Goal: Task Accomplishment & Management: Manage account settings

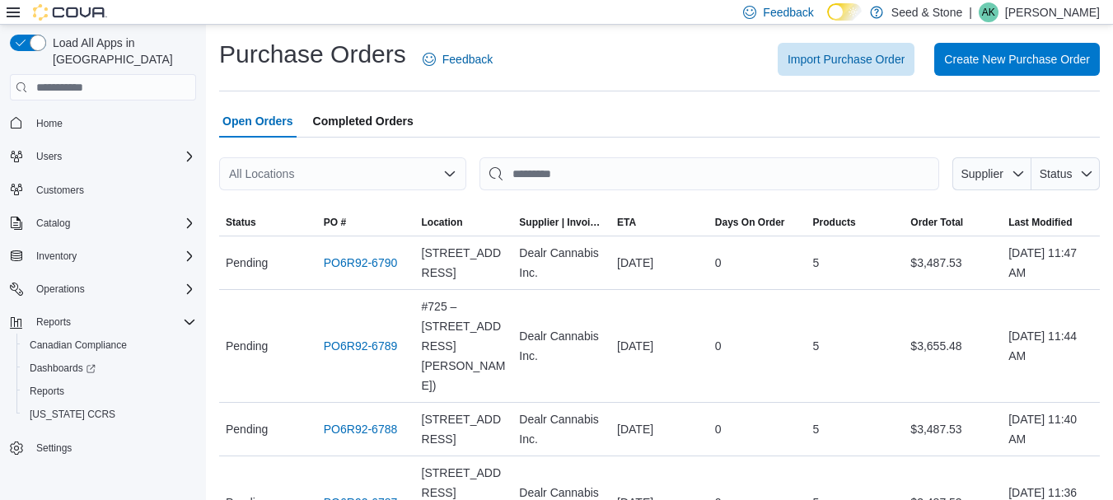
click at [395, 161] on div "All Locations" at bounding box center [342, 173] width 247 height 33
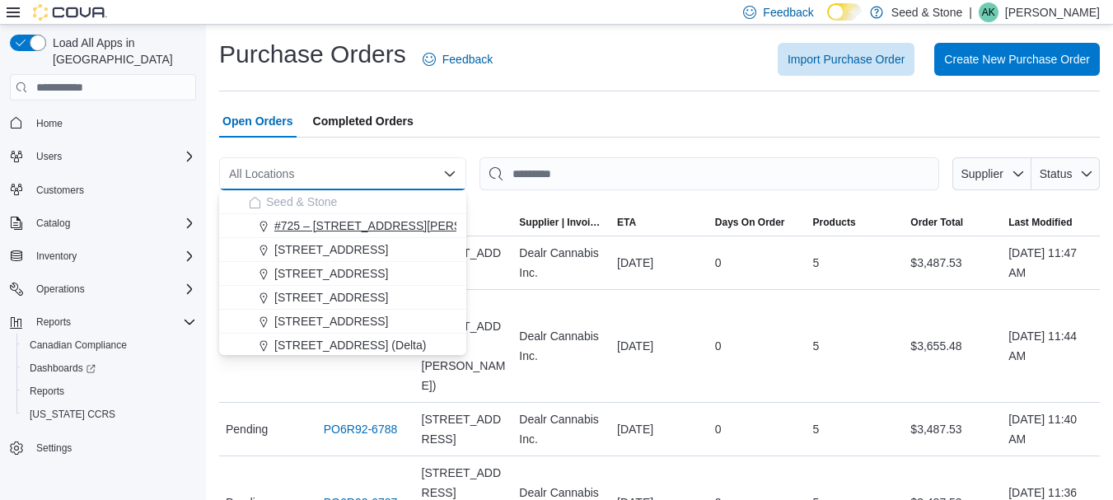
click at [392, 224] on span "#725 – [STREET_ADDRESS][PERSON_NAME])" at bounding box center [399, 225] width 251 height 16
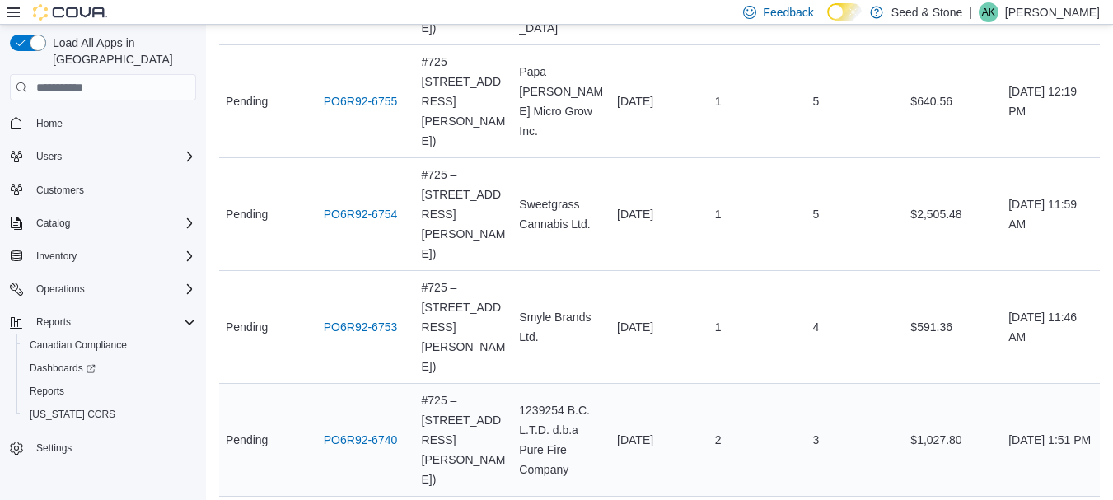
scroll to position [577, 0]
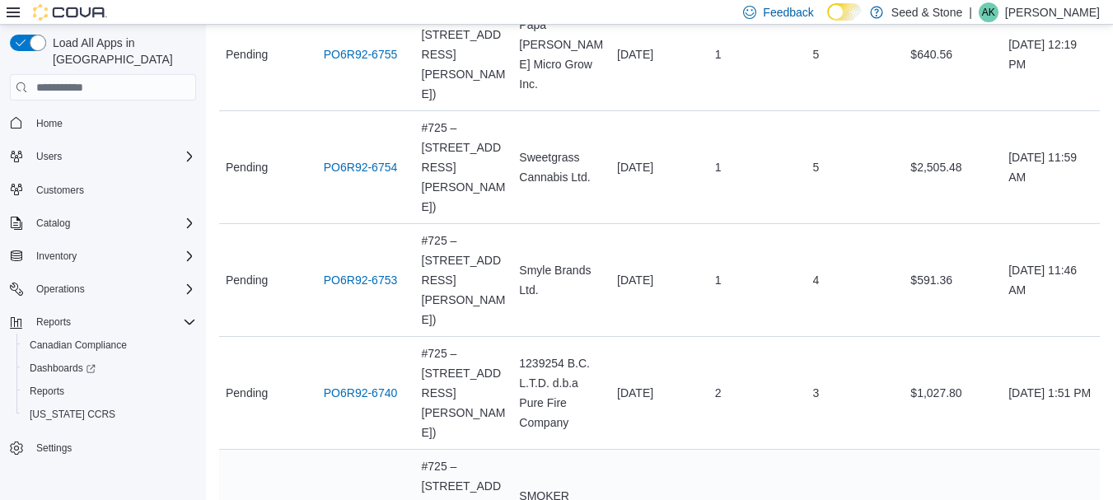
click at [379, 496] on link "PO6R92-6733" at bounding box center [361, 506] width 74 height 20
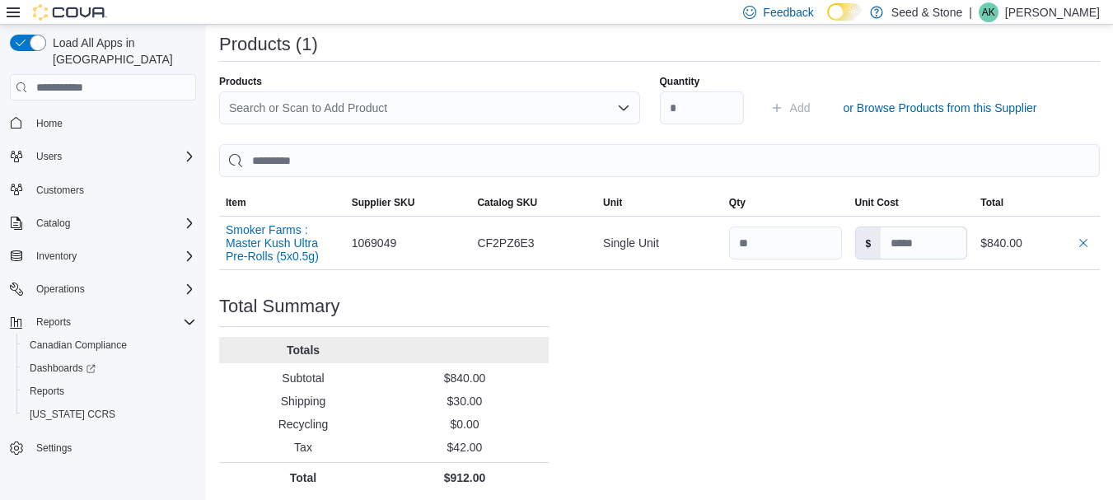
scroll to position [431, 0]
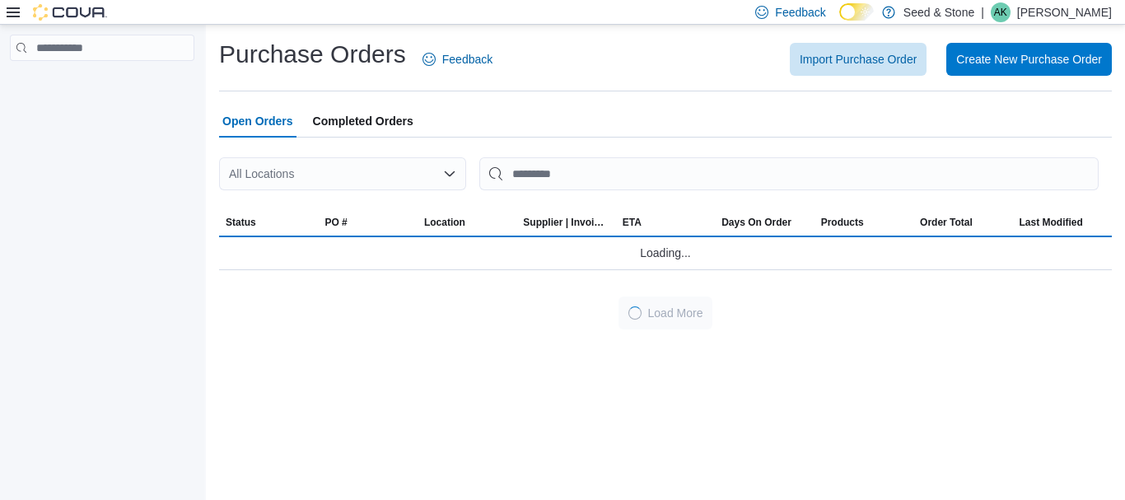
click at [399, 176] on div "All Locations" at bounding box center [342, 173] width 247 height 33
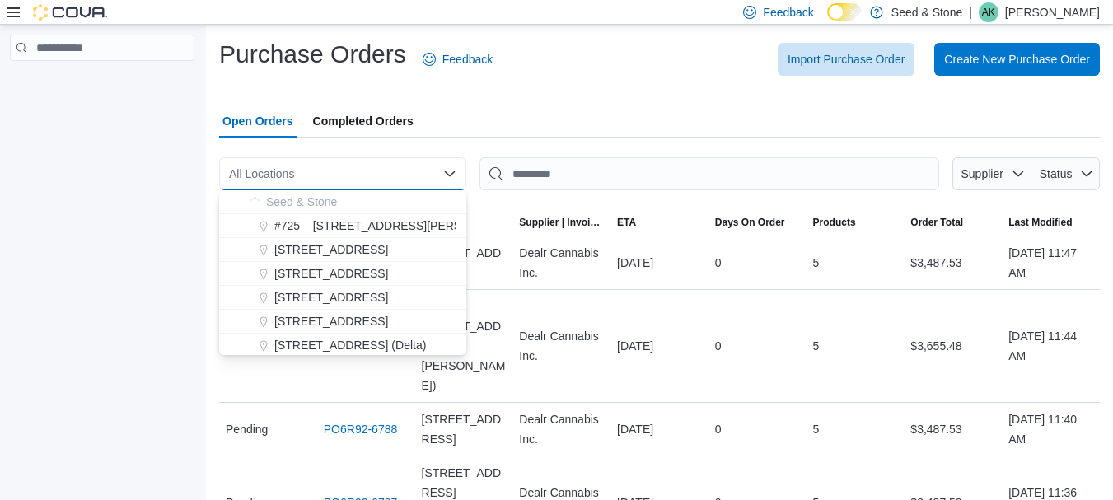
click at [403, 227] on span "#725 – [STREET_ADDRESS][PERSON_NAME])" at bounding box center [399, 225] width 251 height 16
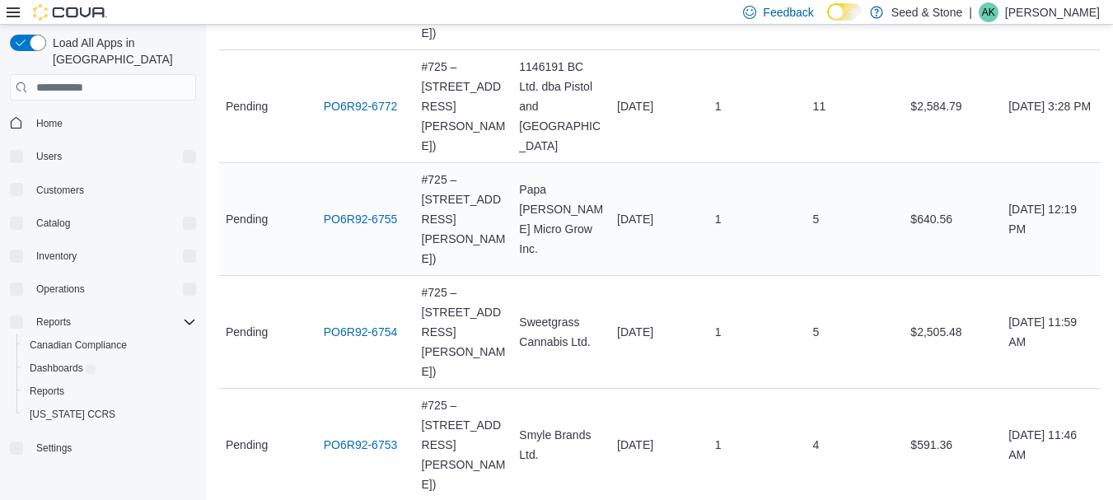
scroll to position [601, 0]
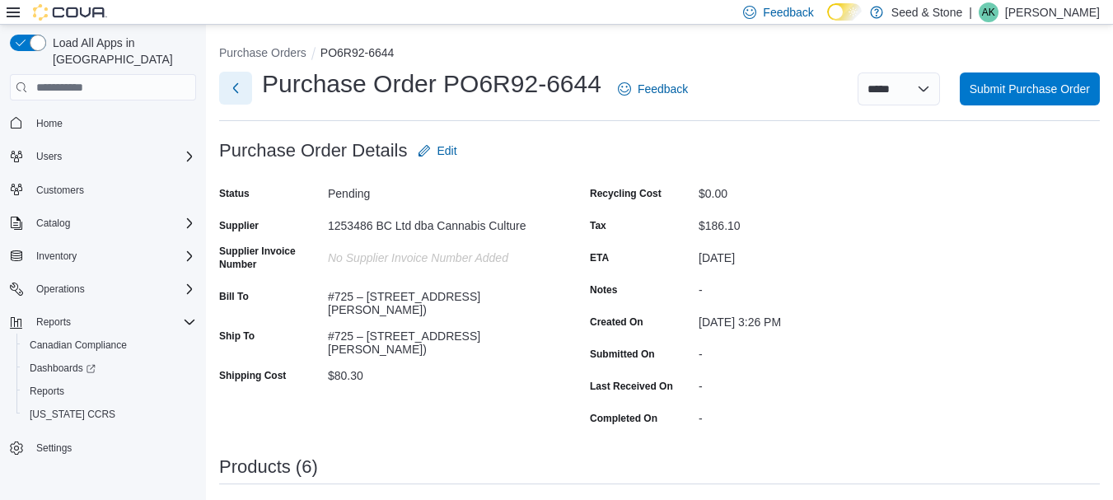
click at [232, 89] on button "Next" at bounding box center [235, 88] width 33 height 33
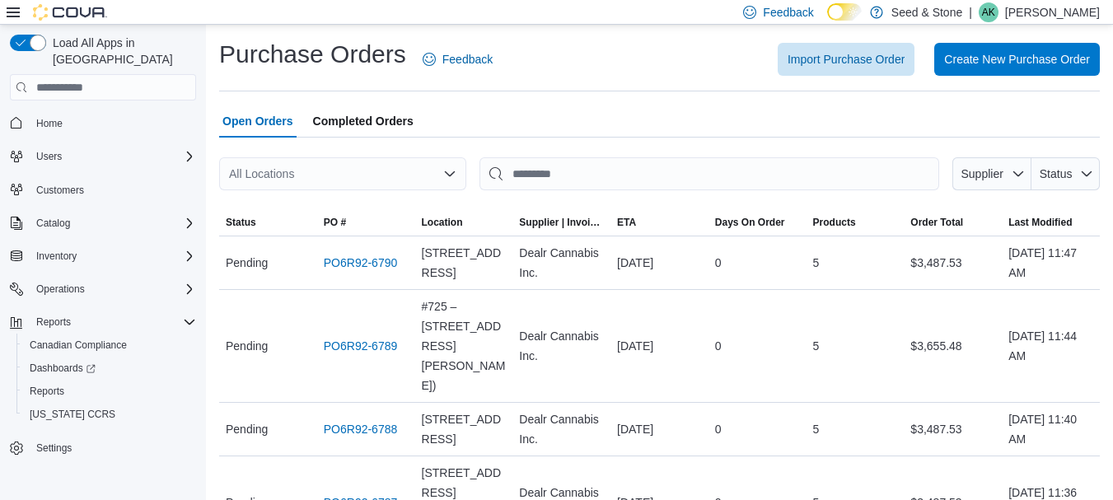
click at [434, 171] on div "All Locations" at bounding box center [342, 173] width 247 height 33
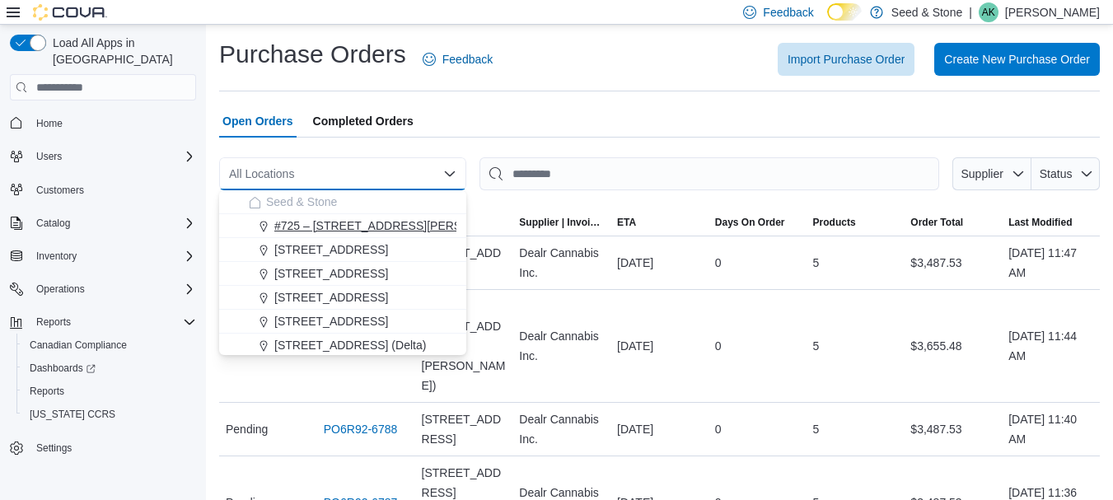
click at [397, 231] on span "#725 – [STREET_ADDRESS][PERSON_NAME])" at bounding box center [399, 225] width 251 height 16
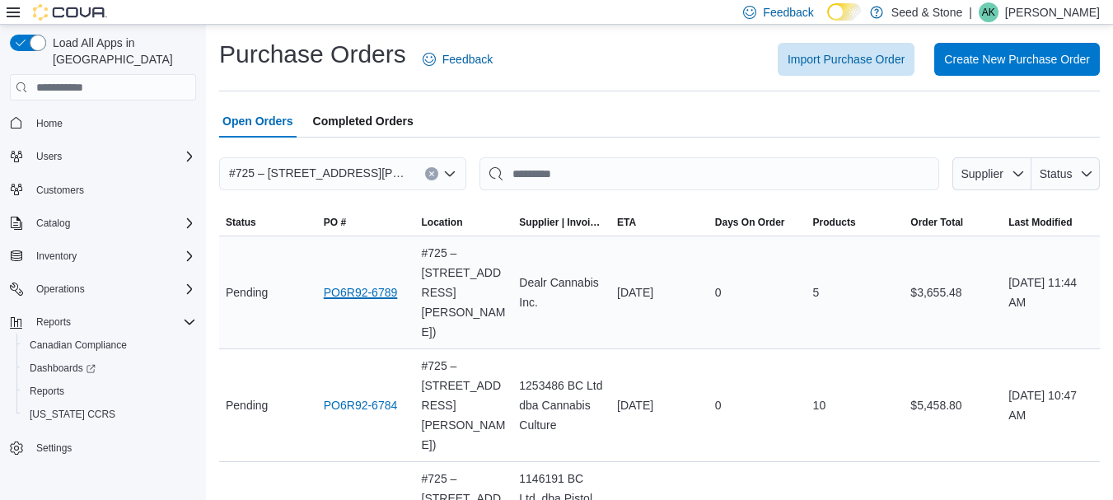
click at [344, 283] on link "PO6R92-6789" at bounding box center [361, 293] width 74 height 20
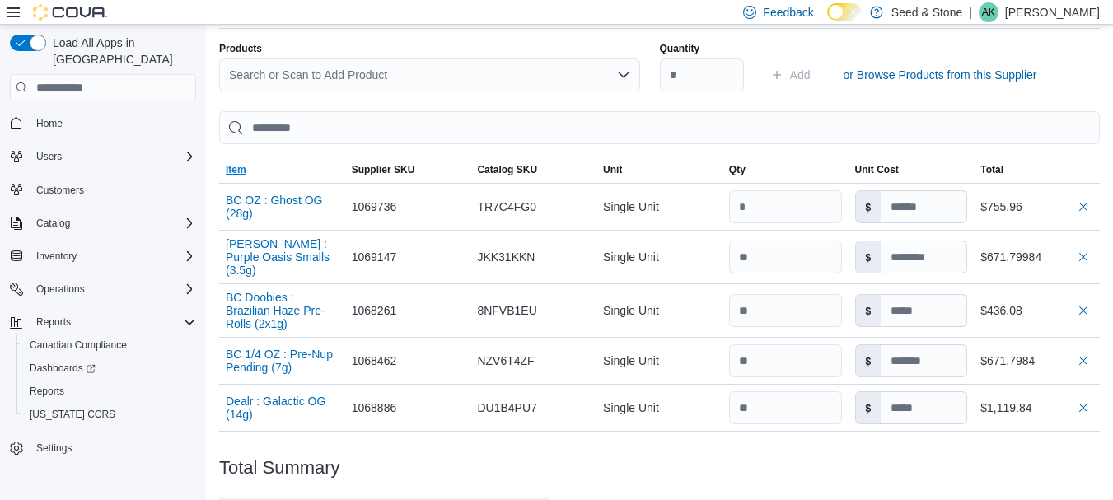
scroll to position [454, 0]
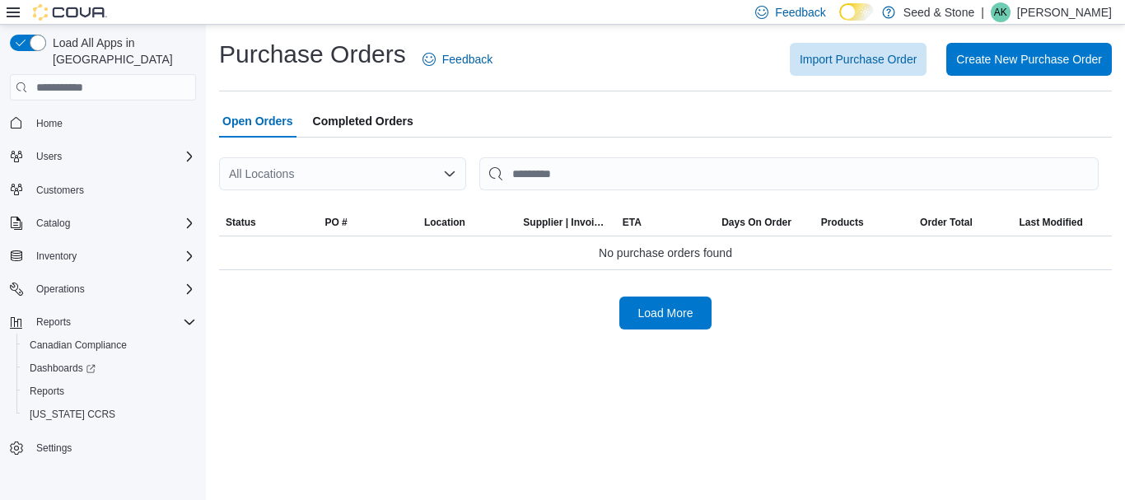
click at [414, 182] on div "All Locations" at bounding box center [342, 173] width 247 height 33
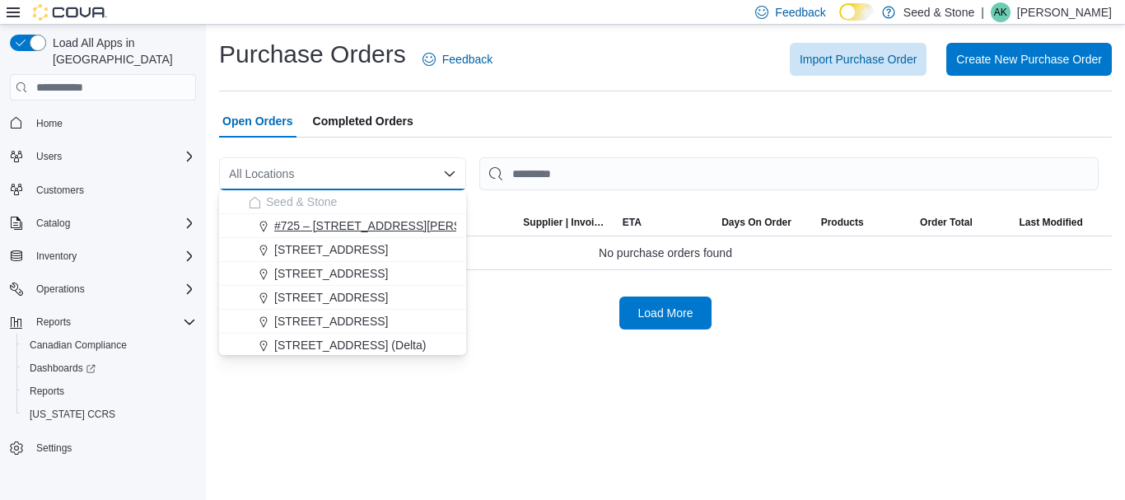
click at [379, 227] on span "#725 – [STREET_ADDRESS][PERSON_NAME])" at bounding box center [399, 225] width 251 height 16
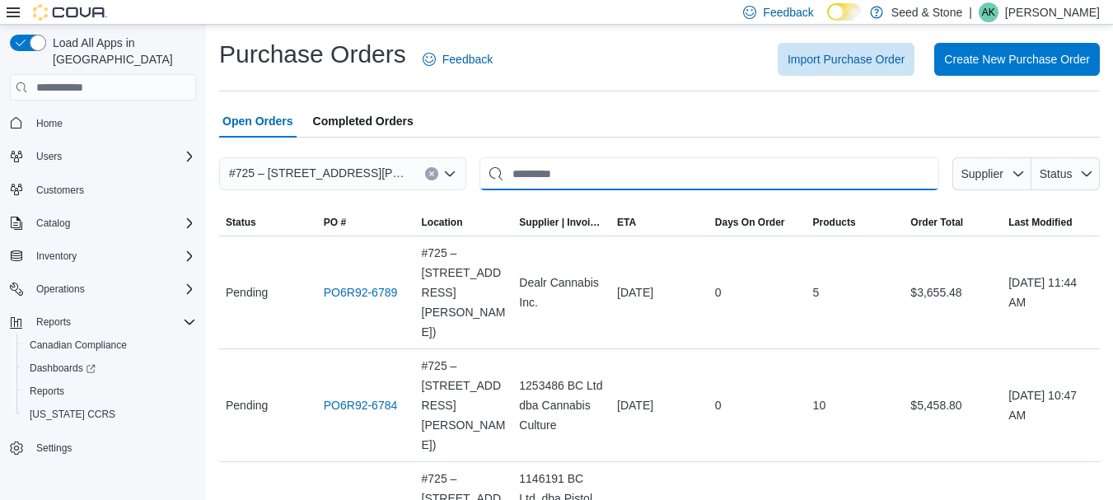
click at [591, 174] on input "This is a search bar. After typing your query, hit enter to filter the results …" at bounding box center [709, 173] width 460 height 33
type input "*****"
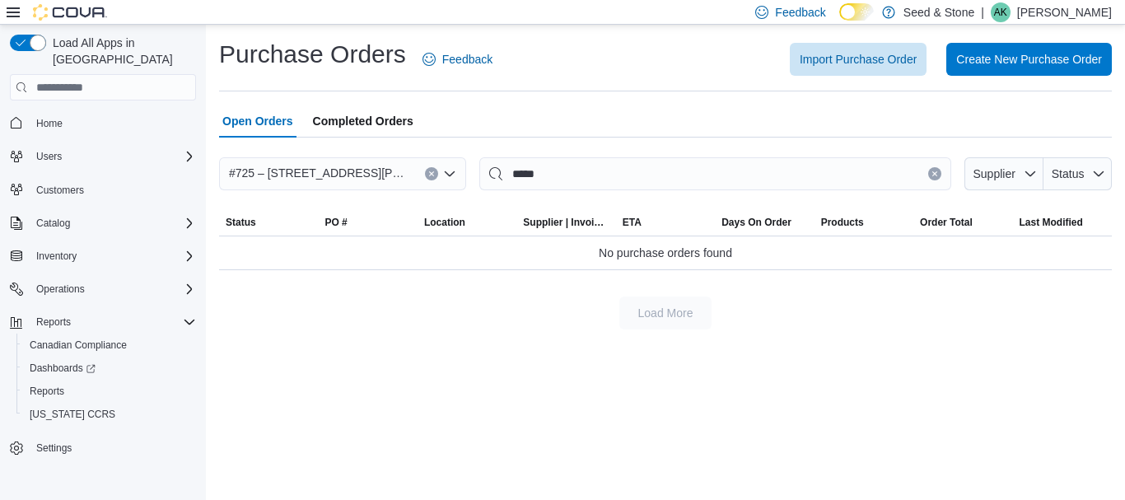
click at [933, 172] on icon "Clear input" at bounding box center [935, 174] width 4 height 4
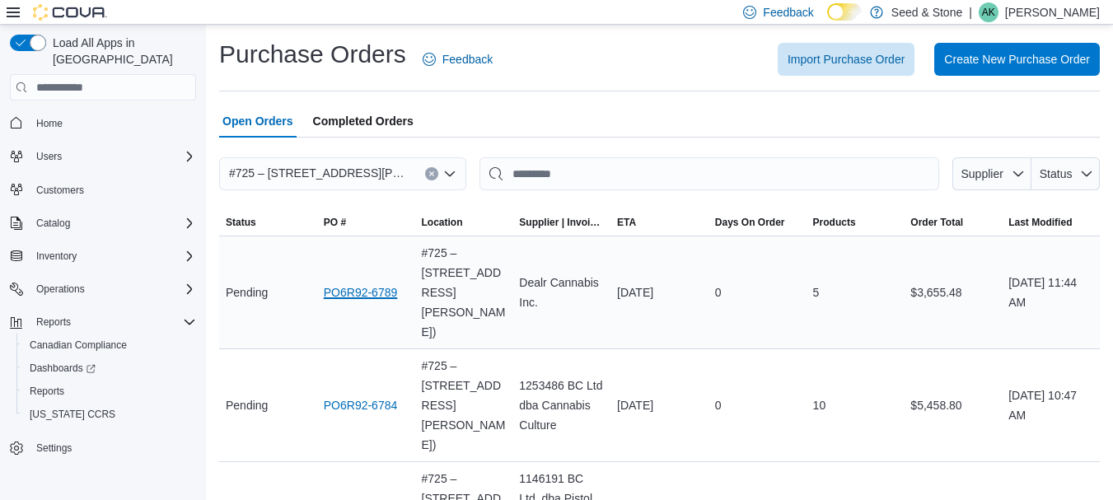
click at [381, 283] on link "PO6R92-6789" at bounding box center [361, 293] width 74 height 20
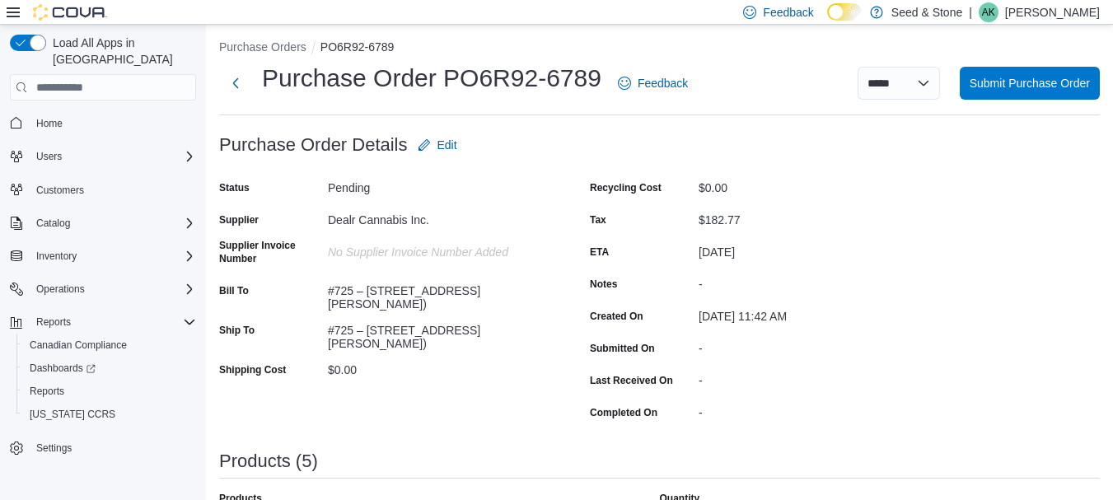
scroll to position [5, 0]
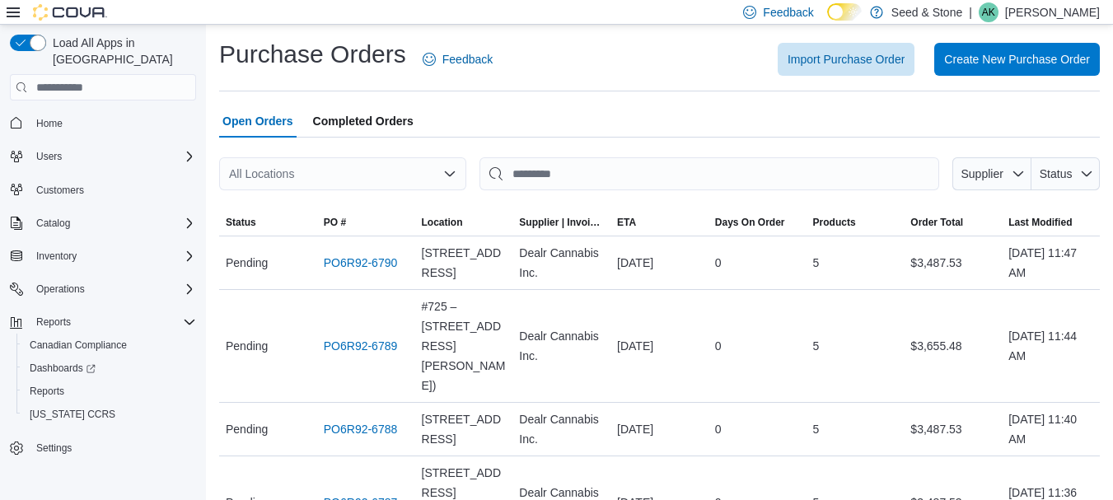
click at [369, 180] on div "All Locations" at bounding box center [342, 173] width 247 height 33
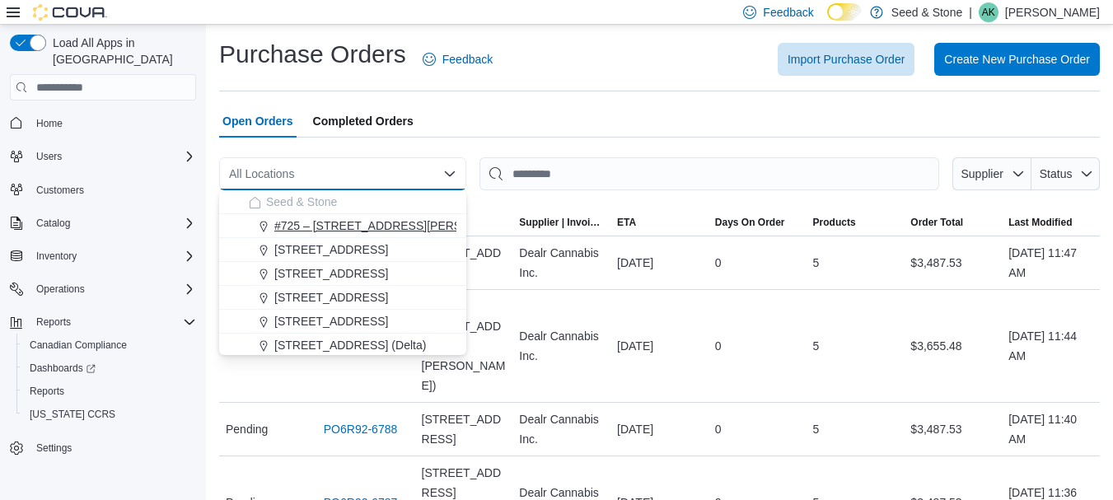
click at [380, 230] on span "#725 – [STREET_ADDRESS][PERSON_NAME])" at bounding box center [399, 225] width 251 height 16
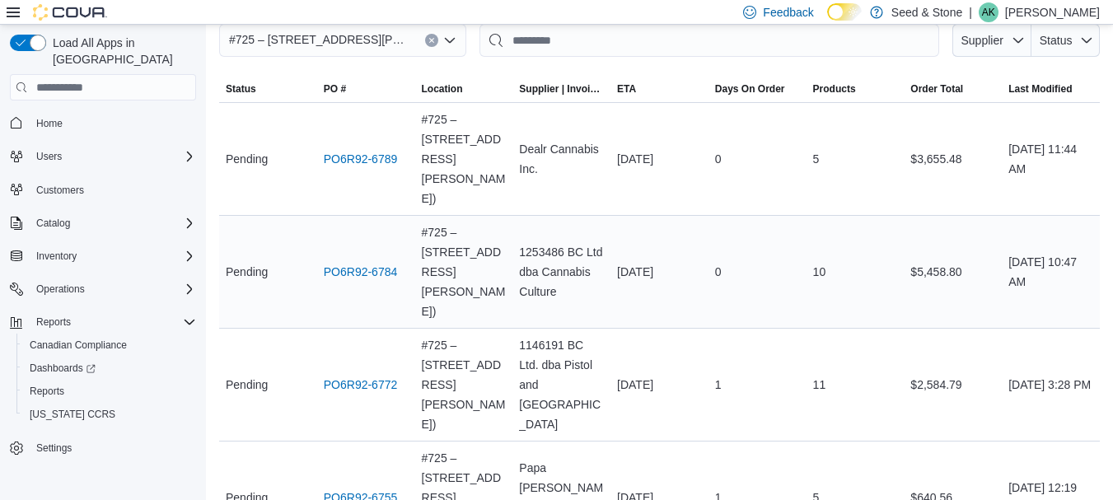
scroll to position [157, 0]
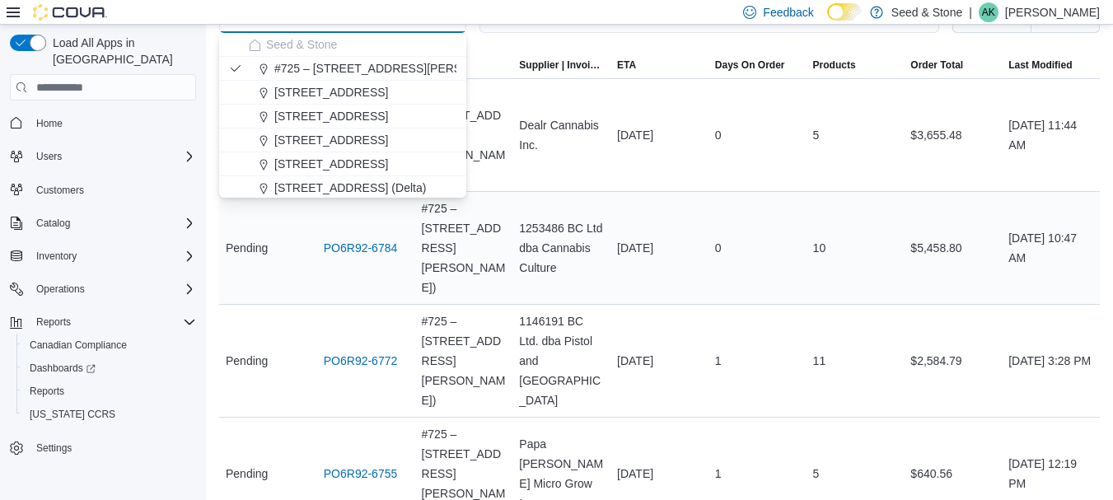
click at [778, 192] on td "Days On Order 0" at bounding box center [757, 248] width 98 height 113
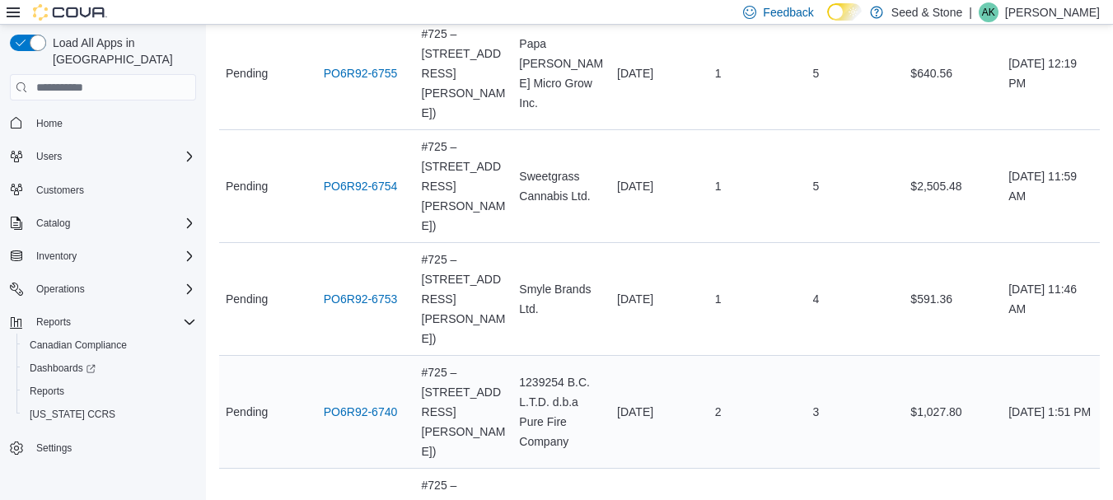
scroll to position [601, 0]
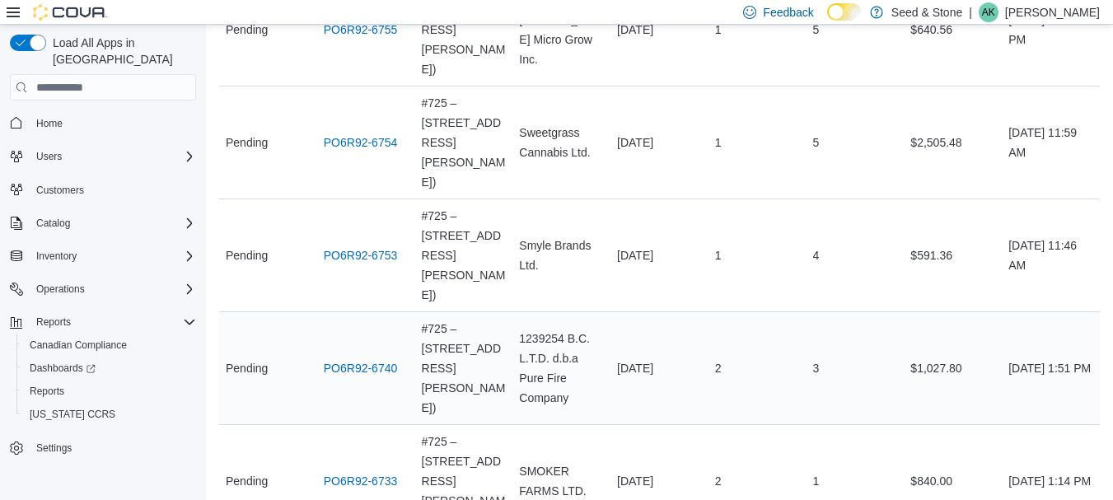
click at [482, 312] on div "#725 – [STREET_ADDRESS][PERSON_NAME])" at bounding box center [464, 368] width 98 height 112
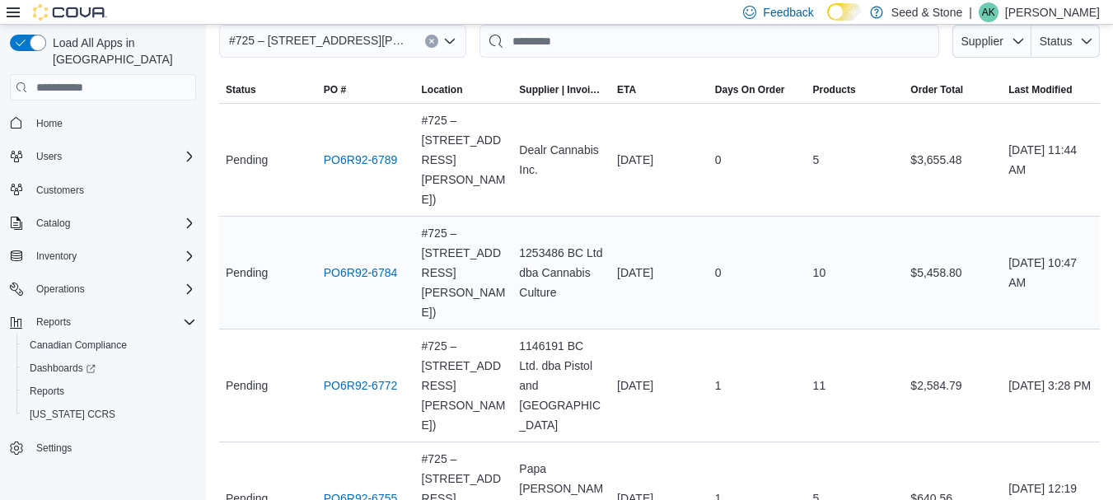
scroll to position [133, 0]
click at [369, 255] on div "PO6R92-6784" at bounding box center [366, 271] width 98 height 33
click at [378, 255] on div "PO6R92-6784" at bounding box center [366, 271] width 98 height 33
click at [378, 262] on link "PO6R92-6784" at bounding box center [361, 272] width 74 height 20
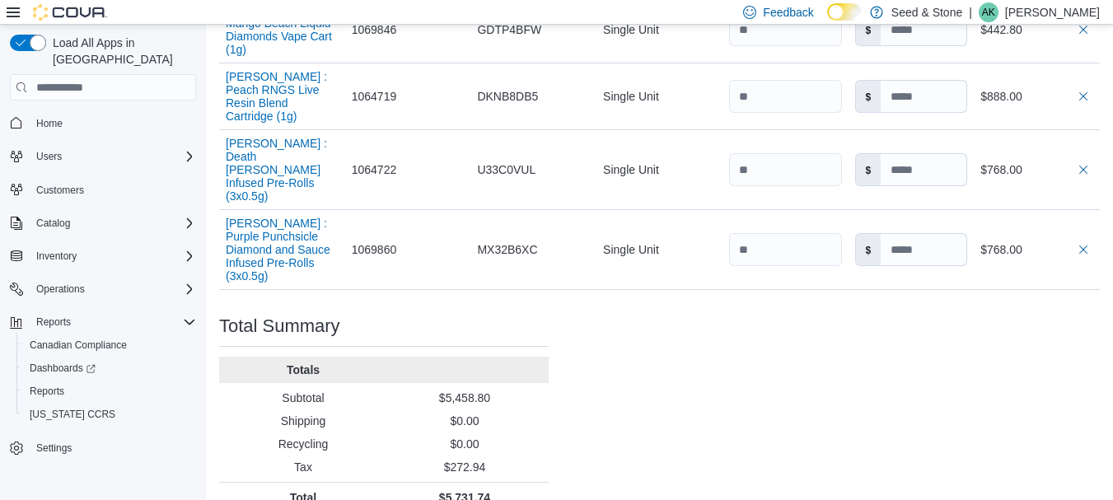
scroll to position [1044, 0]
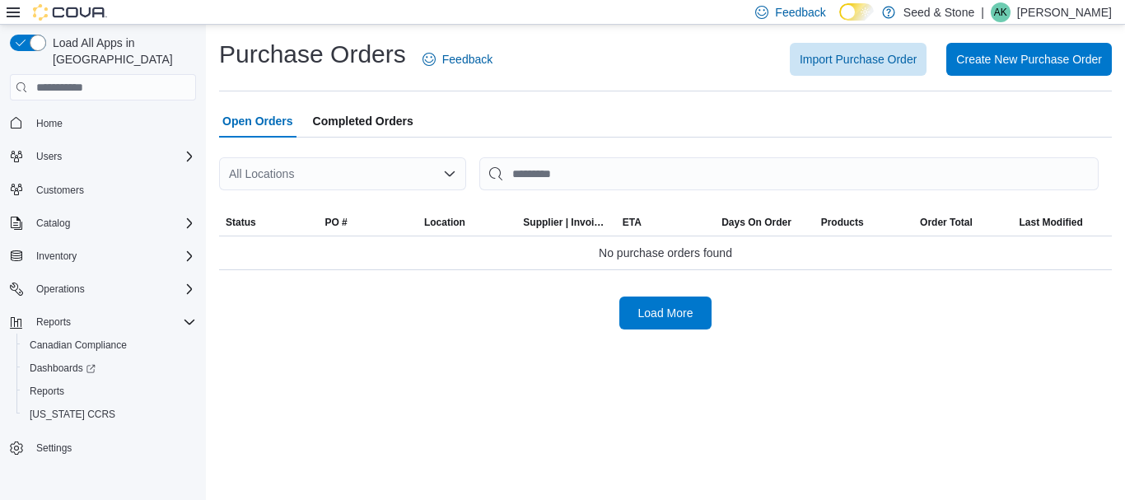
click at [409, 169] on div "All Locations" at bounding box center [342, 173] width 247 height 33
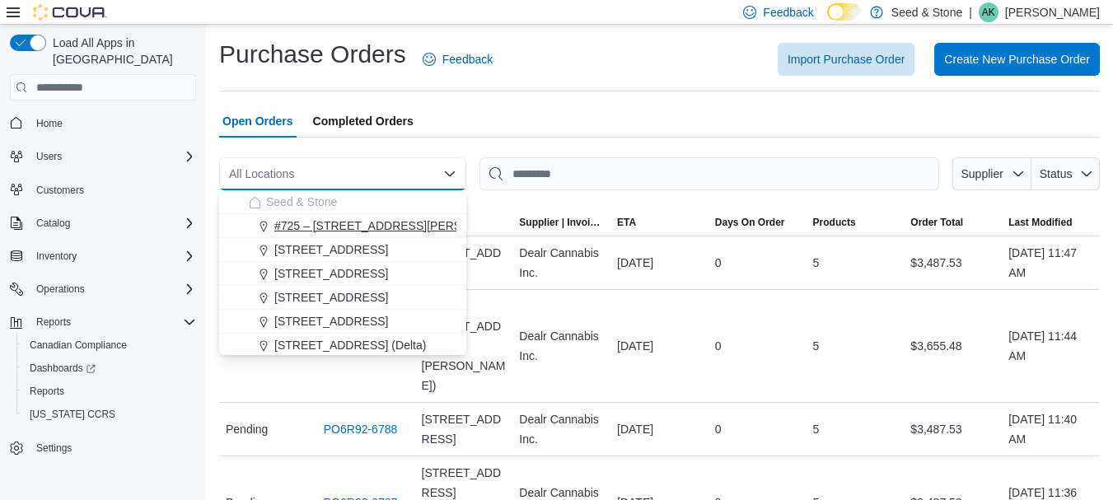
click at [417, 231] on span "#725 – [STREET_ADDRESS][PERSON_NAME])" at bounding box center [399, 225] width 251 height 16
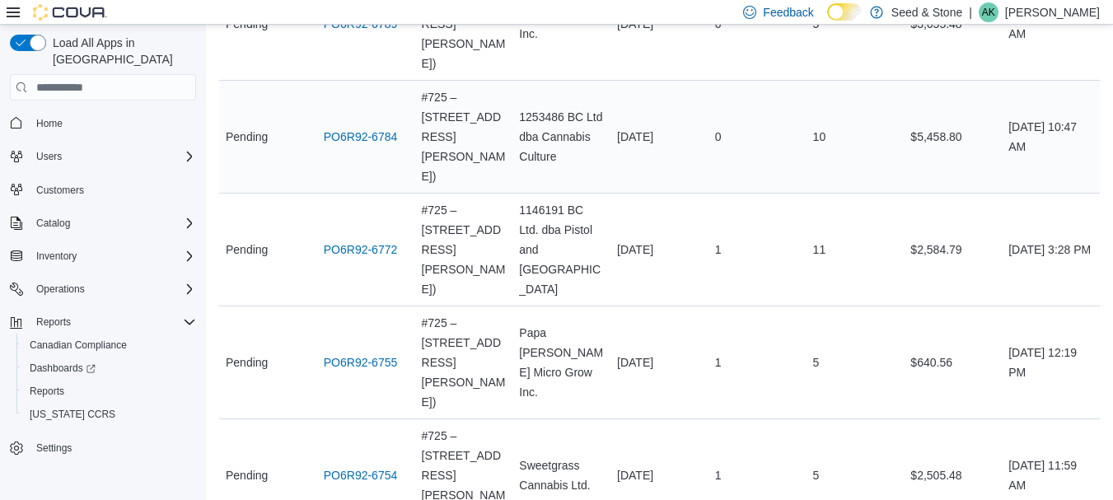
scroll to position [269, 0]
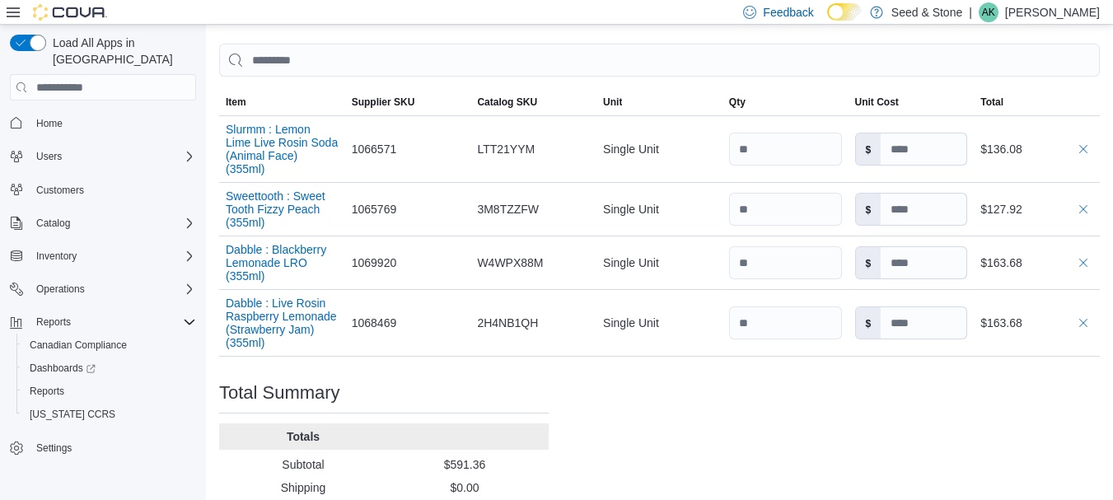
scroll to position [524, 0]
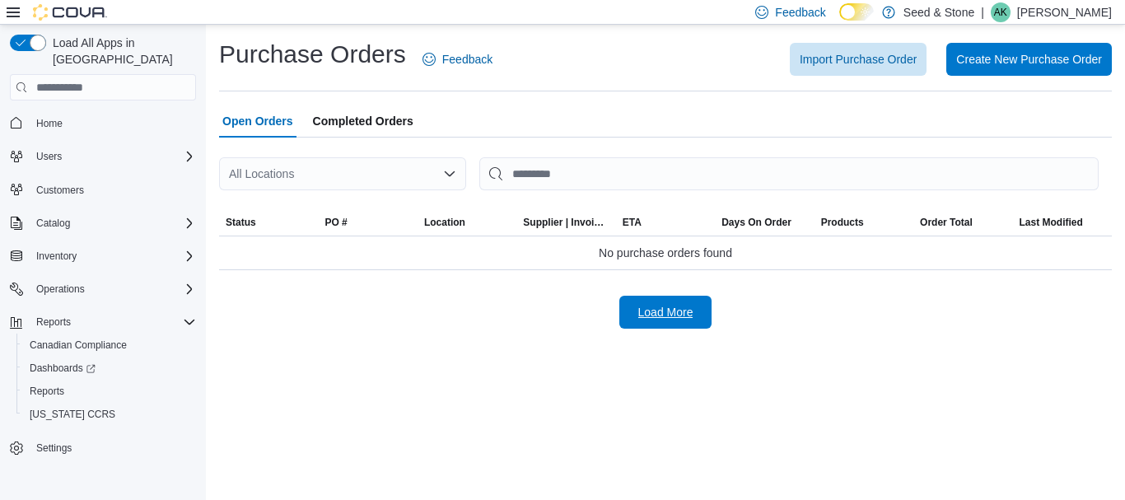
click at [674, 315] on span "Load More" at bounding box center [665, 312] width 55 height 16
click at [424, 184] on div "All Locations" at bounding box center [342, 173] width 247 height 33
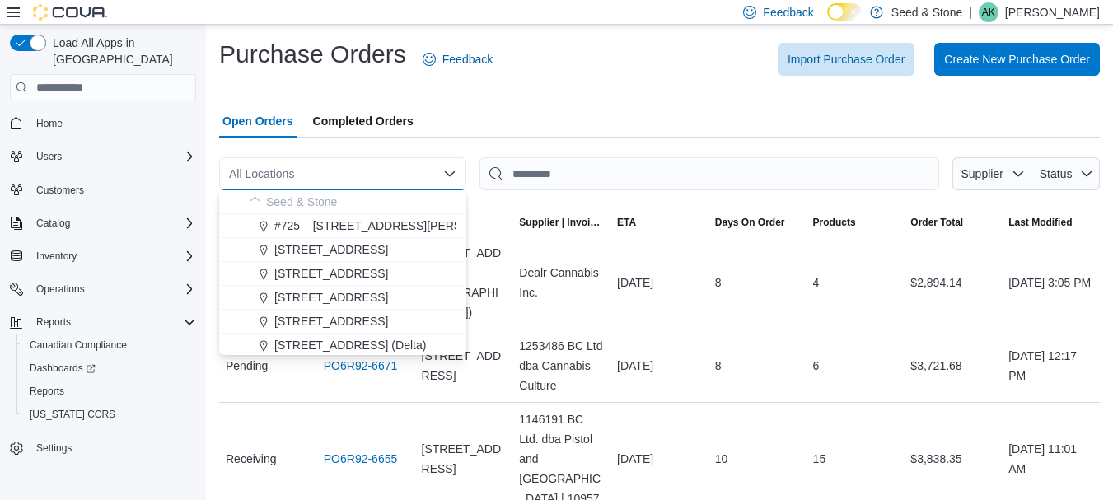
click at [402, 215] on button "#725 – [STREET_ADDRESS][PERSON_NAME])" at bounding box center [342, 226] width 247 height 24
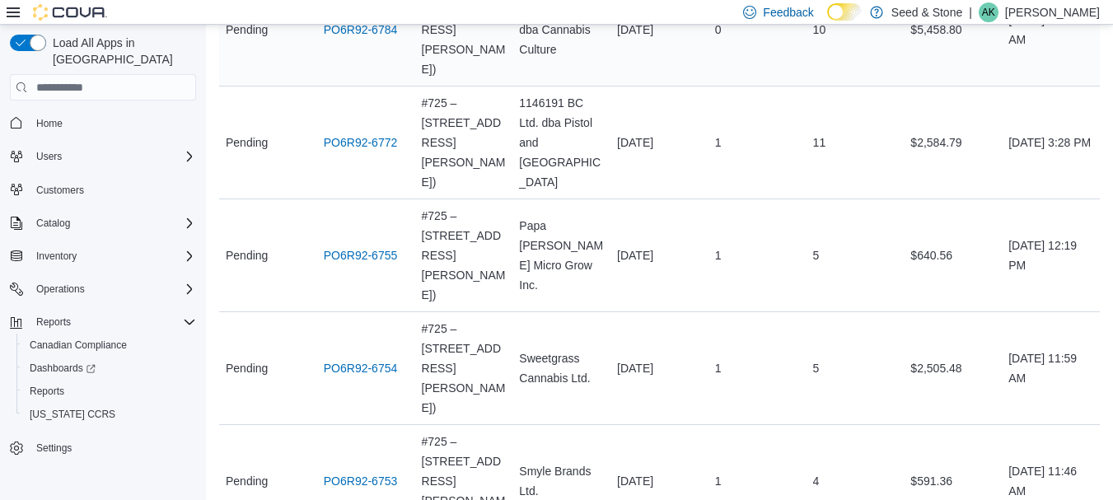
scroll to position [376, 0]
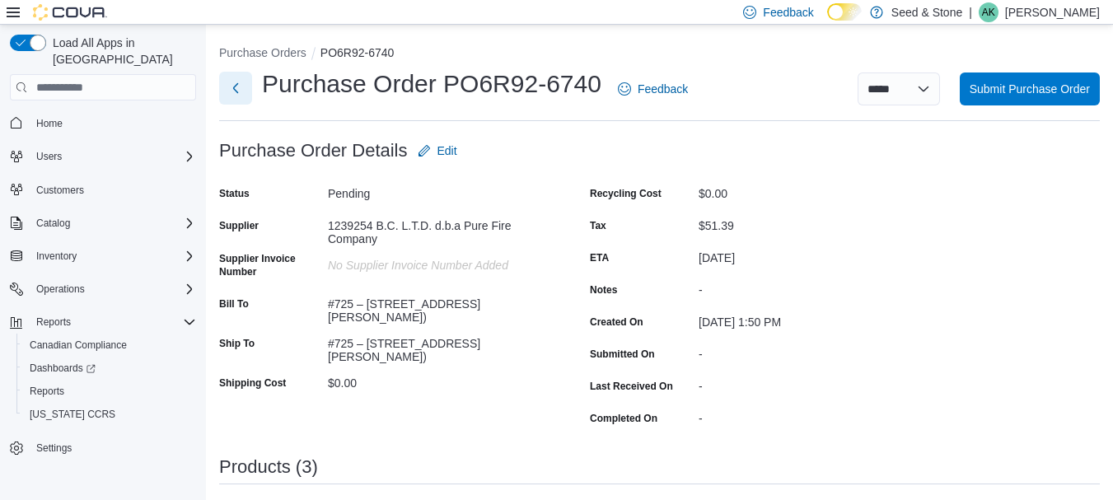
click at [229, 90] on button "Next" at bounding box center [235, 88] width 33 height 33
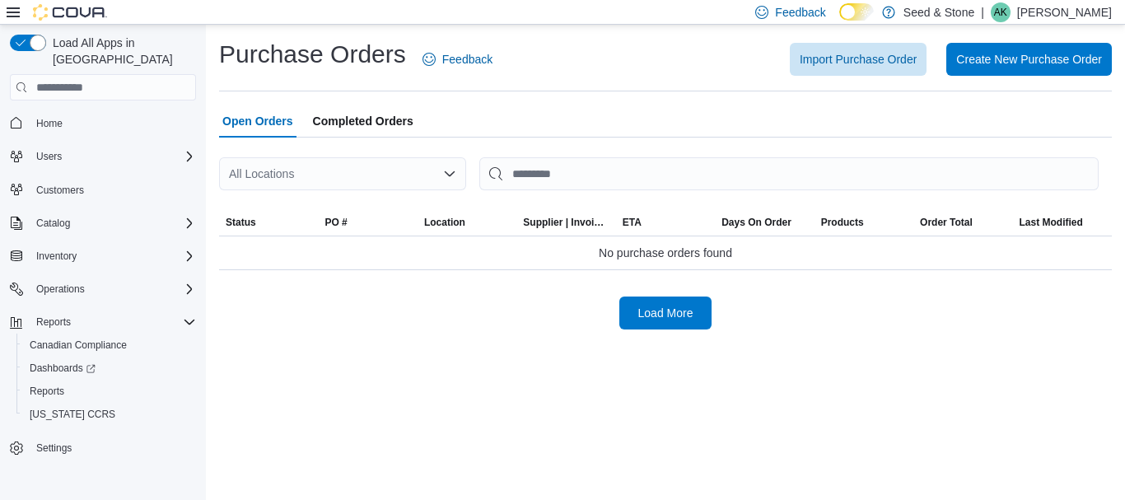
click at [396, 172] on div "All Locations" at bounding box center [342, 173] width 247 height 33
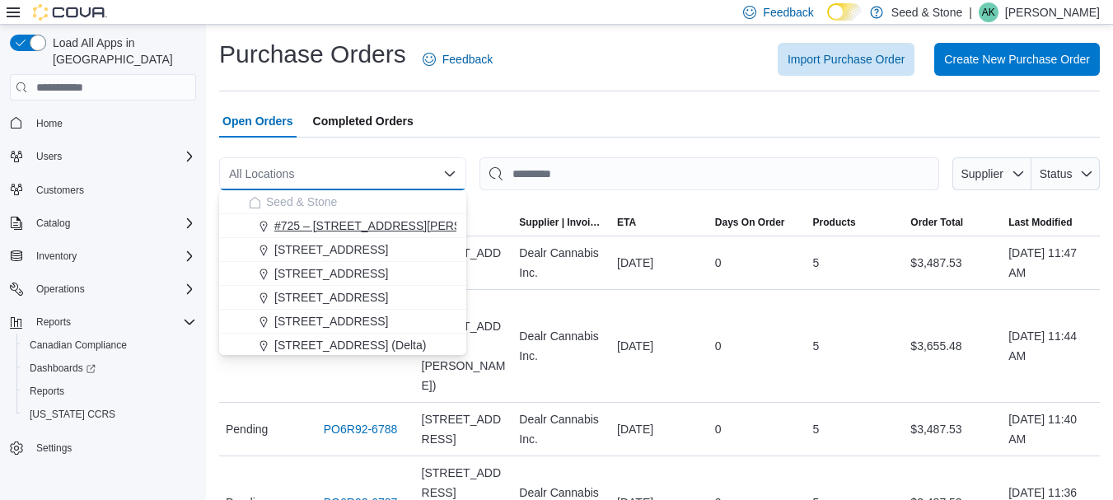
click at [348, 232] on span "#725 – [STREET_ADDRESS][PERSON_NAME])" at bounding box center [399, 225] width 251 height 16
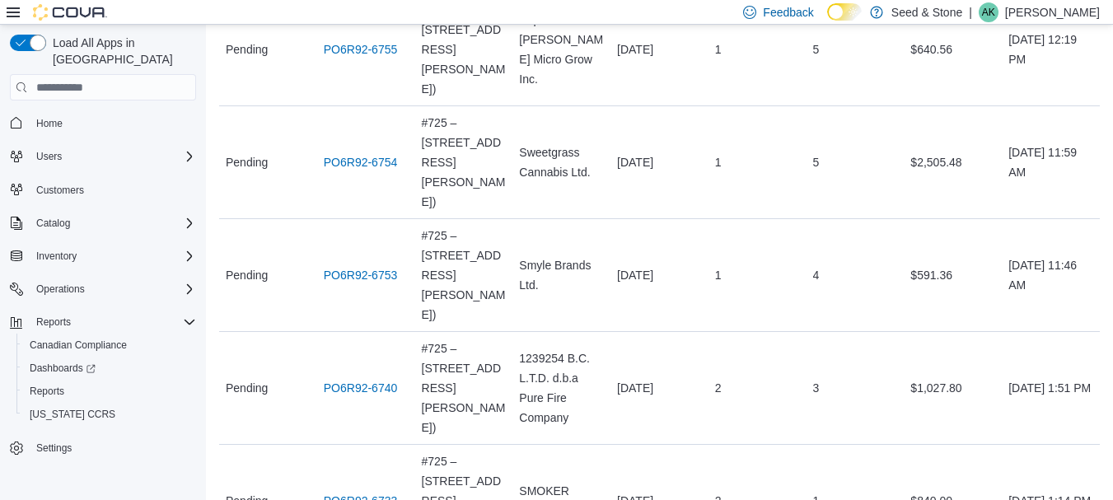
scroll to position [601, 0]
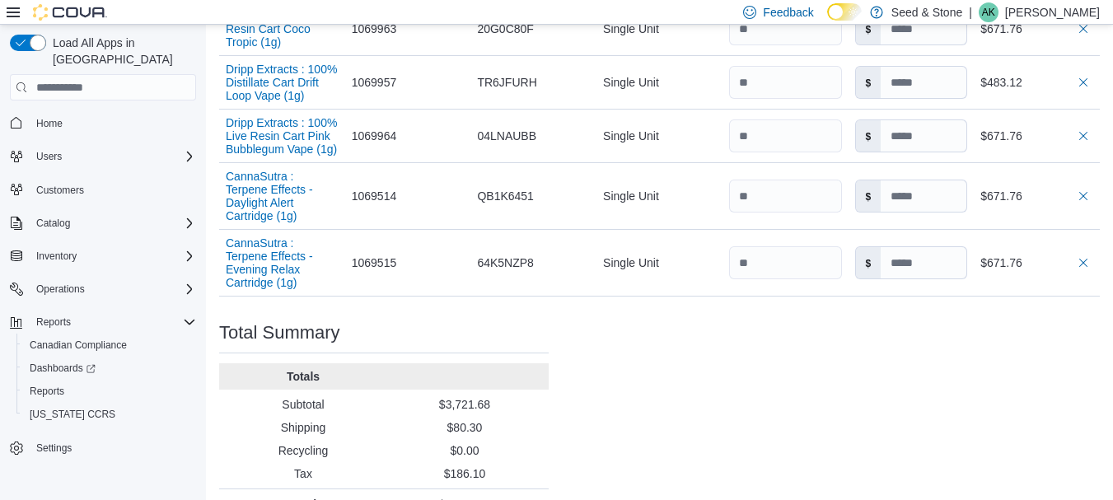
scroll to position [708, 0]
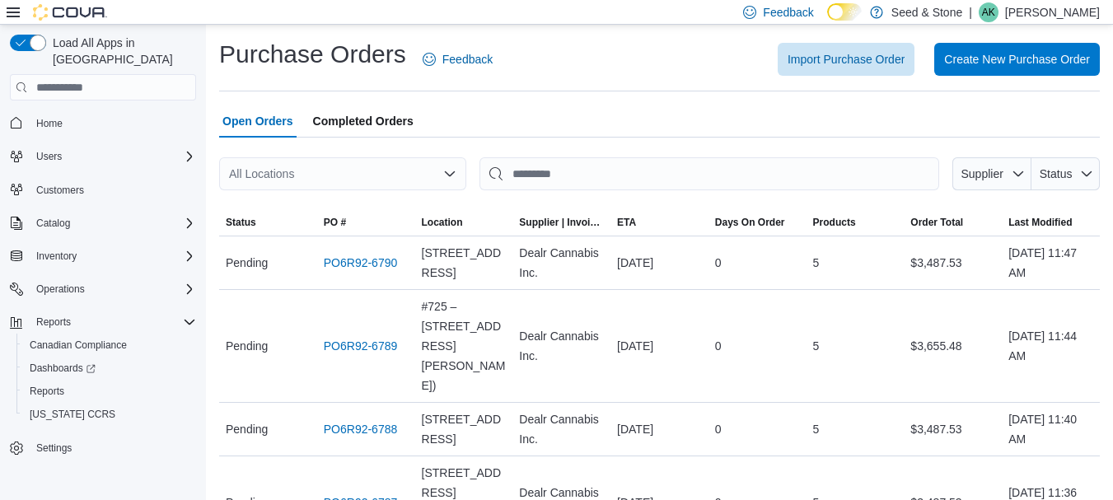
drag, startPoint x: 369, startPoint y: 172, endPoint x: 294, endPoint y: 193, distance: 77.7
click at [294, 193] on div at bounding box center [659, 200] width 881 height 20
click at [303, 175] on div "All Locations" at bounding box center [342, 173] width 247 height 33
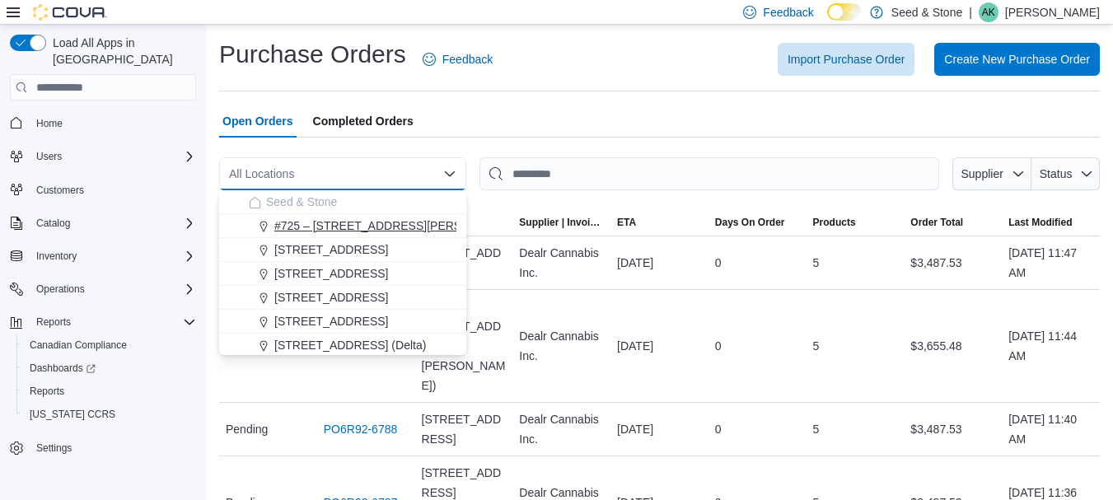
click at [322, 227] on span "#725 – [STREET_ADDRESS][PERSON_NAME])" at bounding box center [399, 225] width 251 height 16
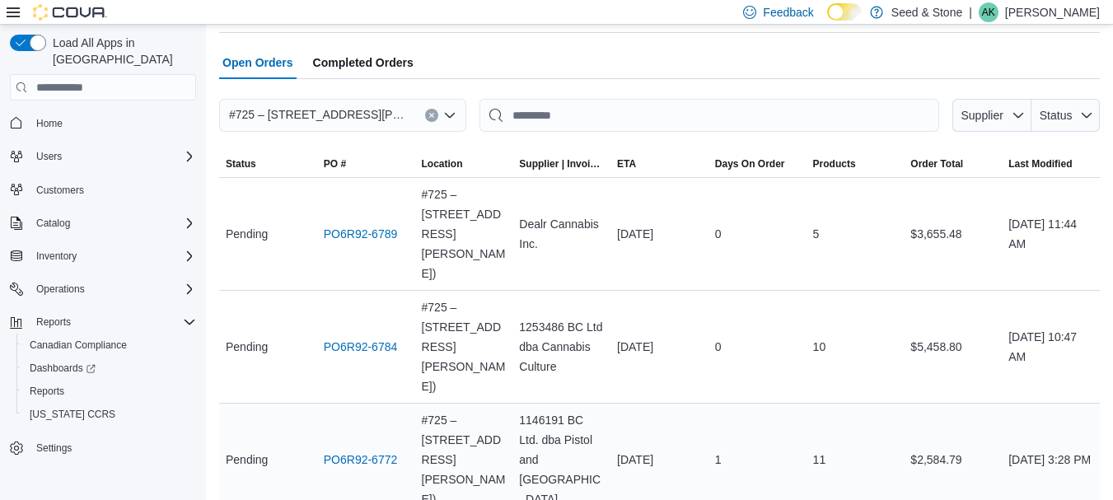
scroll to position [63, 0]
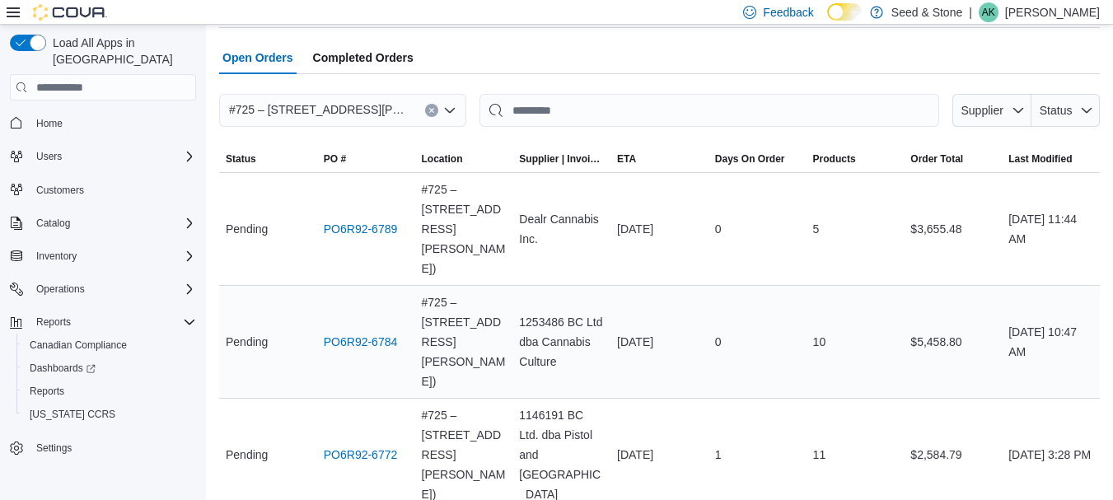
click at [362, 325] on div "PO6R92-6784" at bounding box center [366, 341] width 98 height 33
click at [372, 332] on link "PO6R92-6784" at bounding box center [361, 342] width 74 height 20
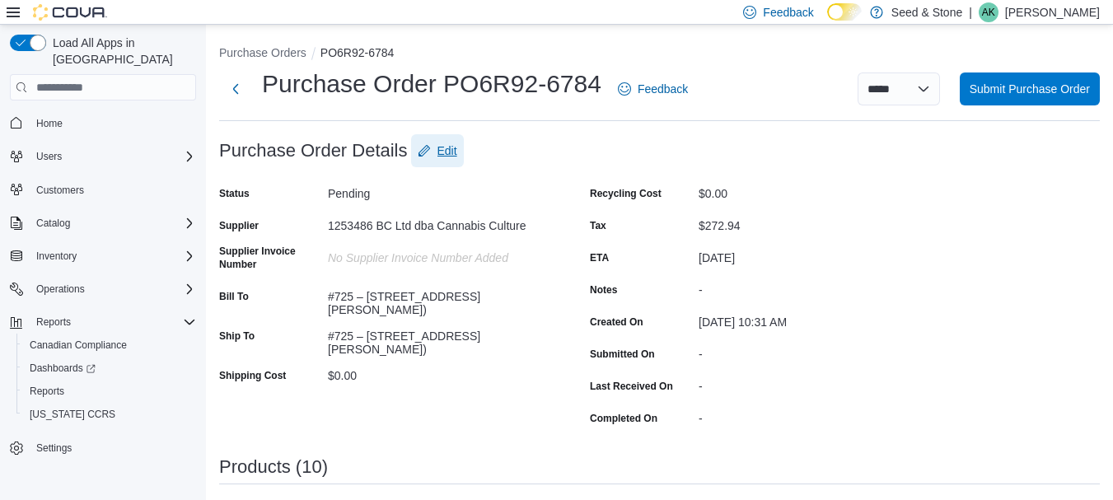
click at [450, 153] on span "Edit" at bounding box center [447, 151] width 20 height 16
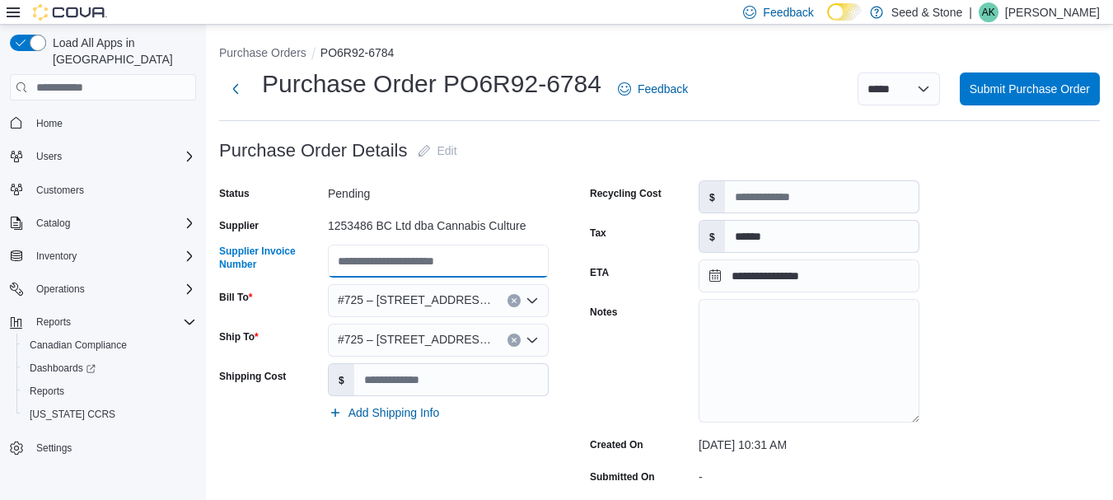
click at [422, 264] on input "Supplier Invoice Number" at bounding box center [438, 261] width 221 height 33
click at [631, 381] on div "Notes" at bounding box center [641, 362] width 102 height 126
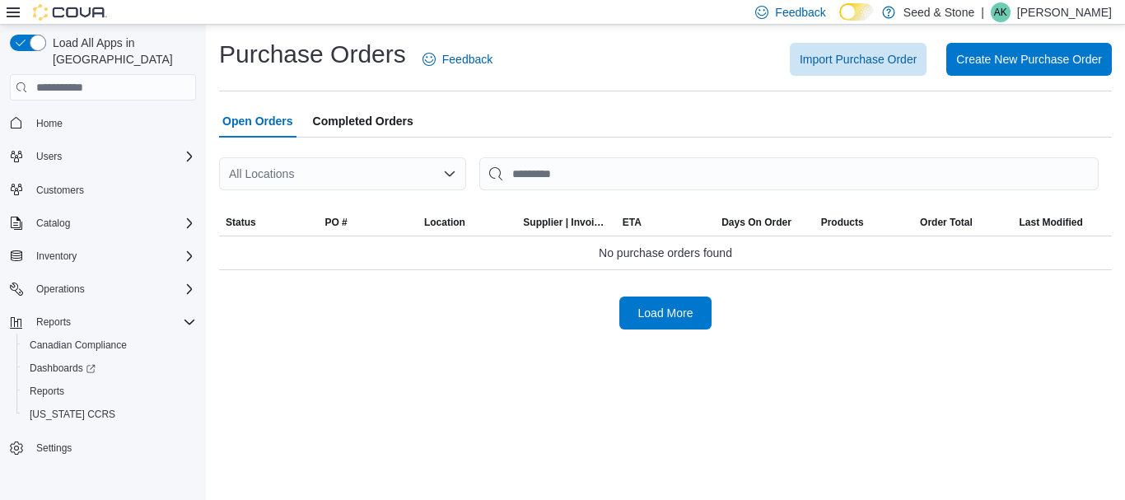
click at [397, 181] on div "All Locations" at bounding box center [342, 173] width 247 height 33
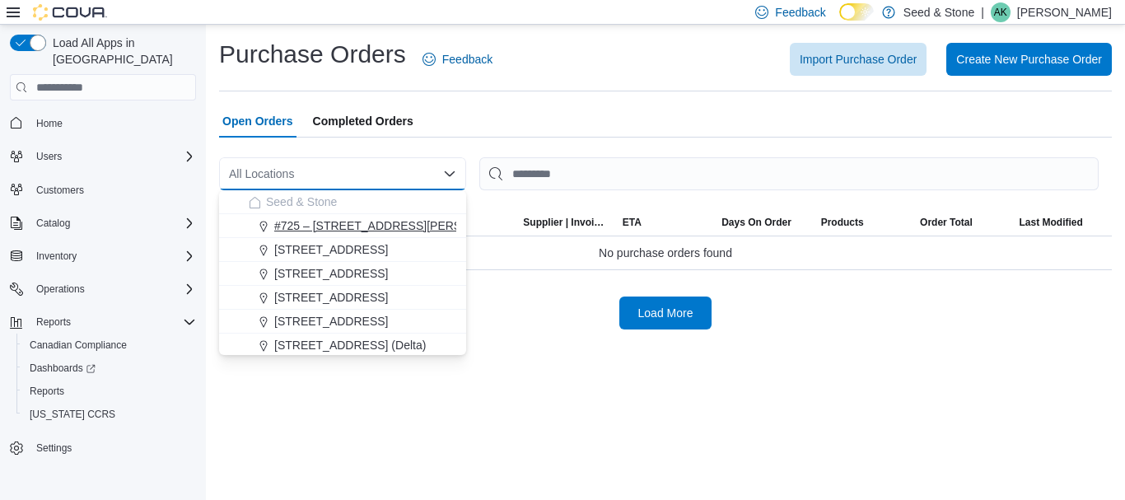
click at [381, 235] on button "#725 – [STREET_ADDRESS][PERSON_NAME])" at bounding box center [342, 226] width 247 height 24
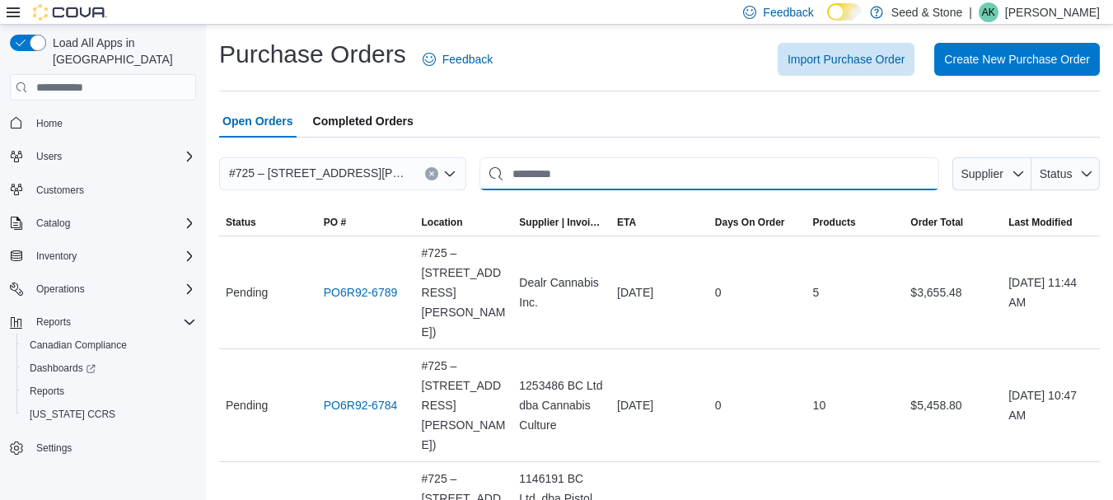
click at [591, 162] on input "This is a search bar. After typing your query, hit enter to filter the results …" at bounding box center [709, 173] width 460 height 33
type input "*********"
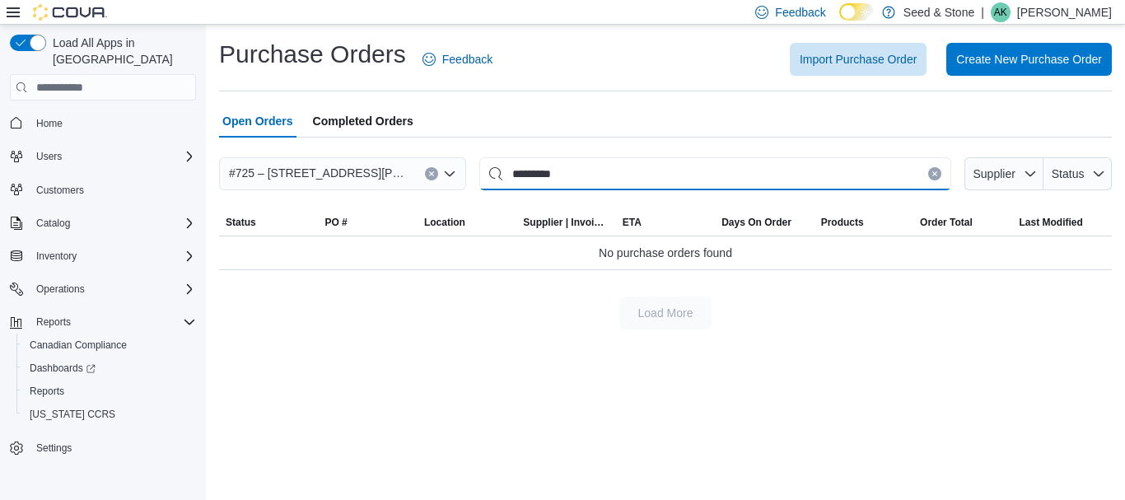
click at [591, 162] on input "*********" at bounding box center [715, 173] width 472 height 33
click at [591, 162] on input "*****" at bounding box center [715, 173] width 472 height 33
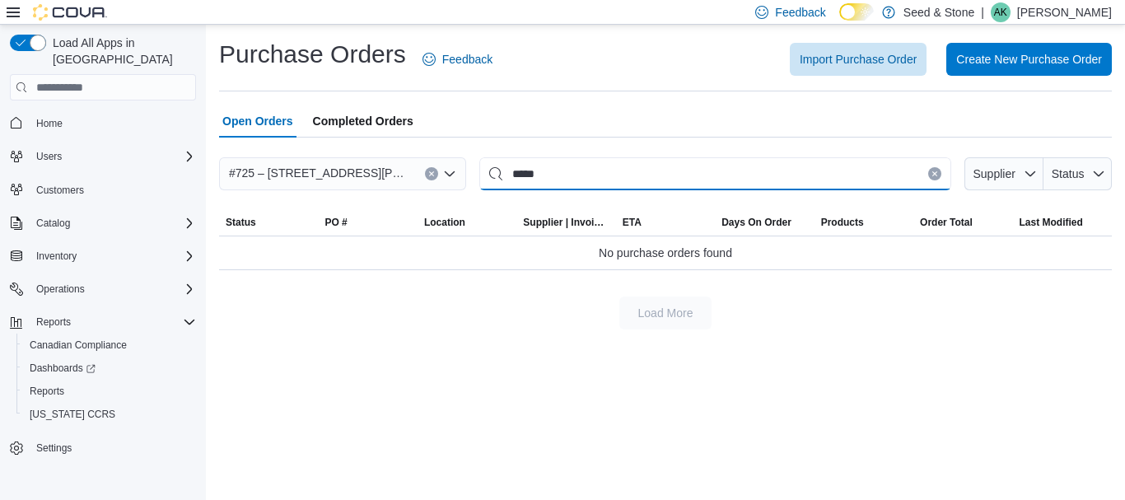
click at [591, 162] on input "*****" at bounding box center [715, 173] width 472 height 33
type input "*****"
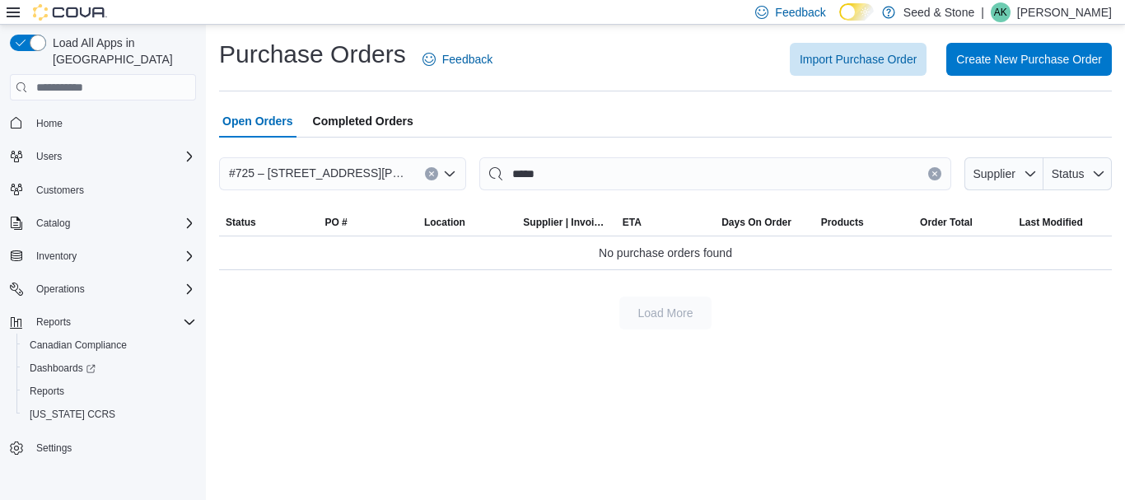
click at [433, 169] on button "Clear input" at bounding box center [431, 173] width 13 height 13
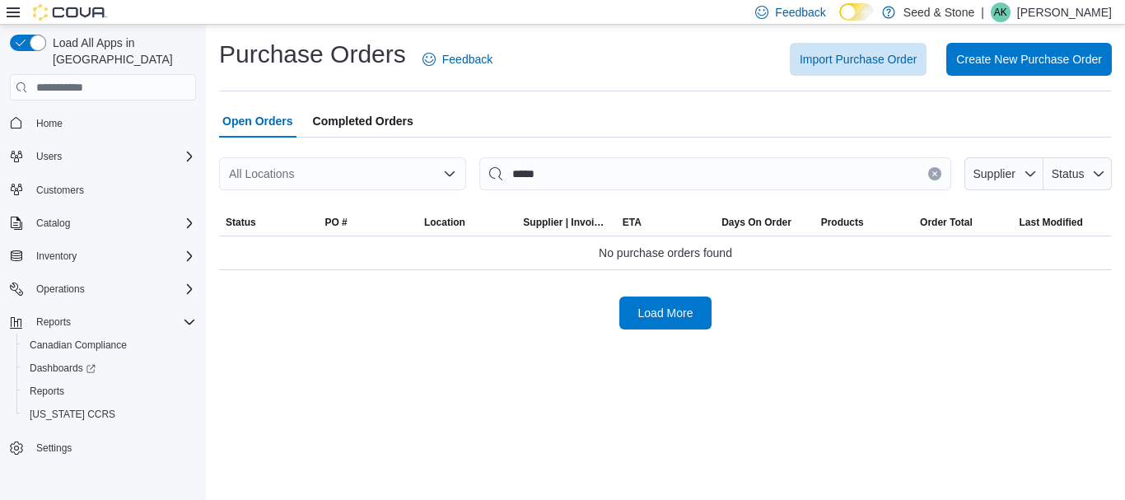
click at [819, 369] on div "Purchase Orders Feedback Import Purchase Order Create New Purchase Order Open O…" at bounding box center [665, 262] width 919 height 475
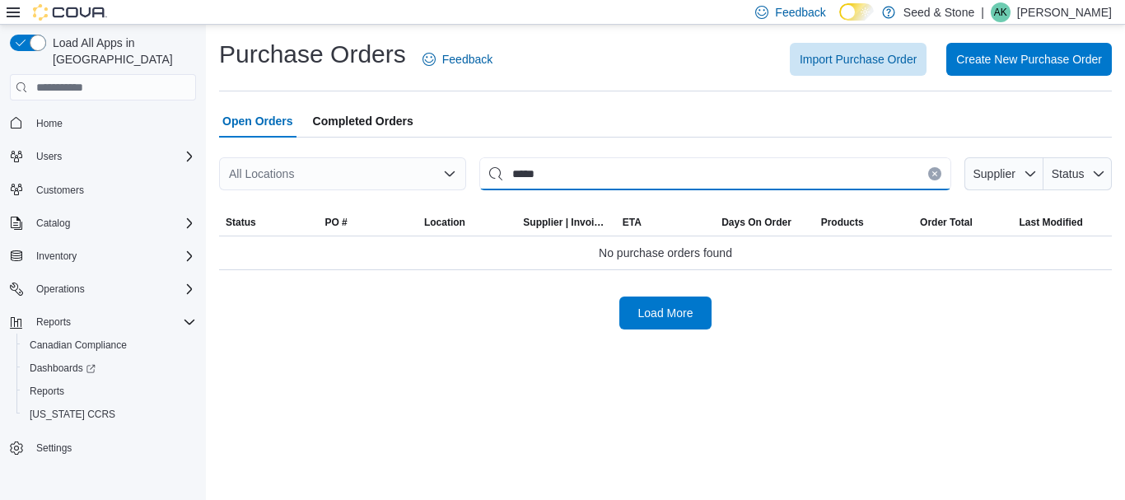
click at [670, 171] on input "*****" at bounding box center [715, 173] width 472 height 33
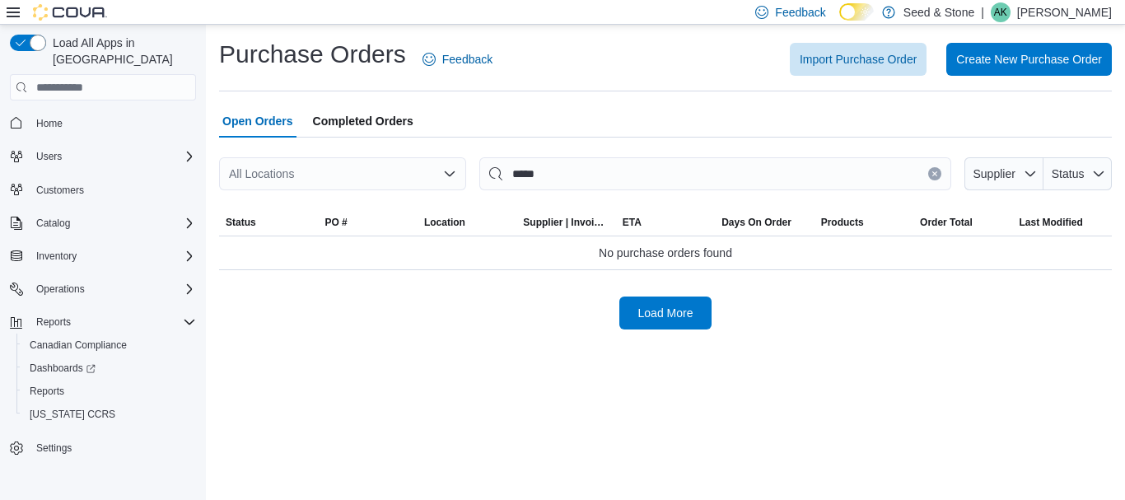
click at [934, 168] on button "Clear input" at bounding box center [934, 173] width 13 height 13
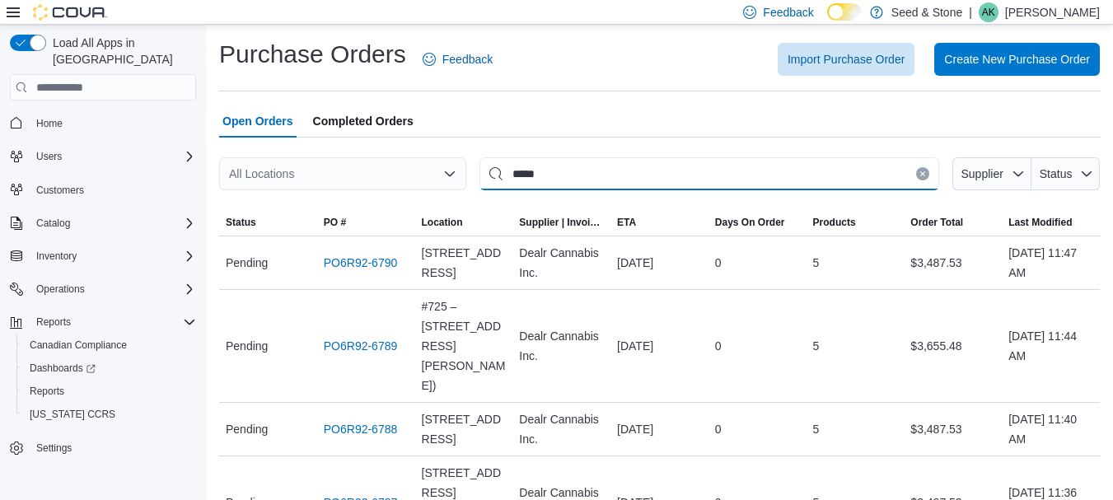
type input "*****"
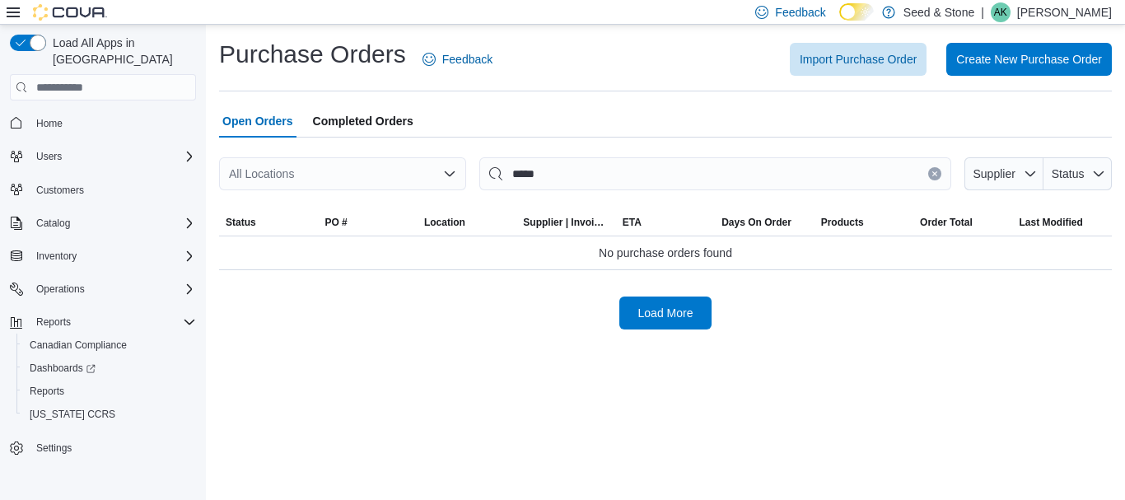
drag, startPoint x: 947, startPoint y: 371, endPoint x: 937, endPoint y: 373, distance: 9.4
click at [947, 371] on div "Purchase Orders Feedback Import Purchase Order Create New Purchase Order Open O…" at bounding box center [665, 262] width 919 height 475
click at [341, 180] on div "All Locations" at bounding box center [342, 173] width 247 height 33
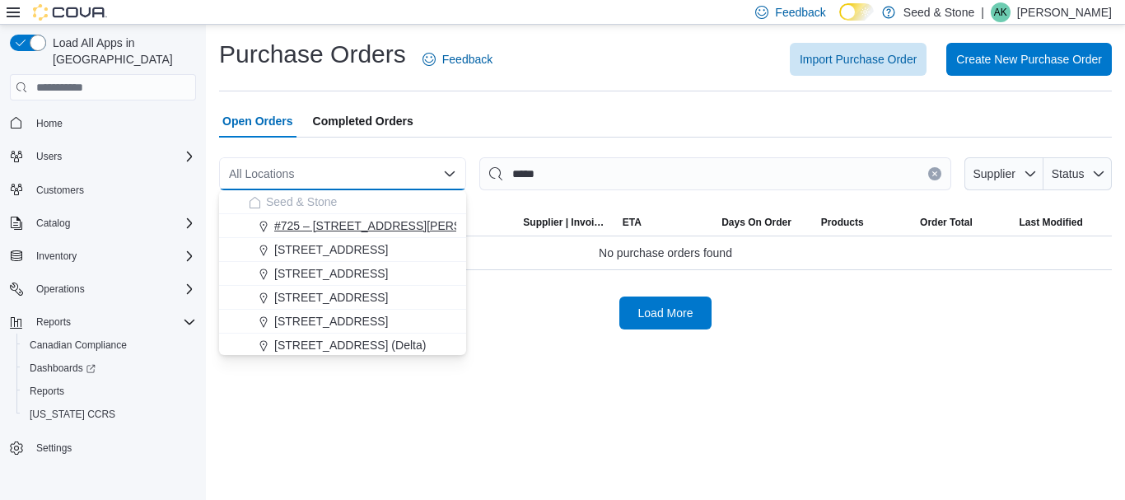
click at [376, 227] on span "#725 – [STREET_ADDRESS][PERSON_NAME])" at bounding box center [399, 225] width 251 height 16
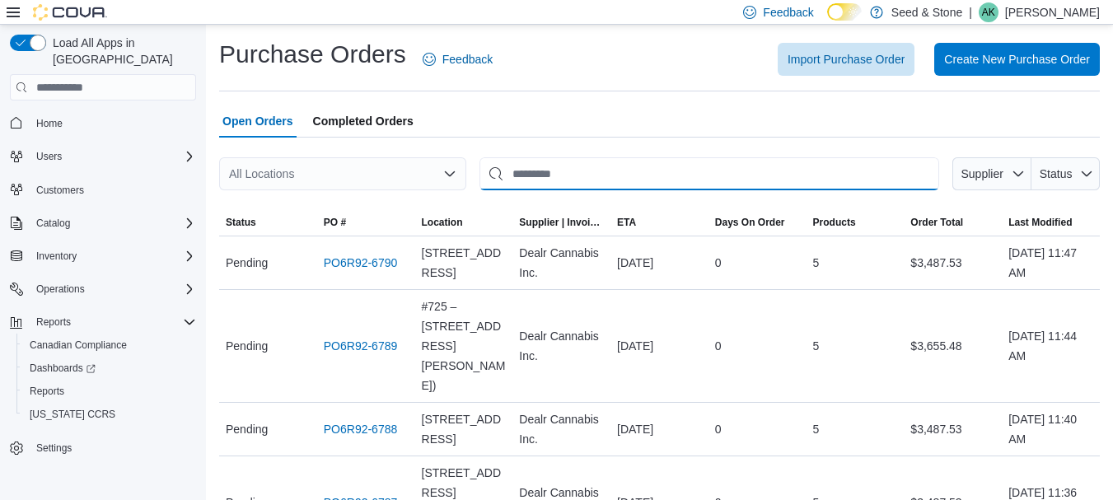
click at [540, 172] on input "This is a search bar. After typing your query, hit enter to filter the results …" at bounding box center [709, 173] width 460 height 33
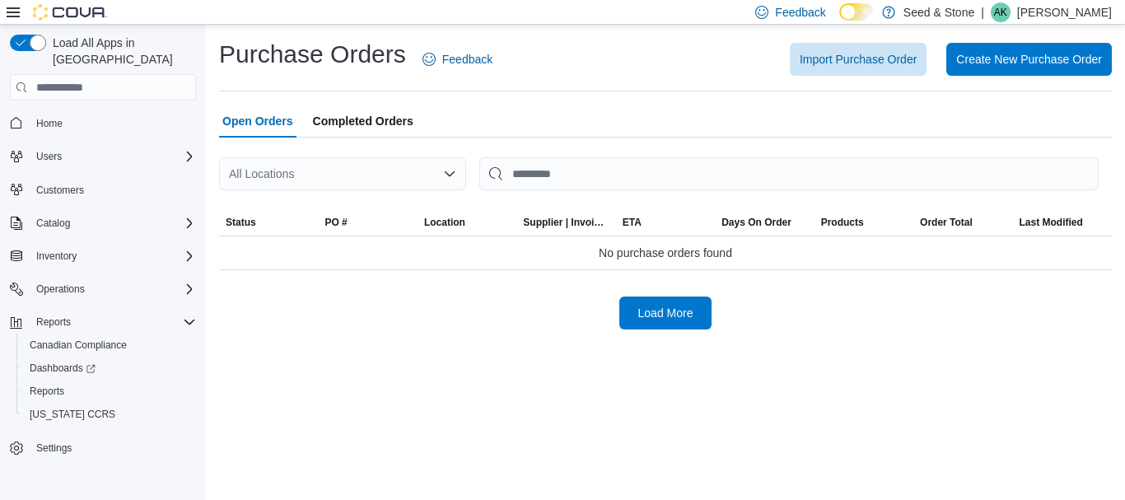
click at [377, 170] on div "All Locations" at bounding box center [342, 173] width 247 height 33
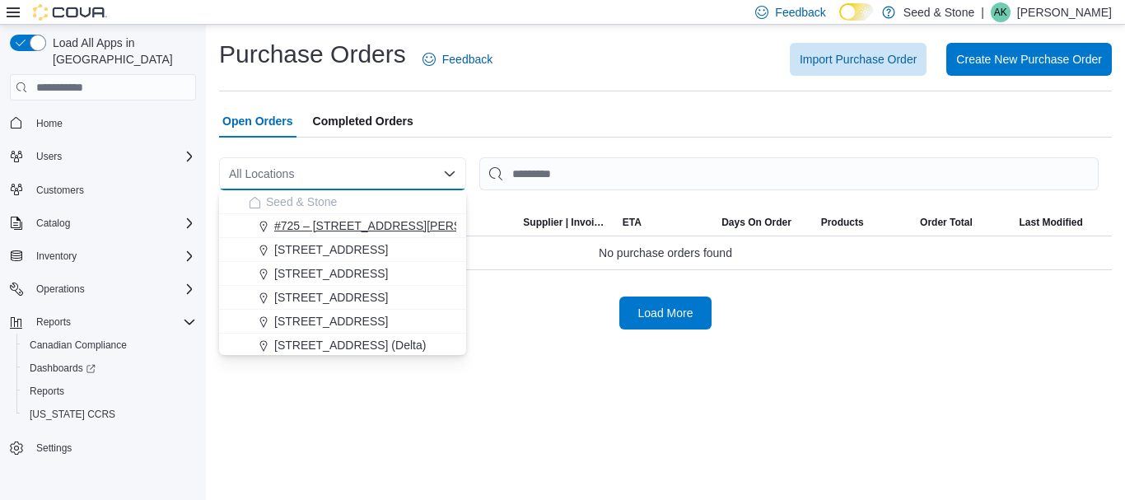
click at [376, 216] on button "#725 – [STREET_ADDRESS][PERSON_NAME])" at bounding box center [342, 226] width 247 height 24
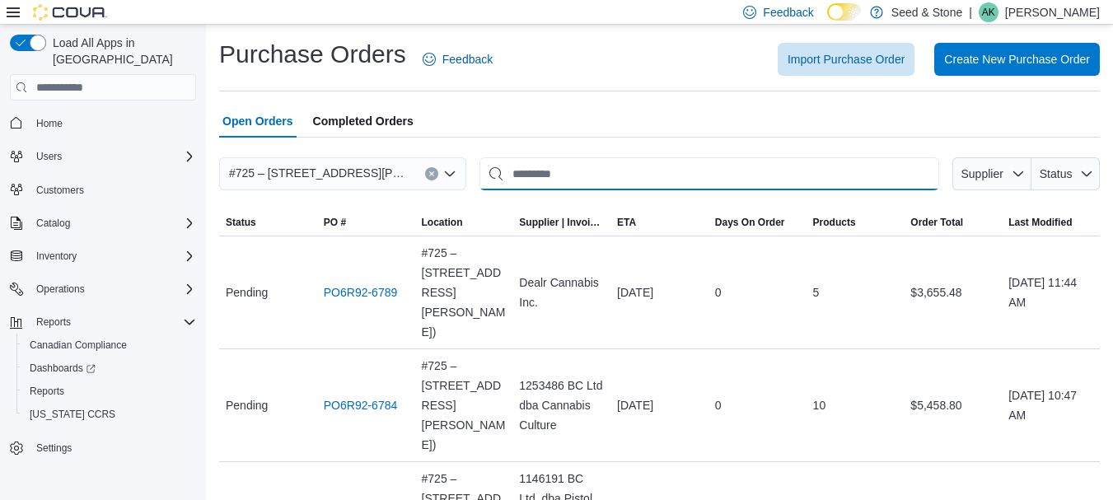
click at [605, 177] on input "This is a search bar. After typing your query, hit enter to filter the results …" at bounding box center [709, 173] width 460 height 33
type input "*****"
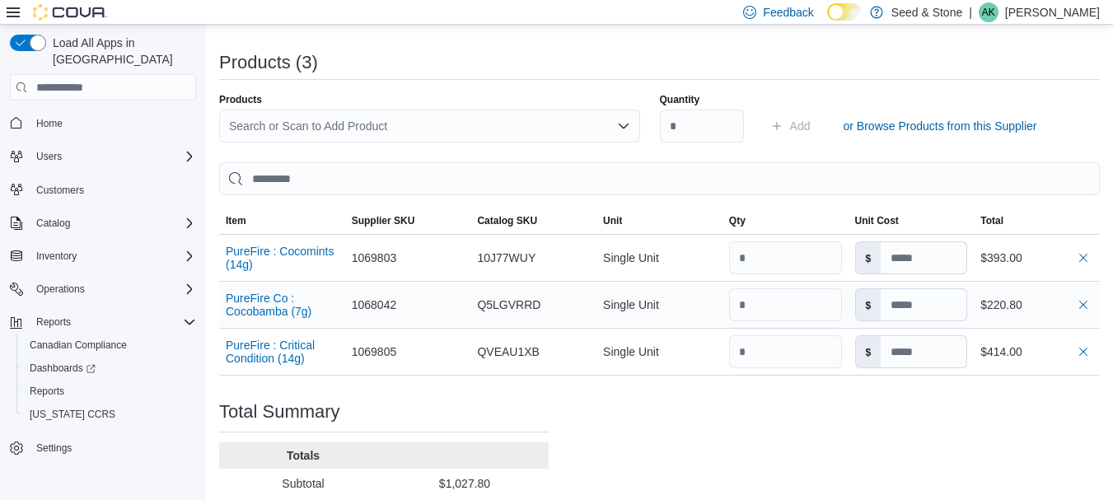
scroll to position [494, 0]
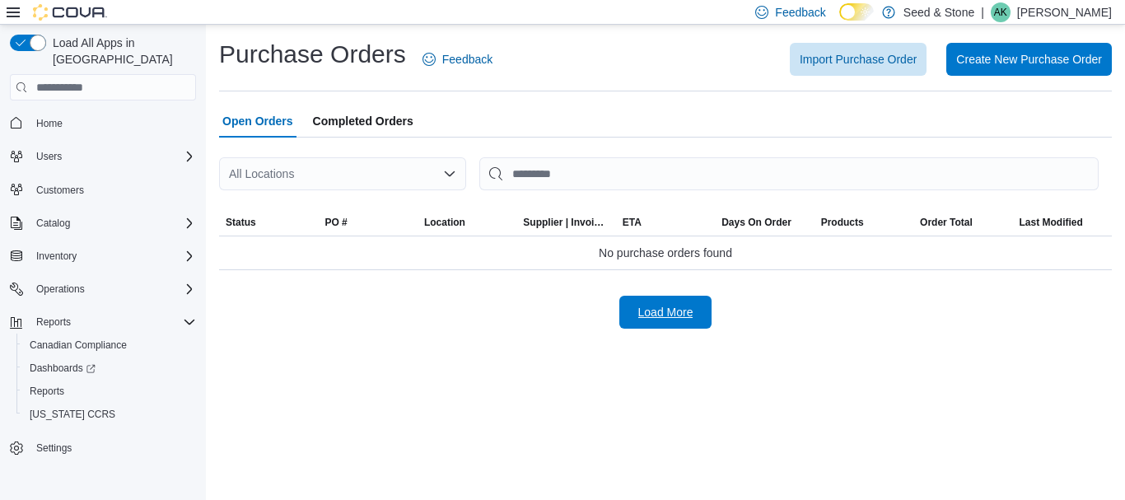
click at [663, 325] on span "Load More" at bounding box center [665, 312] width 72 height 33
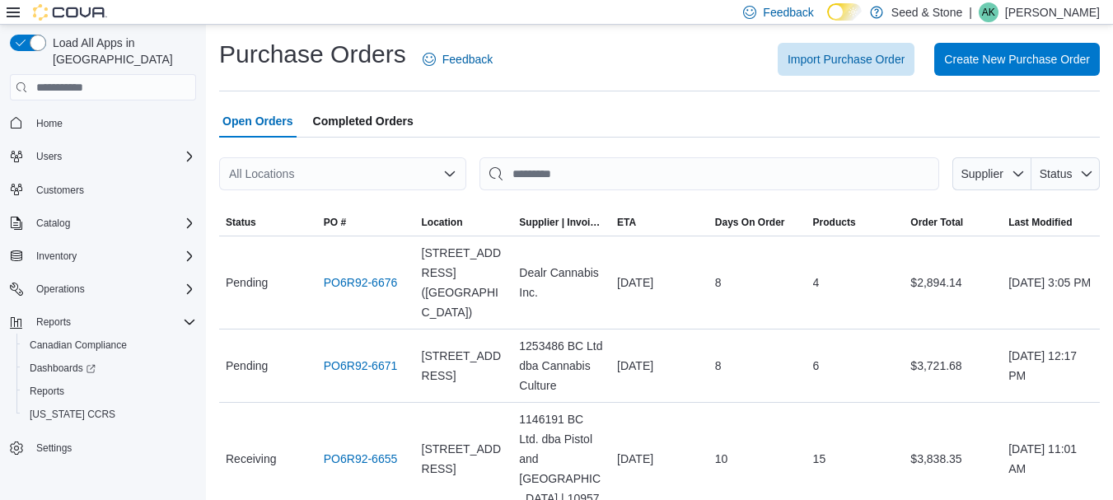
click at [310, 163] on div "All Locations" at bounding box center [342, 173] width 247 height 33
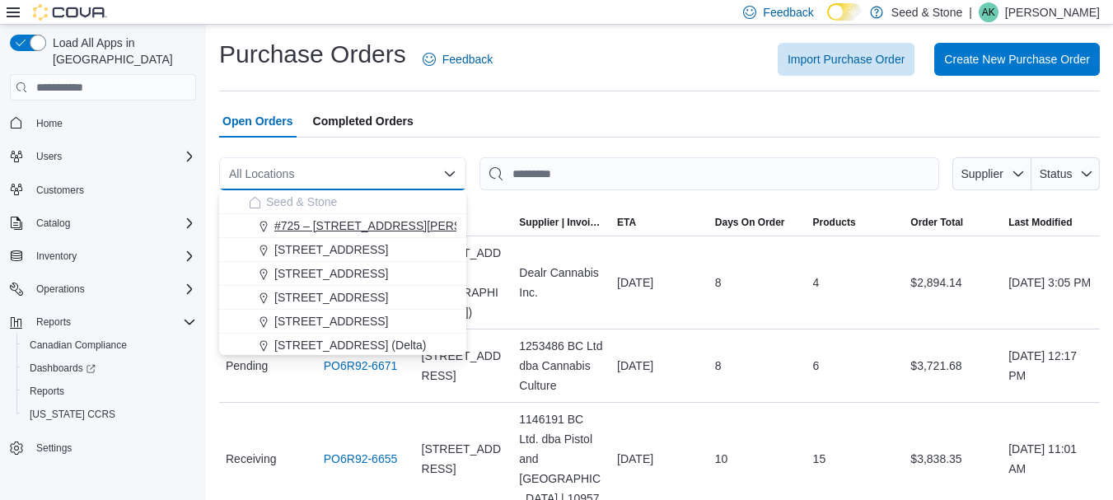
click at [296, 227] on span "#725 – [STREET_ADDRESS][PERSON_NAME])" at bounding box center [399, 225] width 251 height 16
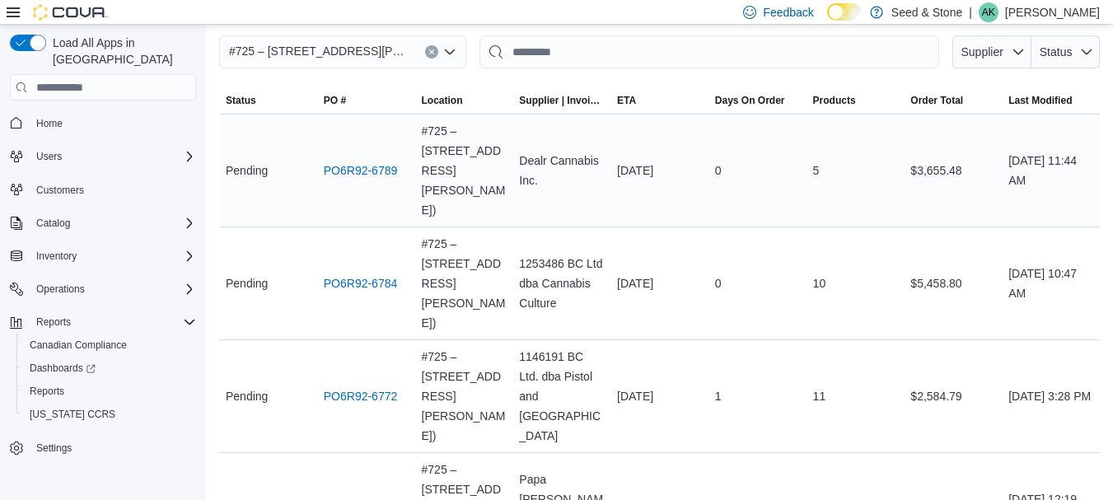
scroll to position [82, 0]
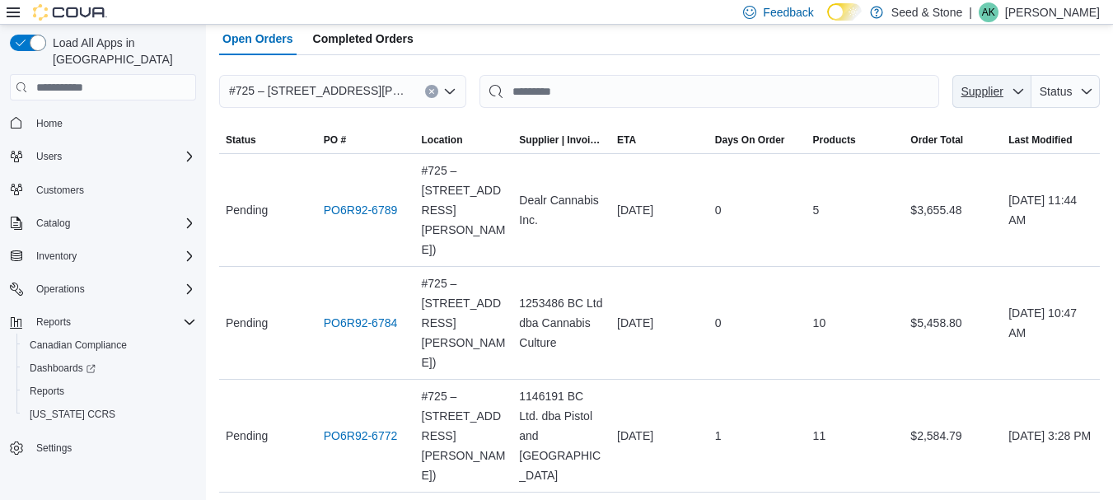
click at [1003, 82] on span "Supplier" at bounding box center [992, 91] width 66 height 33
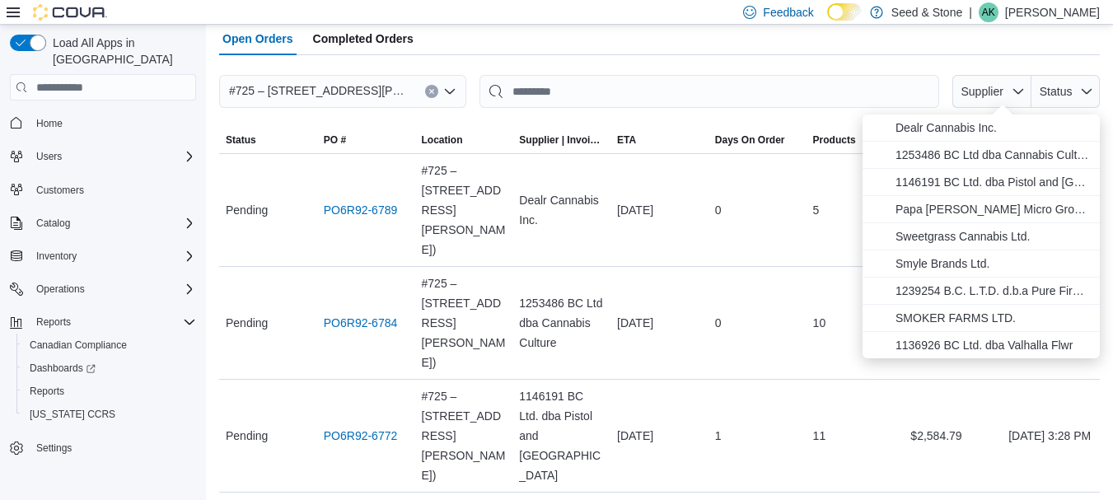
click at [663, 63] on div at bounding box center [659, 65] width 881 height 20
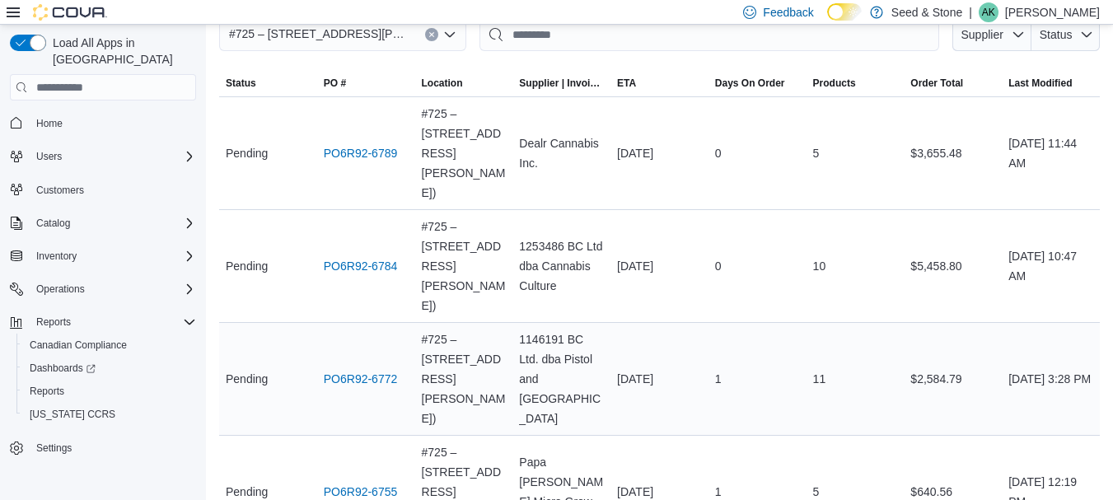
scroll to position [165, 0]
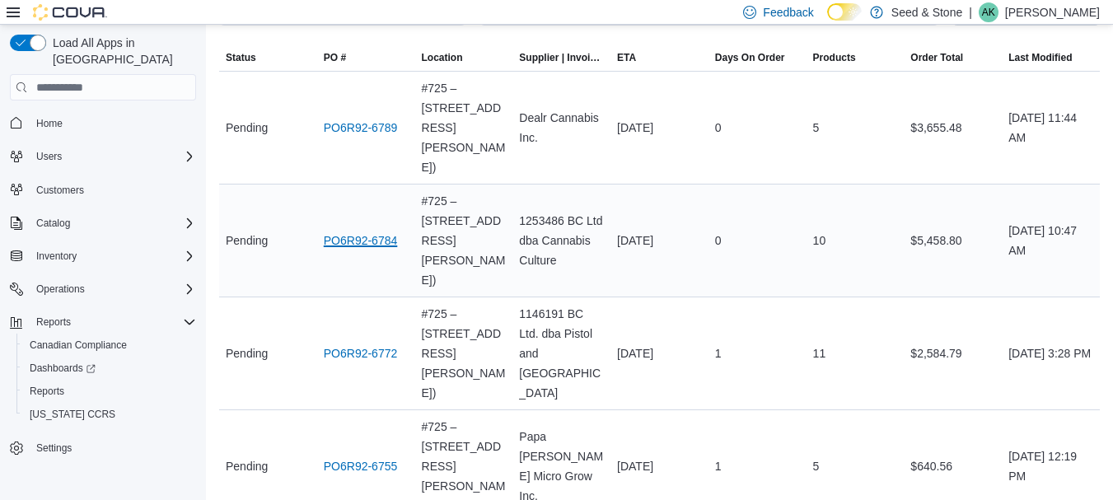
click at [349, 231] on link "PO6R92-6784" at bounding box center [361, 241] width 74 height 20
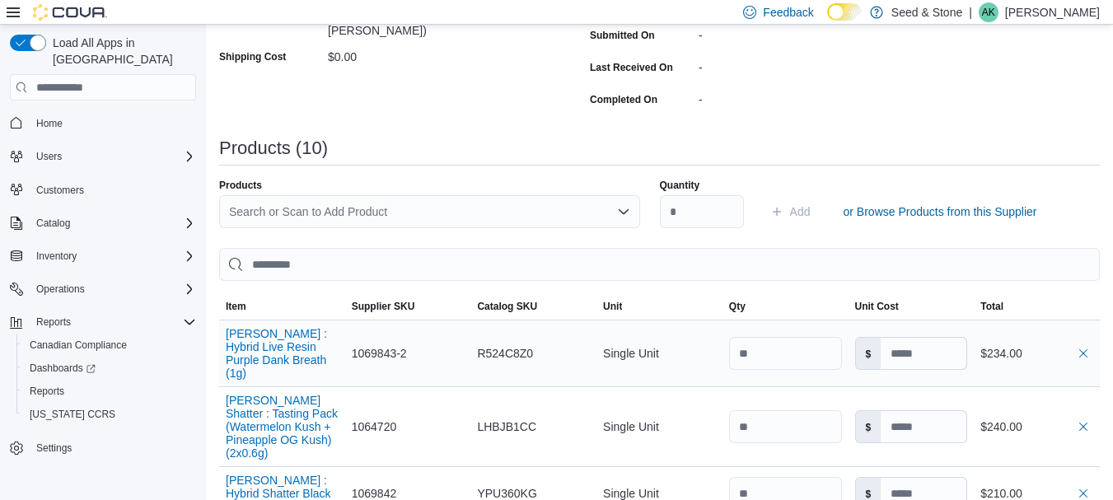
scroll to position [494, 0]
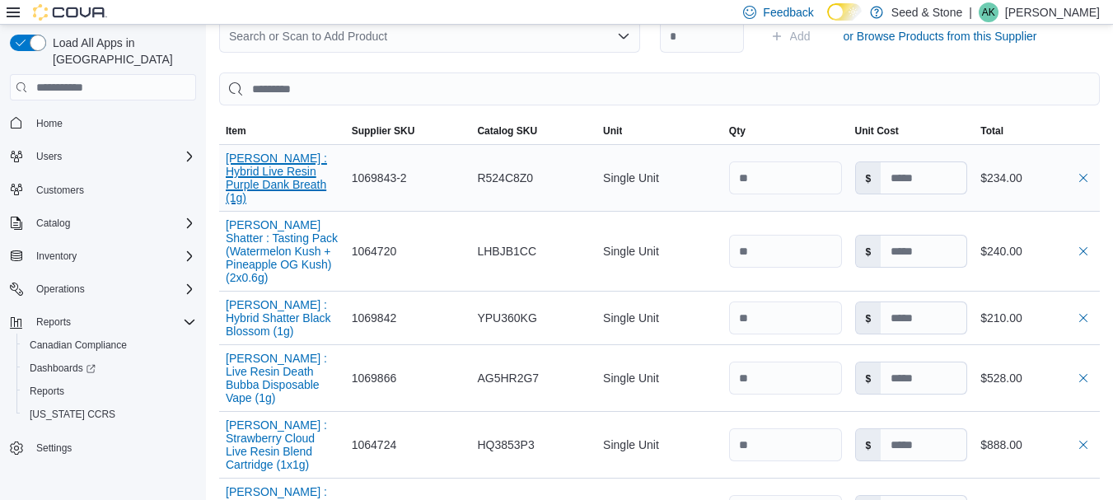
click at [270, 175] on button "[PERSON_NAME] : Hybrid Live Resin Purple Dank Breath (1g)" at bounding box center [282, 178] width 113 height 53
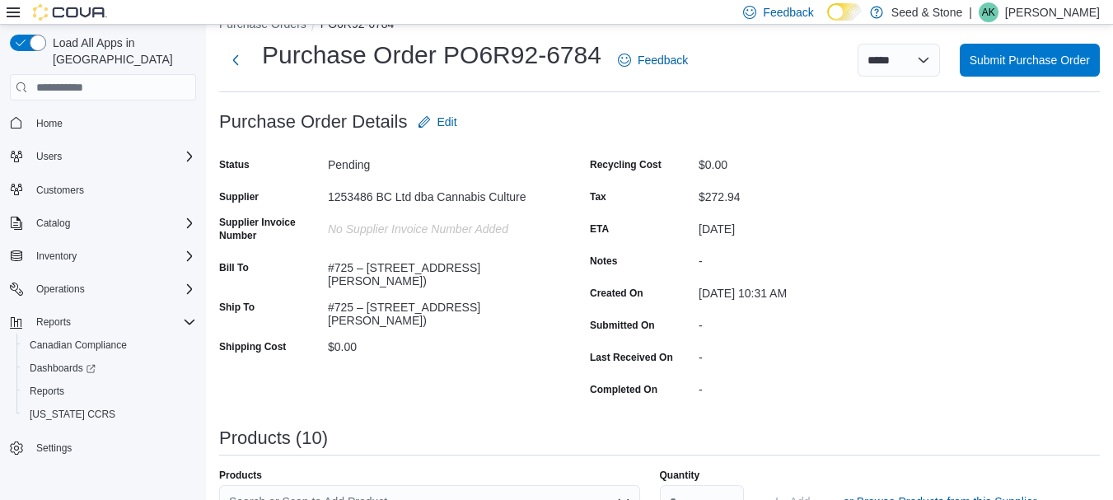
scroll to position [0, 0]
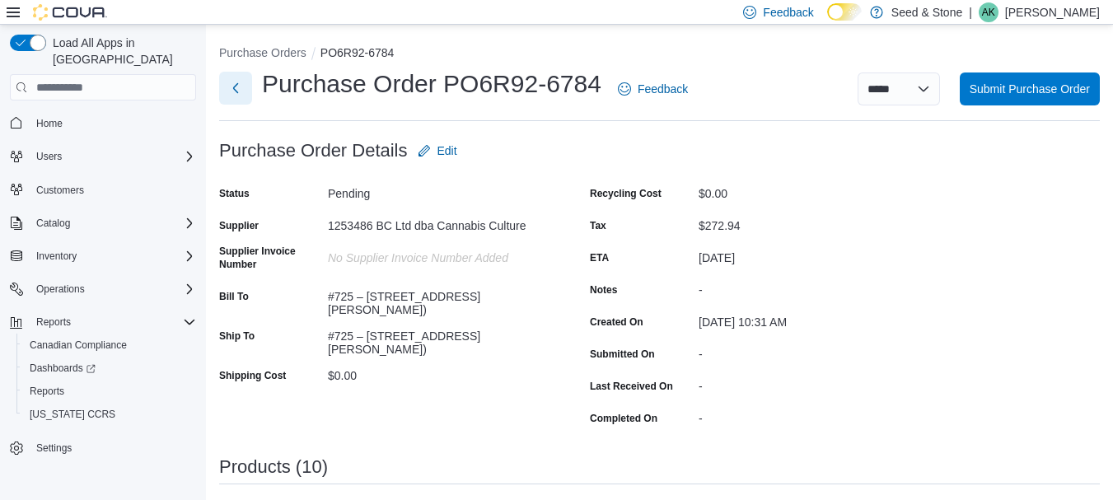
click at [237, 89] on button "Next" at bounding box center [235, 88] width 33 height 33
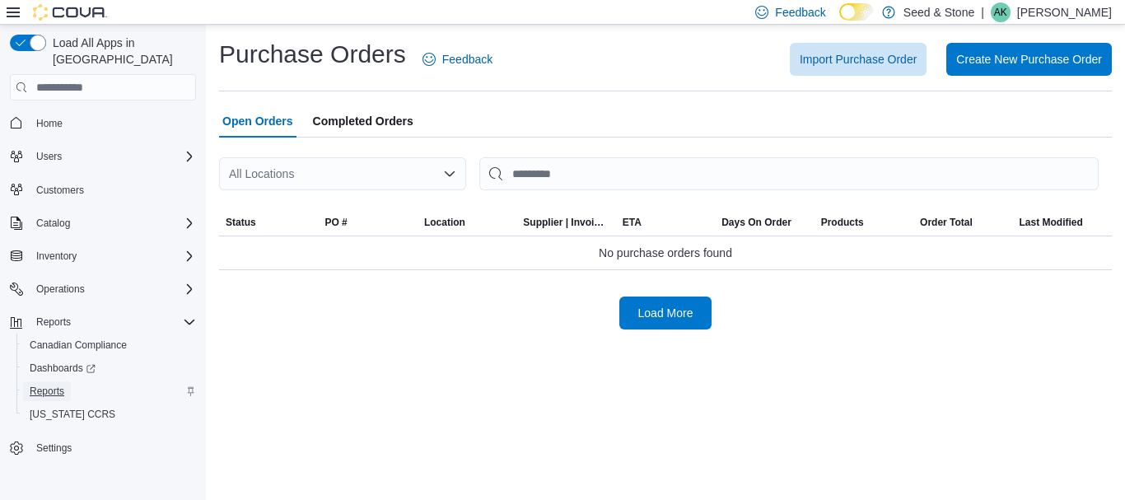
click at [64, 385] on span "Reports" at bounding box center [47, 391] width 35 height 13
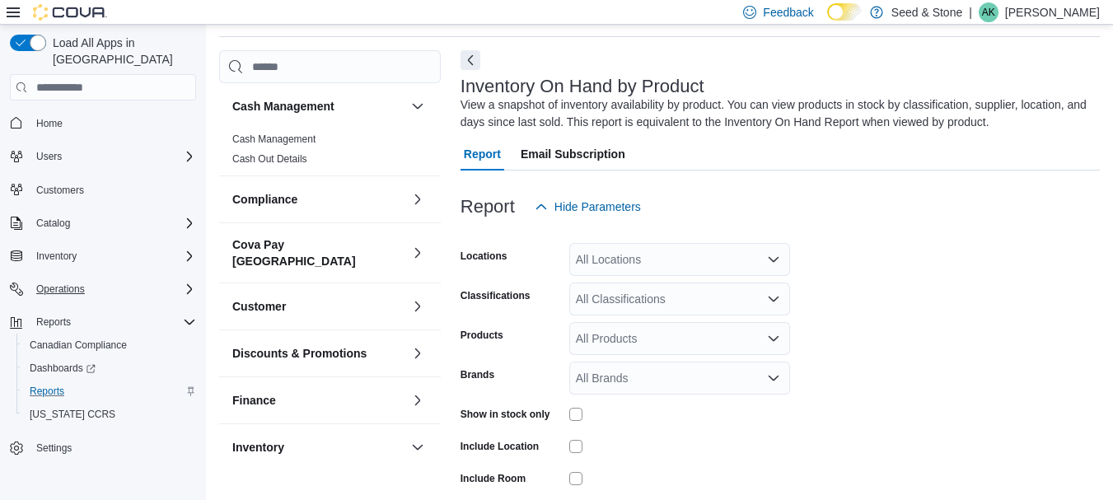
scroll to position [55, 0]
click at [172, 246] on div "Inventory" at bounding box center [113, 256] width 166 height 20
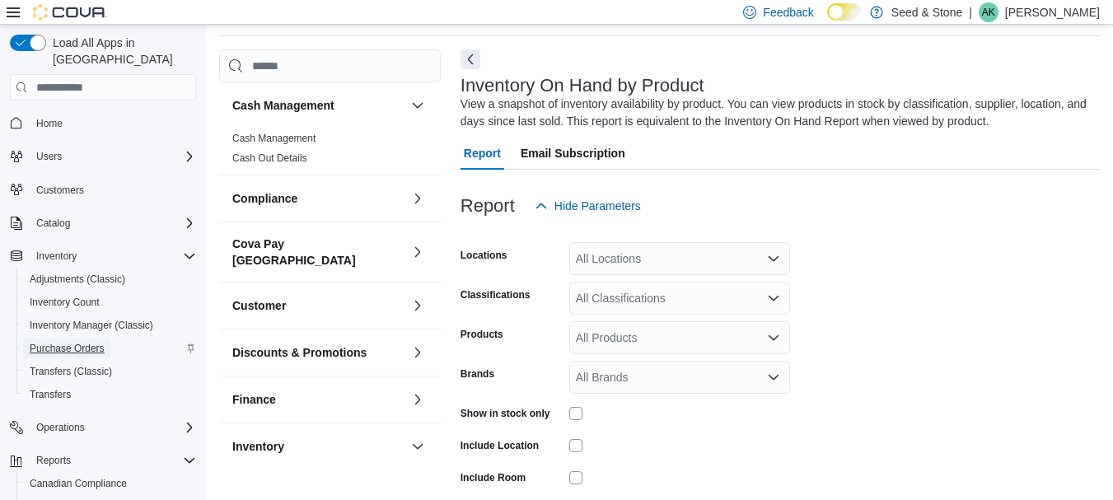
click at [88, 342] on span "Purchase Orders" at bounding box center [67, 348] width 75 height 13
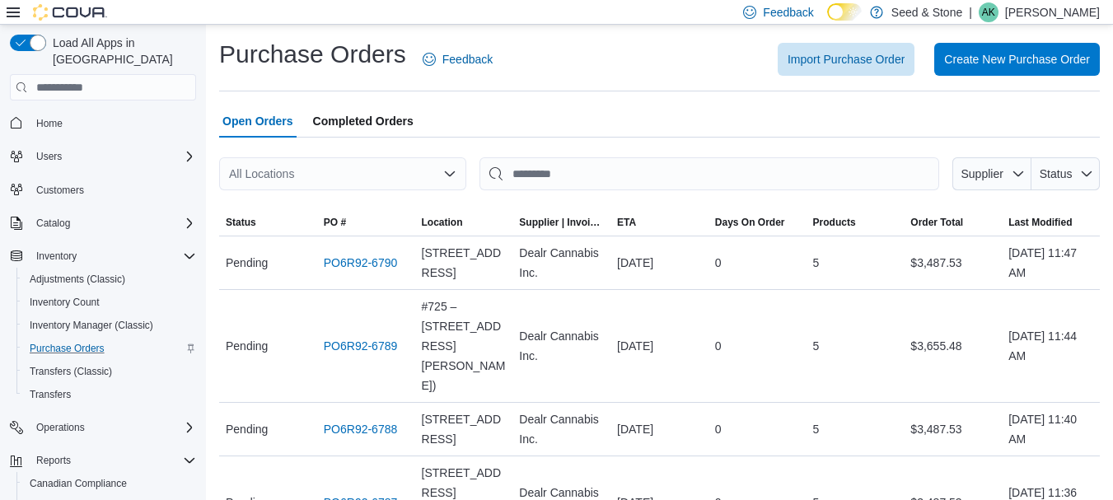
click at [376, 115] on span "Completed Orders" at bounding box center [363, 121] width 101 height 33
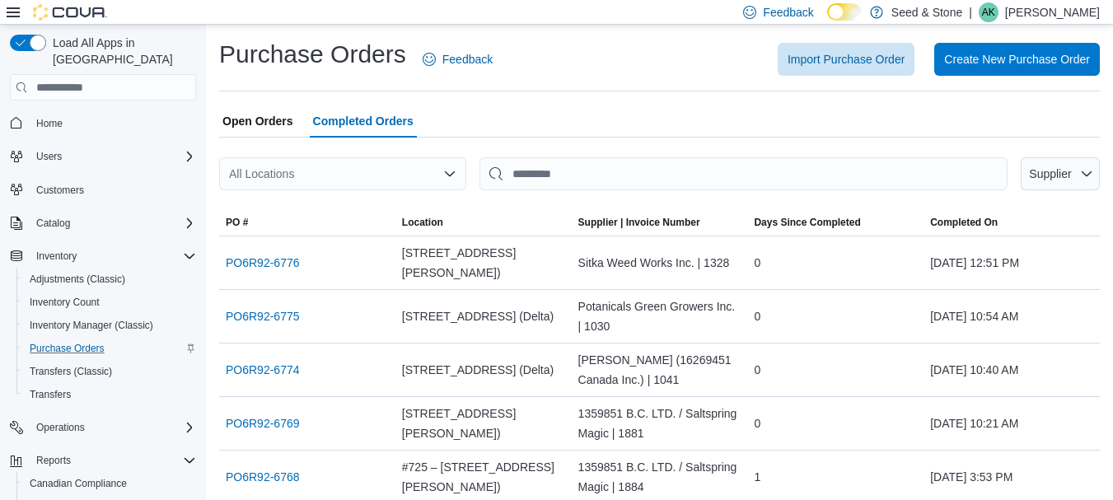
click at [365, 175] on div "All Locations" at bounding box center [342, 173] width 247 height 33
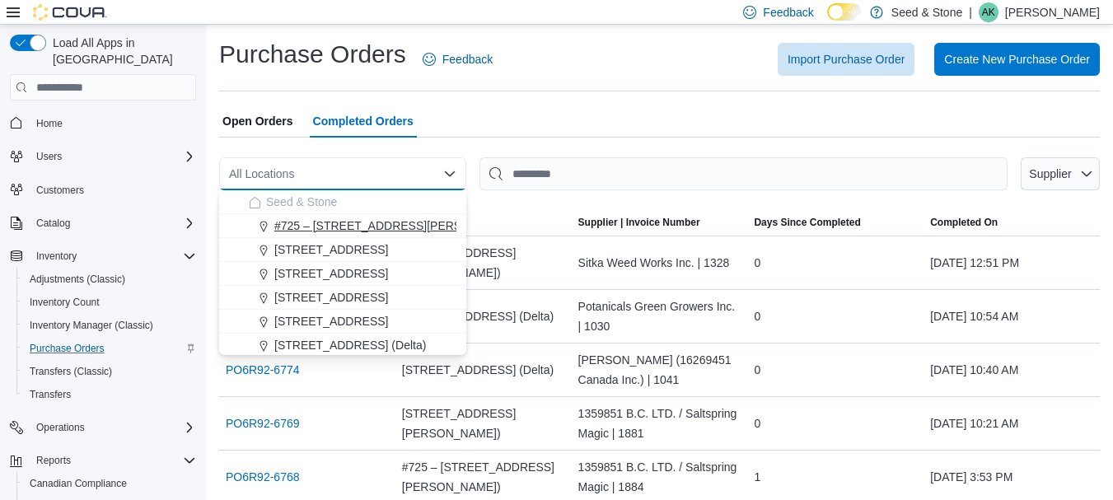
click at [327, 226] on span "#725 – [STREET_ADDRESS][PERSON_NAME])" at bounding box center [399, 225] width 251 height 16
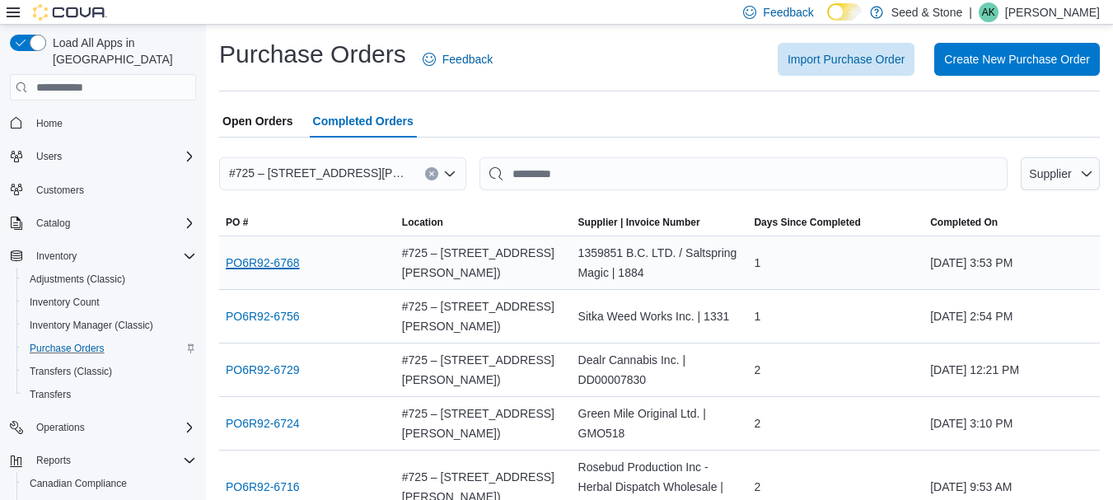
click at [286, 256] on link "PO6R92-6768" at bounding box center [263, 263] width 74 height 20
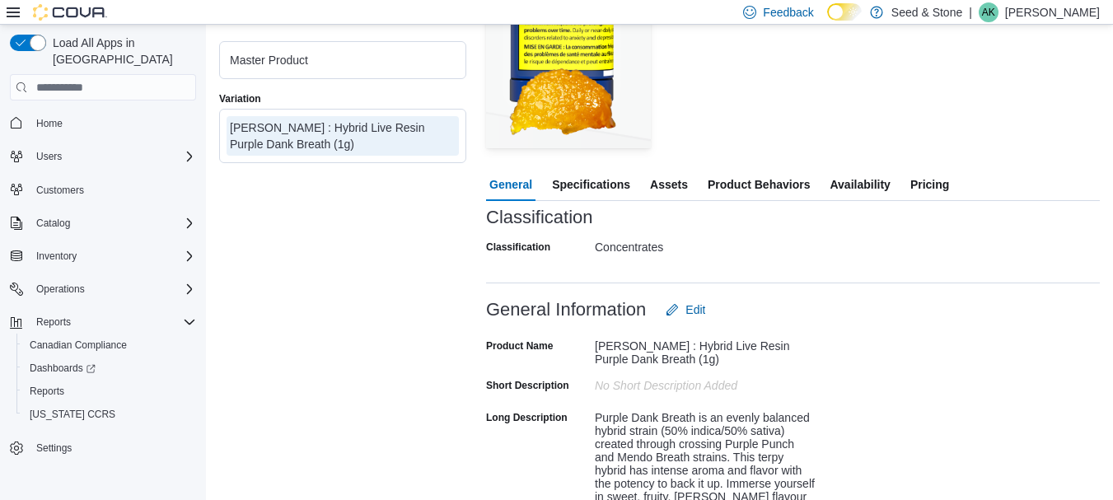
scroll to position [247, 0]
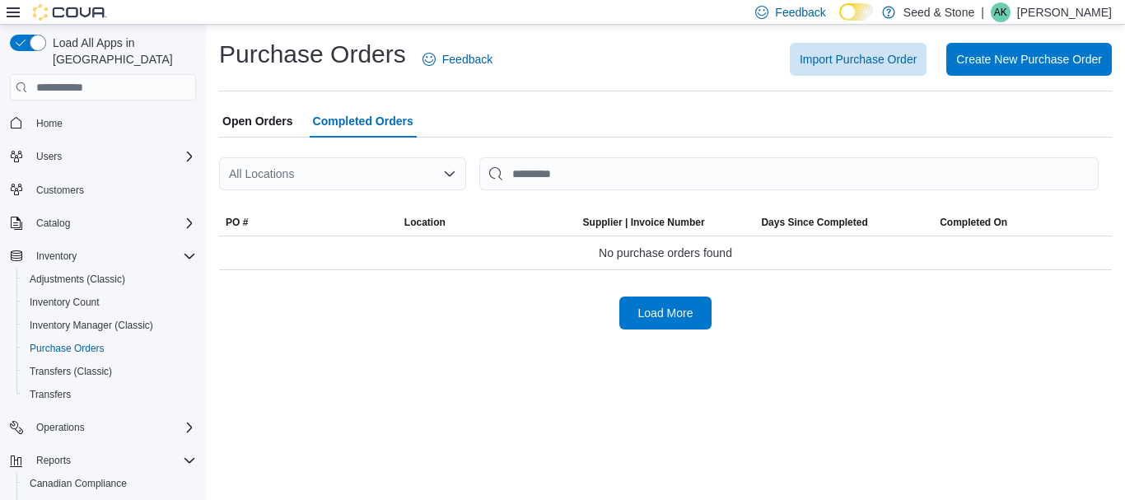
click at [247, 125] on span "Open Orders" at bounding box center [257, 121] width 71 height 33
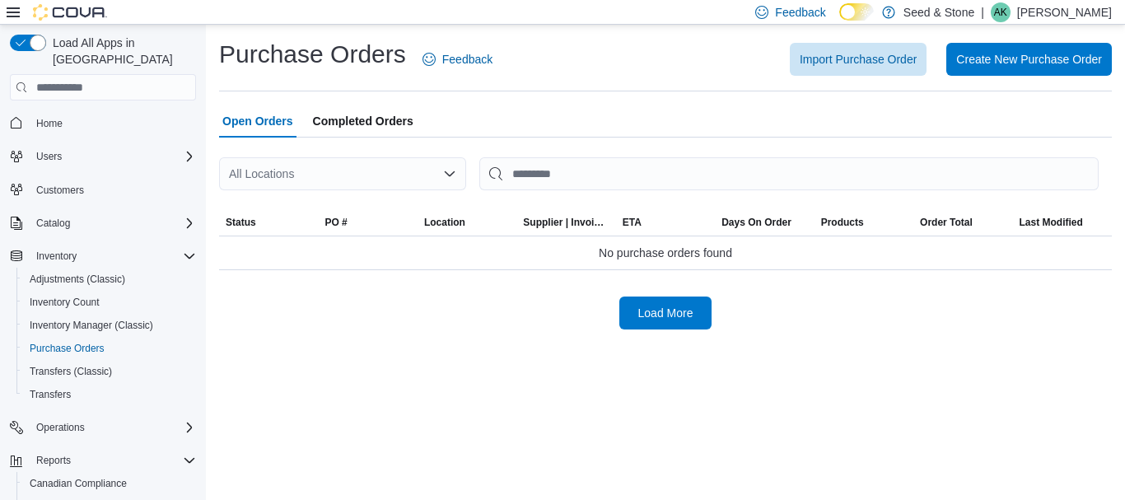
click at [415, 177] on div "All Locations" at bounding box center [342, 173] width 247 height 33
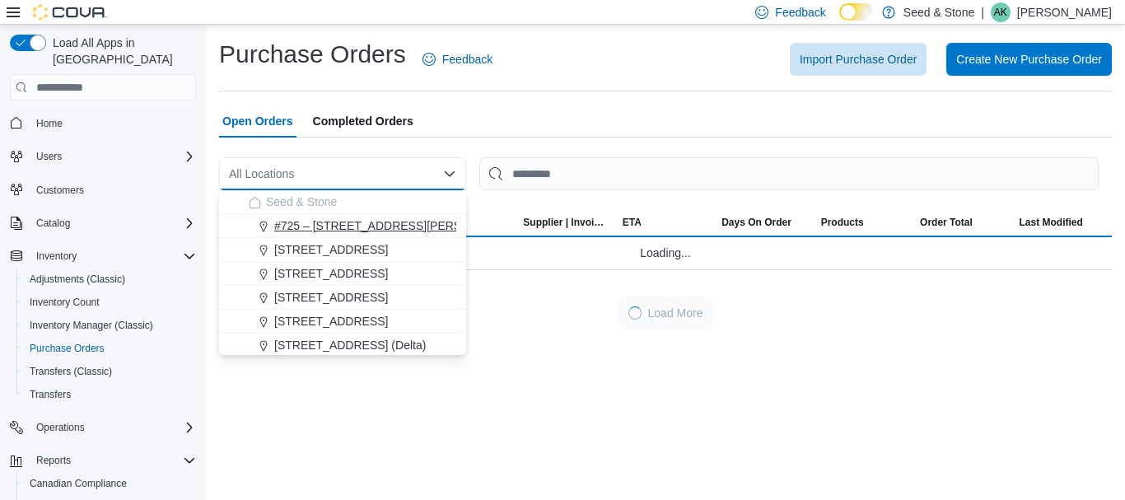
click at [370, 227] on span "#725 – [STREET_ADDRESS][PERSON_NAME])" at bounding box center [399, 225] width 251 height 16
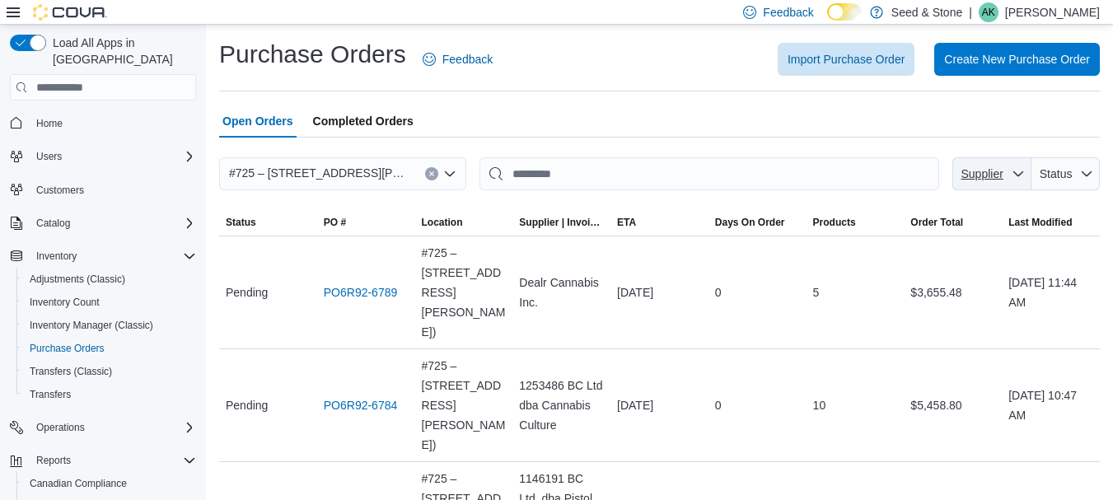
click at [996, 183] on span "Supplier" at bounding box center [992, 173] width 66 height 33
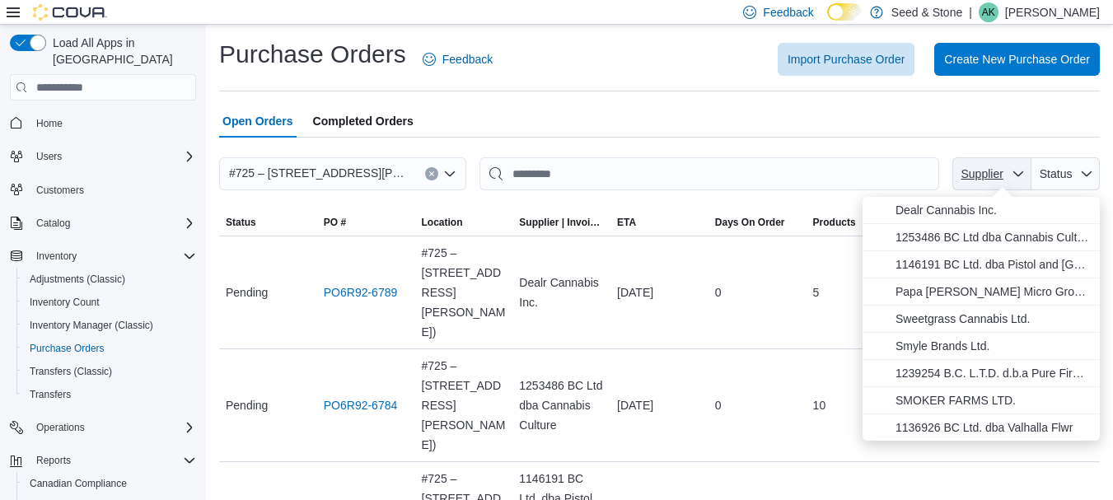
click at [996, 183] on span "Supplier" at bounding box center [992, 173] width 66 height 33
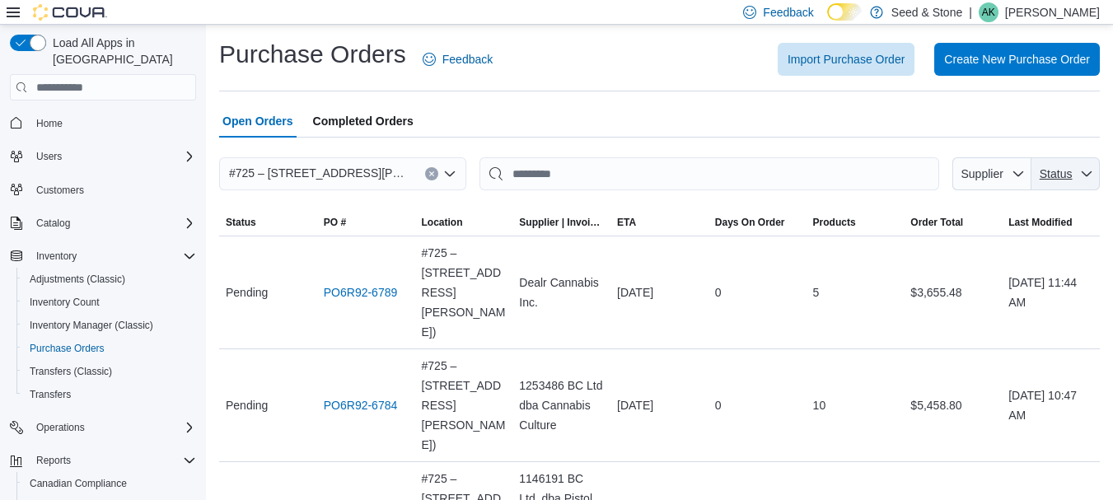
click at [1093, 183] on span "Status" at bounding box center [1065, 173] width 55 height 33
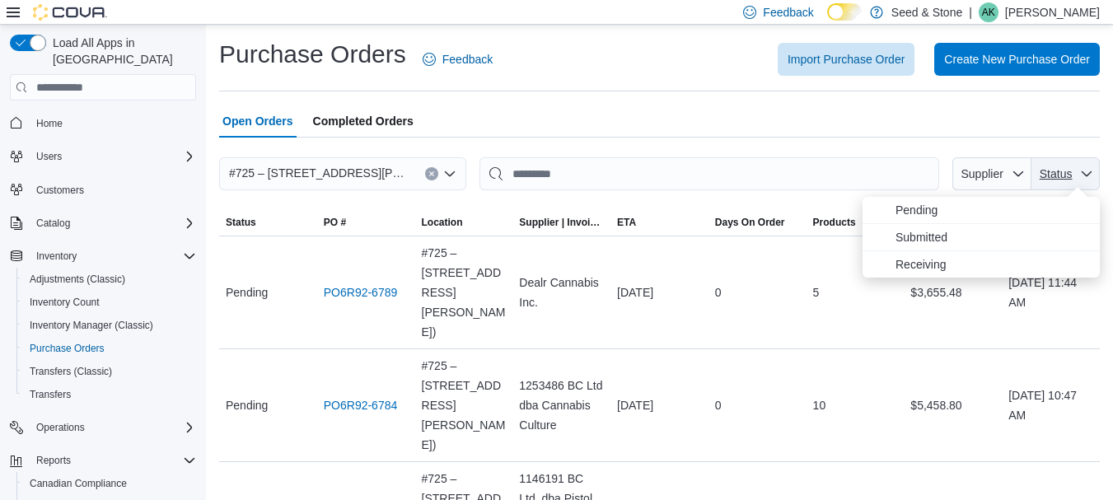
click at [1093, 183] on span "Status" at bounding box center [1065, 173] width 55 height 33
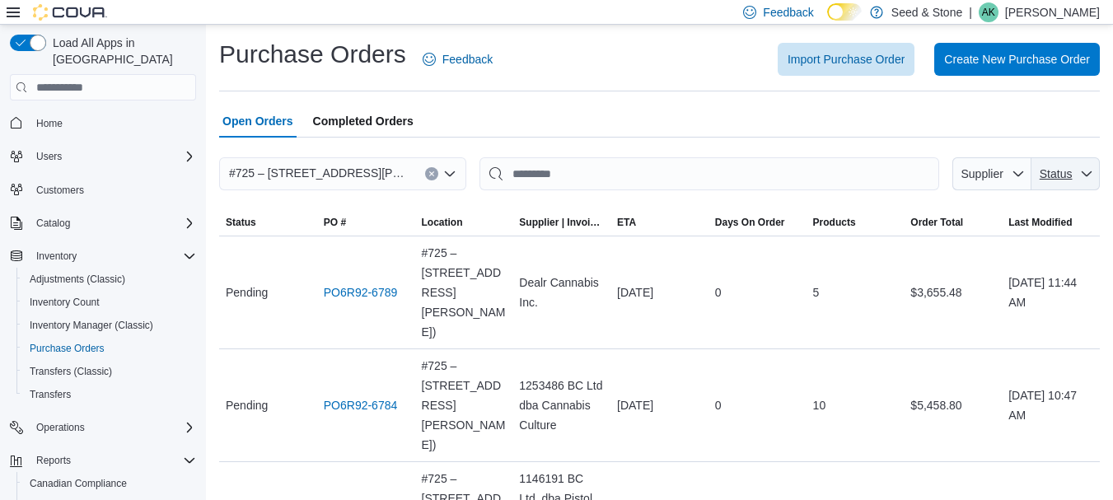
click at [1093, 183] on span "Status" at bounding box center [1065, 173] width 55 height 33
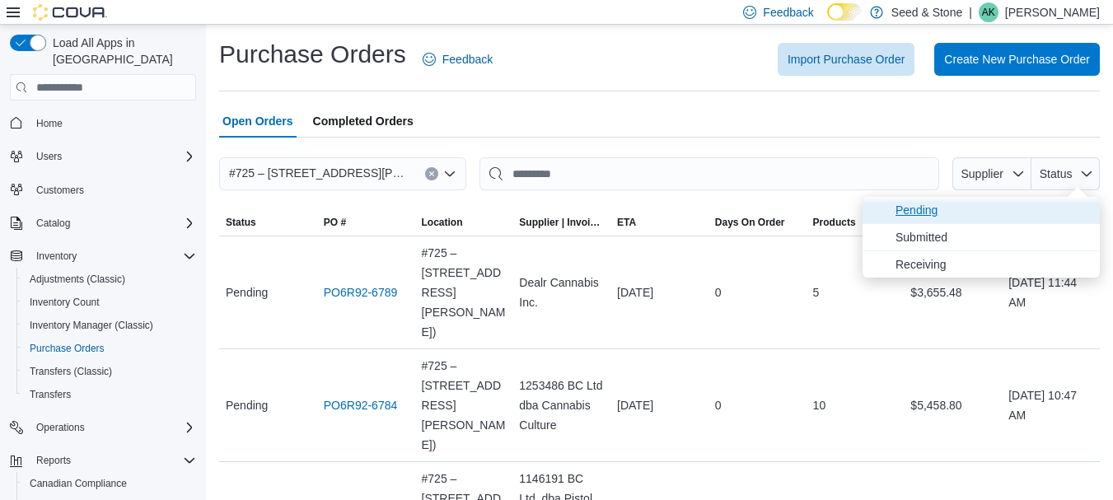
click at [933, 204] on span "Pending" at bounding box center [992, 210] width 194 height 20
type input "**********"
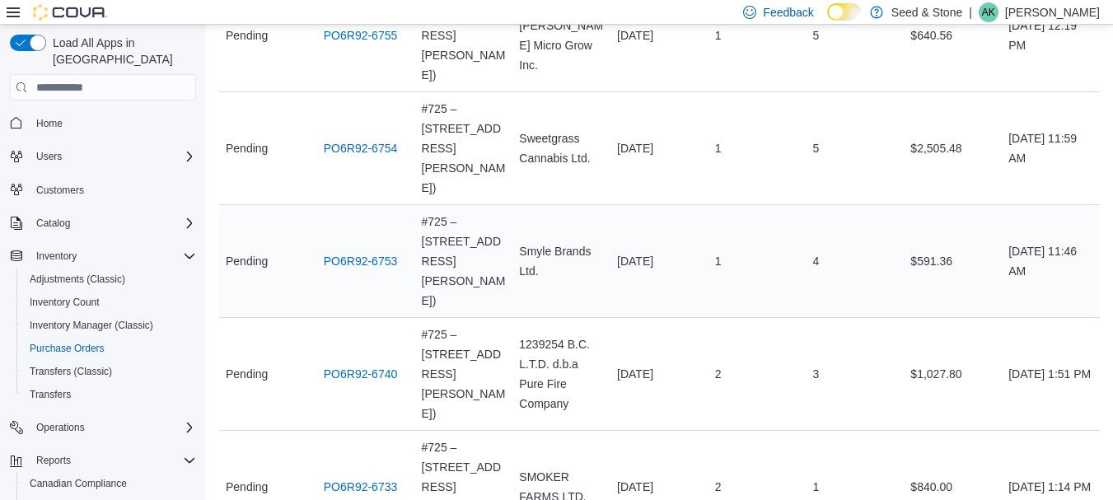
scroll to position [601, 0]
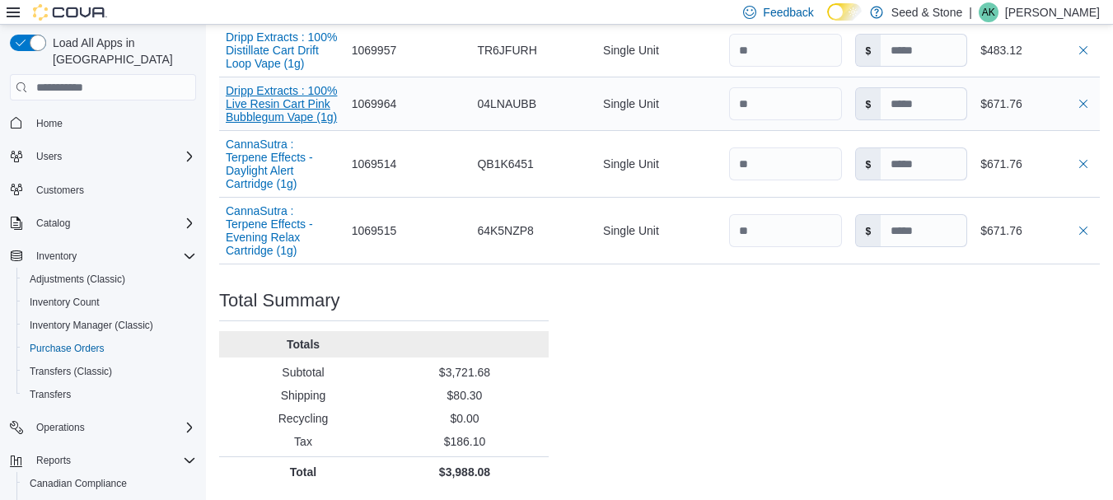
scroll to position [741, 0]
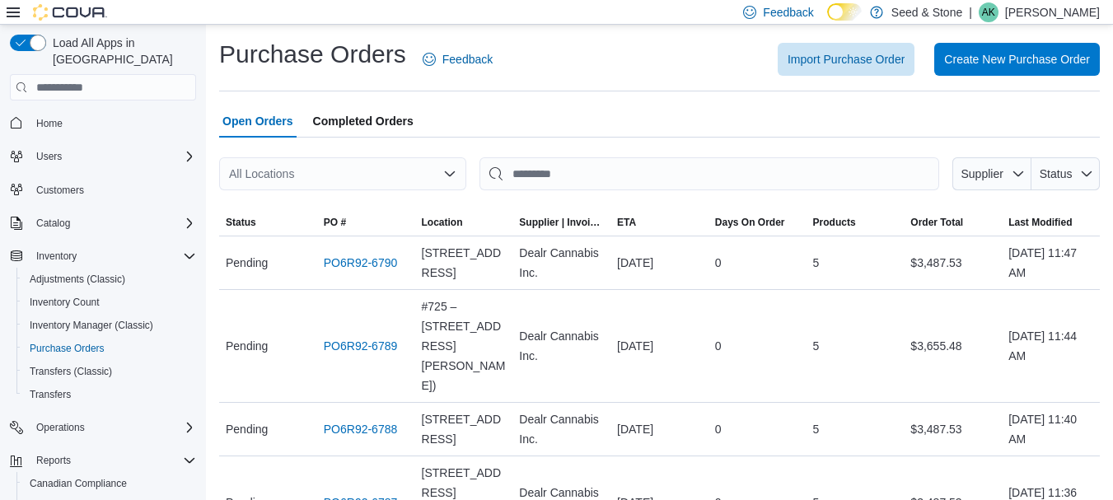
click at [455, 172] on icon "Open list of options" at bounding box center [450, 173] width 10 height 5
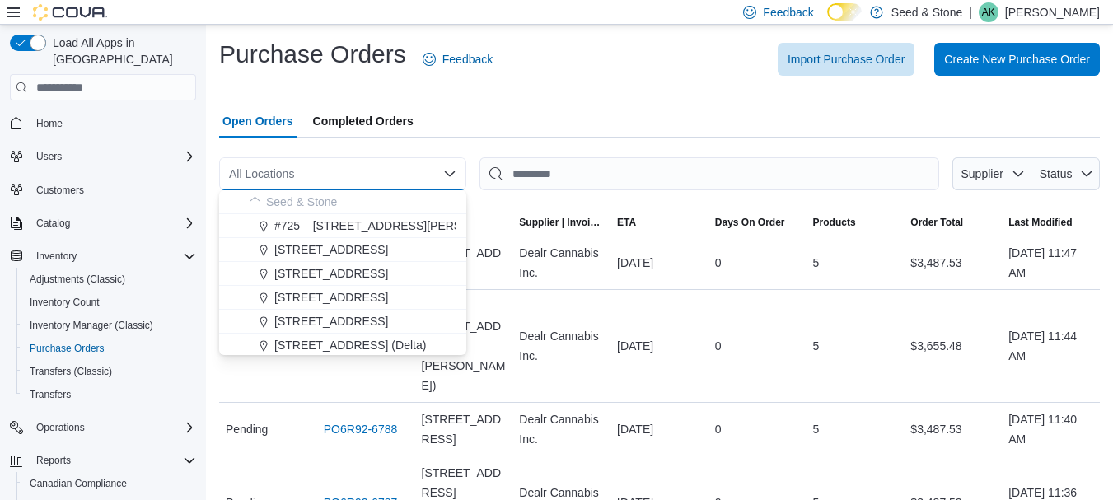
click at [507, 114] on div "Open Orders Completed Orders" at bounding box center [659, 121] width 881 height 33
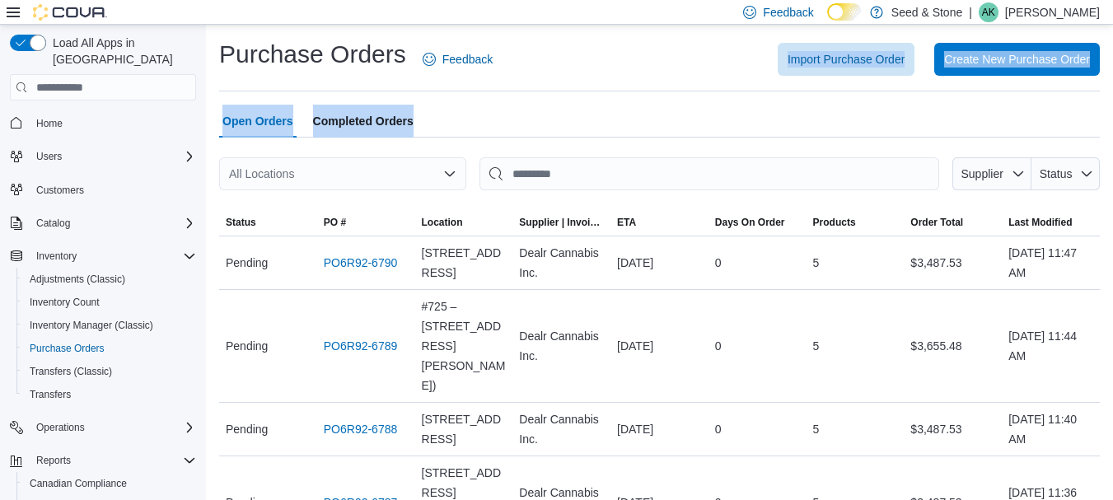
drag, startPoint x: 584, startPoint y: 63, endPoint x: 602, endPoint y: 116, distance: 56.5
click at [604, 68] on div "Import Purchase Order Create New Purchase Order" at bounding box center [805, 59] width 587 height 33
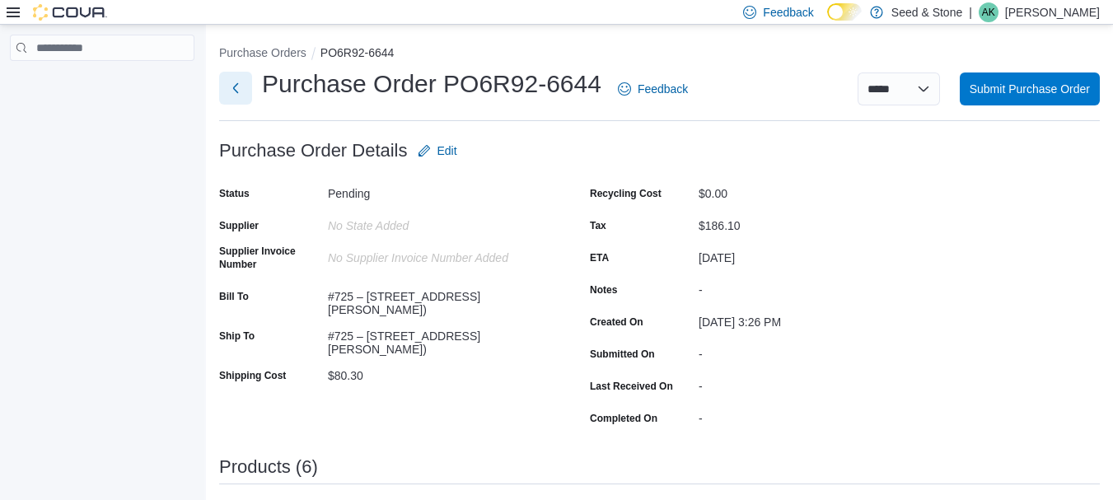
click at [236, 73] on button "Next" at bounding box center [235, 88] width 33 height 33
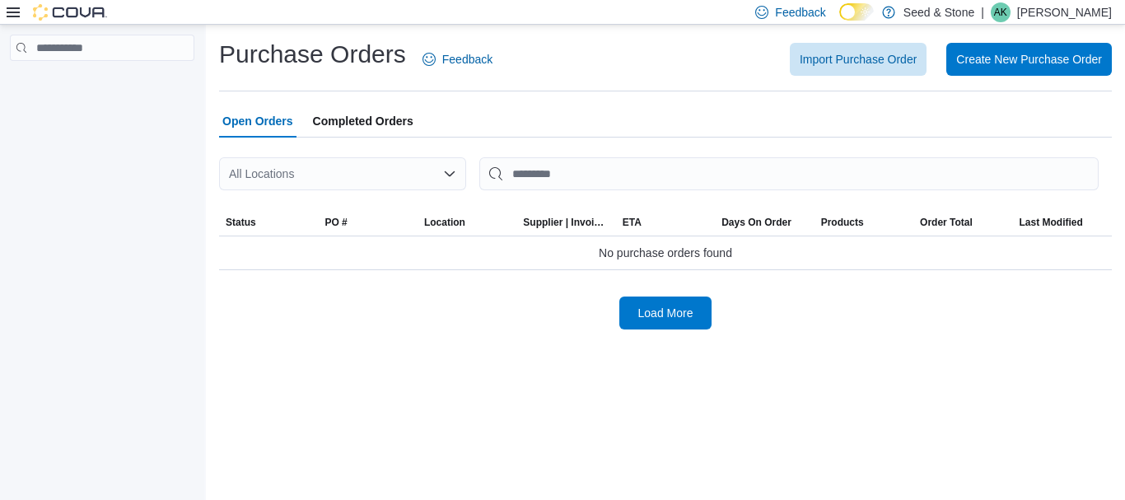
click at [457, 166] on div "All Locations" at bounding box center [342, 173] width 247 height 33
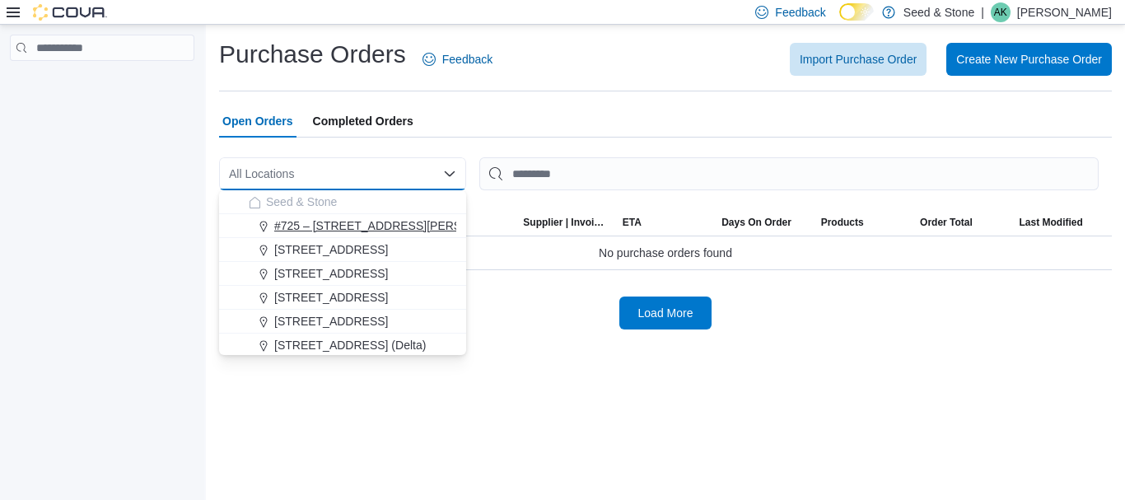
click at [415, 226] on span "#725 – [STREET_ADDRESS][PERSON_NAME])" at bounding box center [399, 225] width 251 height 16
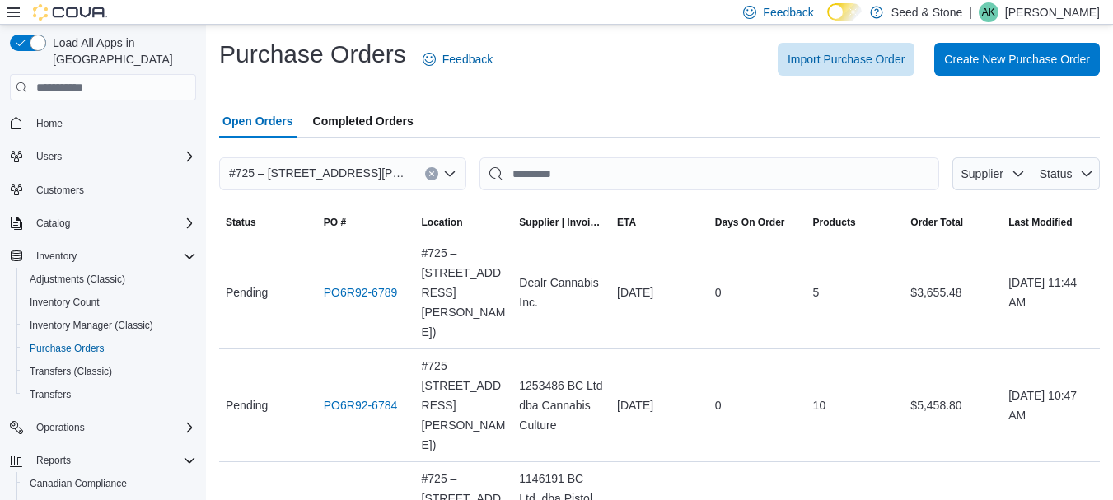
click at [676, 301] on td "ETA [DATE]" at bounding box center [659, 292] width 98 height 113
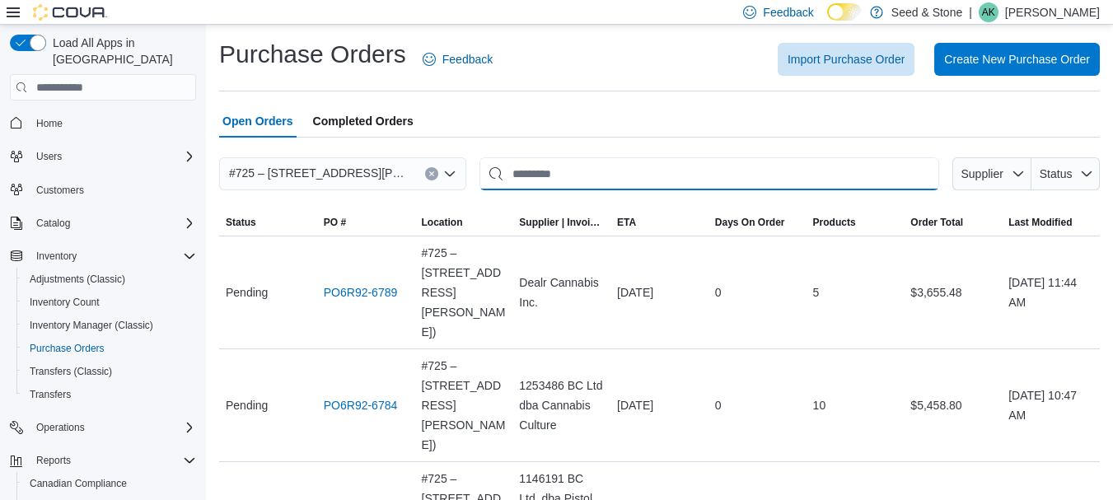
click at [587, 173] on input "This is a search bar. After typing your query, hit enter to filter the results …" at bounding box center [709, 173] width 460 height 33
type input "*****"
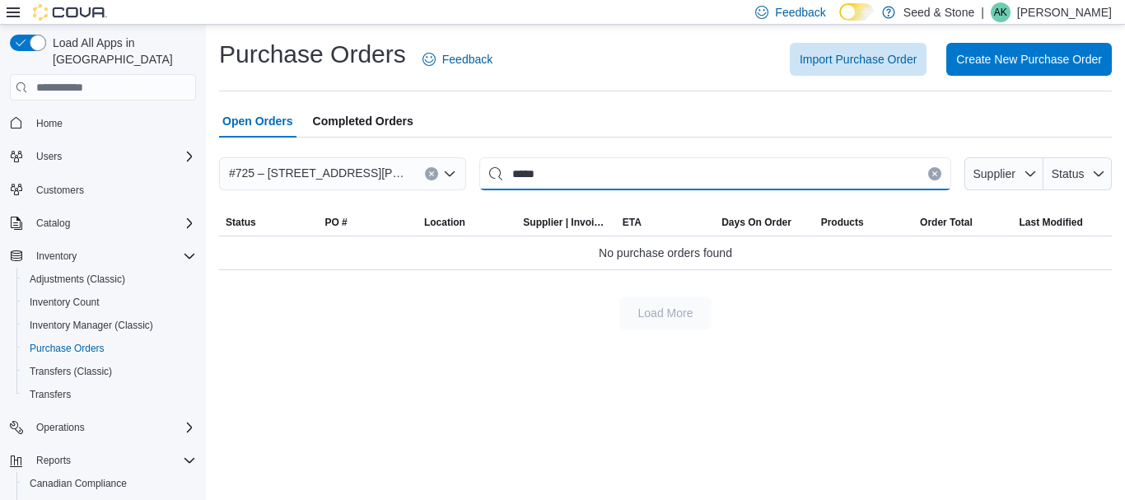
drag, startPoint x: 928, startPoint y: 171, endPoint x: 925, endPoint y: 181, distance: 10.4
click at [925, 181] on input "*****" at bounding box center [715, 173] width 472 height 33
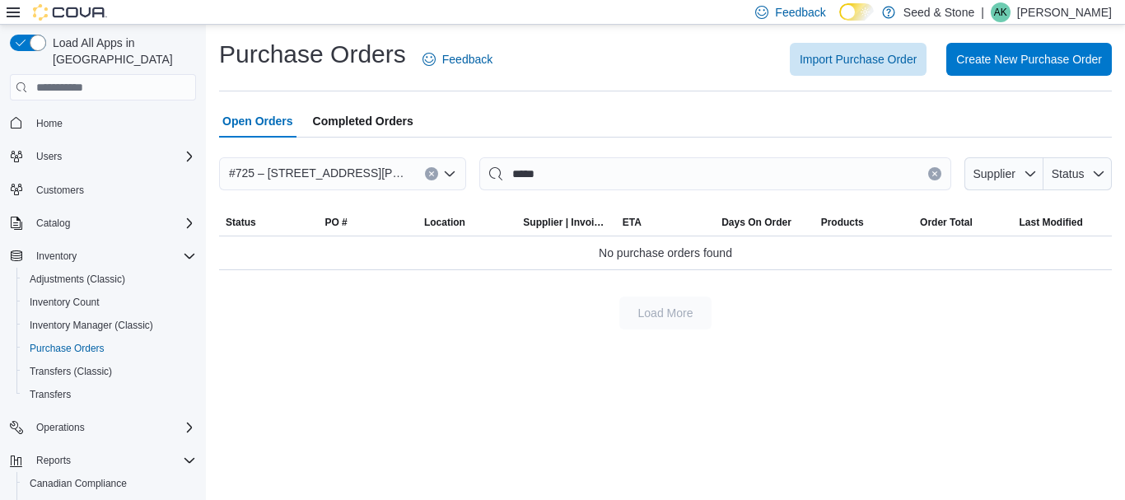
click at [933, 172] on icon "Clear input" at bounding box center [935, 174] width 7 height 7
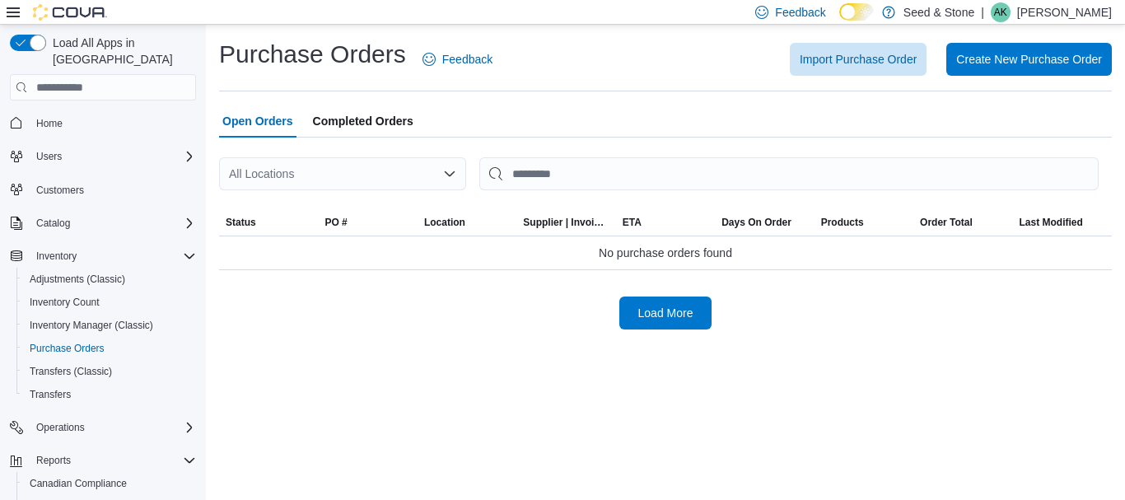
click at [335, 172] on div "All Locations" at bounding box center [342, 173] width 247 height 33
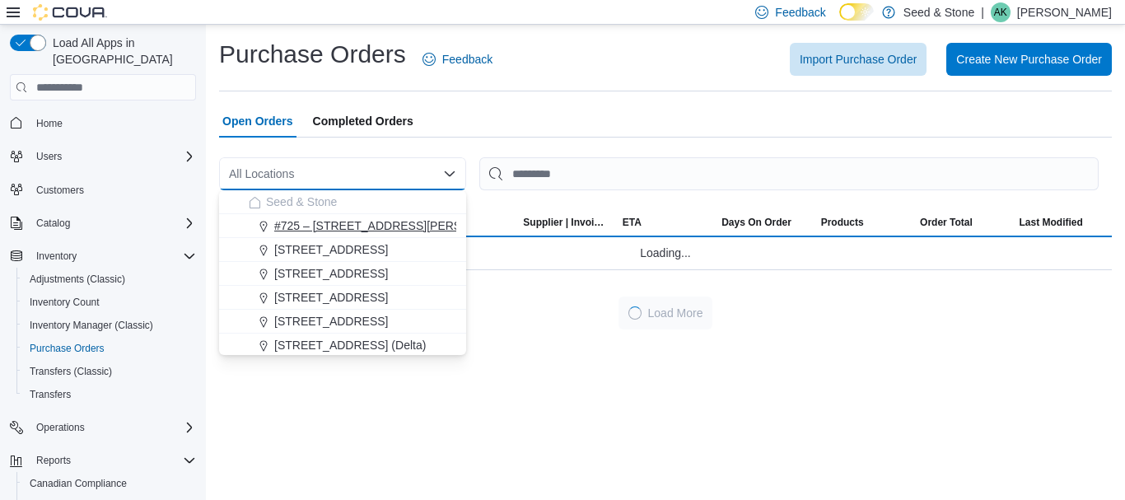
click at [395, 228] on span "#725 – [STREET_ADDRESS][PERSON_NAME])" at bounding box center [399, 225] width 251 height 16
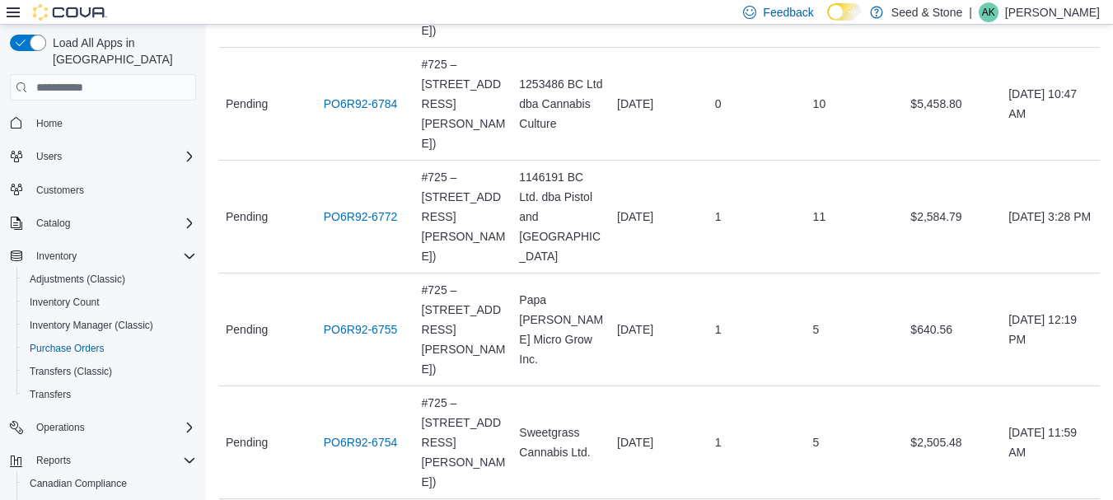
scroll to position [247, 0]
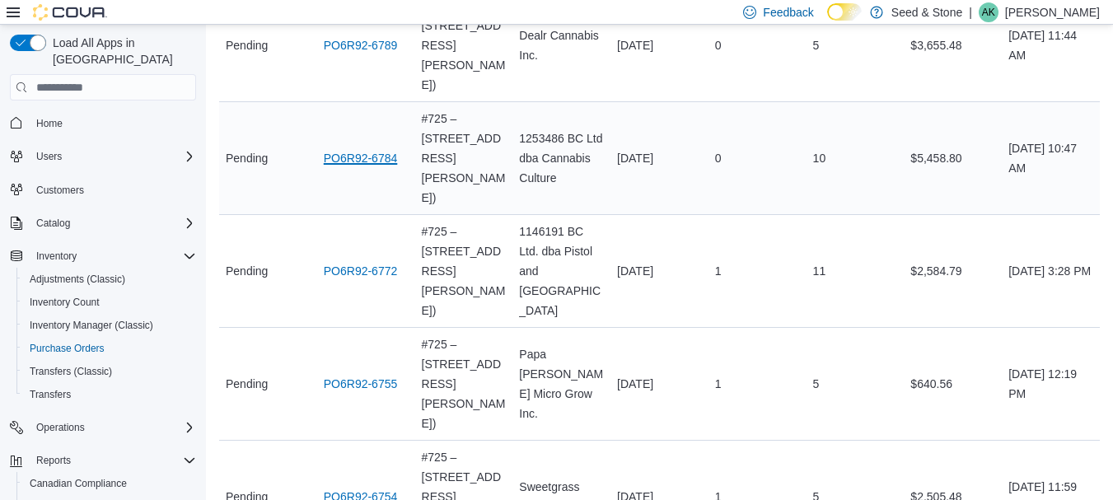
click at [346, 148] on link "PO6R92-6784" at bounding box center [361, 158] width 74 height 20
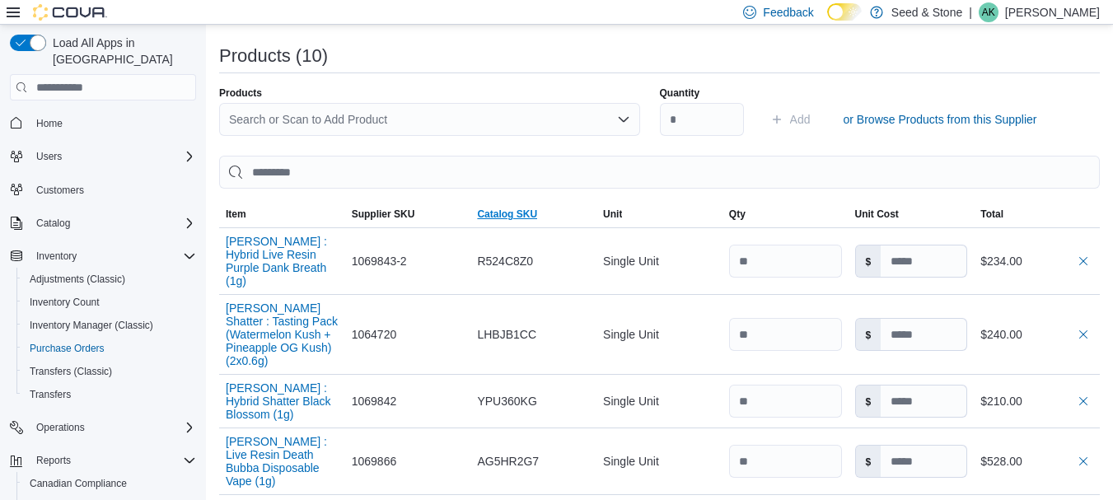
scroll to position [412, 0]
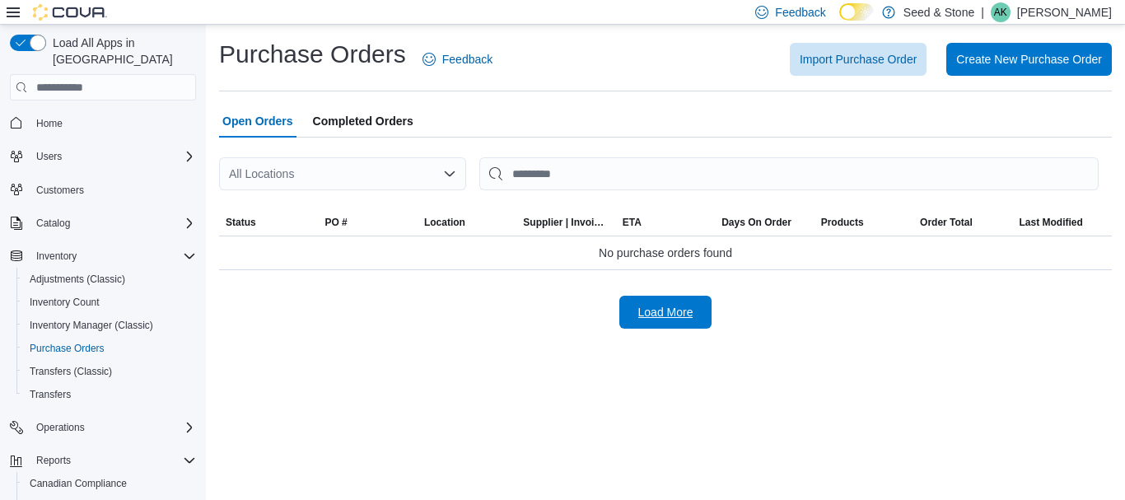
click at [662, 306] on span "Load More" at bounding box center [665, 312] width 55 height 16
click at [397, 164] on div "All Locations" at bounding box center [342, 173] width 247 height 33
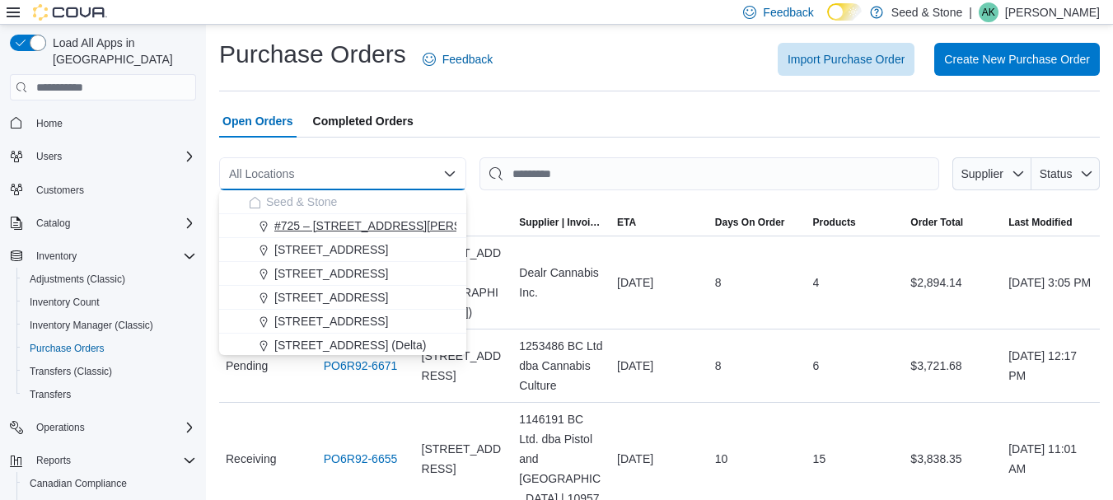
click at [402, 231] on span "#725 – 19800 Lougheed Hwy (Pitt Meadows)" at bounding box center [399, 225] width 251 height 16
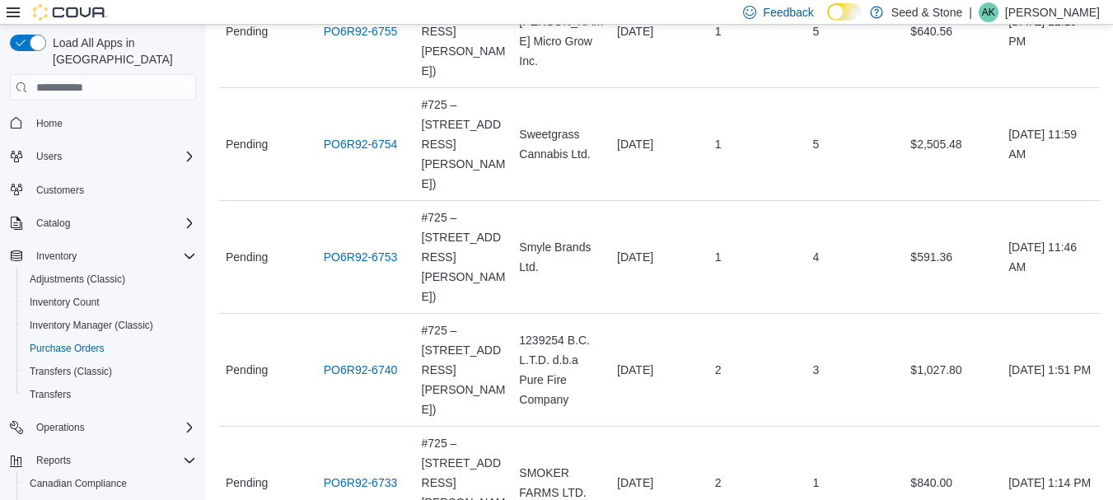
scroll to position [601, 0]
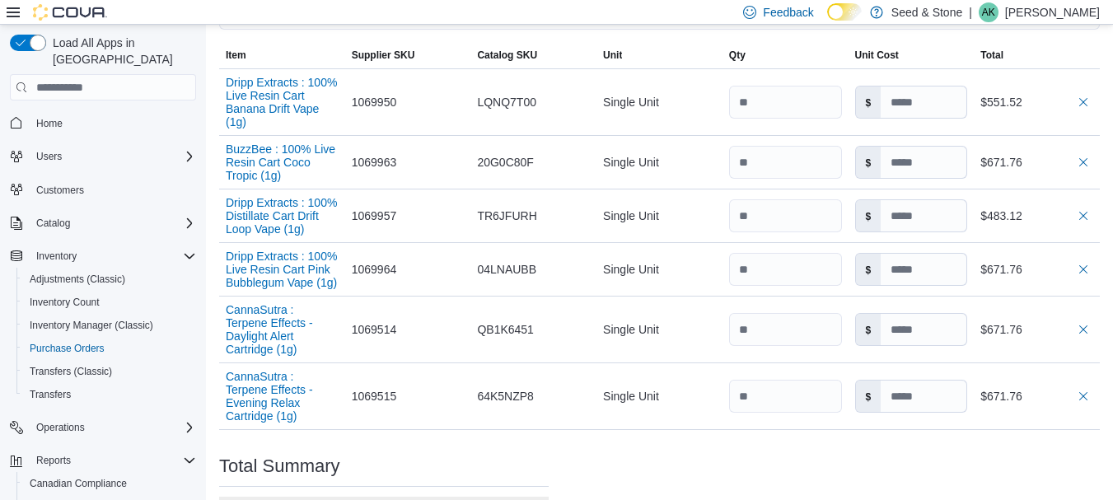
scroll to position [577, 0]
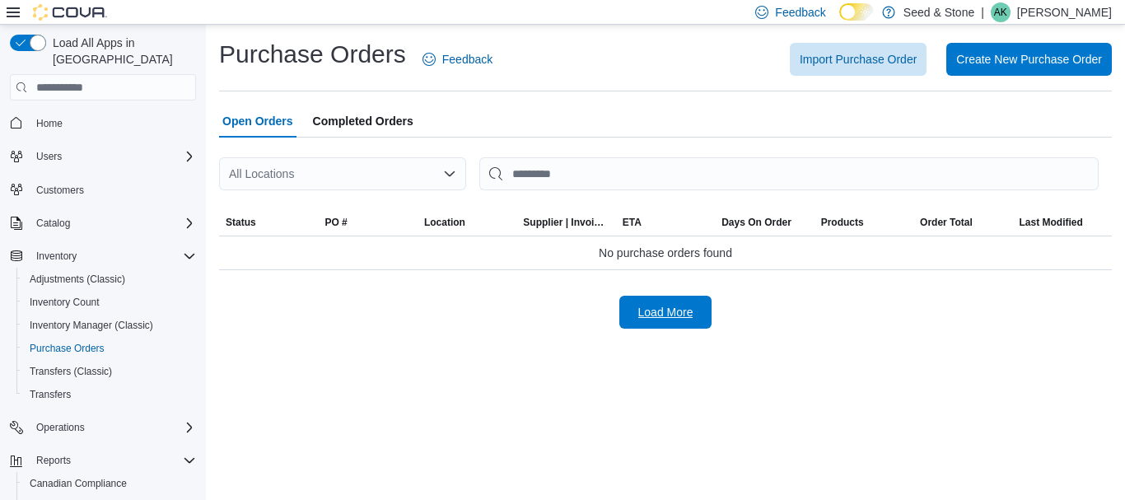
click at [684, 319] on span "Load More" at bounding box center [665, 312] width 55 height 16
click at [415, 189] on div "All Locations" at bounding box center [342, 173] width 247 height 33
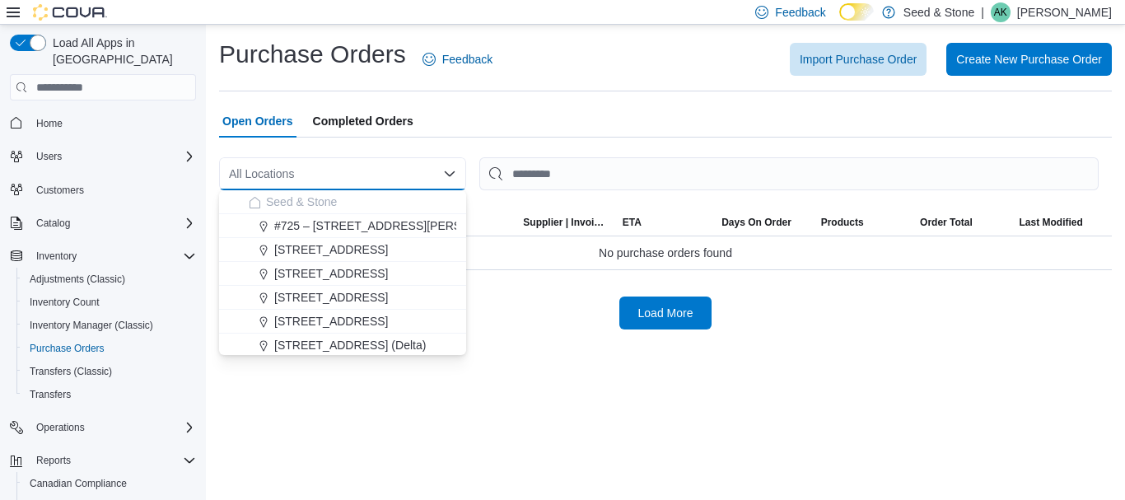
click at [439, 182] on div "All Locations" at bounding box center [342, 173] width 247 height 33
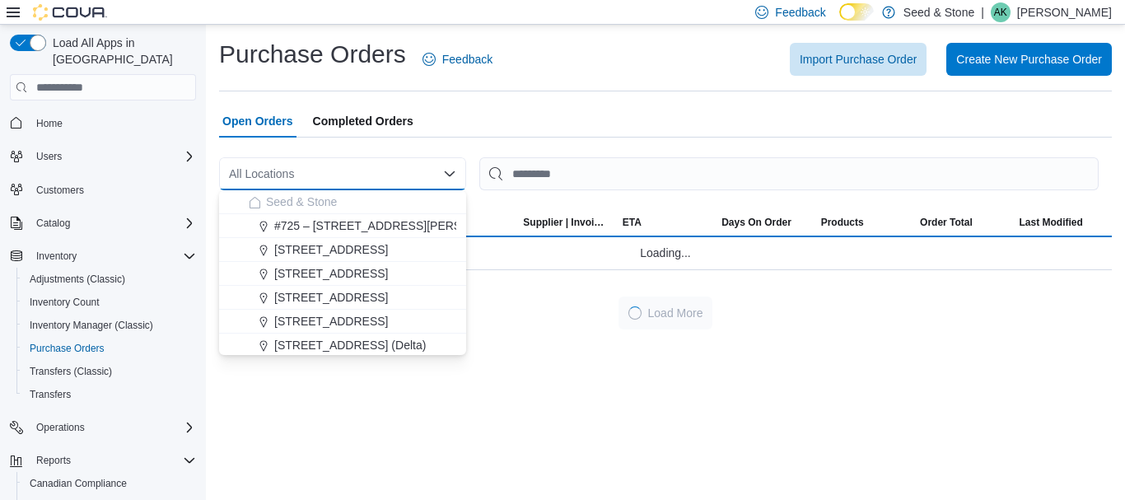
click at [439, 182] on div "All Locations Combo box. Selected. Combo box input. All Locations. Type some te…" at bounding box center [342, 173] width 247 height 33
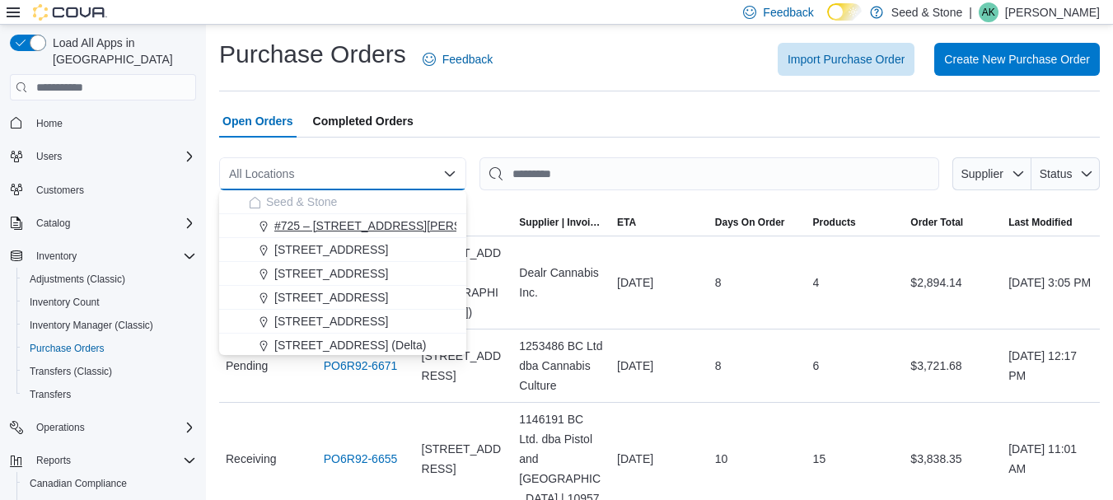
click at [436, 225] on span "#725 – [STREET_ADDRESS][PERSON_NAME])" at bounding box center [399, 225] width 251 height 16
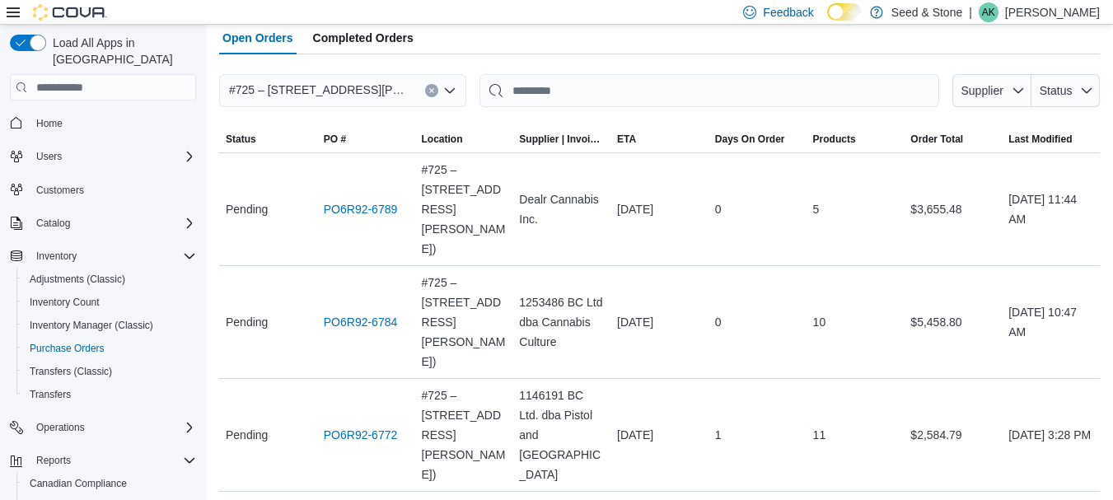
scroll to position [82, 0]
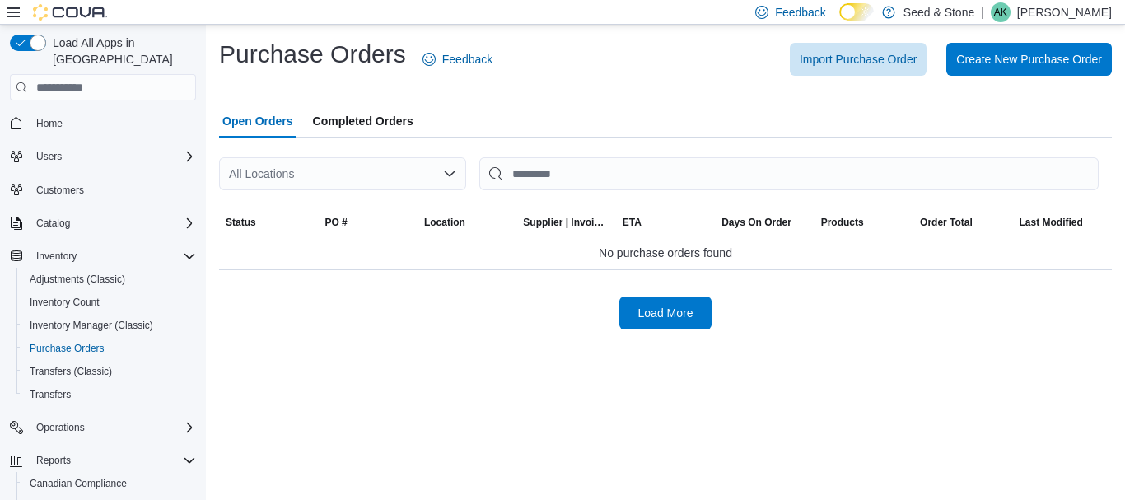
click at [423, 165] on div "All Locations" at bounding box center [342, 173] width 247 height 33
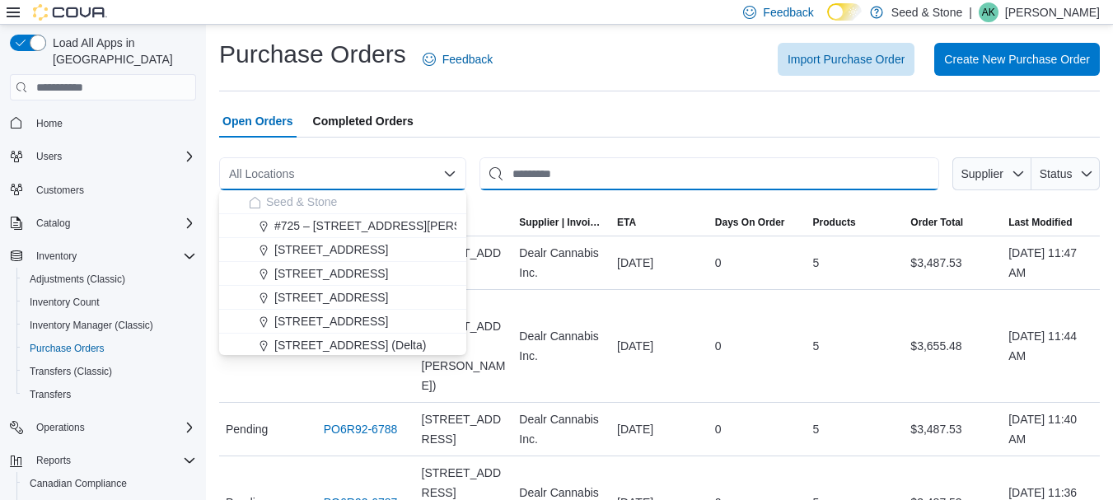
click at [686, 168] on input "This is a search bar. After typing your query, hit enter to filter the results …" at bounding box center [709, 173] width 460 height 33
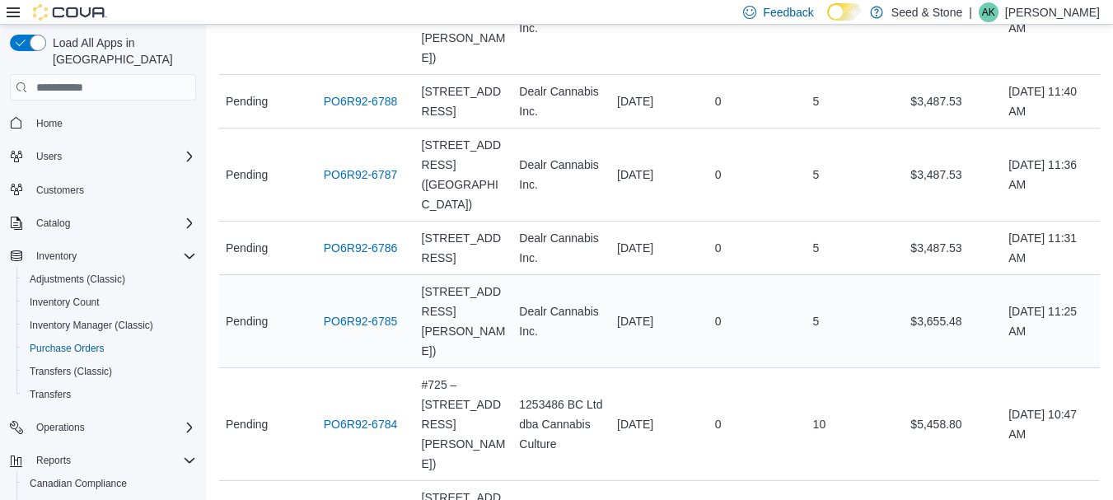
scroll to position [330, 0]
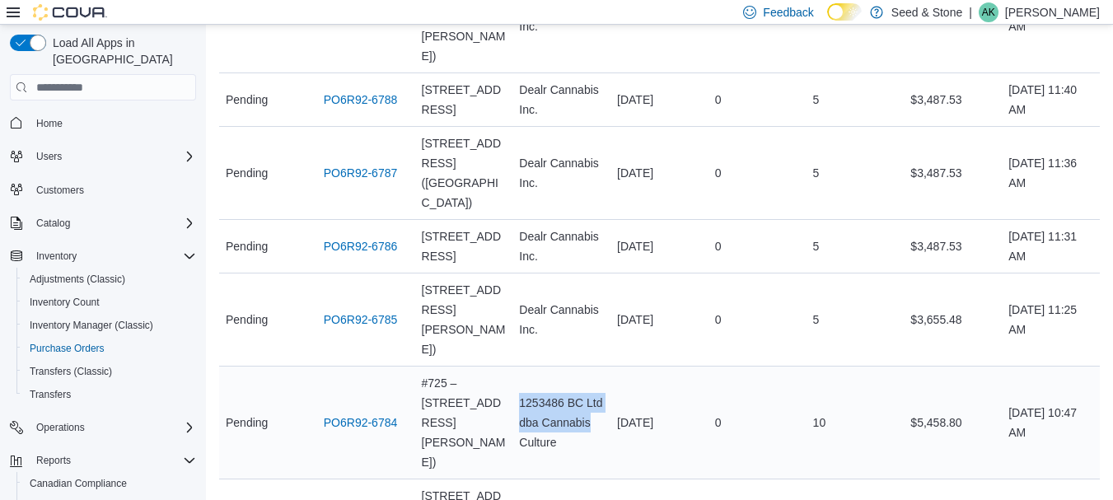
drag, startPoint x: 520, startPoint y: 334, endPoint x: 580, endPoint y: 376, distance: 73.8
click at [580, 386] on div "1253486 BC Ltd dba Cannabis Culture" at bounding box center [561, 422] width 98 height 72
click at [583, 386] on div "1253486 BC Ltd dba Cannabis Culture" at bounding box center [561, 422] width 98 height 72
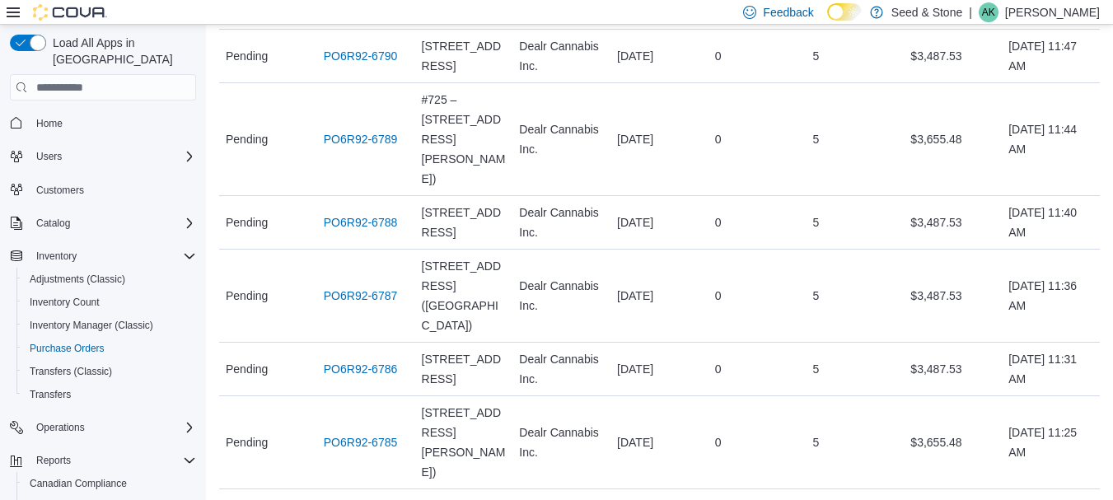
scroll to position [0, 0]
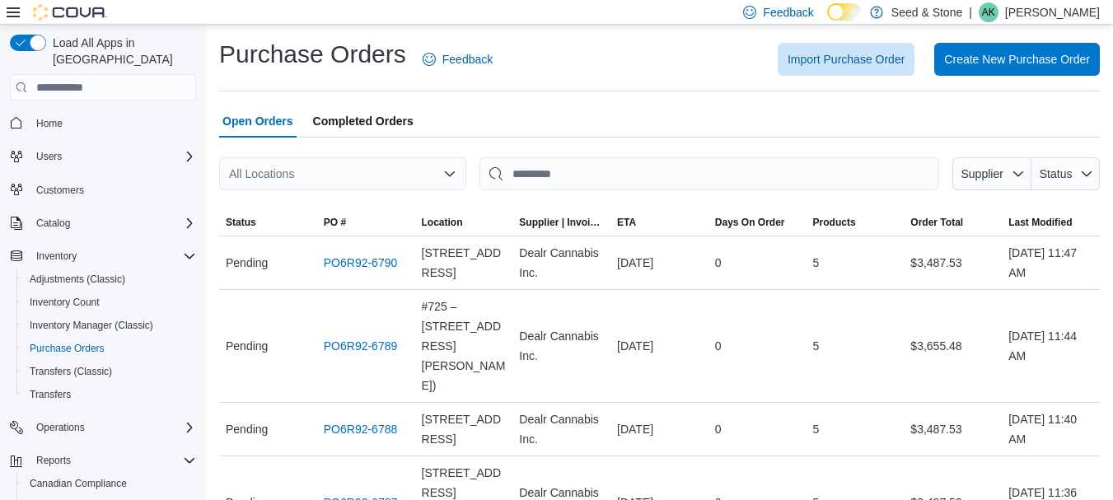
click at [422, 170] on div "All Locations" at bounding box center [342, 173] width 247 height 33
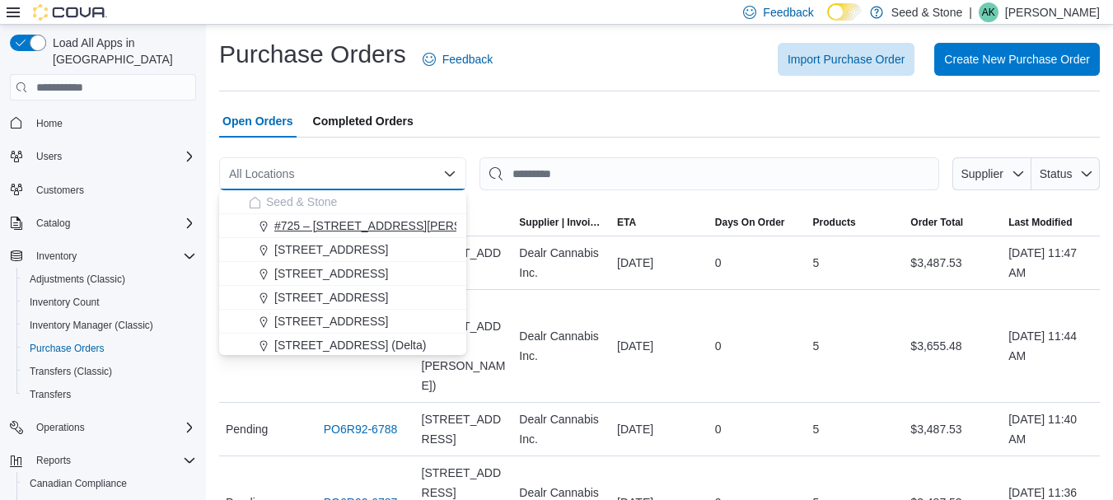
click at [400, 221] on span "#725 – [STREET_ADDRESS][PERSON_NAME])" at bounding box center [399, 225] width 251 height 16
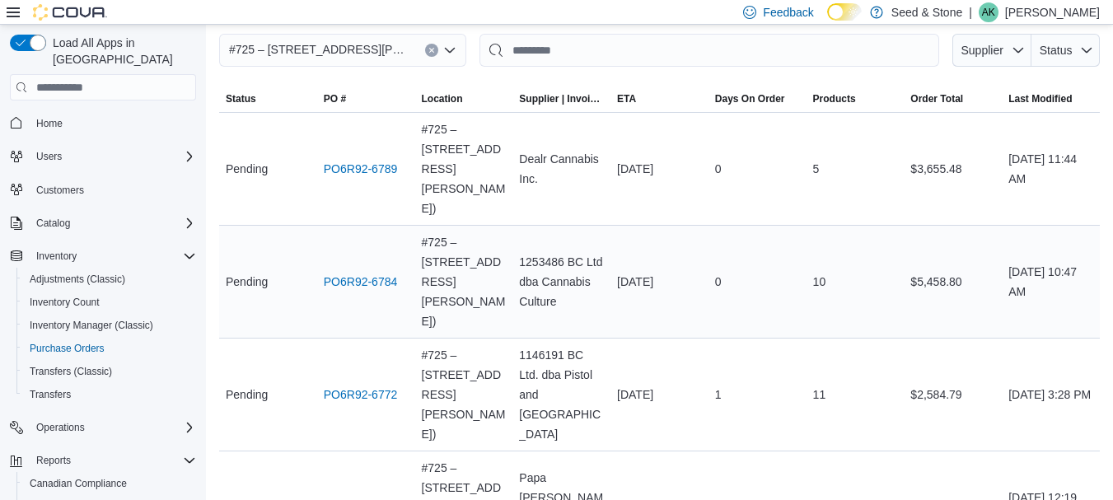
scroll to position [107, 0]
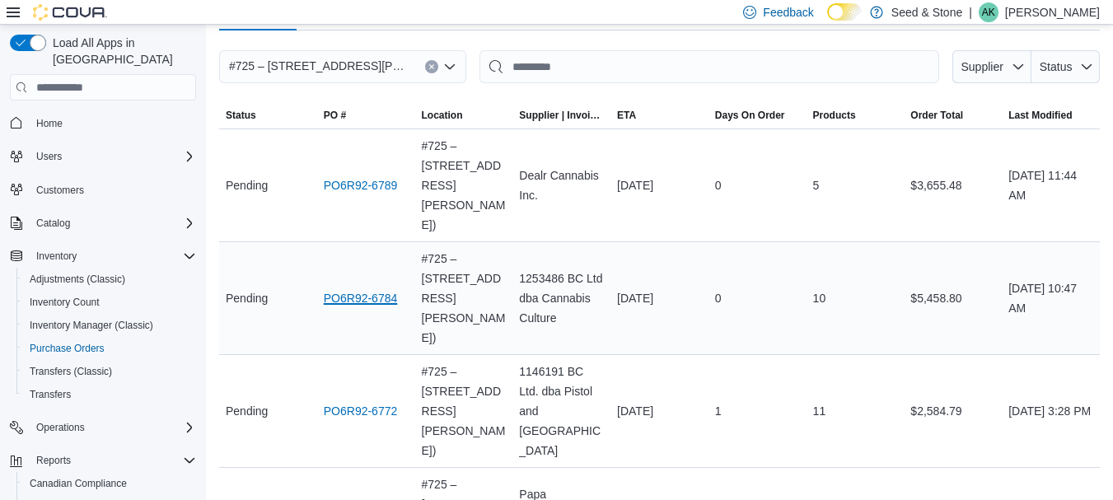
click at [387, 288] on link "PO6R92-6784" at bounding box center [361, 298] width 74 height 20
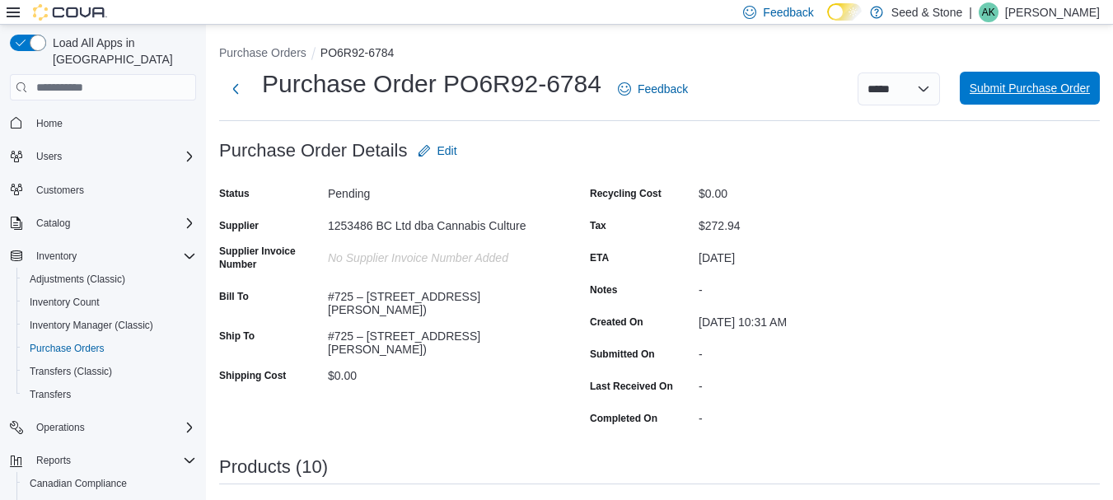
click at [996, 83] on span "Submit Purchase Order" at bounding box center [1030, 88] width 120 height 16
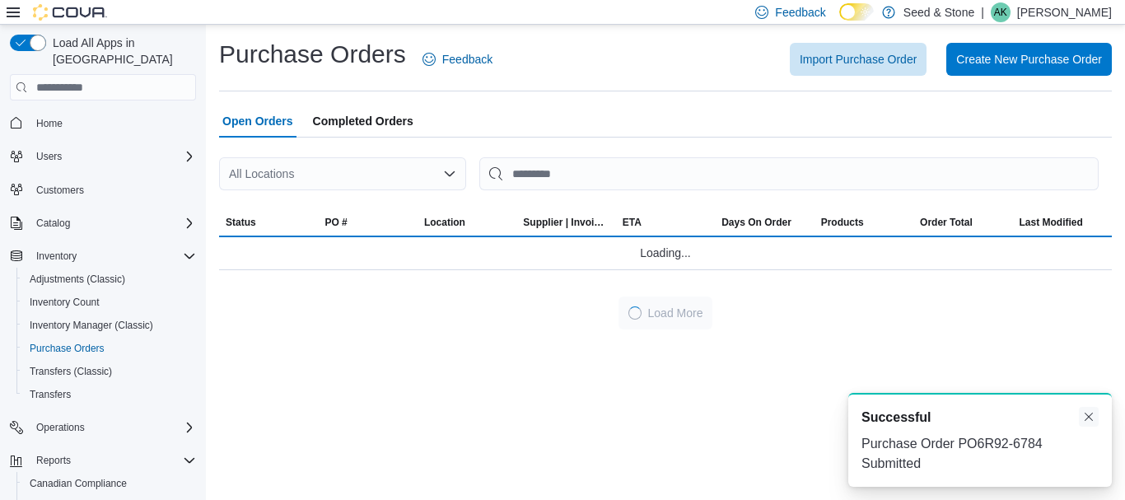
click at [1083, 414] on button "Dismiss toast" at bounding box center [1089, 417] width 20 height 20
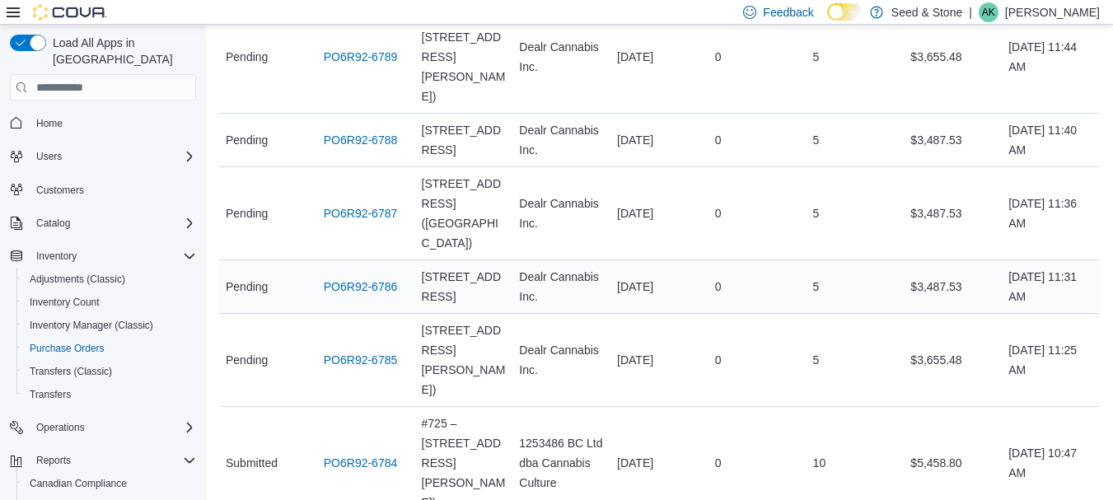
scroll to position [330, 0]
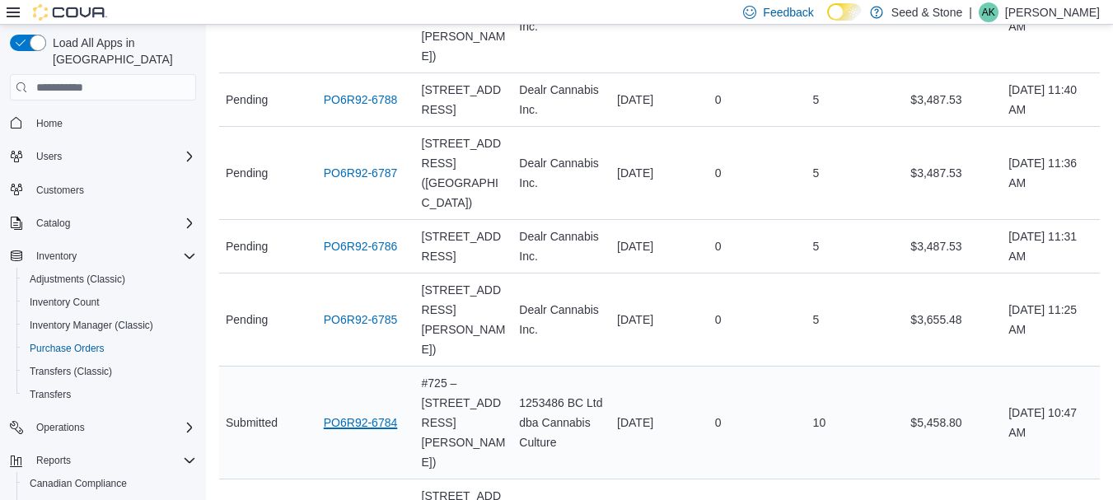
click at [398, 413] on link "PO6R92-6784" at bounding box center [361, 423] width 74 height 20
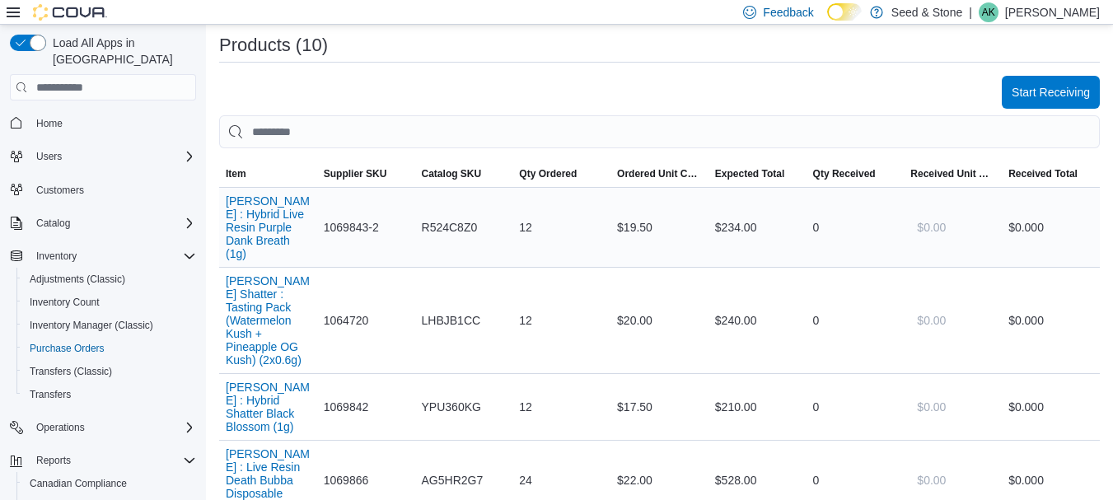
scroll to position [412, 0]
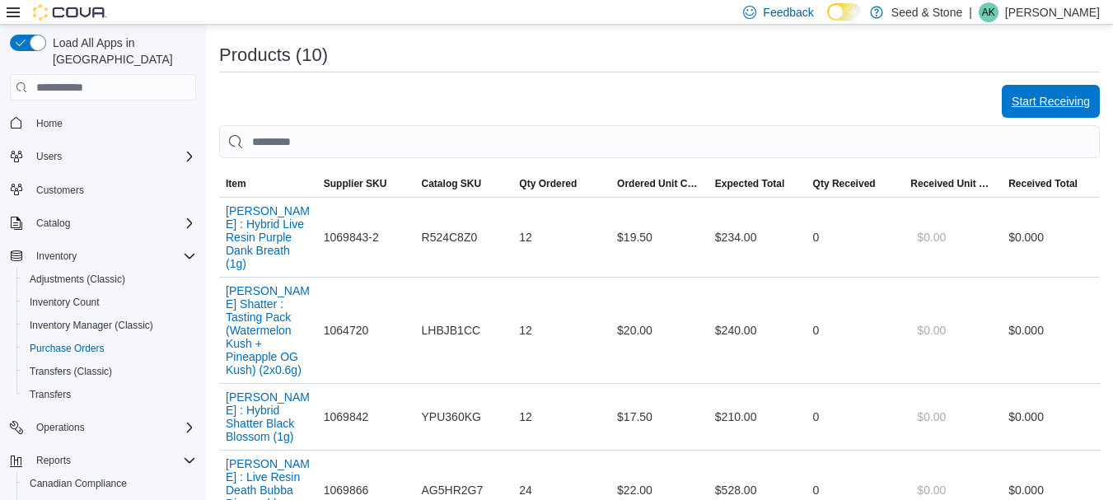
click at [1044, 107] on span "Start Receiving" at bounding box center [1051, 101] width 78 height 16
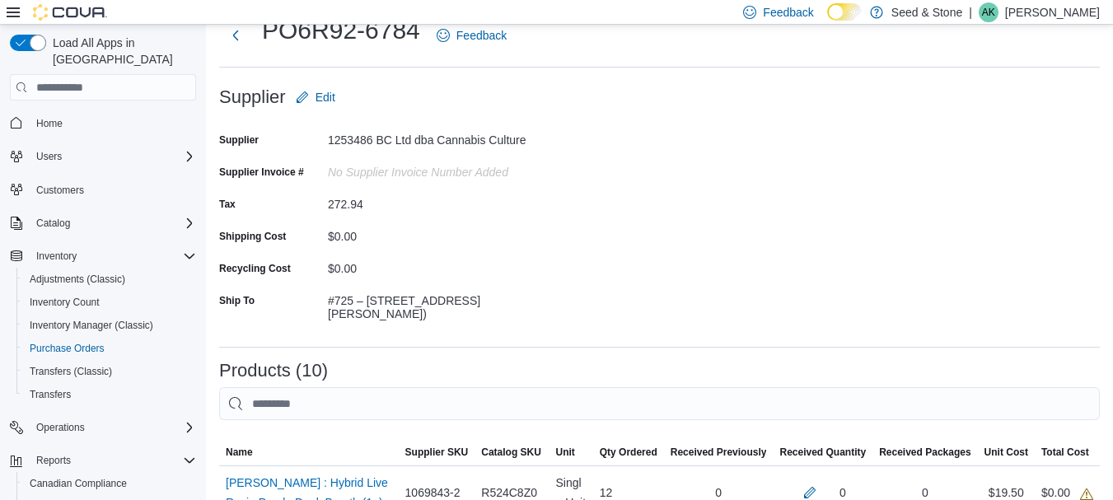
scroll to position [247, 0]
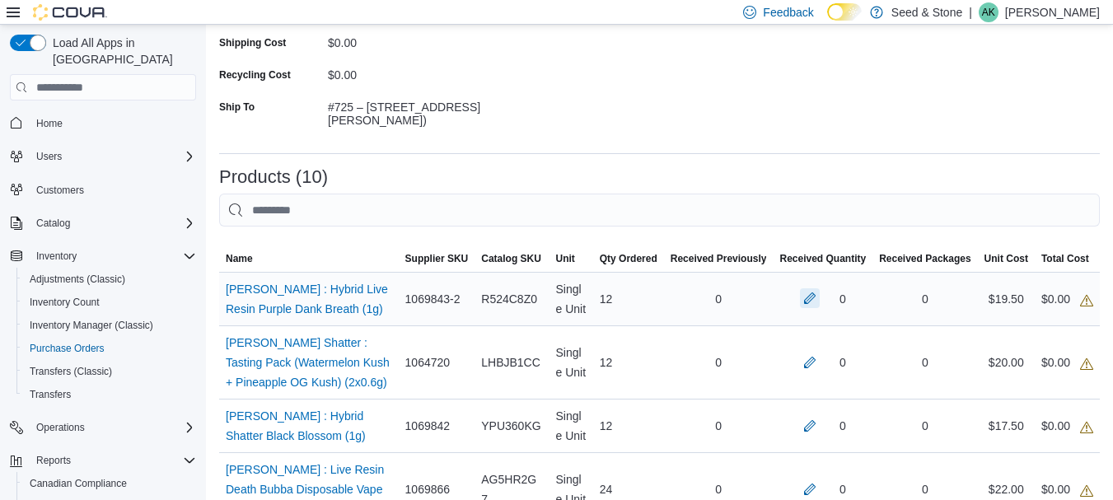
click at [820, 294] on button "button" at bounding box center [810, 298] width 20 height 20
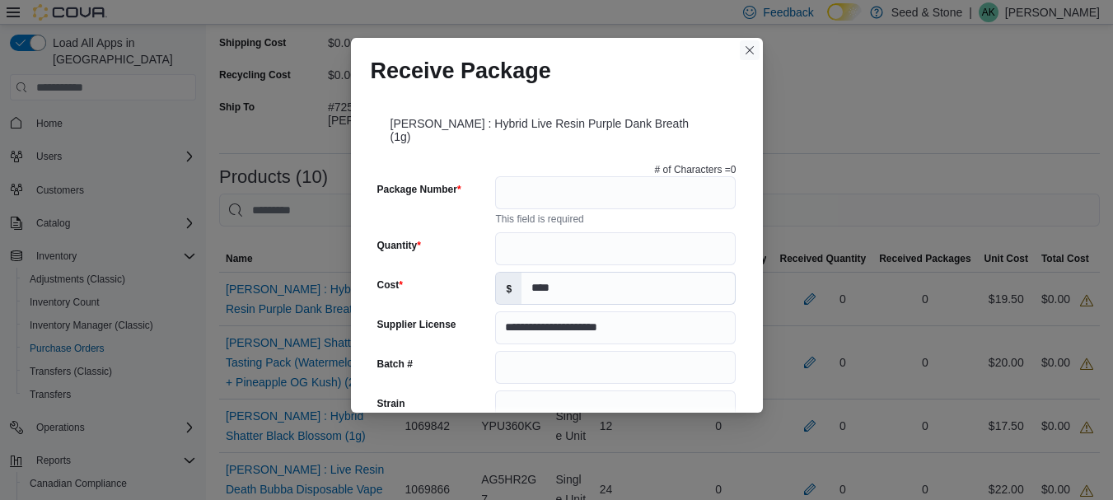
click at [754, 53] on button "Closes this modal window" at bounding box center [750, 50] width 20 height 20
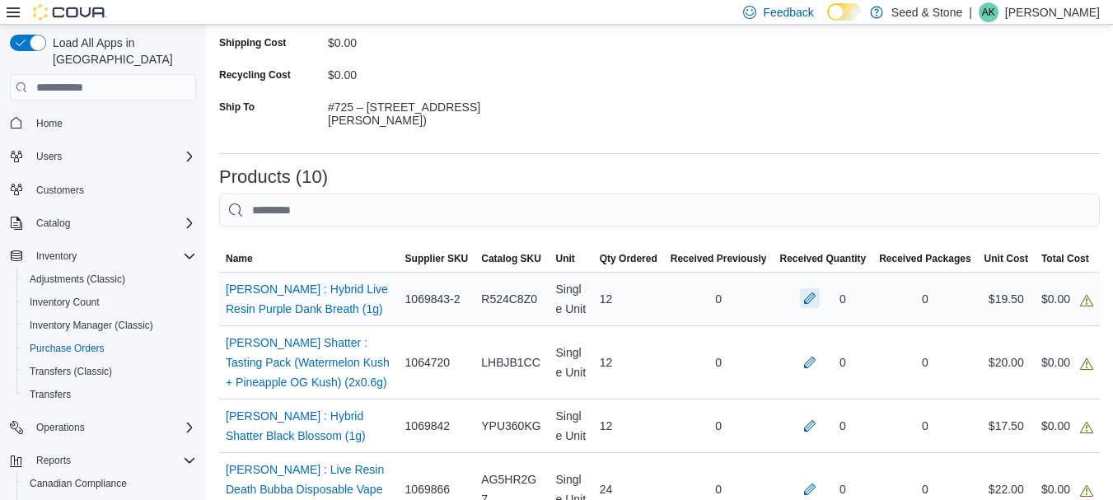
click at [813, 298] on button "button" at bounding box center [810, 298] width 20 height 20
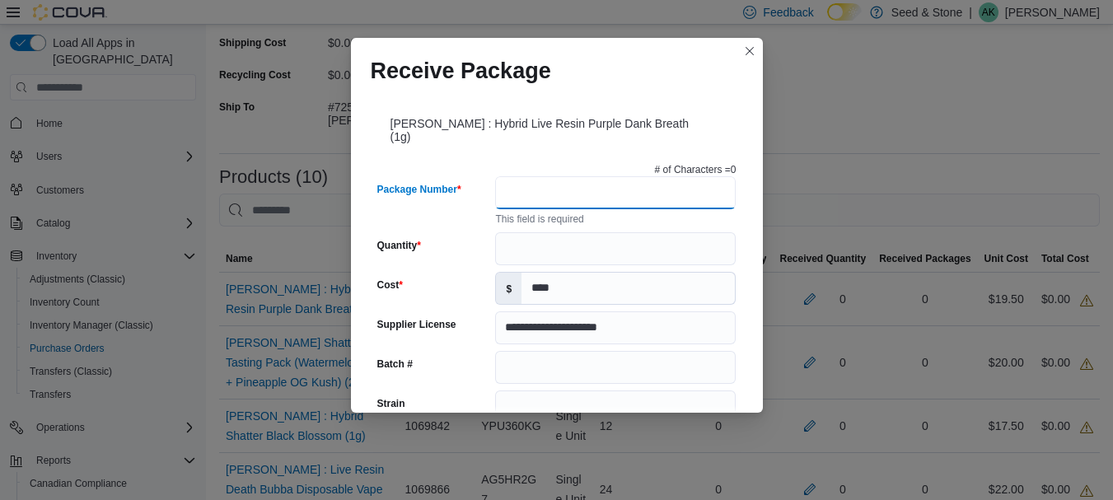
click at [587, 191] on input "Package Number" at bounding box center [615, 192] width 241 height 33
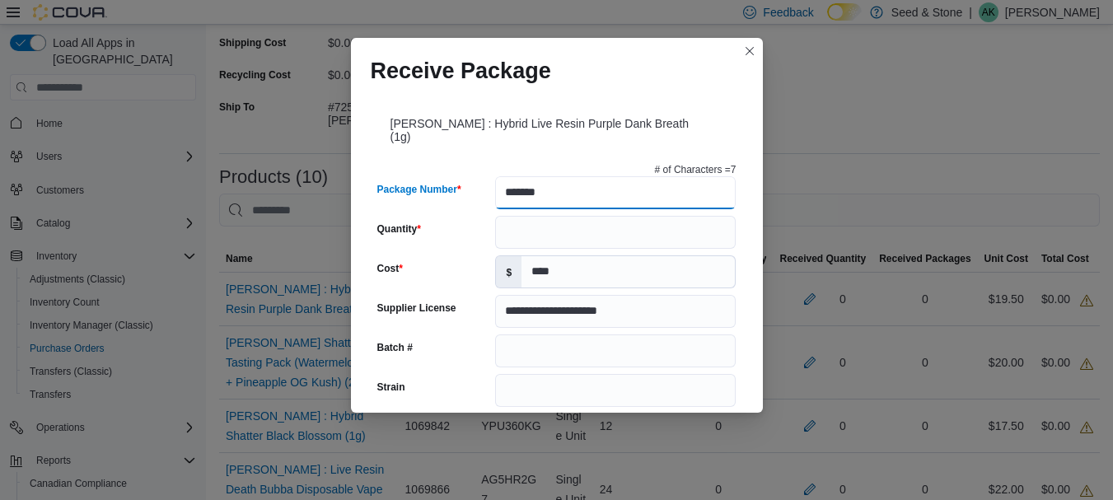
type input "*******"
click at [643, 217] on input "Quantity" at bounding box center [615, 232] width 241 height 33
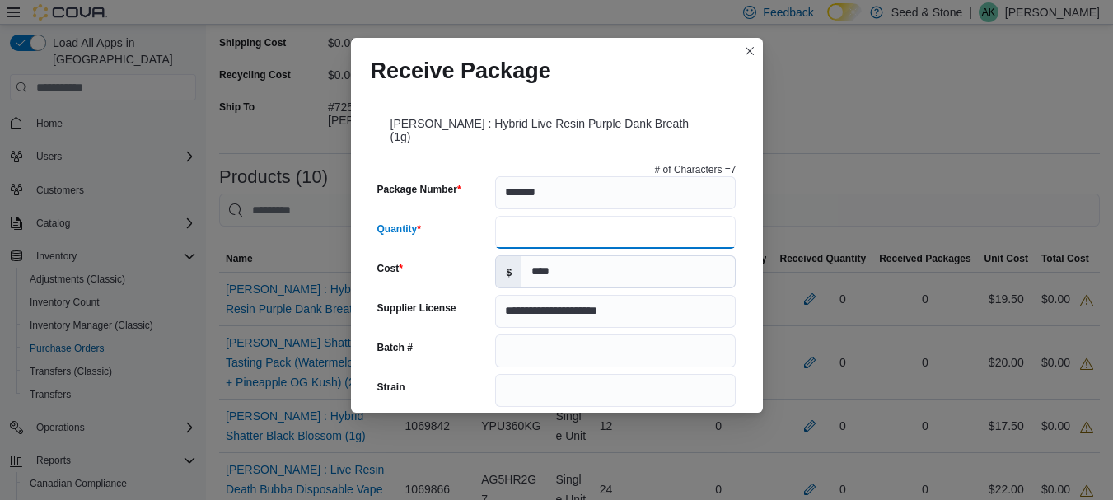
type input "**"
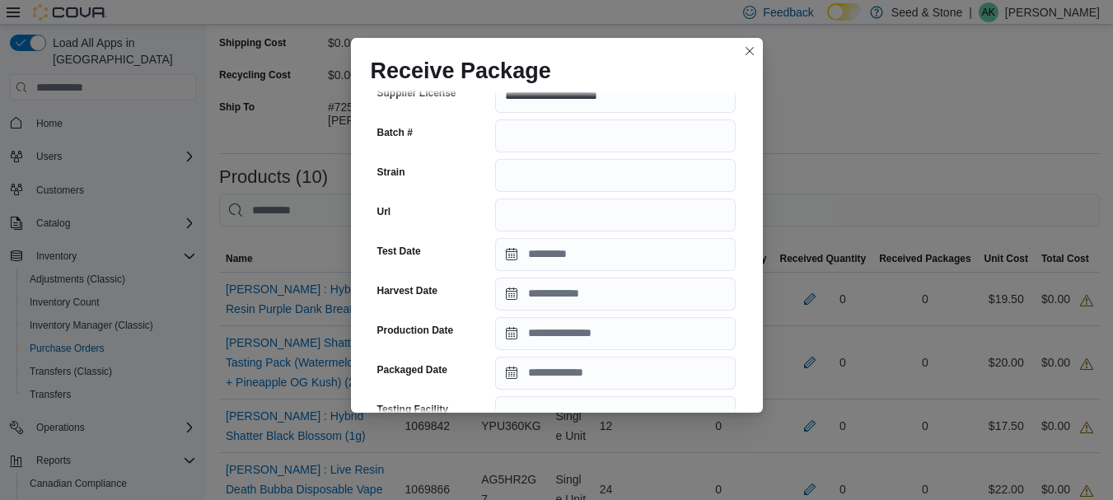
scroll to position [217, 0]
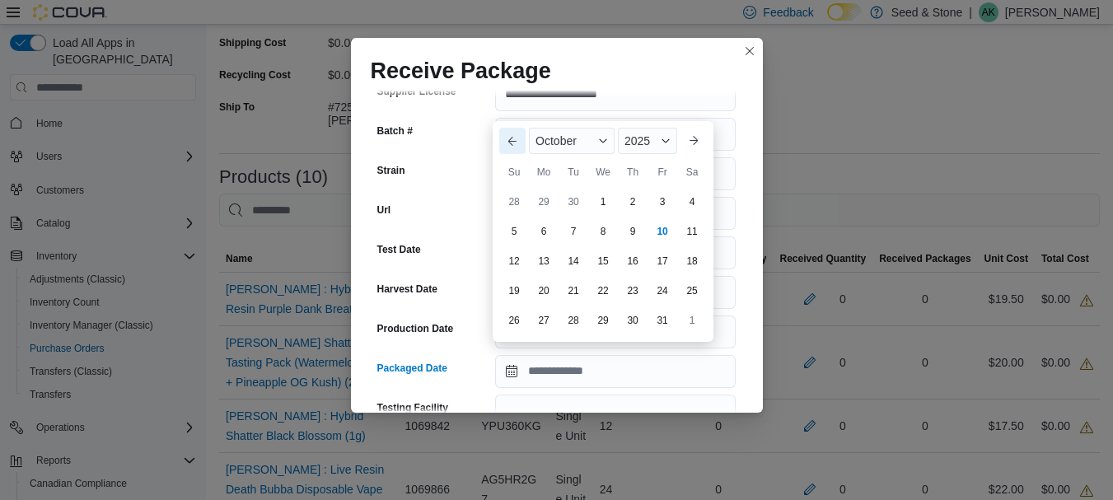
drag, startPoint x: 585, startPoint y: 358, endPoint x: 501, endPoint y: 138, distance: 234.7
click at [498, 138] on div "Previous Month Next month October 2025 October 2025 Su Mo Tu We Th Fr Sa 28 29 …" at bounding box center [603, 231] width 221 height 221
click at [503, 139] on button "Previous Month" at bounding box center [512, 141] width 26 height 26
click at [658, 293] on div "26" at bounding box center [662, 290] width 29 height 29
type input "**********"
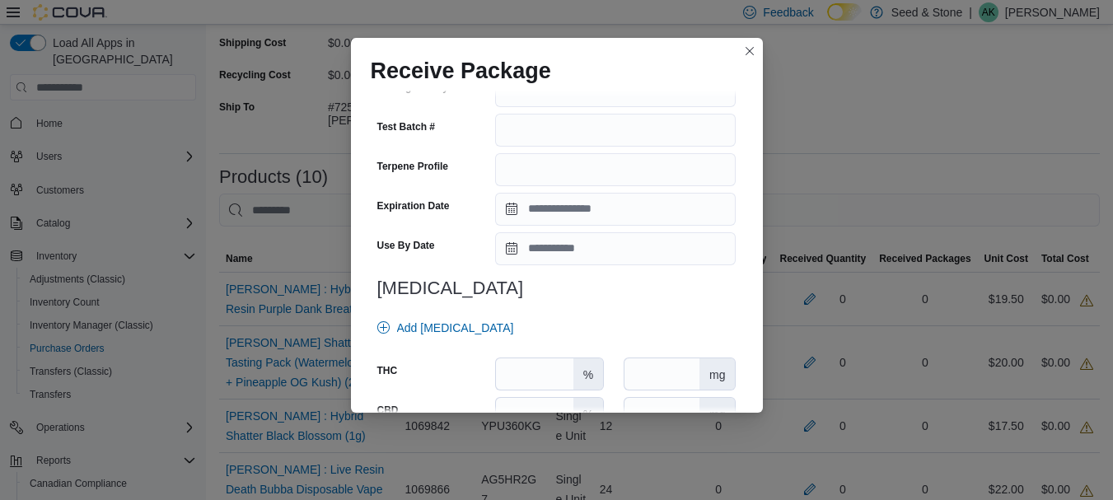
scroll to position [653, 0]
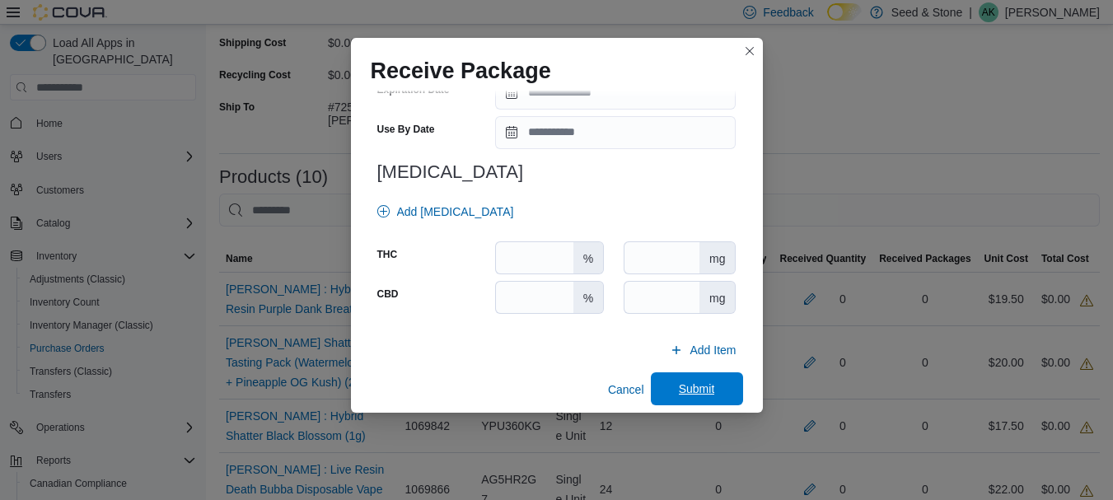
click at [728, 376] on button "Submit" at bounding box center [697, 388] width 92 height 33
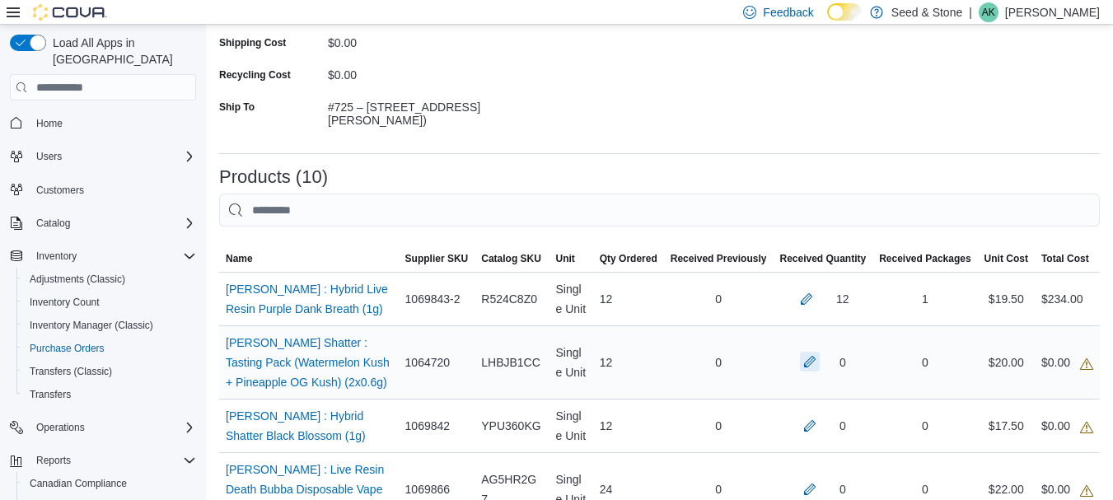
click at [820, 365] on button "button" at bounding box center [810, 362] width 20 height 20
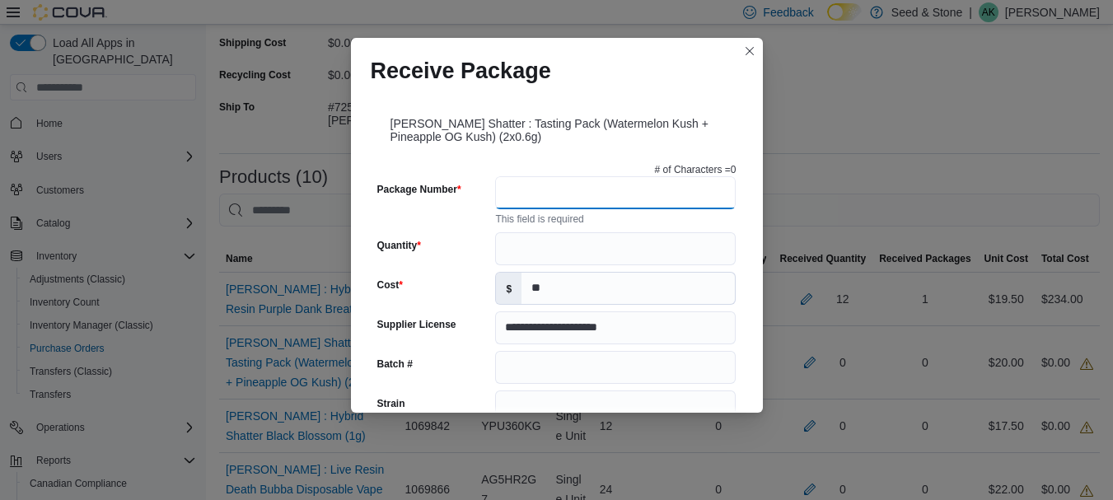
click at [574, 194] on input "Package Number" at bounding box center [615, 192] width 241 height 33
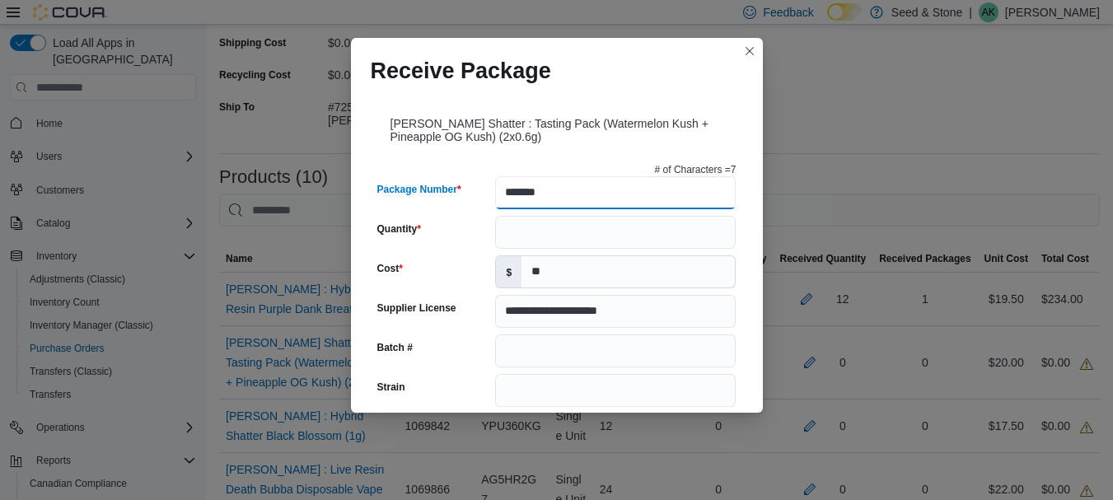
type input "*******"
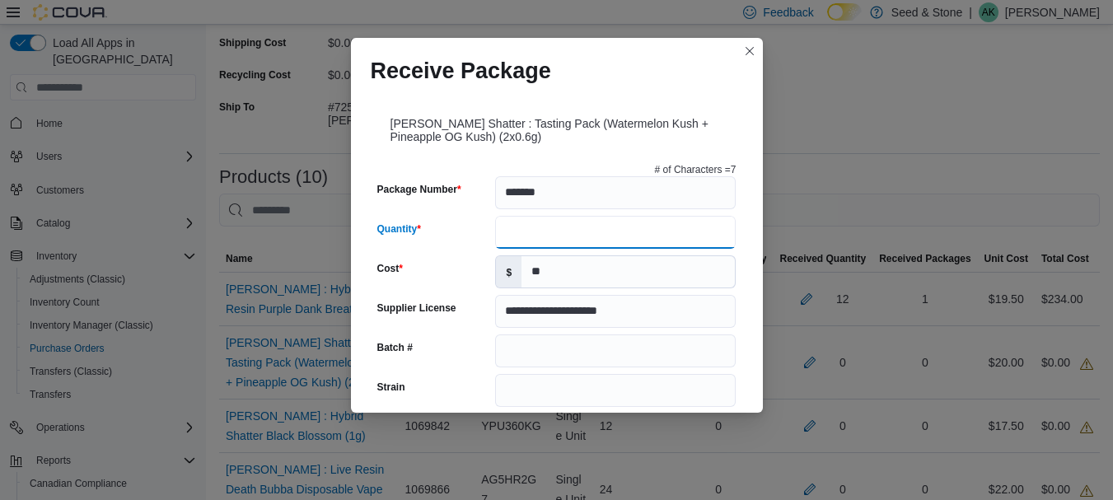
type input "**"
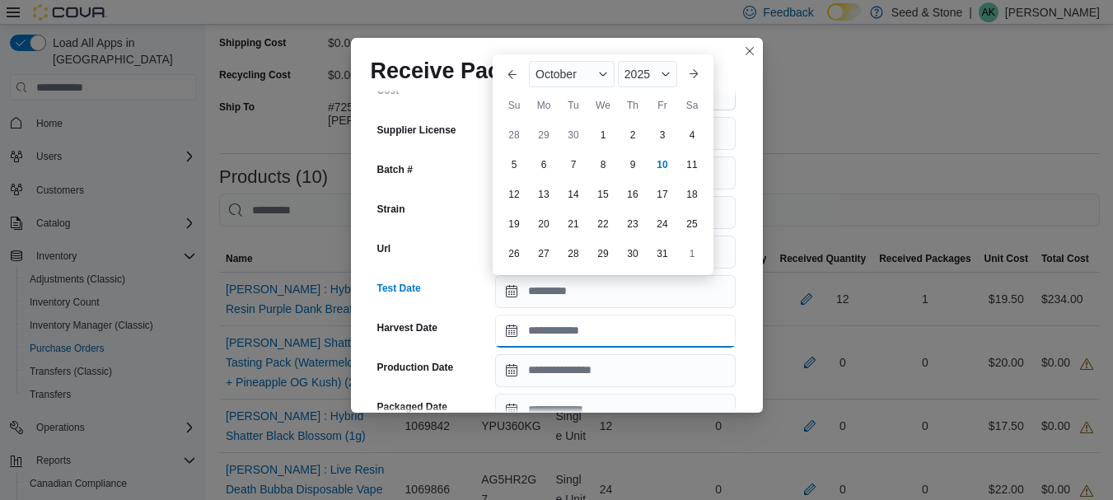
click at [624, 329] on input "Harvest Date" at bounding box center [615, 331] width 241 height 33
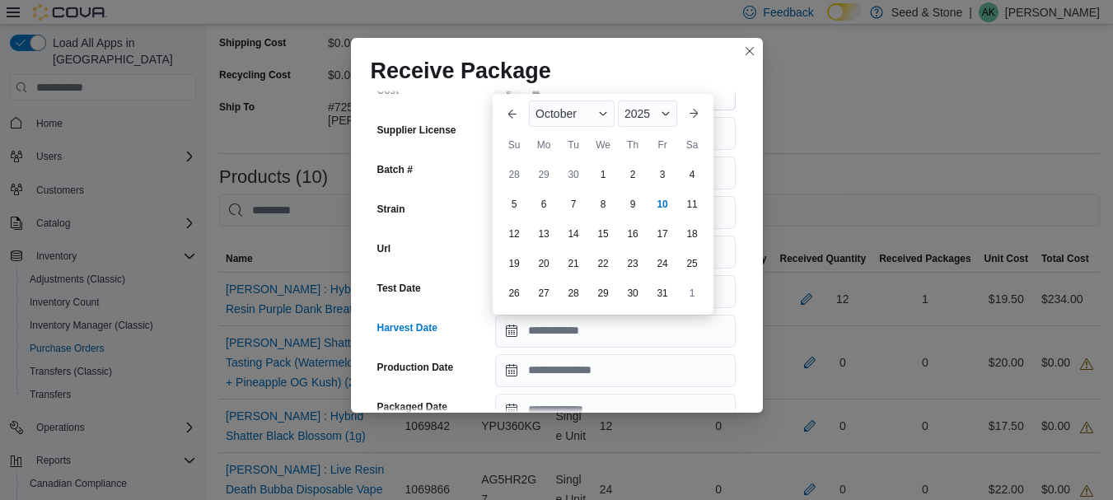
click at [437, 230] on div "**********" at bounding box center [557, 391] width 372 height 824
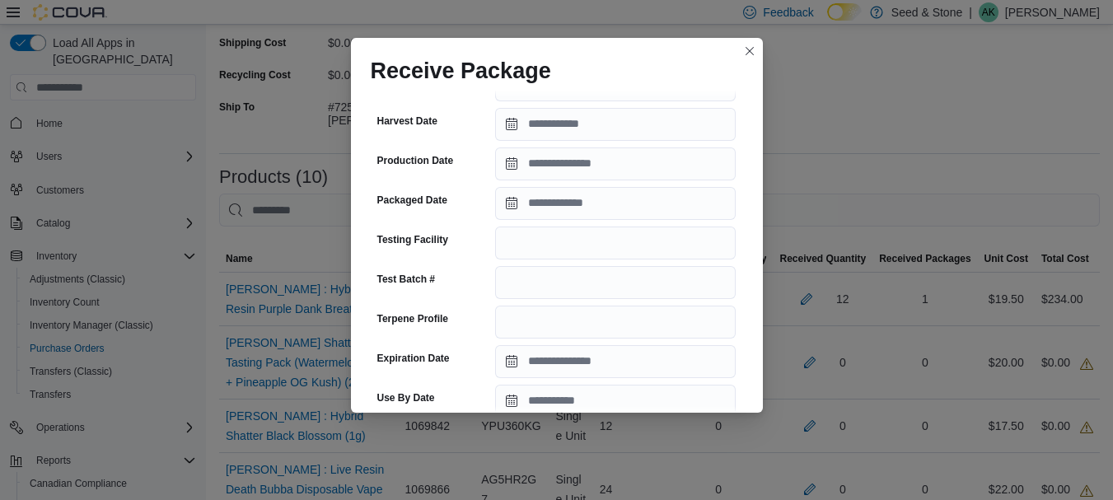
scroll to position [425, 0]
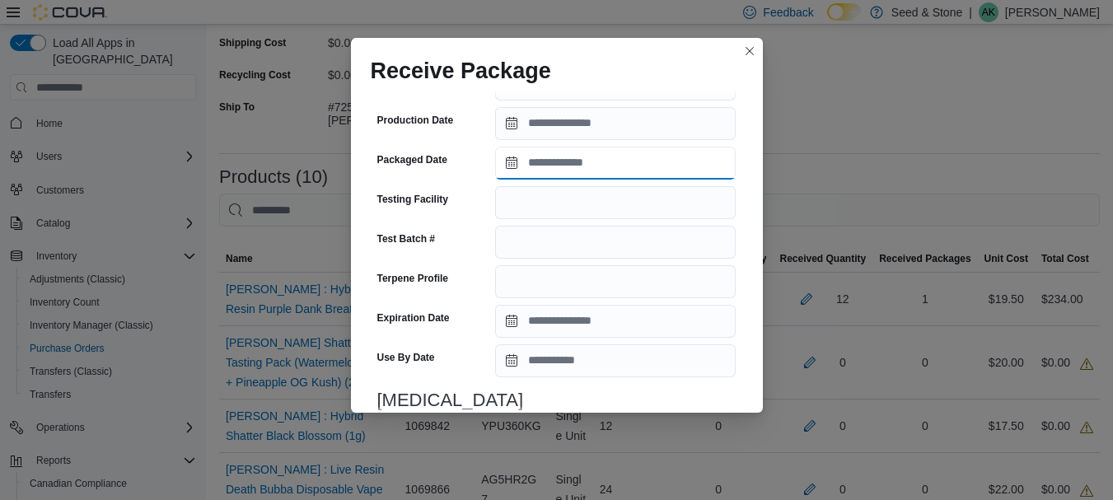
click at [520, 166] on input "Packaged Date" at bounding box center [615, 163] width 241 height 33
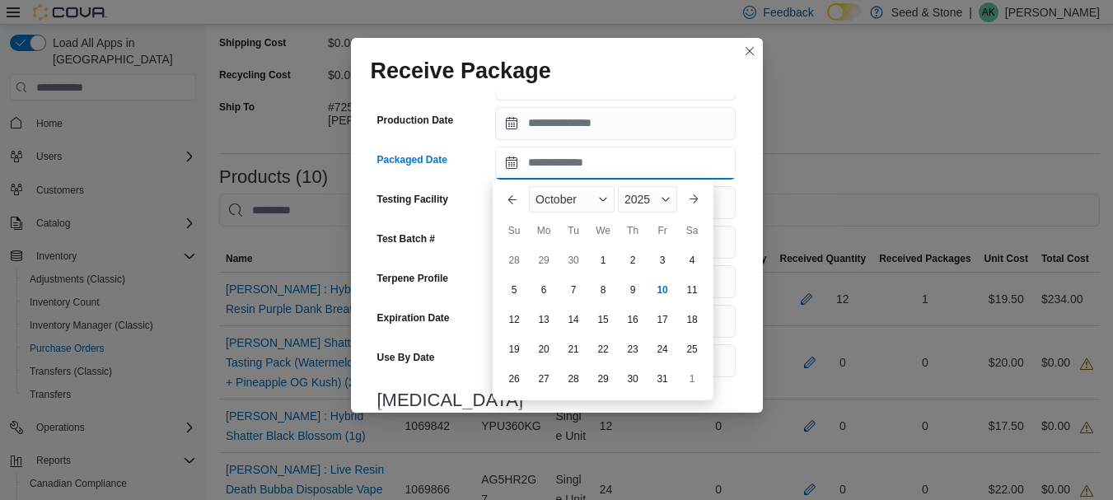
click at [507, 163] on input "Packaged Date" at bounding box center [615, 163] width 241 height 33
click at [507, 195] on button "Previous Month" at bounding box center [512, 199] width 26 height 26
click at [596, 252] on div "3" at bounding box center [602, 259] width 29 height 29
type input "**********"
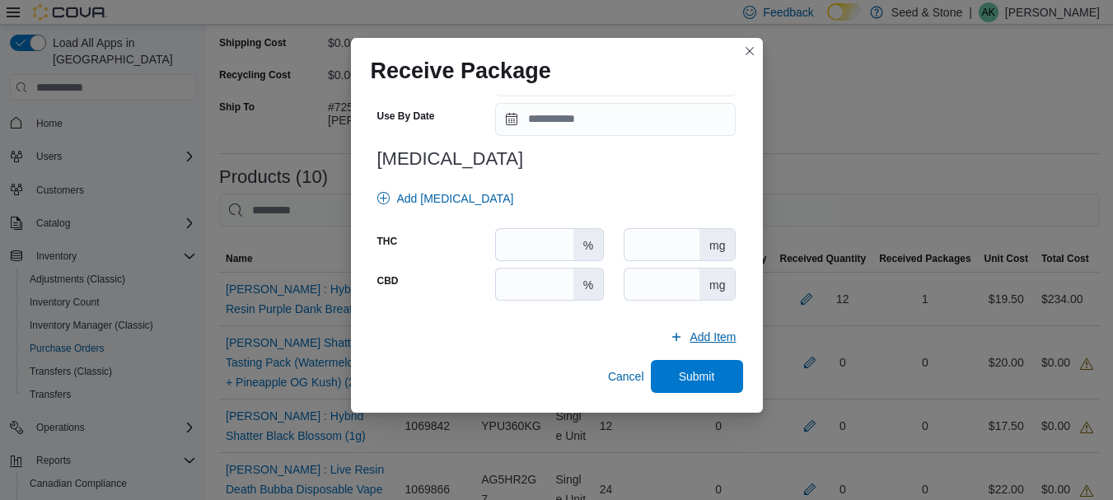
scroll to position [412, 0]
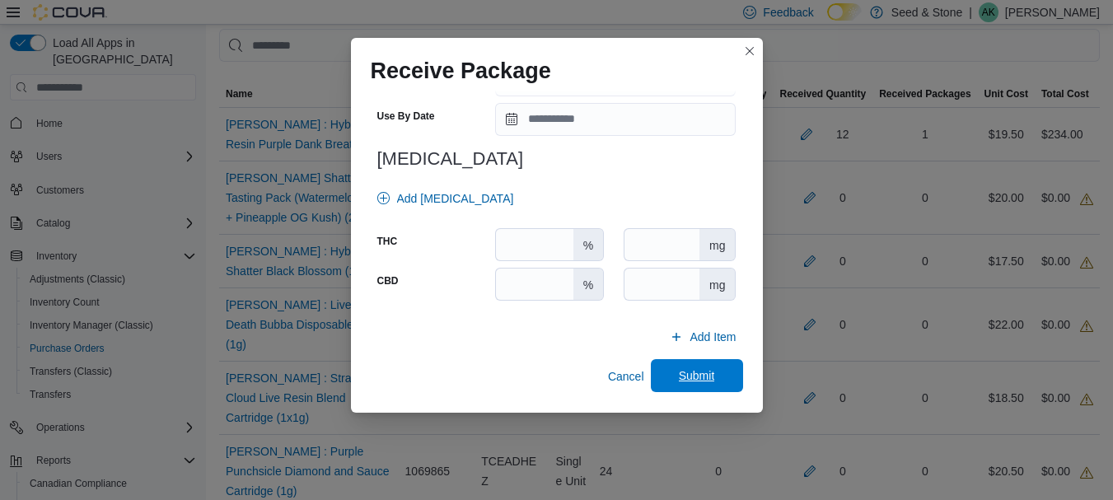
click at [701, 383] on span "Submit" at bounding box center [697, 375] width 36 height 16
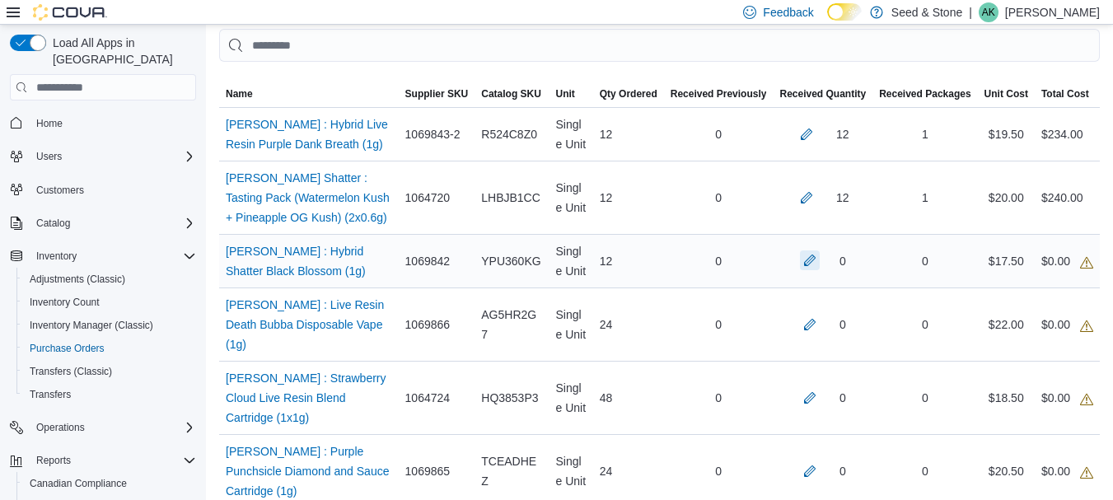
click at [807, 256] on button "button" at bounding box center [810, 260] width 20 height 20
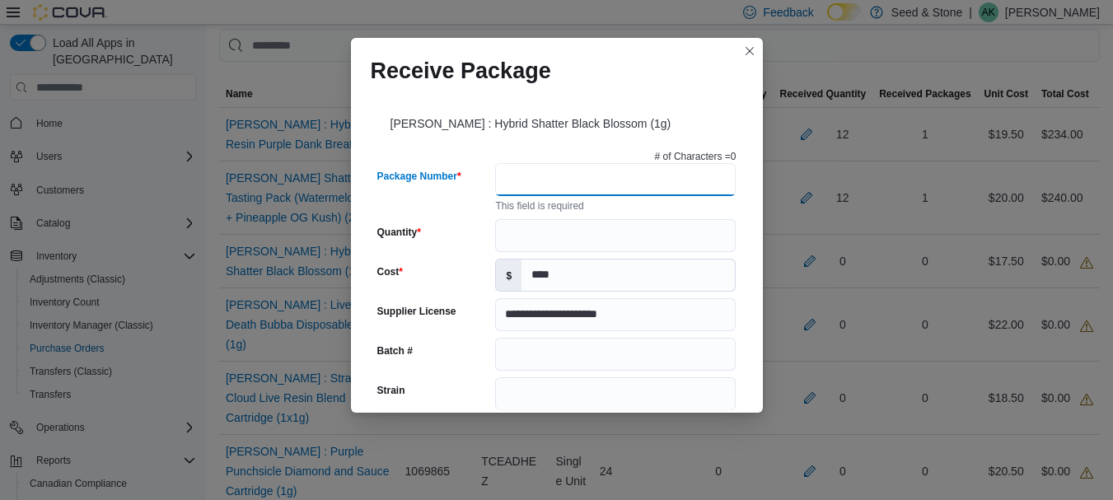
click at [545, 187] on input "Package Number" at bounding box center [615, 179] width 241 height 33
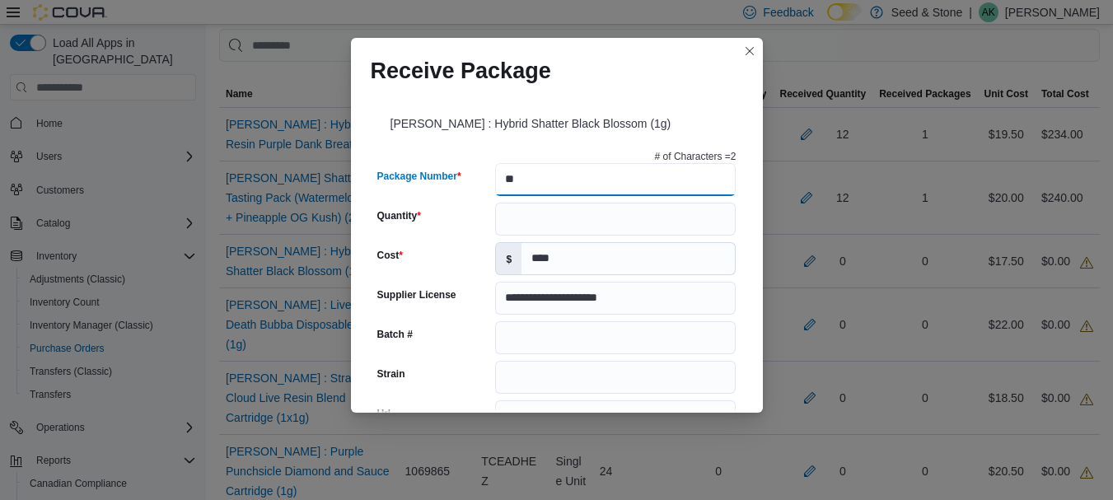
type input "*"
type input "*******"
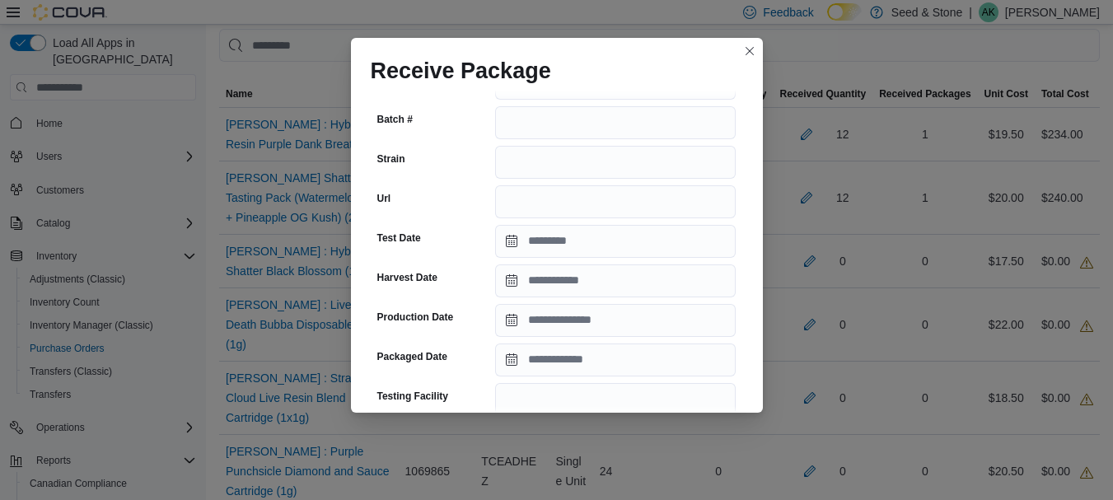
scroll to position [247, 0]
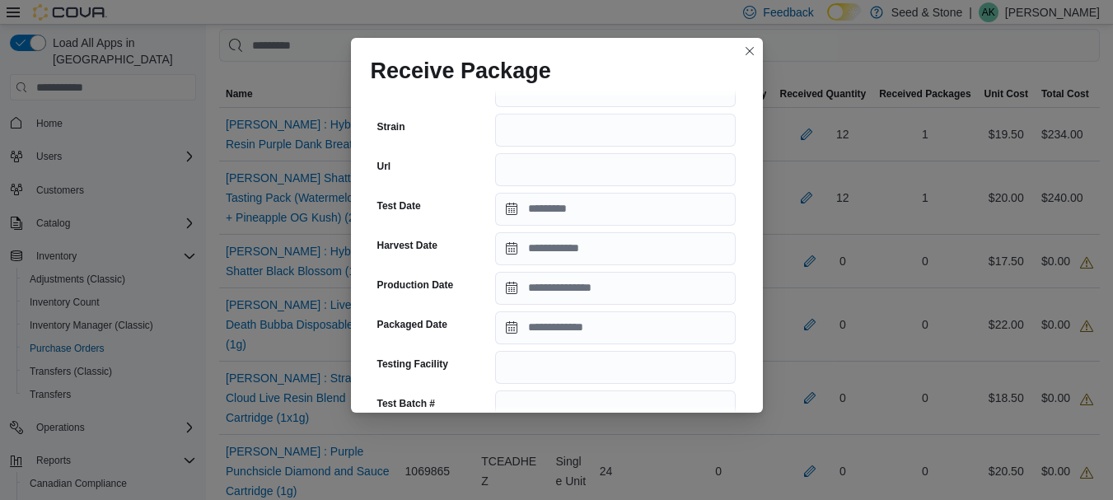
type input "**"
click at [560, 326] on input "Packaged Date" at bounding box center [615, 327] width 241 height 33
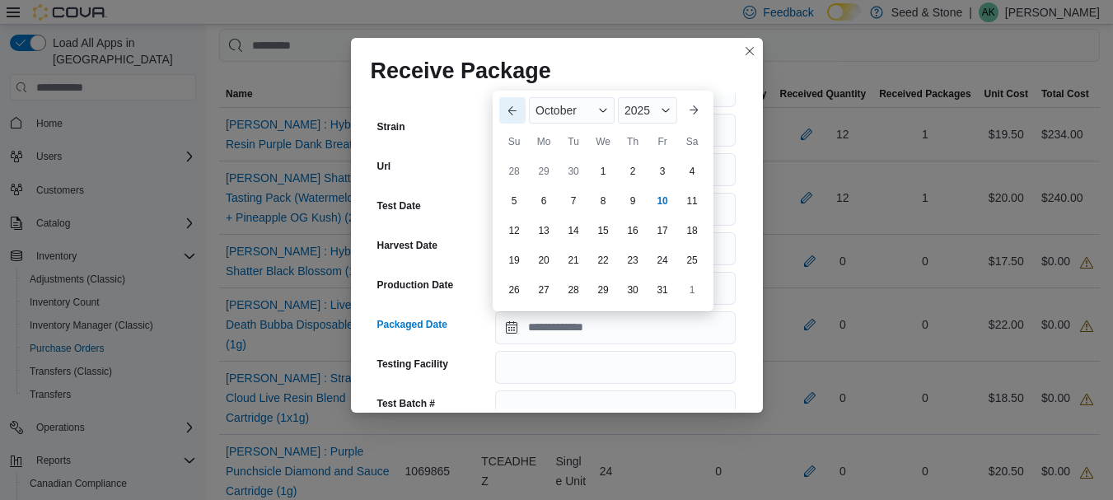
click at [515, 107] on button "Previous Month" at bounding box center [512, 110] width 26 height 26
click at [661, 173] on div "5" at bounding box center [662, 171] width 29 height 29
type input "**********"
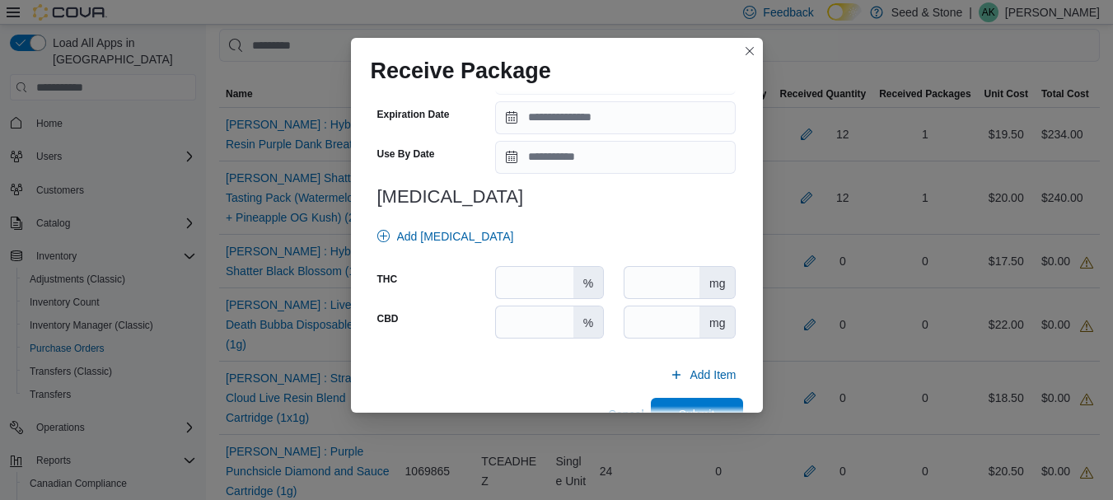
scroll to position [653, 0]
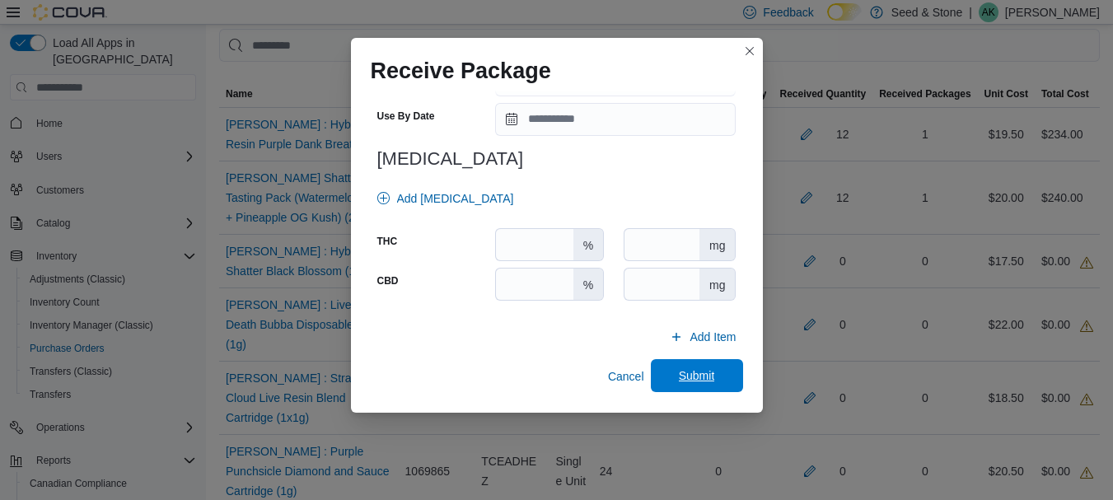
click at [688, 372] on span "Submit" at bounding box center [697, 375] width 36 height 16
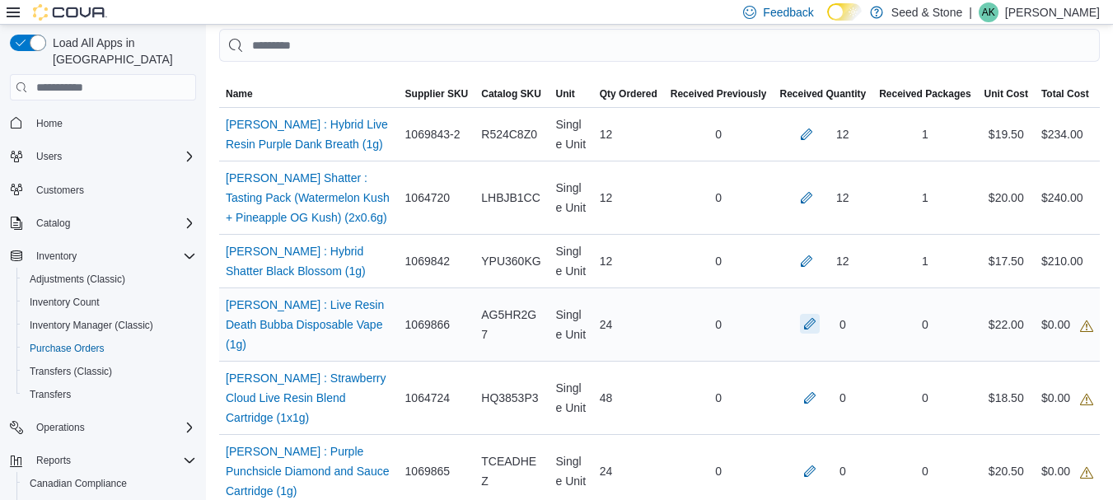
click at [814, 321] on button "button" at bounding box center [810, 324] width 20 height 20
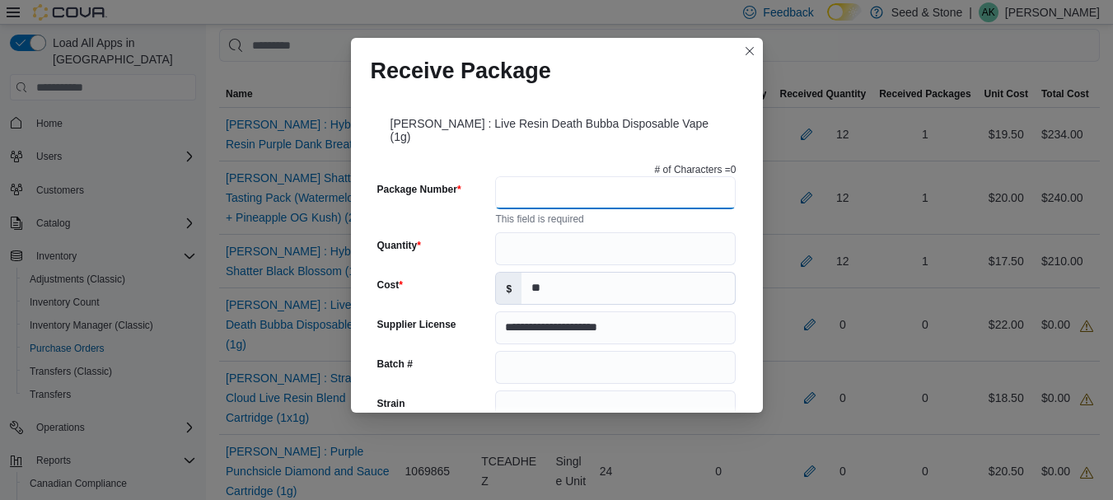
click at [532, 180] on input "Package Number" at bounding box center [615, 192] width 241 height 33
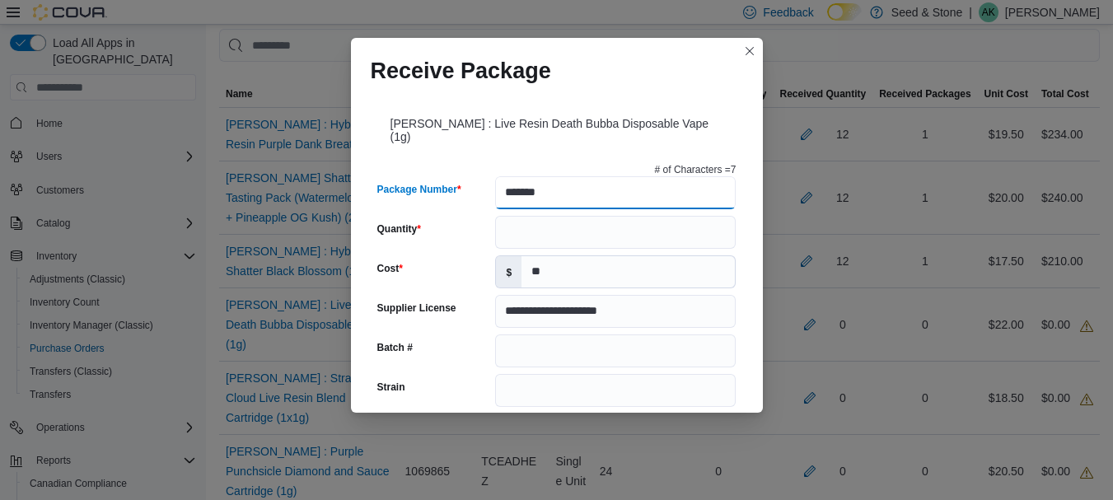
type input "*******"
click at [532, 216] on input "Quantity" at bounding box center [615, 232] width 241 height 33
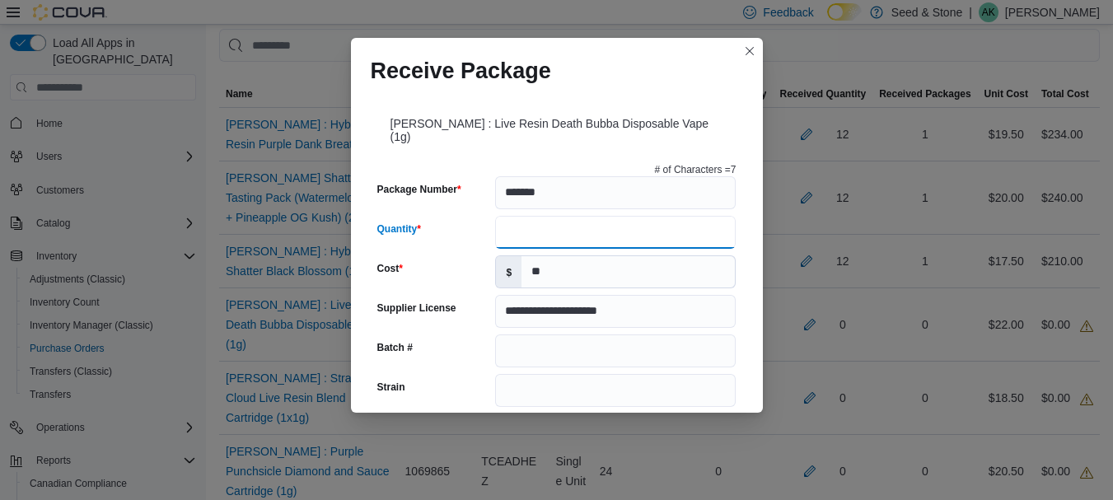
type input "**"
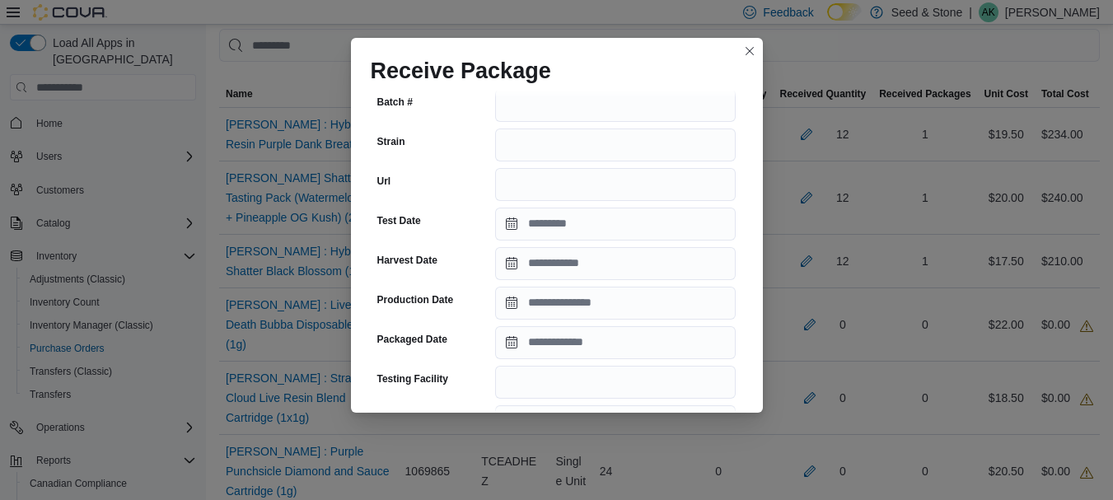
scroll to position [247, 0]
click at [559, 325] on input "Packaged Date" at bounding box center [615, 341] width 241 height 33
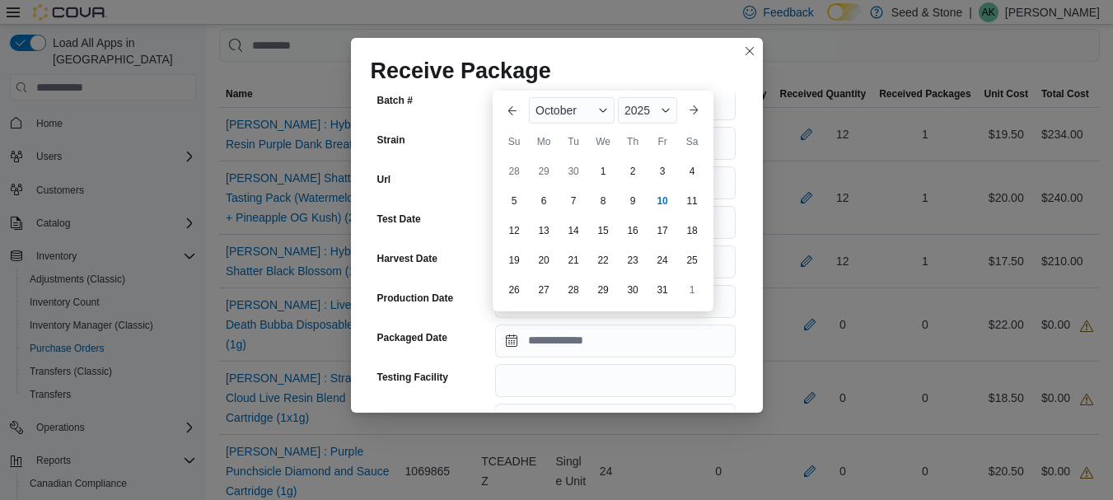
click at [563, 46] on div "Receive Package" at bounding box center [557, 64] width 412 height 53
click at [512, 330] on input "Packaged Date" at bounding box center [615, 341] width 241 height 33
click at [517, 127] on div "Su Mo Tu We Th Fr Sa" at bounding box center [603, 142] width 208 height 30
click at [658, 169] on div "3" at bounding box center [662, 171] width 29 height 29
type input "**********"
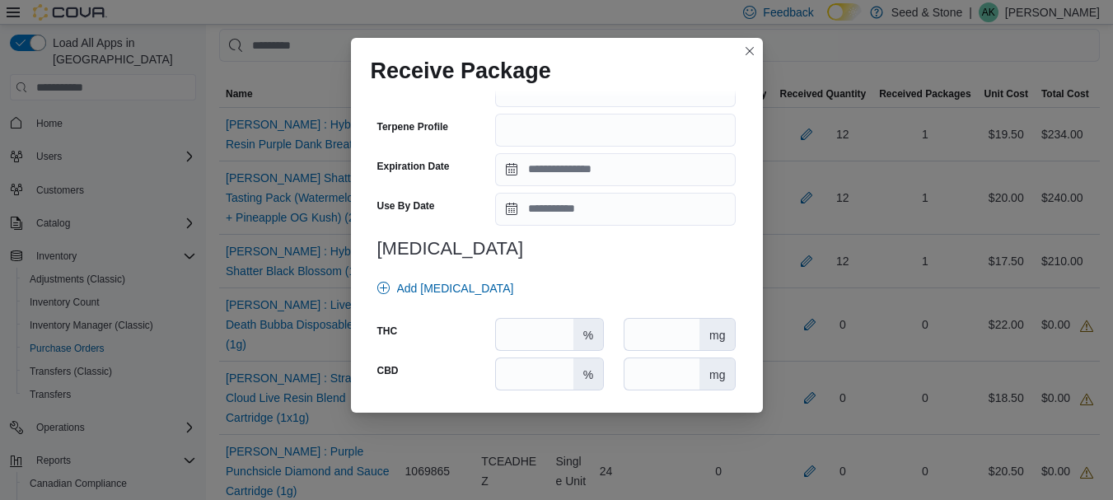
scroll to position [653, 0]
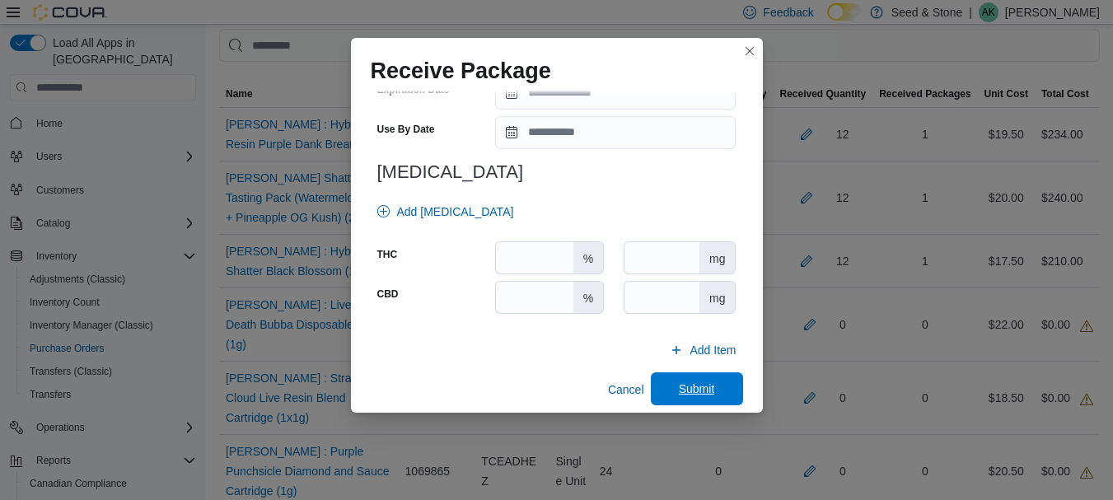
click at [708, 372] on span "Submit" at bounding box center [697, 388] width 72 height 33
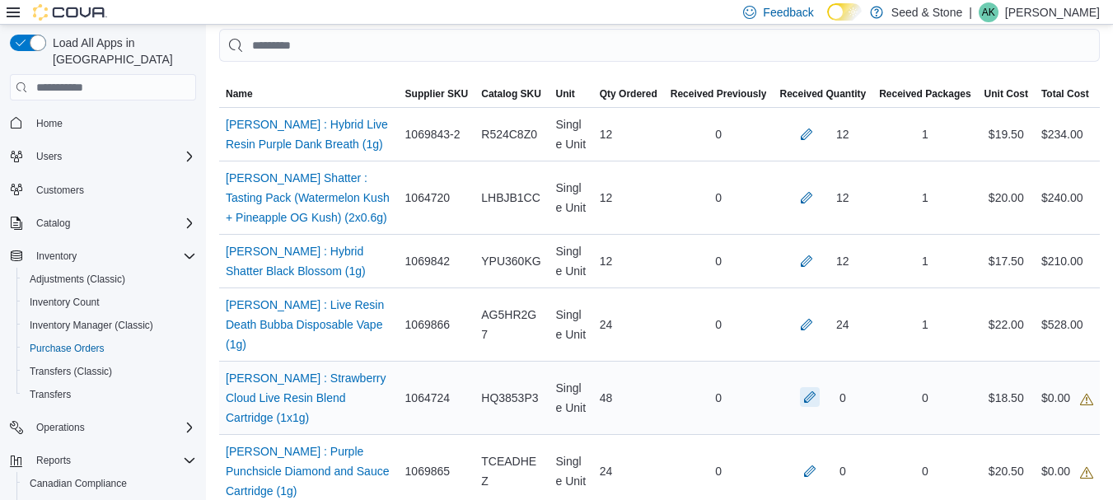
click at [811, 387] on button "button" at bounding box center [810, 397] width 20 height 20
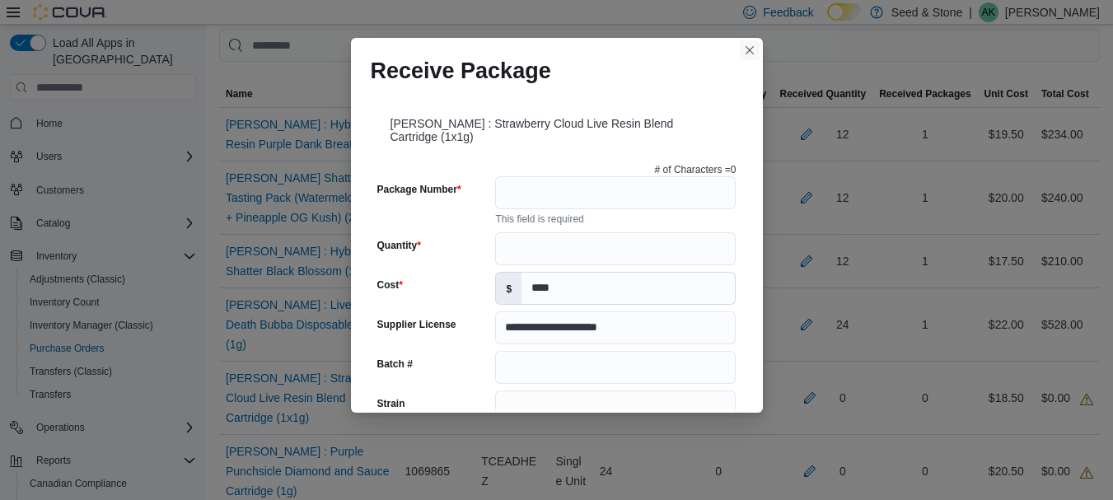
click at [750, 43] on button "Closes this modal window" at bounding box center [750, 50] width 20 height 20
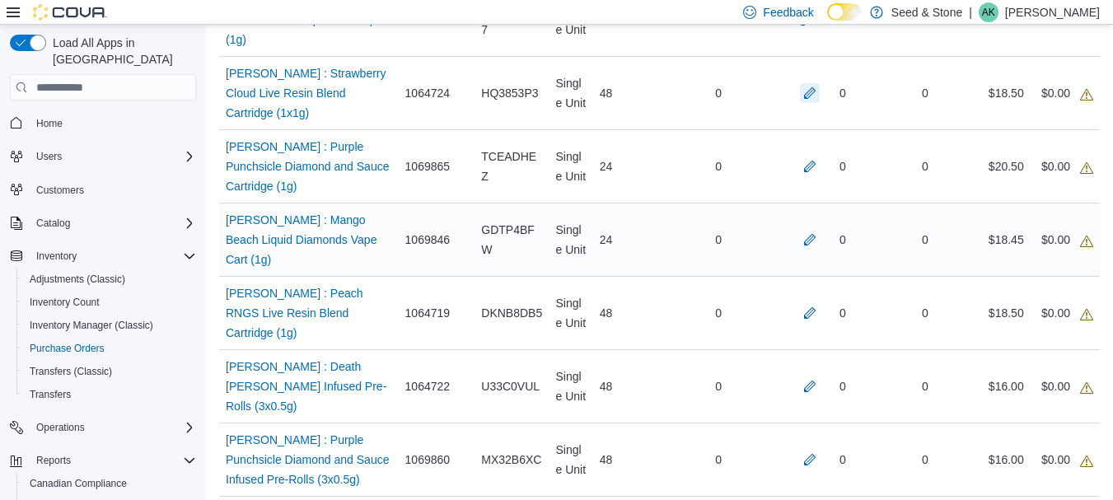
scroll to position [741, 0]
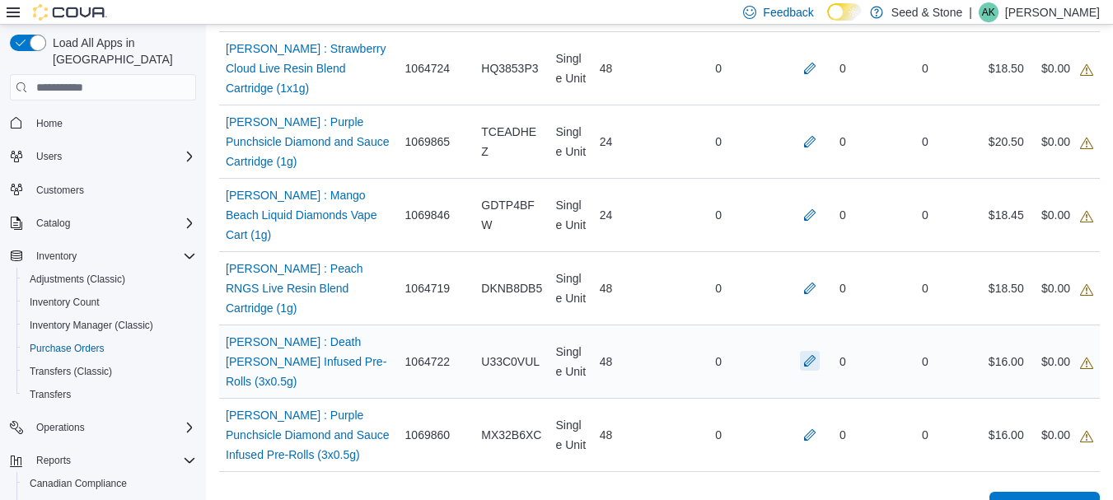
click at [816, 351] on button "button" at bounding box center [810, 361] width 20 height 20
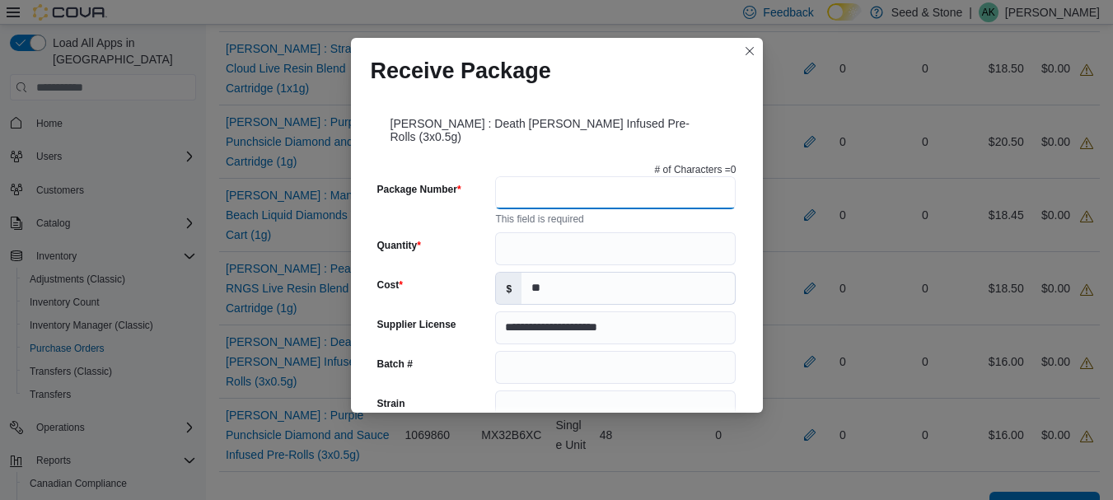
click at [666, 194] on input "Package Number" at bounding box center [615, 192] width 241 height 33
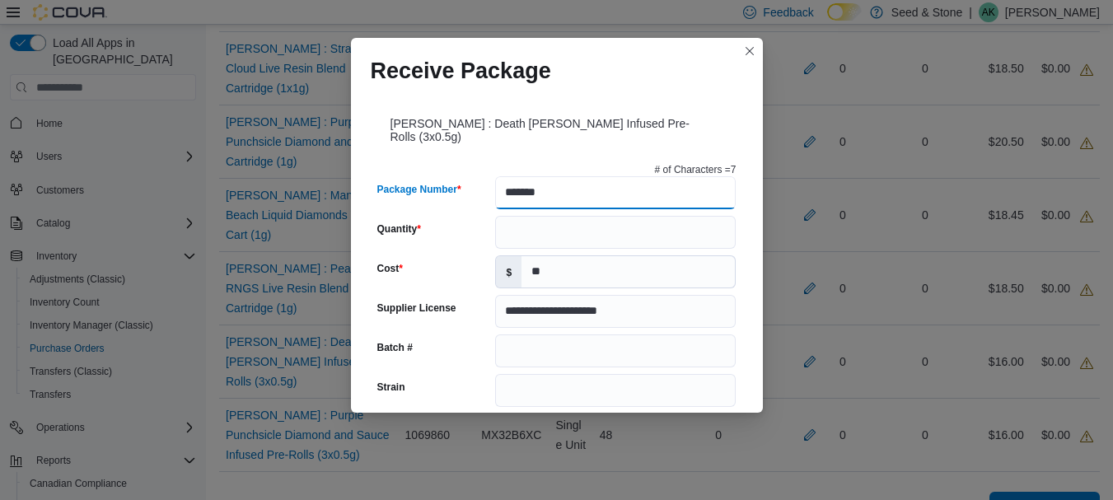
type input "*******"
click at [625, 234] on input "Quantity" at bounding box center [615, 232] width 241 height 33
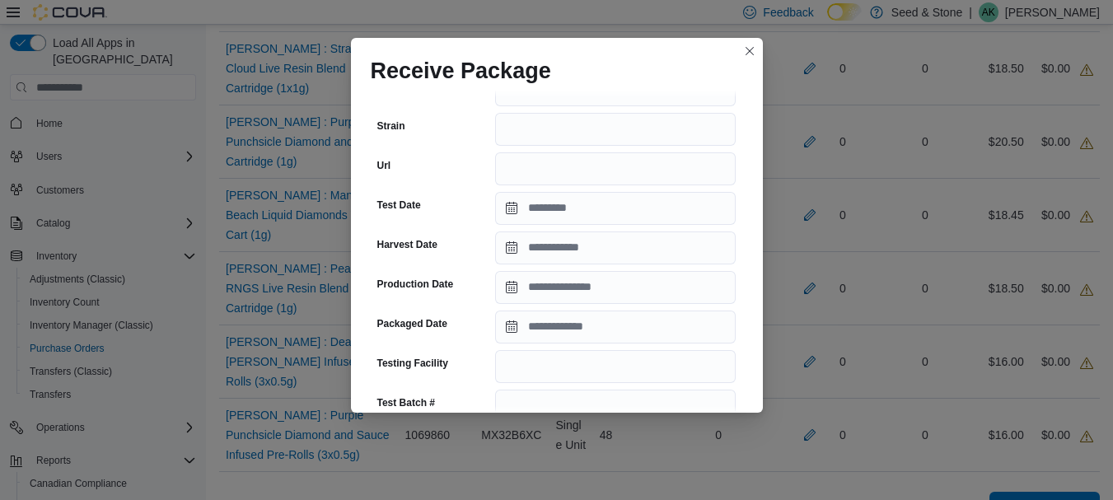
scroll to position [330, 0]
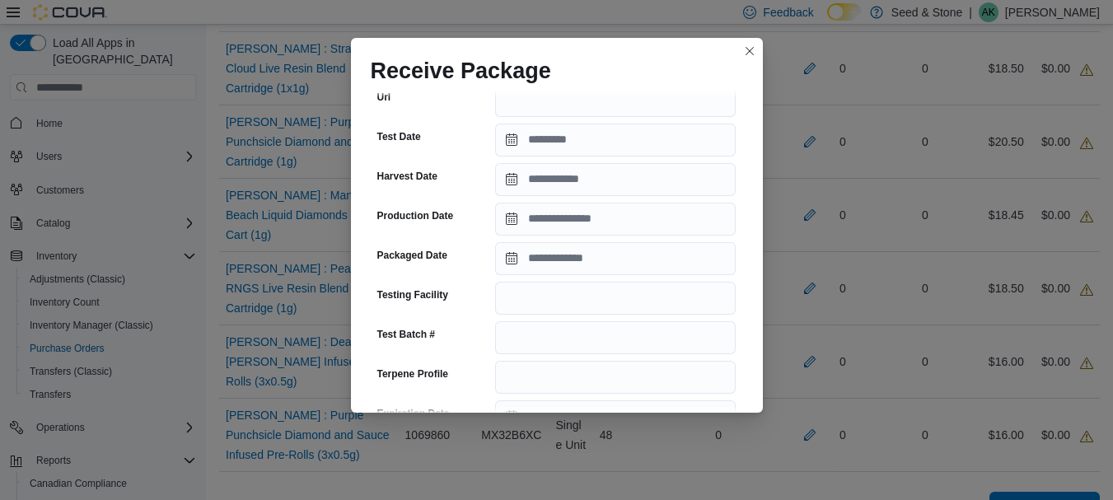
type input "**"
click at [517, 259] on input "Packaged Date" at bounding box center [615, 258] width 241 height 33
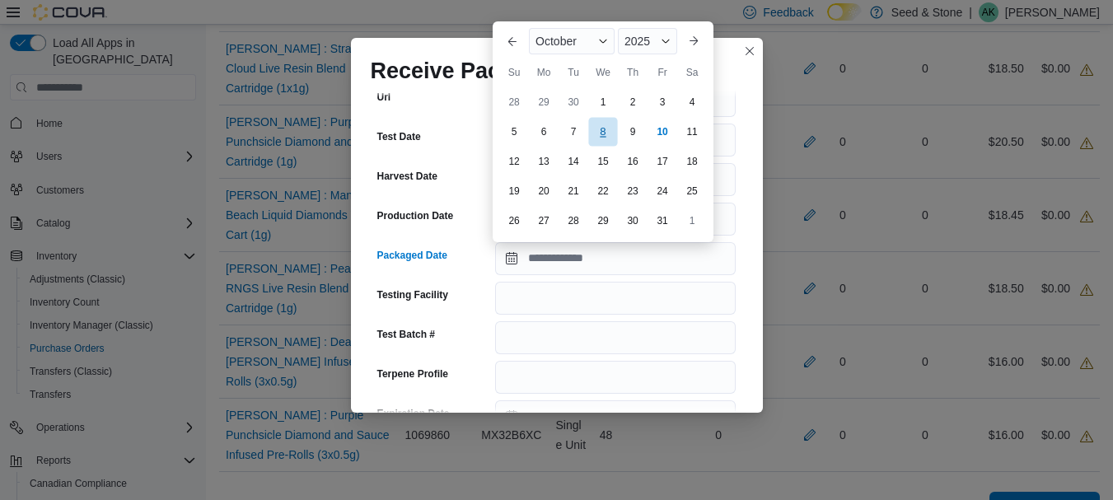
click at [607, 133] on div "8" at bounding box center [602, 131] width 29 height 29
type input "**********"
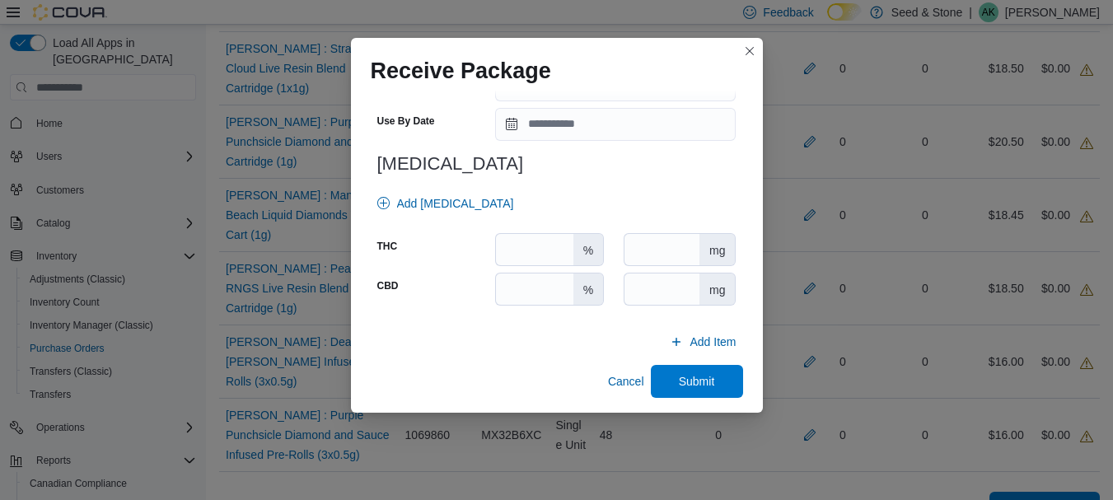
scroll to position [666, 0]
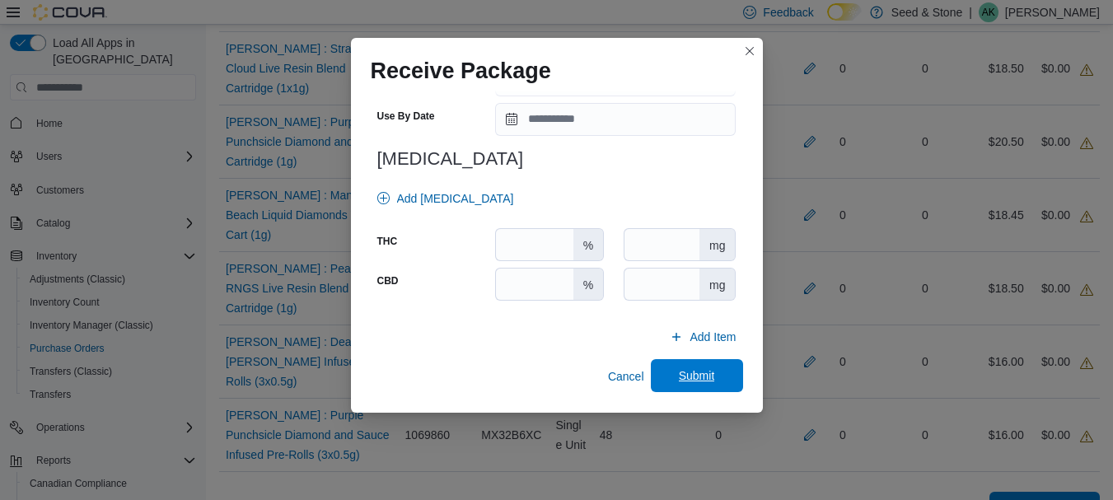
click at [726, 371] on button "Submit" at bounding box center [697, 375] width 92 height 33
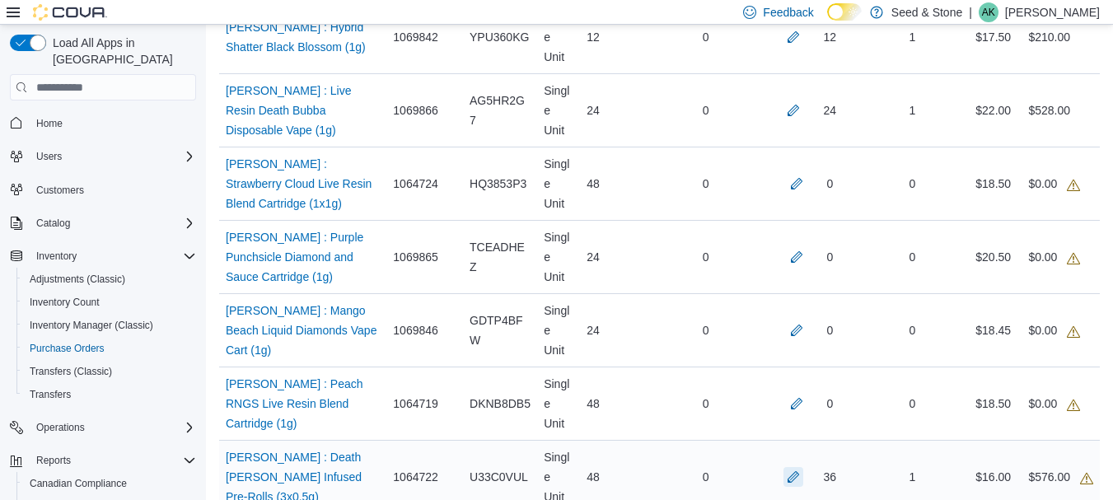
scroll to position [659, 0]
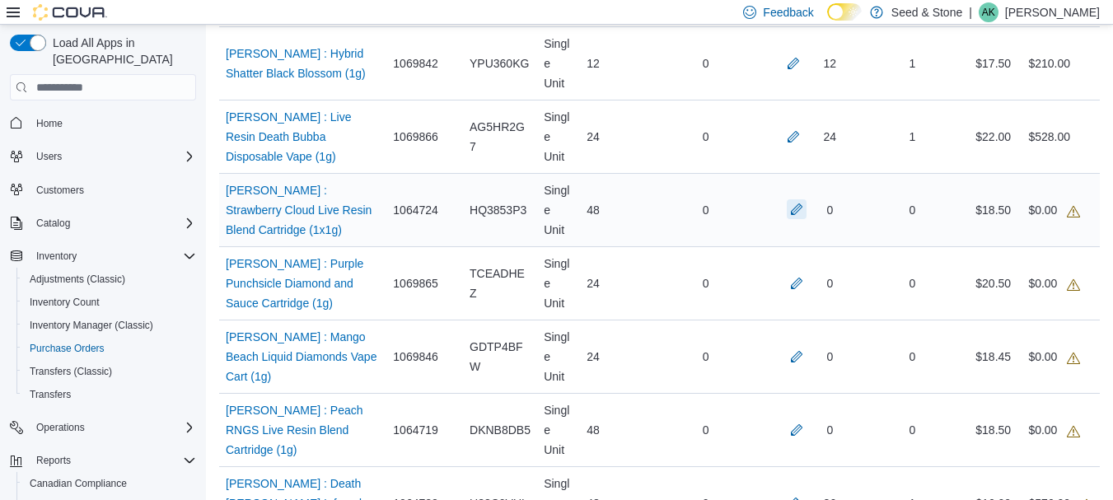
click at [797, 217] on button "button" at bounding box center [797, 209] width 20 height 20
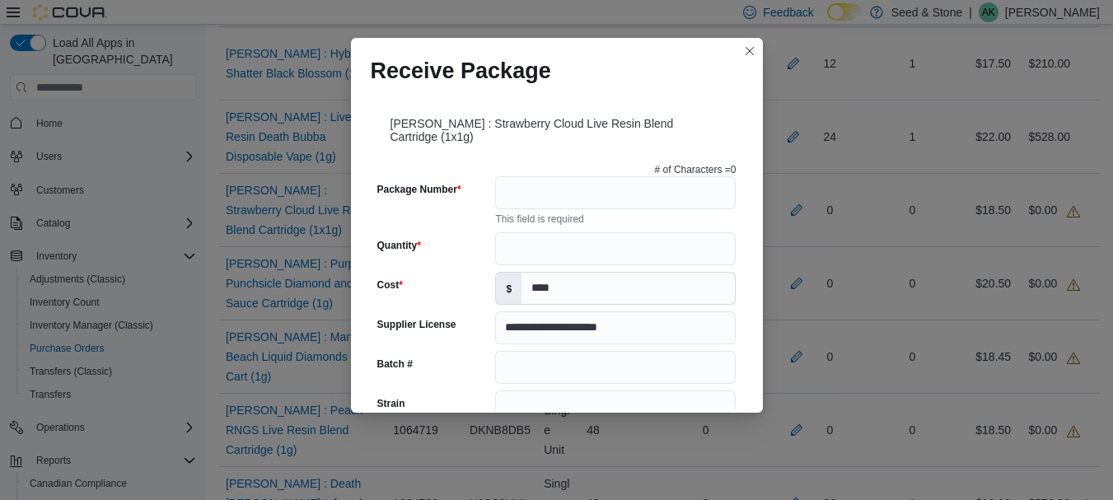
click at [615, 170] on div "# of Characters = 0" at bounding box center [556, 169] width 359 height 13
click at [620, 189] on input "Package Number" at bounding box center [615, 192] width 241 height 33
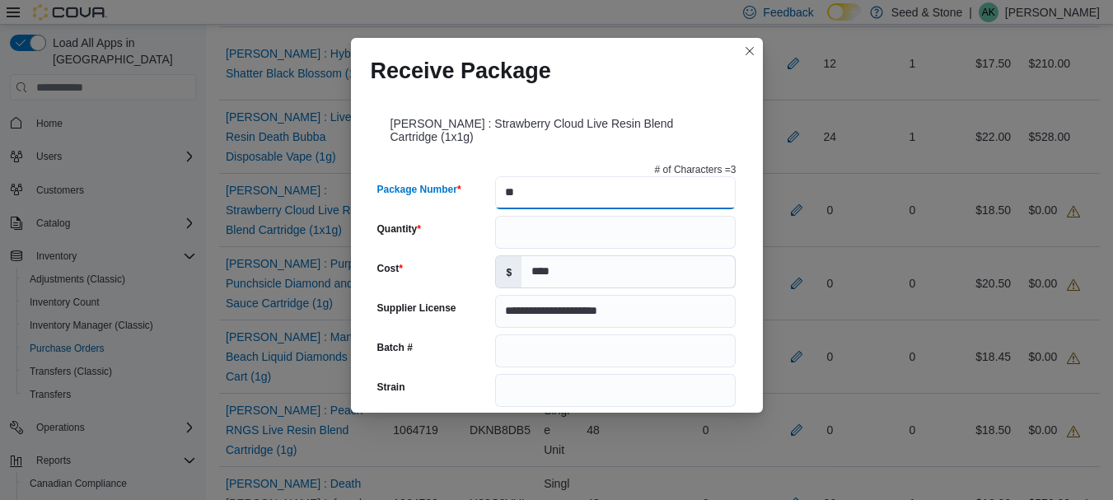
type input "*"
type input "*******"
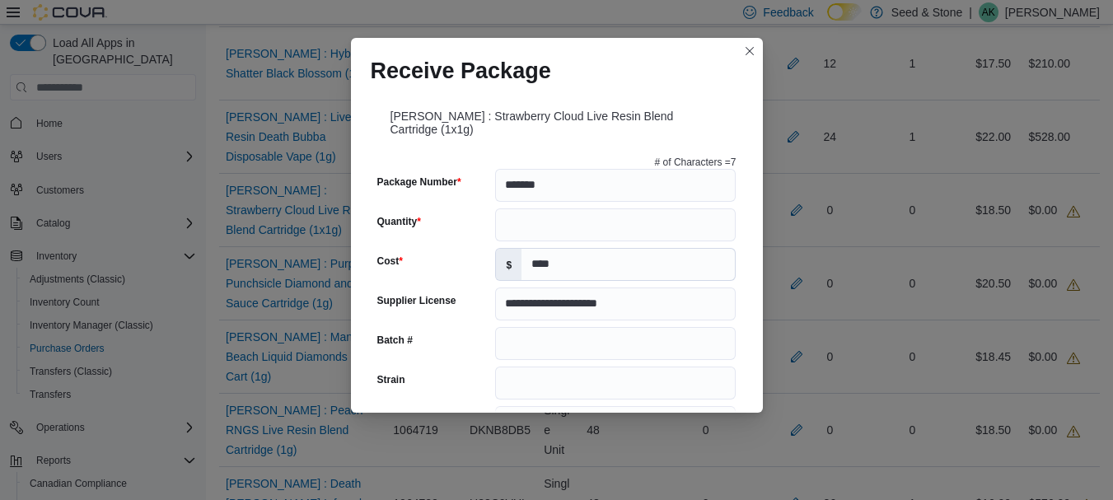
scroll to position [0, 0]
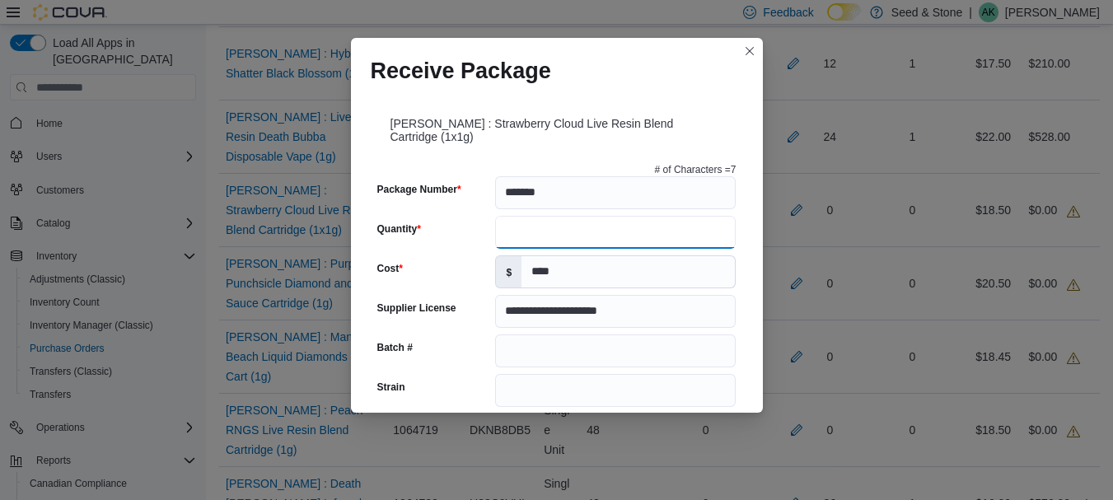
click at [581, 236] on input "Quantity" at bounding box center [615, 232] width 241 height 33
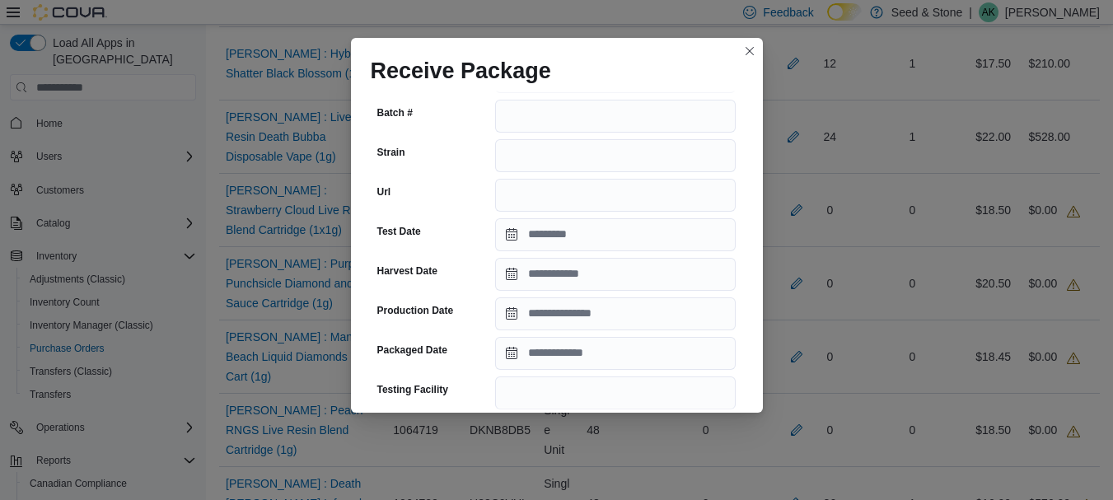
scroll to position [330, 0]
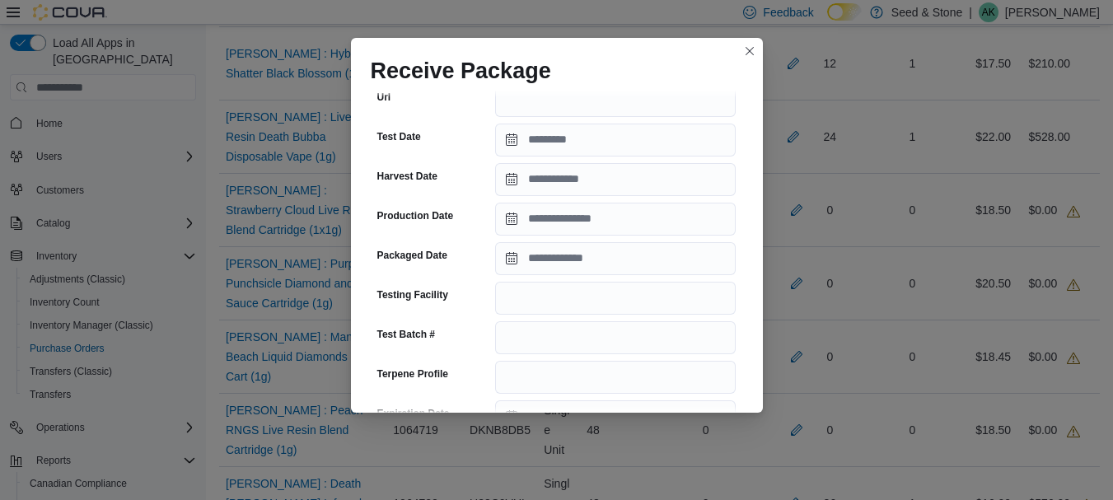
type input "**"
click at [535, 260] on input "Packaged Date" at bounding box center [615, 258] width 241 height 33
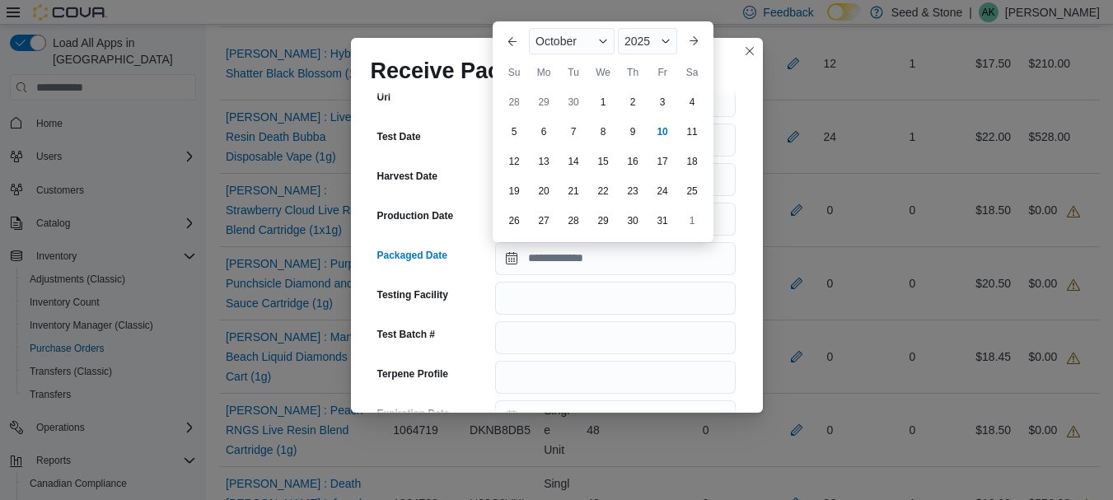
click at [587, 124] on div "7" at bounding box center [573, 132] width 26 height 26
type input "**********"
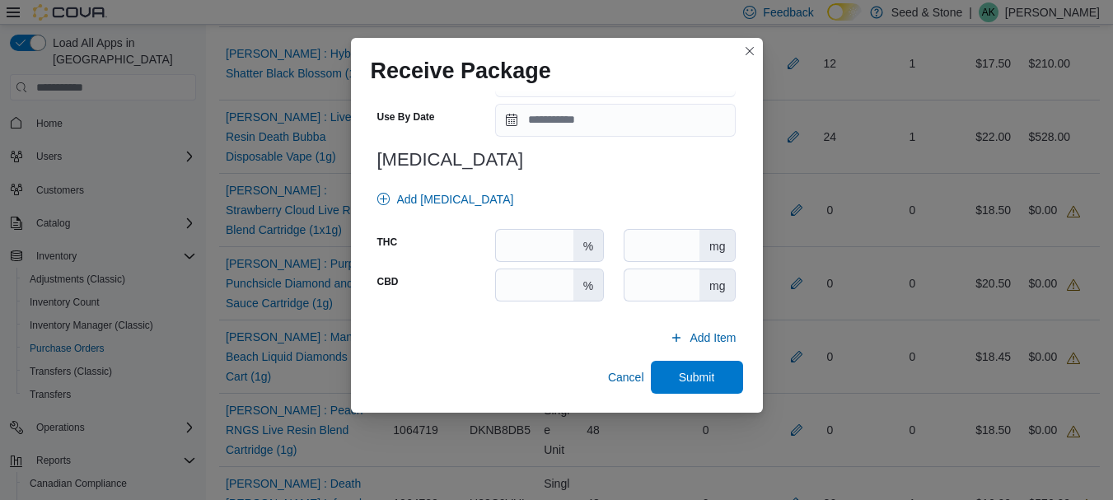
scroll to position [666, 0]
click at [694, 375] on span "Submit" at bounding box center [697, 375] width 36 height 16
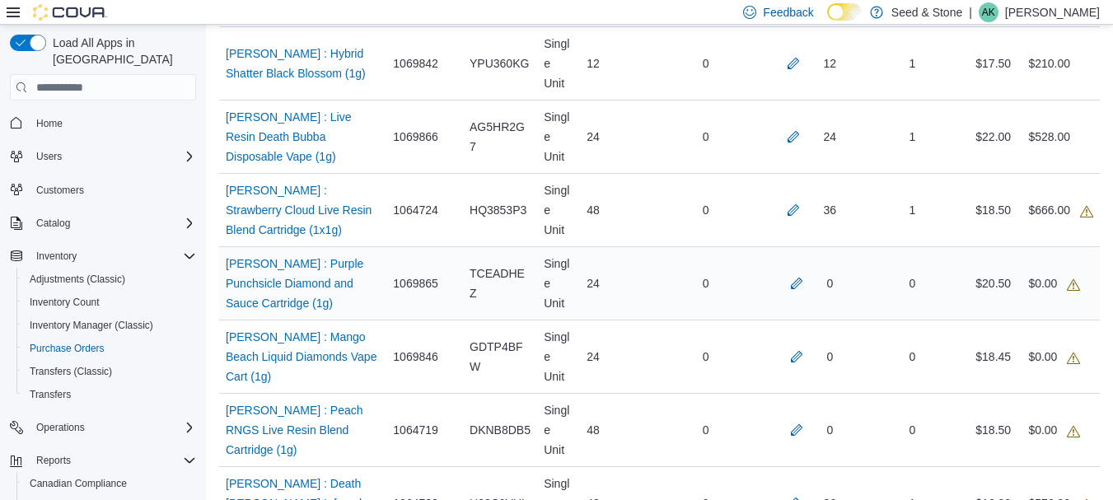
click at [782, 276] on div "0" at bounding box center [810, 284] width 86 height 20
click at [806, 276] on button "button" at bounding box center [797, 283] width 20 height 20
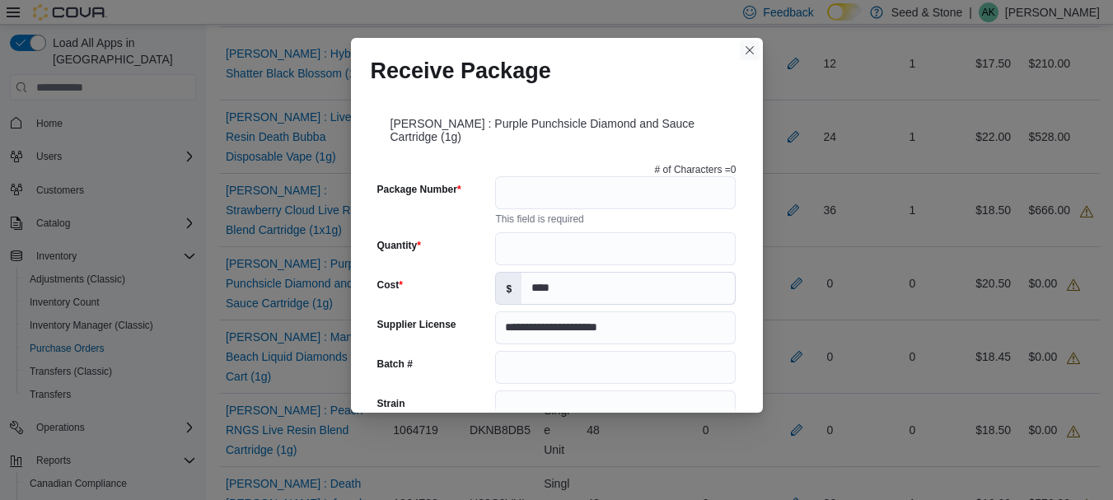
click at [743, 52] on button "Closes this modal window" at bounding box center [750, 50] width 20 height 20
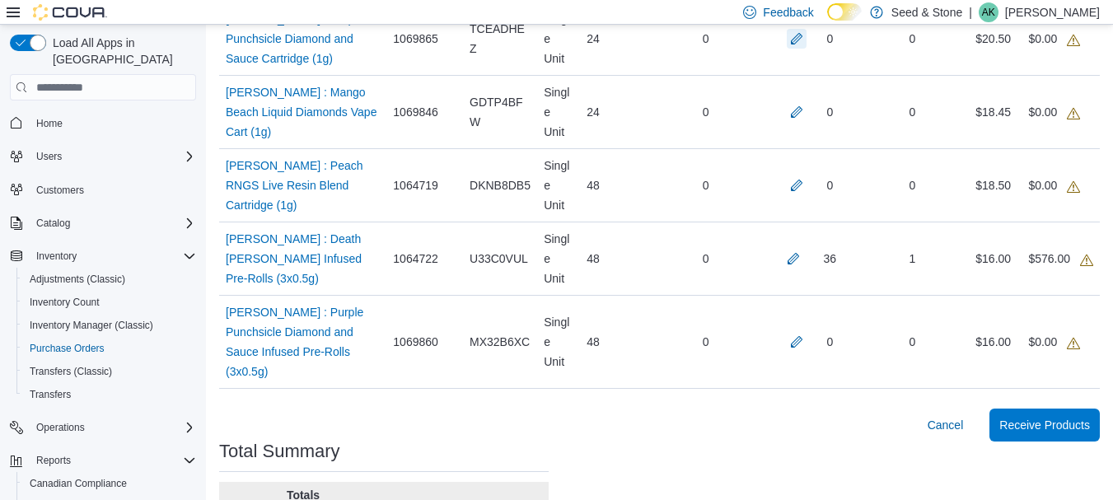
scroll to position [905, 0]
click at [793, 254] on button "button" at bounding box center [793, 257] width 20 height 20
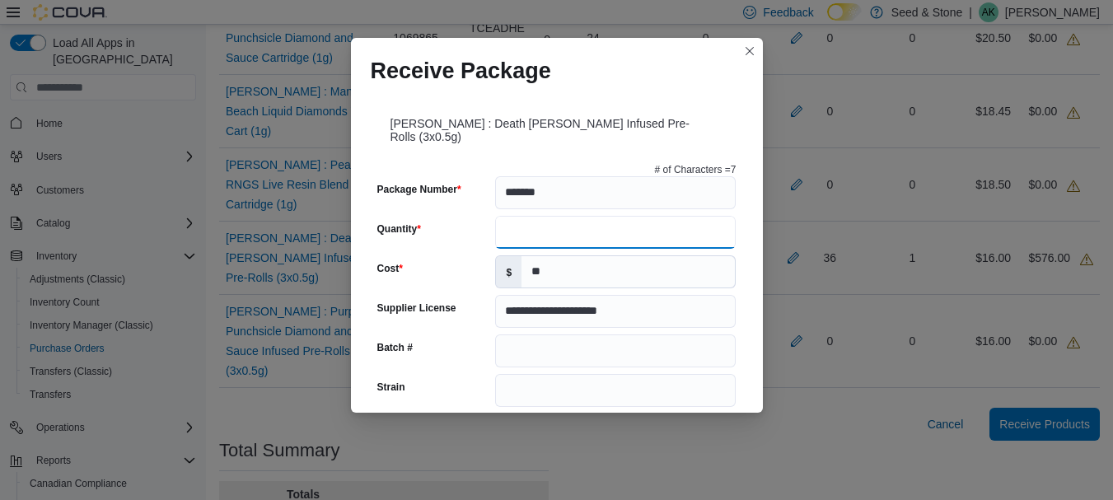
click at [582, 231] on input "**" at bounding box center [615, 232] width 241 height 33
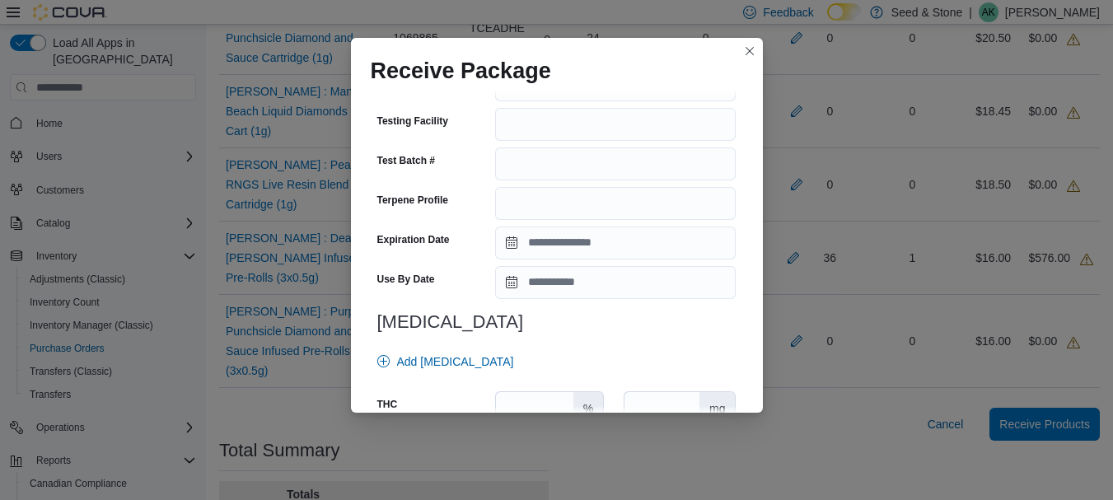
scroll to position [666, 0]
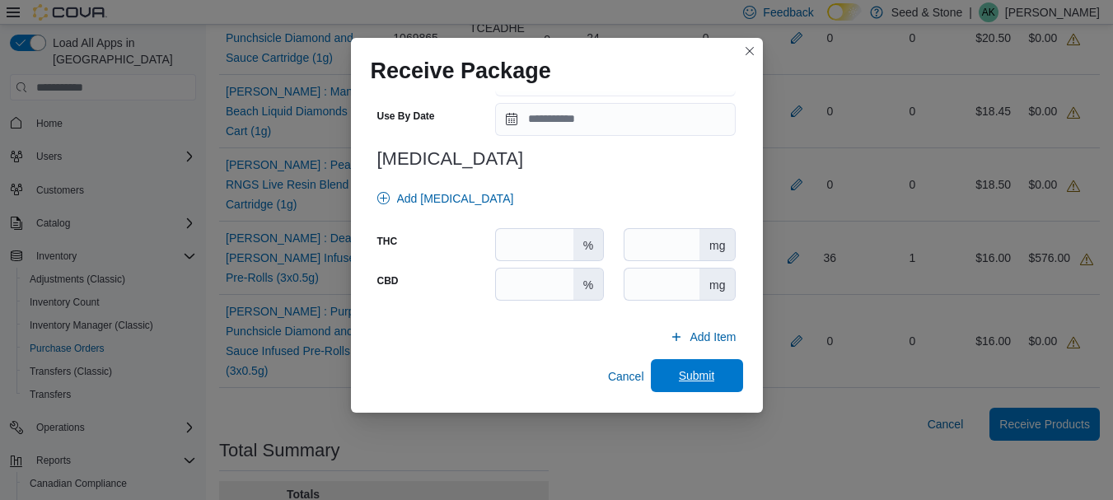
type input "**"
click at [701, 372] on span "Submit" at bounding box center [697, 375] width 36 height 16
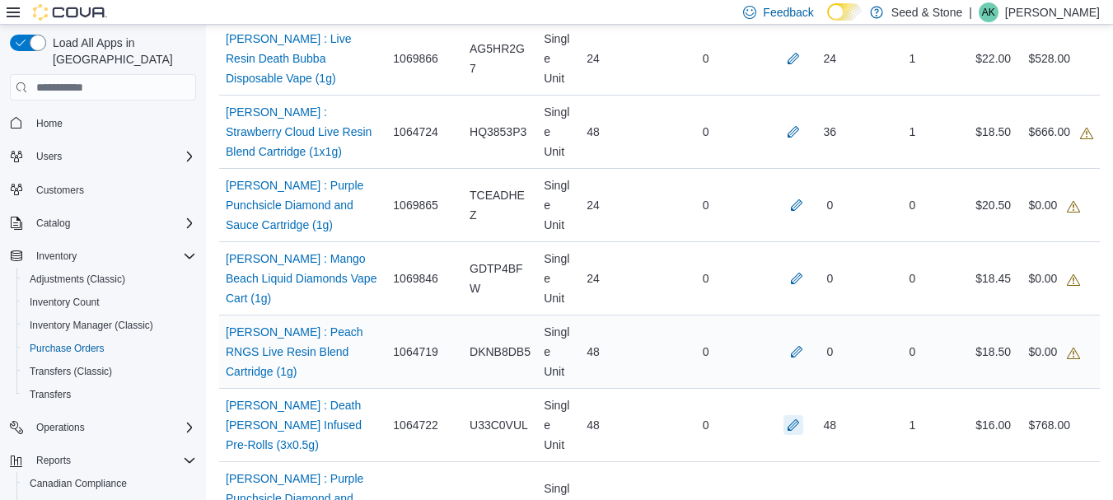
scroll to position [736, 0]
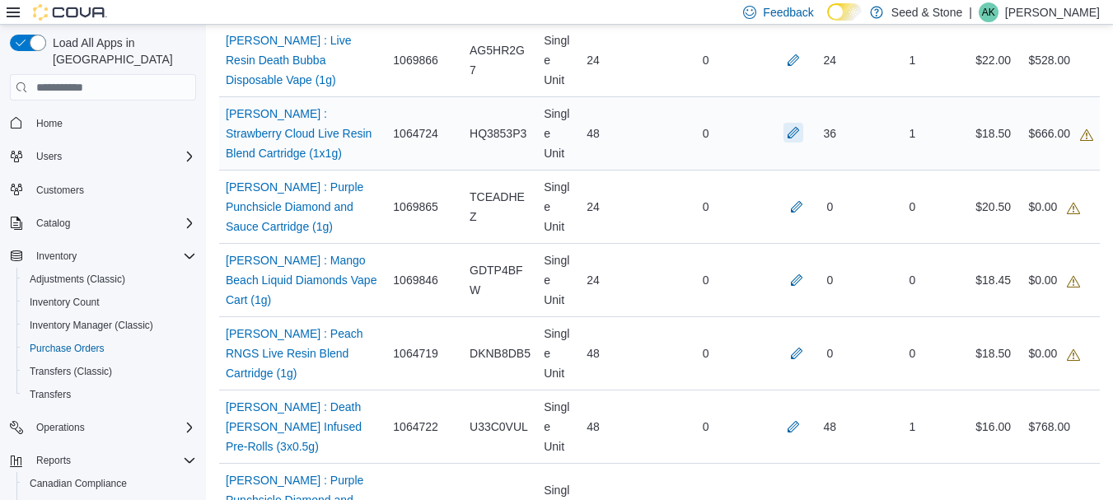
click at [795, 133] on button "button" at bounding box center [793, 133] width 20 height 20
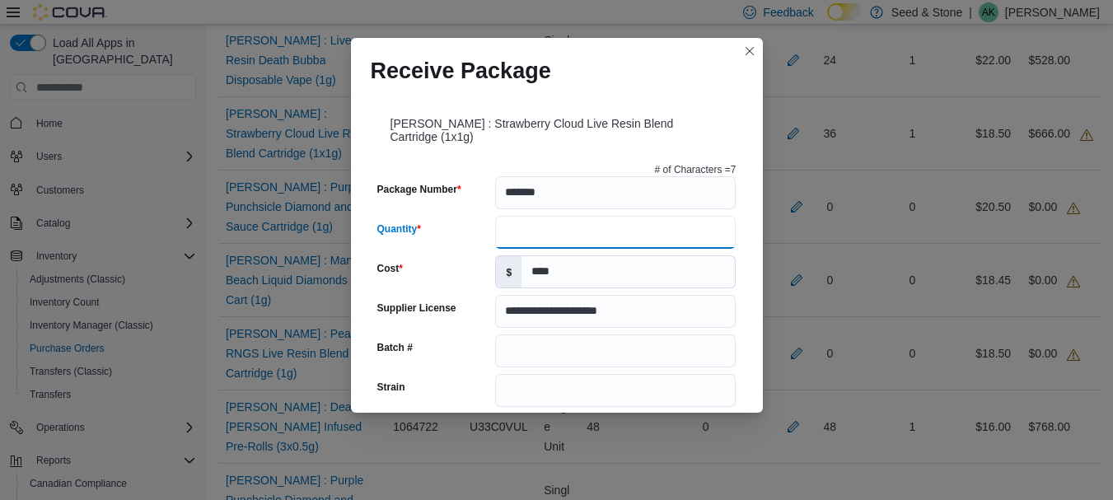
click at [610, 227] on input "**" at bounding box center [615, 232] width 241 height 33
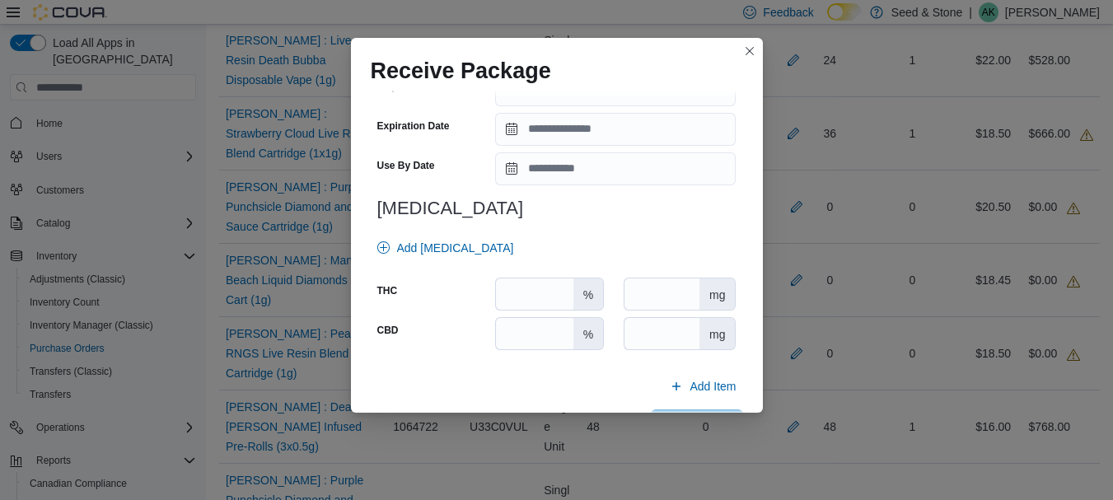
scroll to position [666, 0]
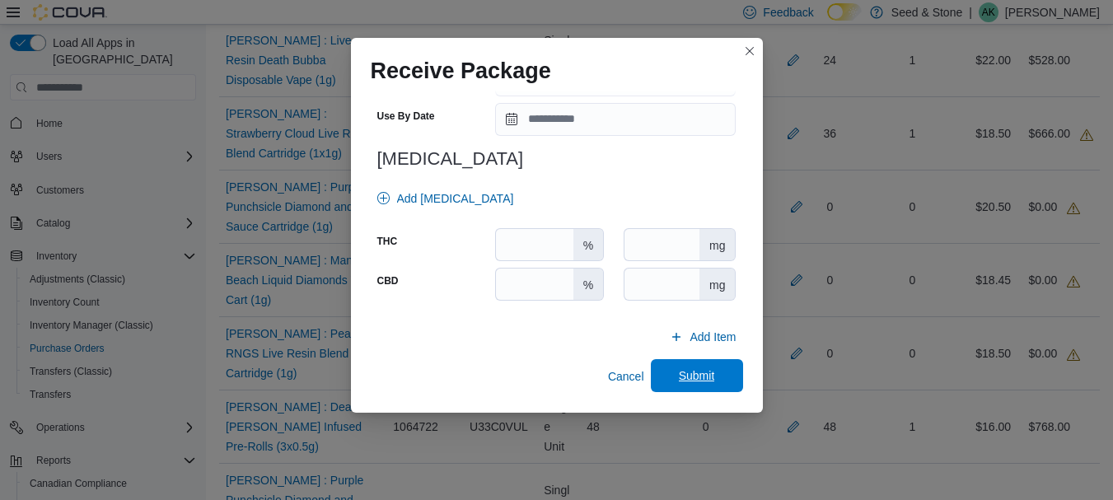
type input "**"
click at [704, 379] on span "Submit" at bounding box center [697, 375] width 36 height 16
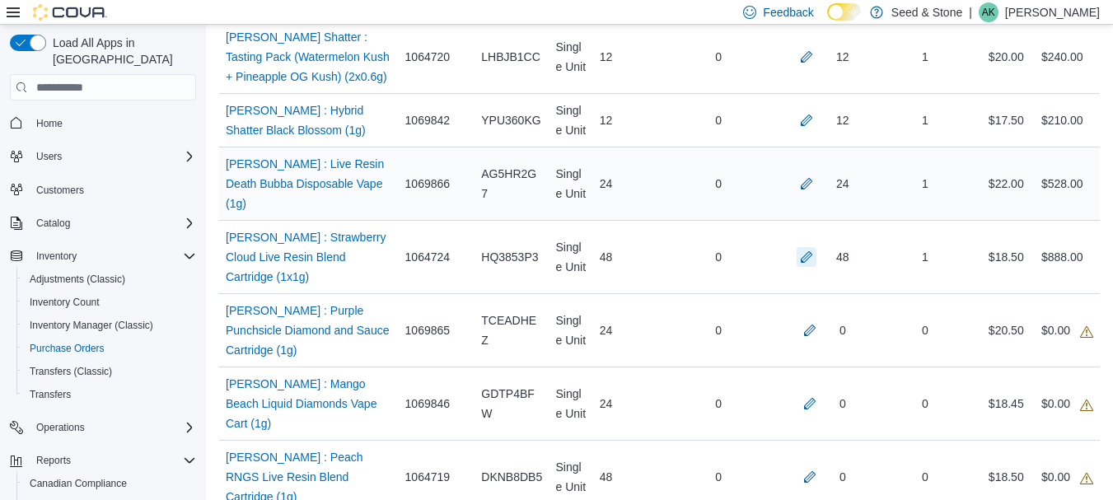
scroll to position [604, 0]
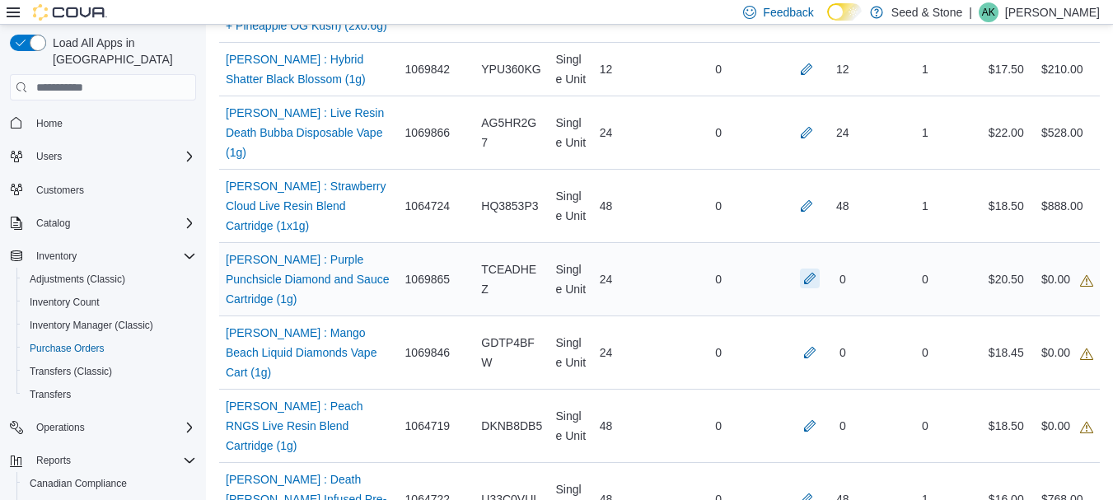
click at [811, 269] on button "button" at bounding box center [810, 279] width 20 height 20
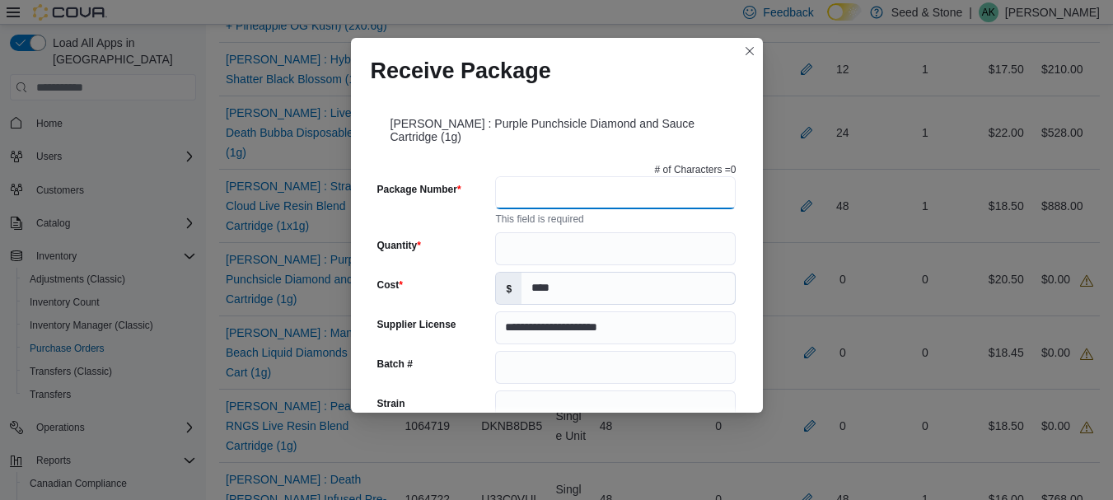
click at [610, 199] on input "Package Number" at bounding box center [615, 192] width 241 height 33
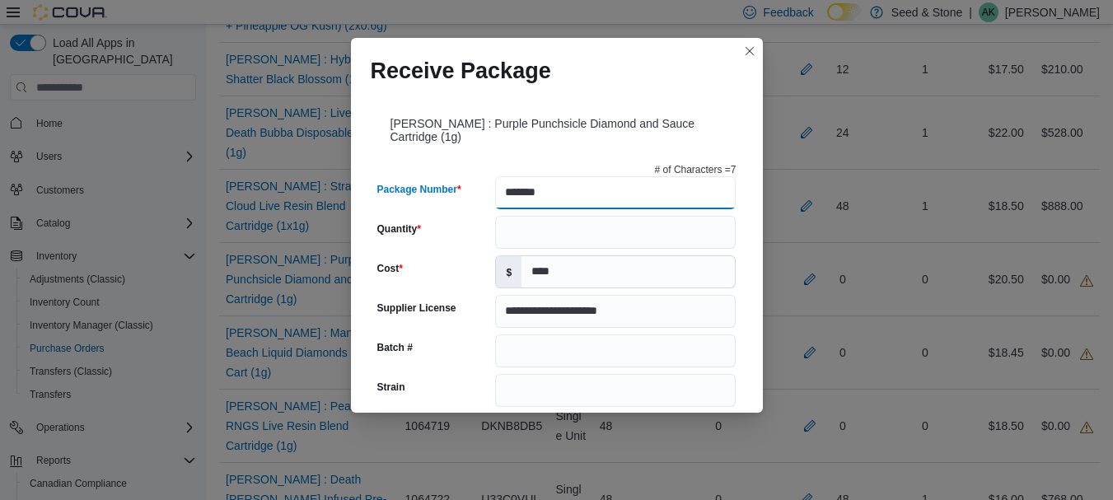
type input "*******"
click at [626, 235] on input "Quantity" at bounding box center [615, 232] width 241 height 33
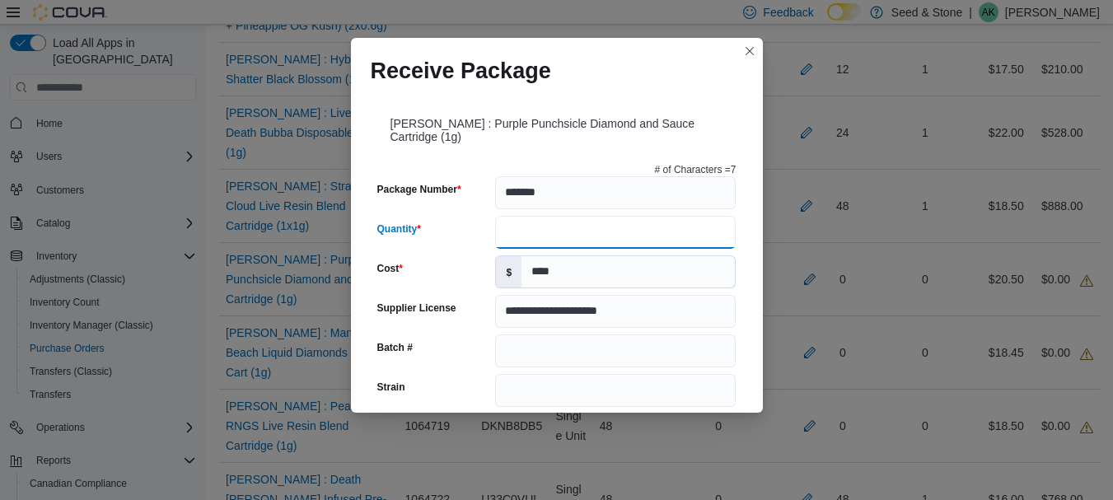
type input "**"
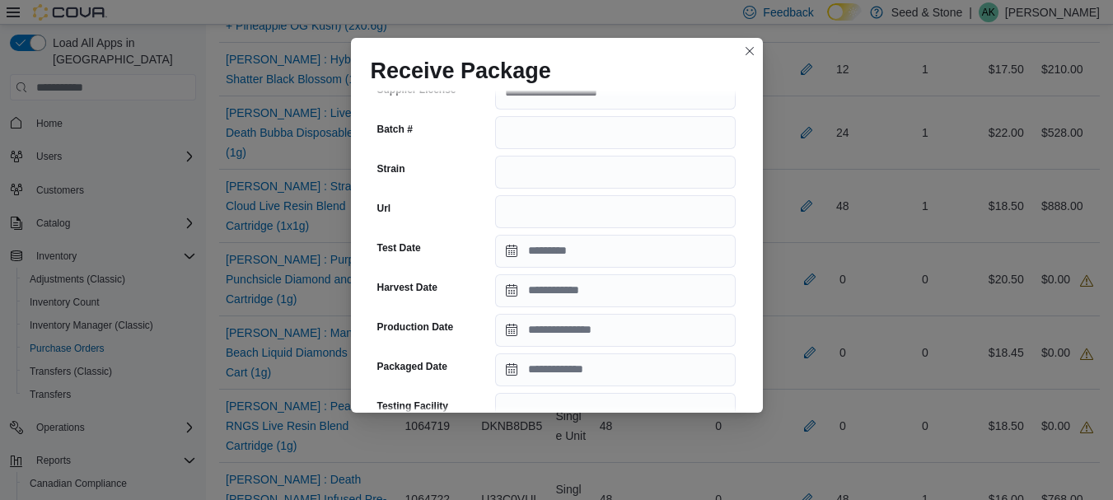
scroll to position [247, 0]
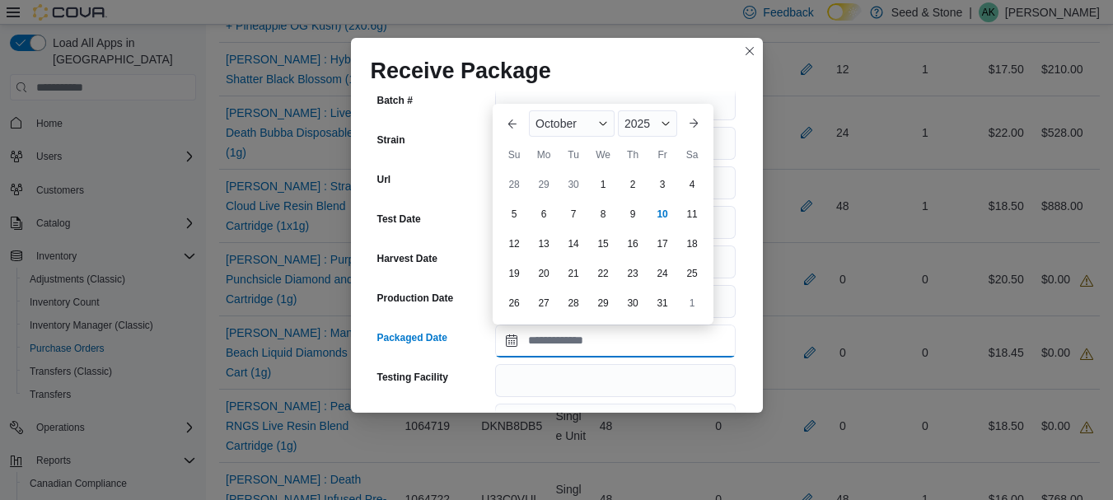
click at [604, 339] on input "Packaged Date" at bounding box center [615, 341] width 241 height 33
click at [543, 155] on div "Mo" at bounding box center [544, 155] width 26 height 26
click at [619, 176] on div "2" at bounding box center [632, 184] width 29 height 29
type input "**********"
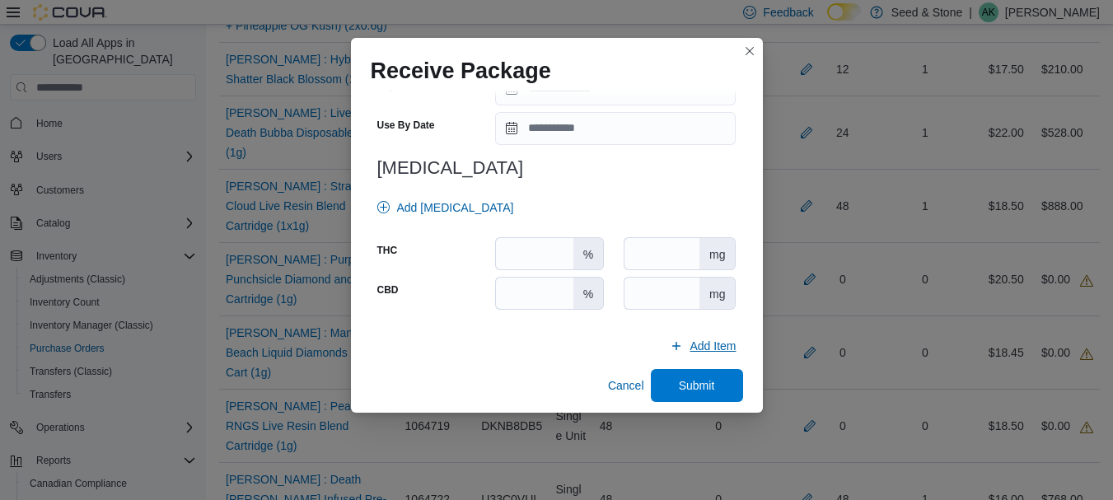
scroll to position [666, 0]
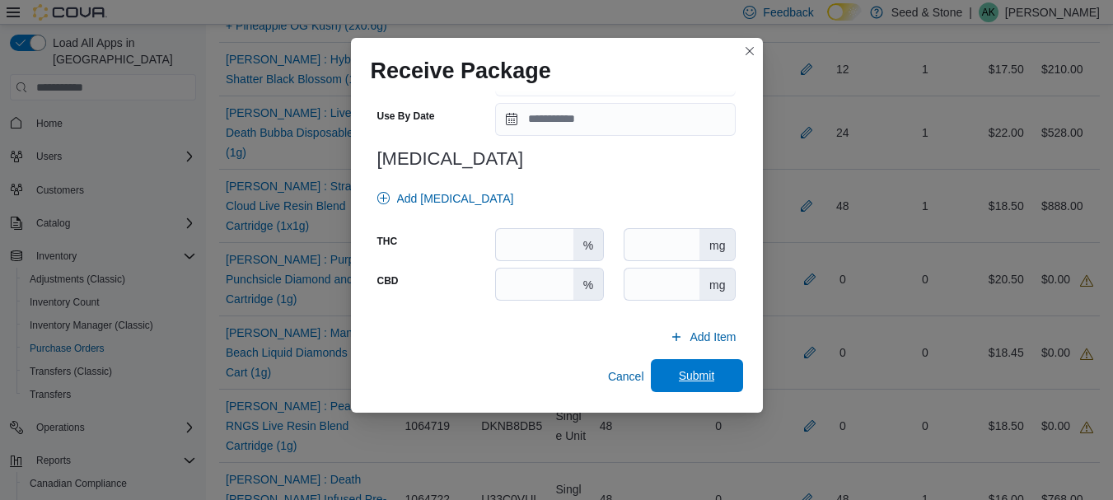
click at [695, 367] on span "Submit" at bounding box center [697, 375] width 72 height 33
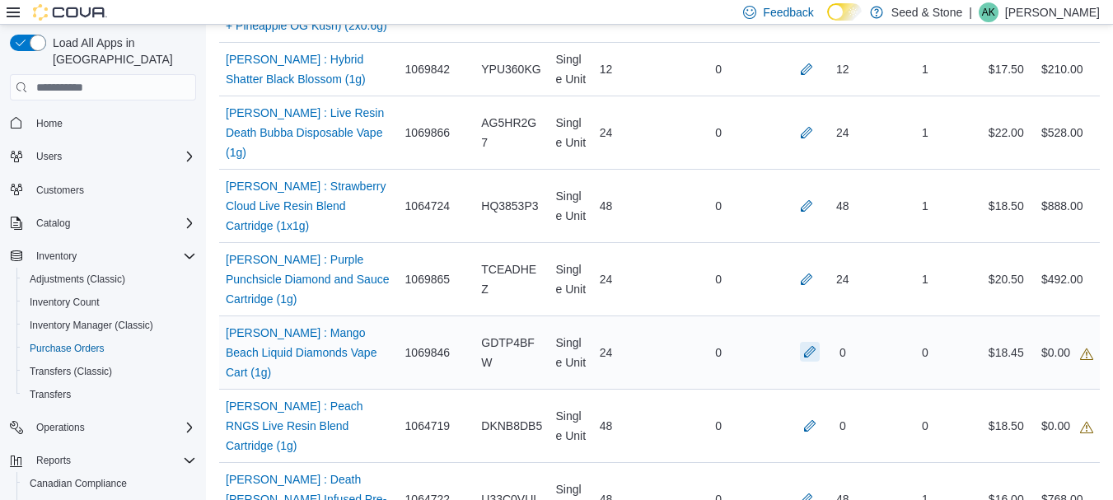
click at [817, 342] on button "button" at bounding box center [810, 352] width 20 height 20
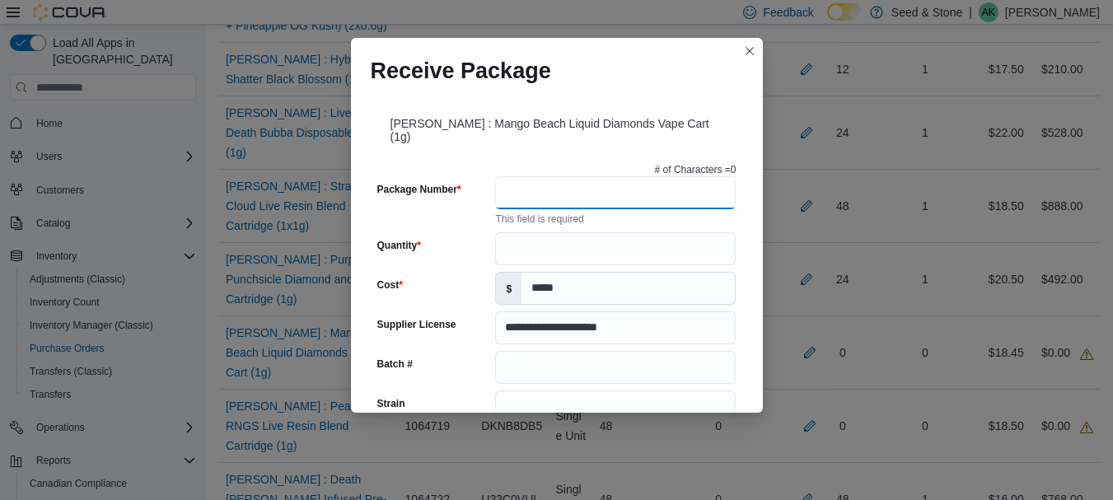
click at [551, 185] on input "Package Number" at bounding box center [615, 192] width 241 height 33
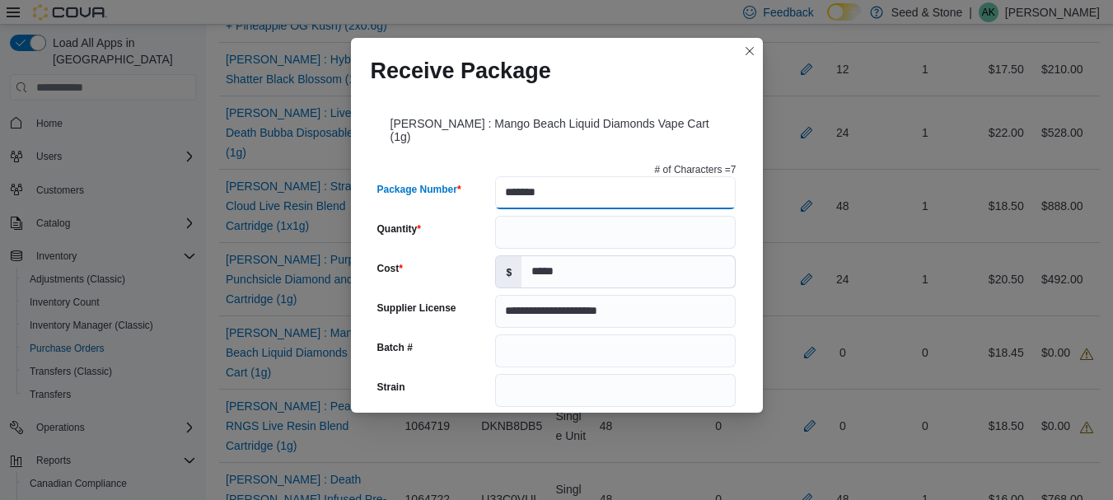
type input "*******"
click at [564, 217] on input "Quantity" at bounding box center [615, 232] width 241 height 33
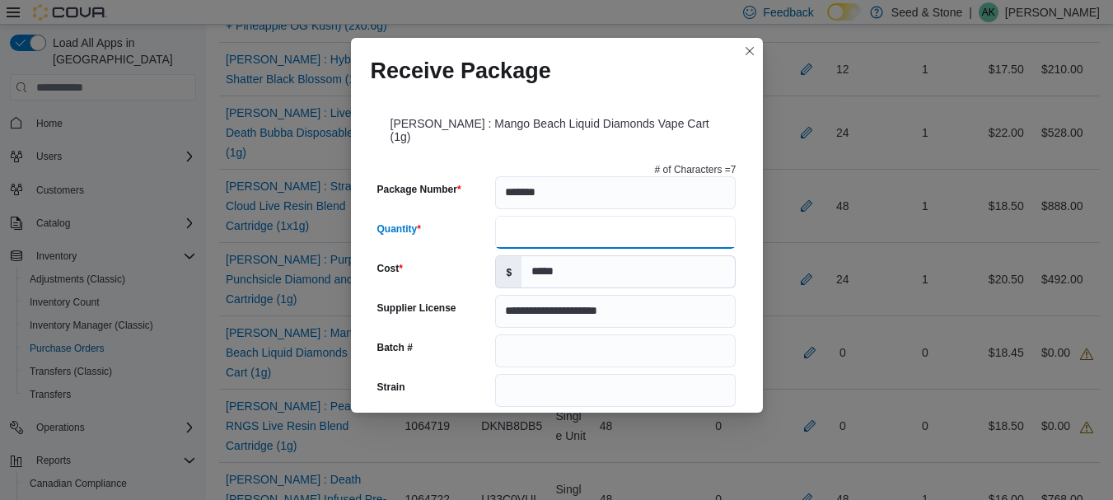
click at [506, 218] on input "Quantity" at bounding box center [615, 232] width 241 height 33
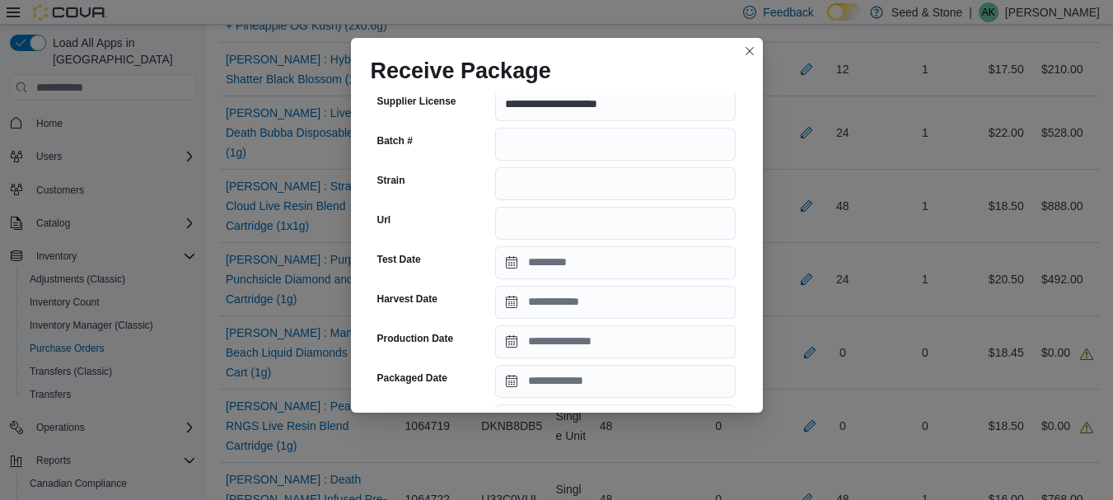
scroll to position [247, 0]
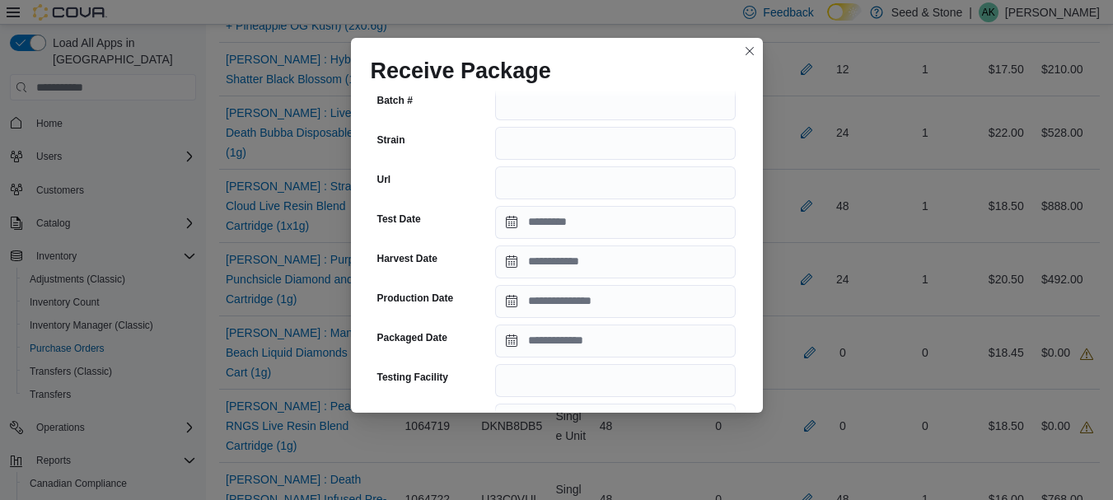
type input "**"
click at [526, 325] on input "Packaged Date" at bounding box center [615, 341] width 241 height 33
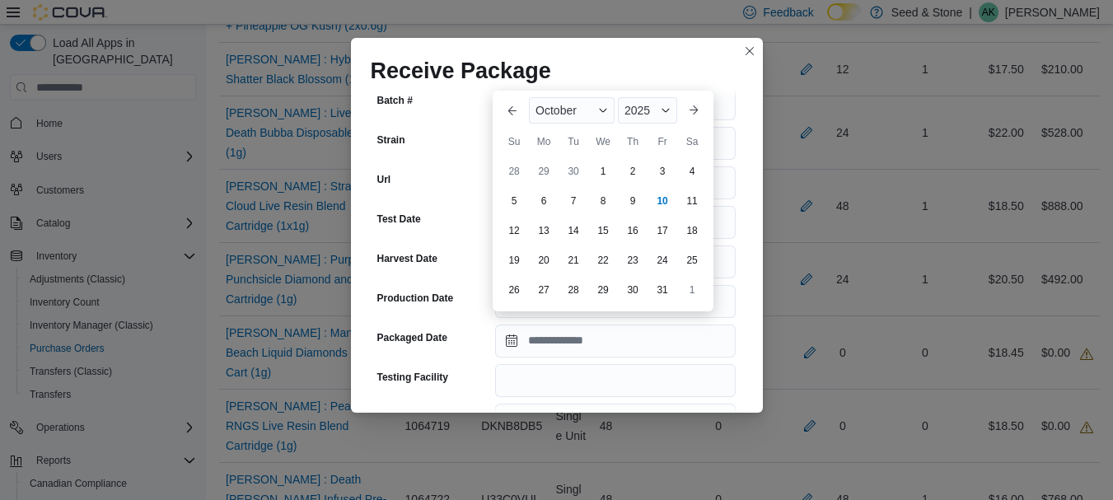
click at [531, 128] on div "[DATE]" at bounding box center [602, 111] width 161 height 40
click at [569, 197] on div "7" at bounding box center [573, 200] width 29 height 29
type input "**********"
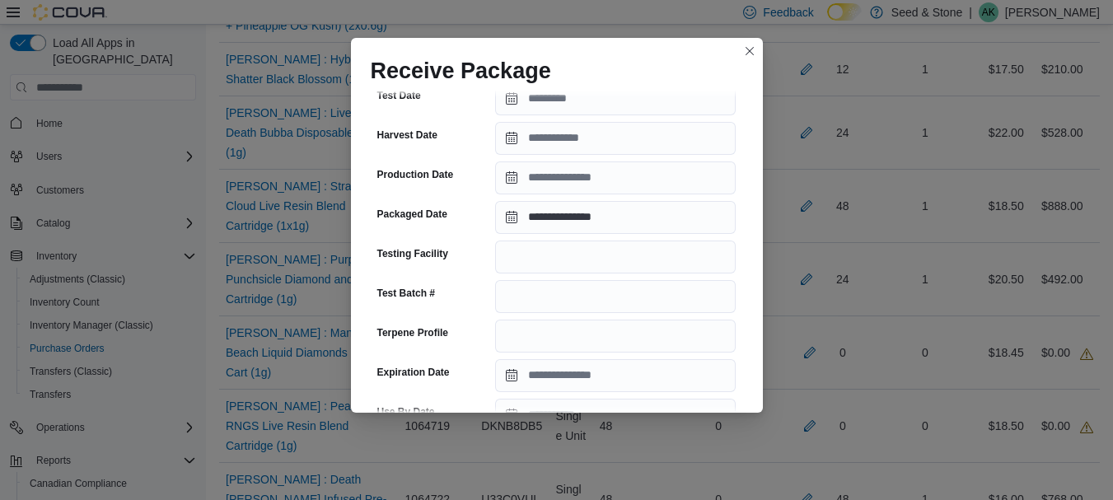
scroll to position [653, 0]
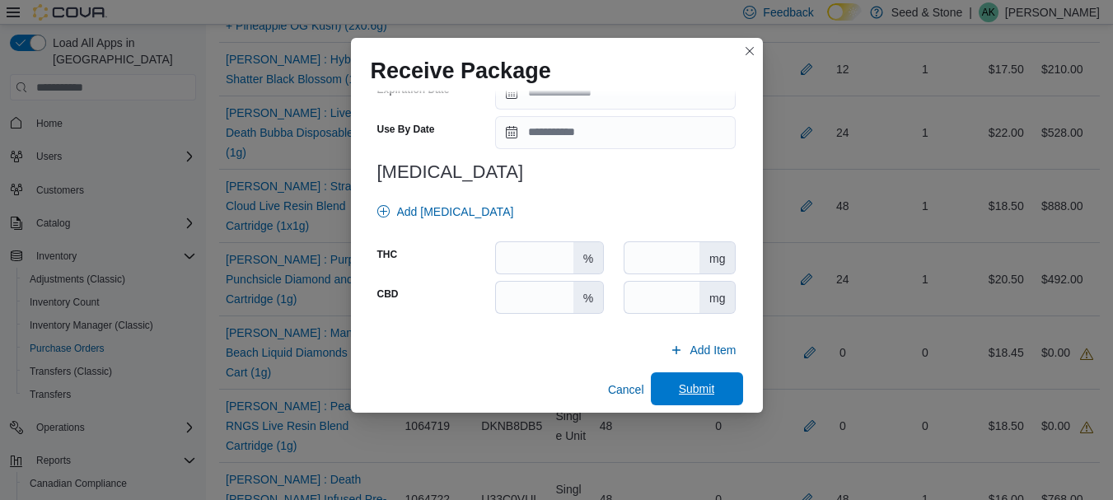
click at [698, 381] on span "Submit" at bounding box center [697, 389] width 36 height 16
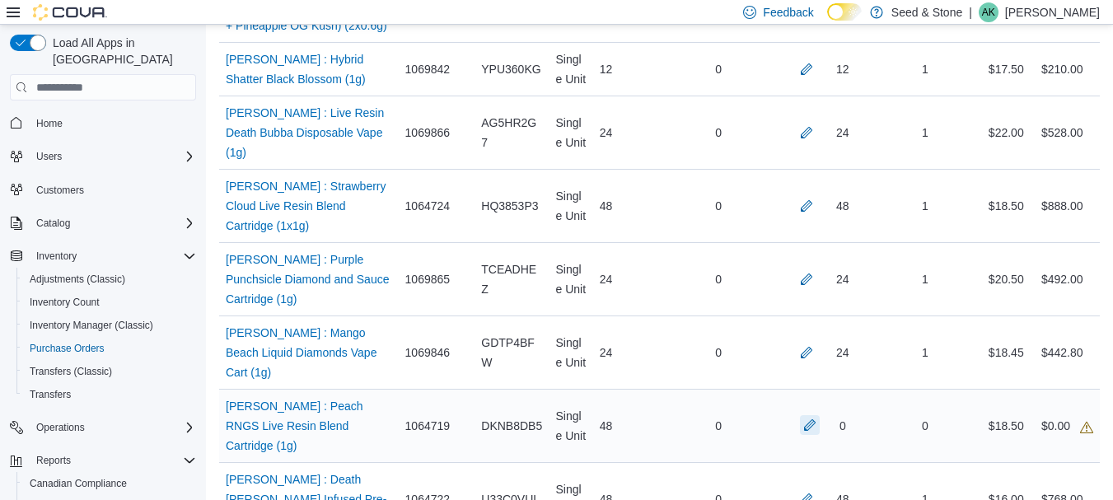
click at [814, 415] on button "button" at bounding box center [810, 425] width 20 height 20
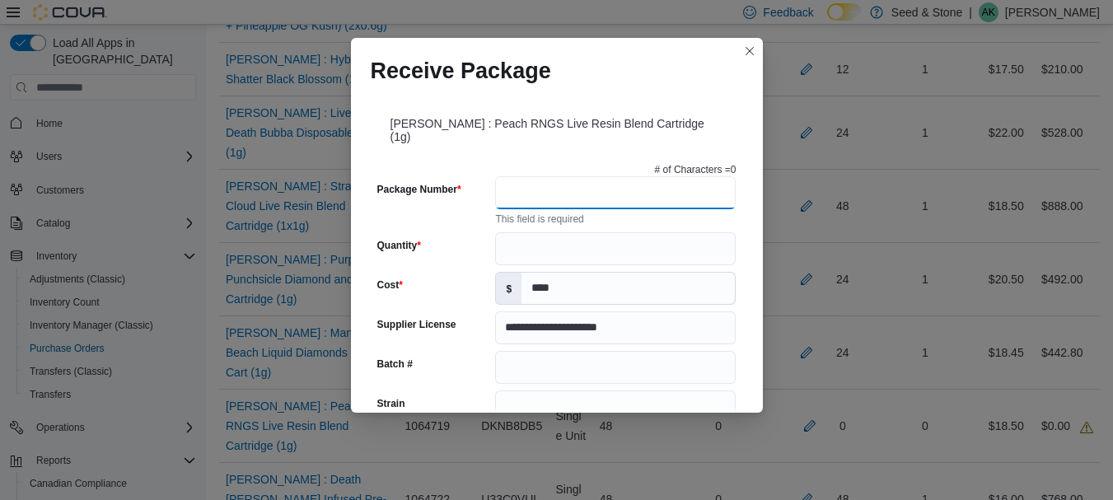
click at [624, 188] on input "Package Number" at bounding box center [615, 192] width 241 height 33
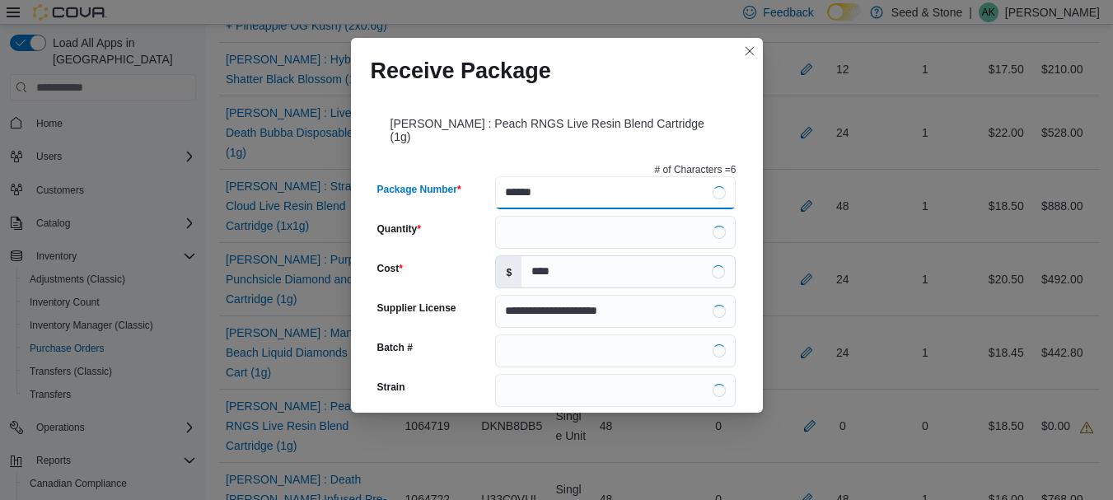
type input "*******"
type input "**********"
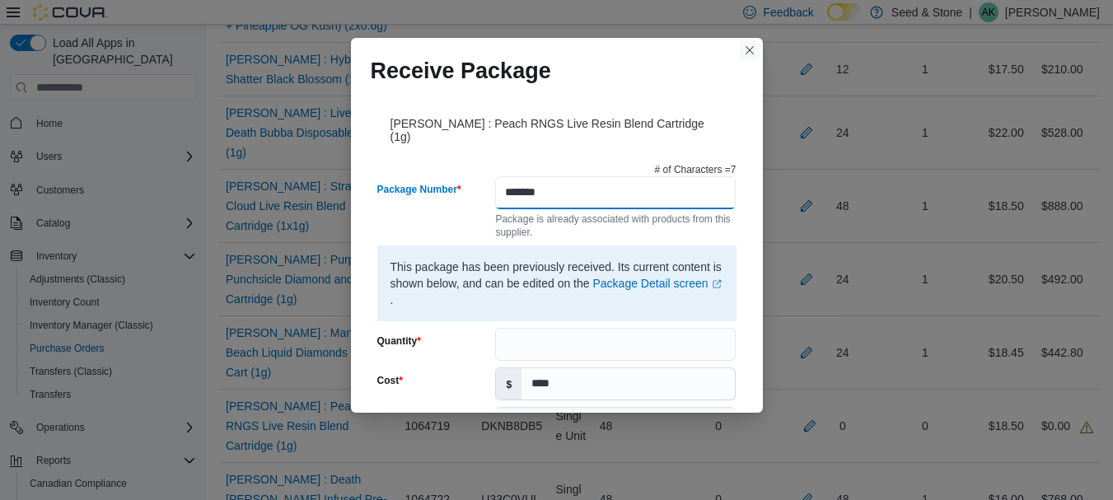
type input "*******"
click at [751, 52] on button "Closes this modal window" at bounding box center [750, 50] width 20 height 20
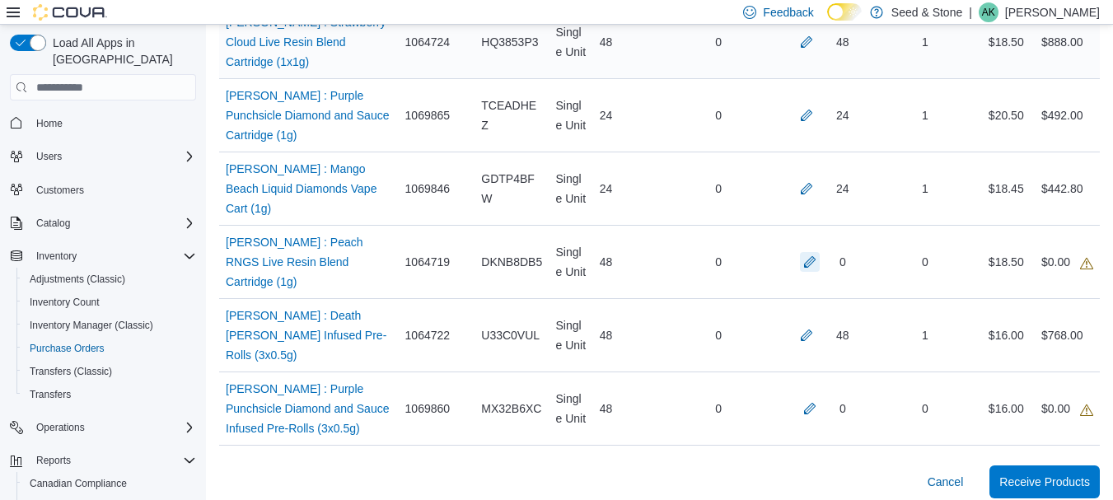
scroll to position [769, 0]
click at [825, 251] on div "0" at bounding box center [822, 261] width 86 height 20
click at [819, 250] on button "button" at bounding box center [810, 260] width 20 height 20
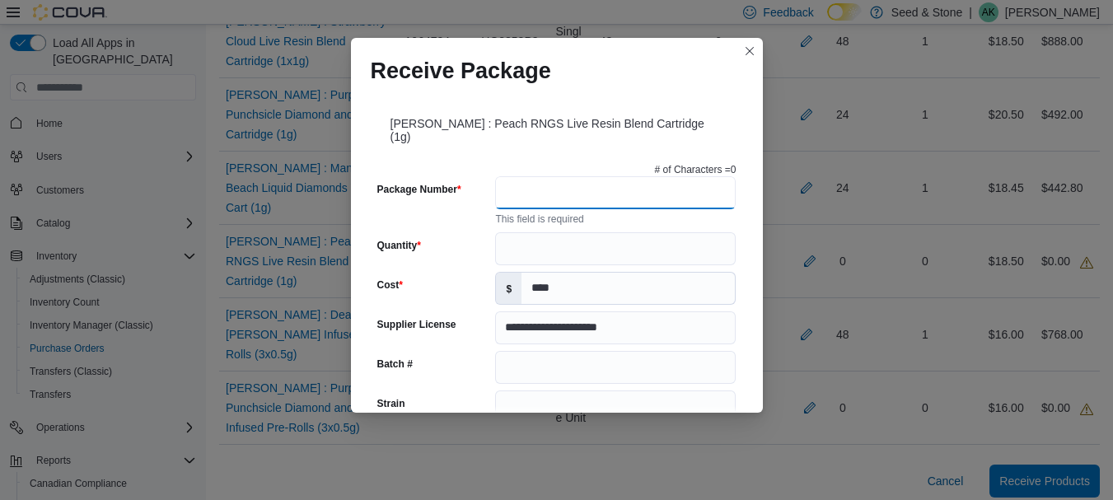
click at [556, 182] on input "Package Number" at bounding box center [615, 192] width 241 height 33
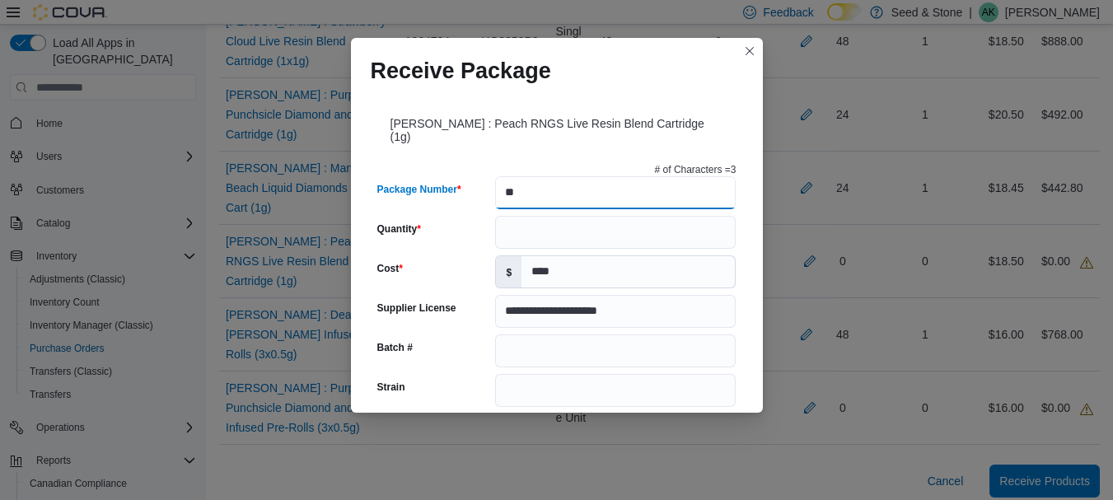
type input "*"
type input "*******"
type input "**********"
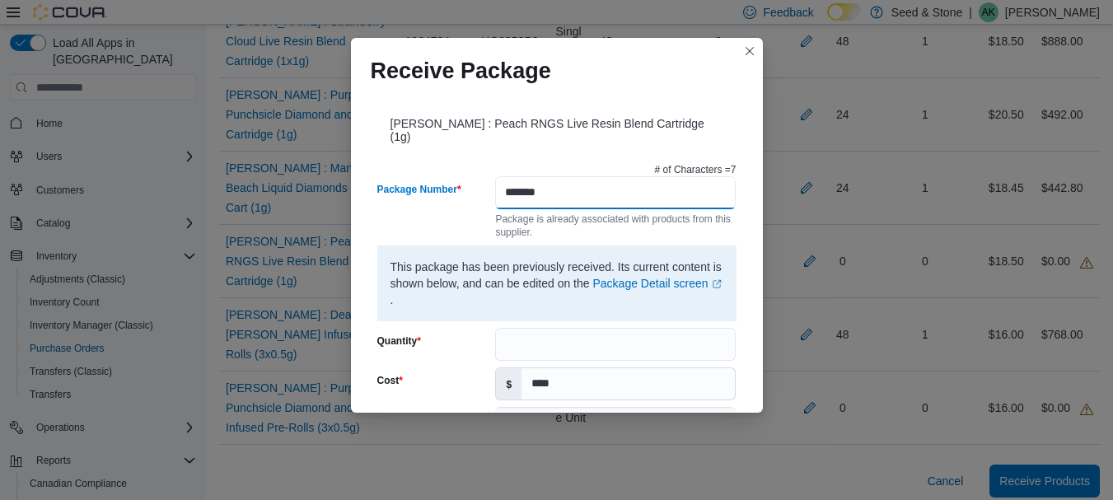
type input "**********"
type input "*******"
click at [746, 49] on button "Closes this modal window" at bounding box center [750, 50] width 20 height 20
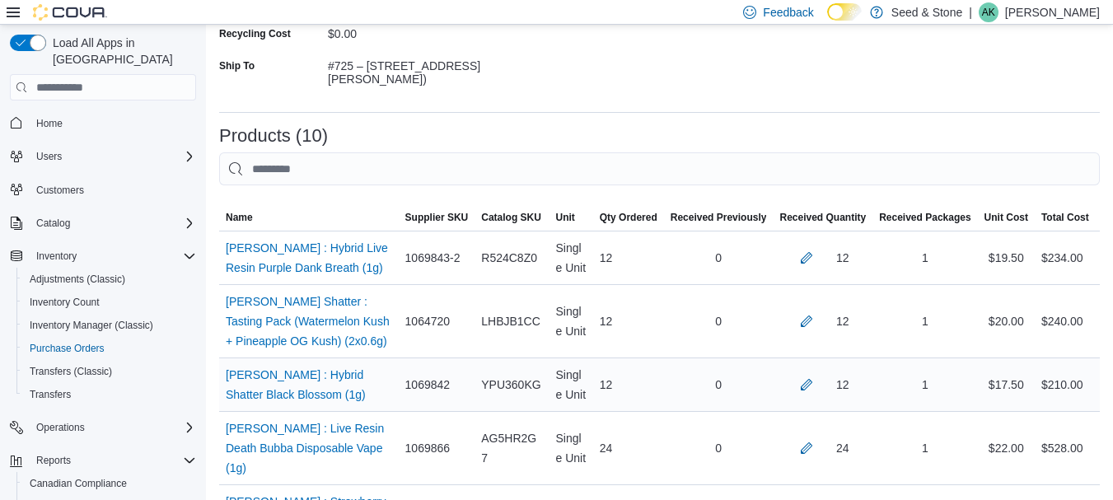
scroll to position [439, 0]
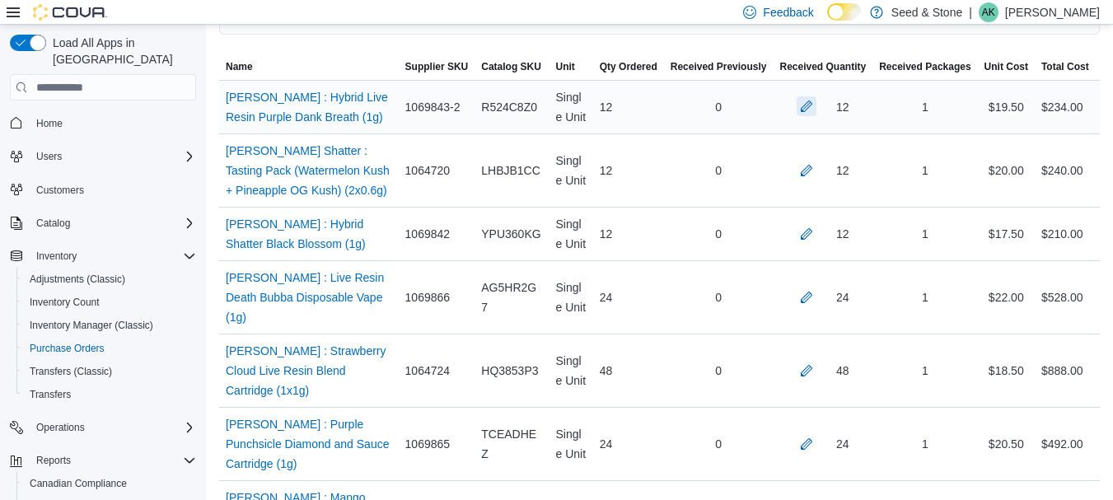
click at [805, 109] on button "button" at bounding box center [807, 106] width 20 height 20
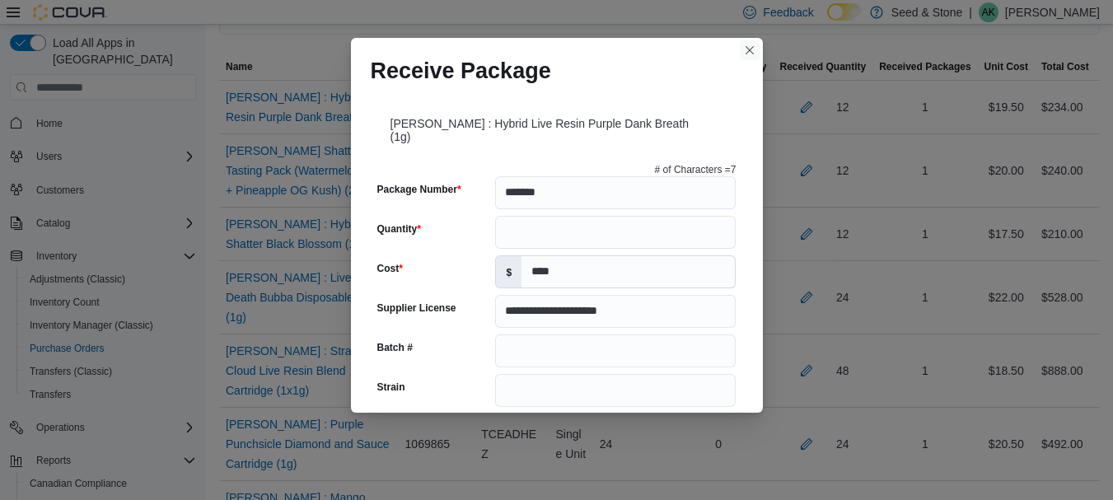
click at [746, 46] on button "Closes this modal window" at bounding box center [750, 50] width 20 height 20
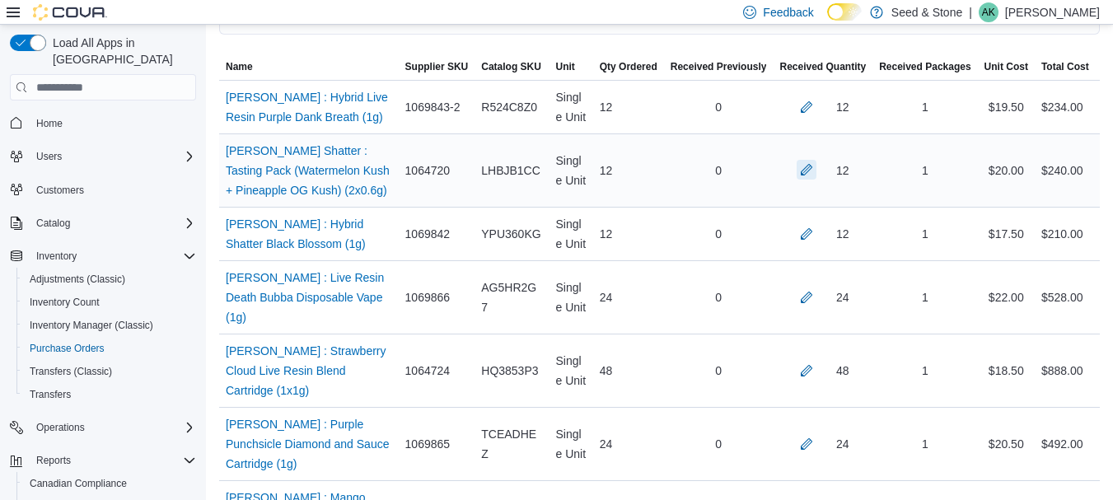
click at [809, 161] on div at bounding box center [807, 171] width 20 height 20
click at [809, 162] on button "button" at bounding box center [807, 170] width 20 height 20
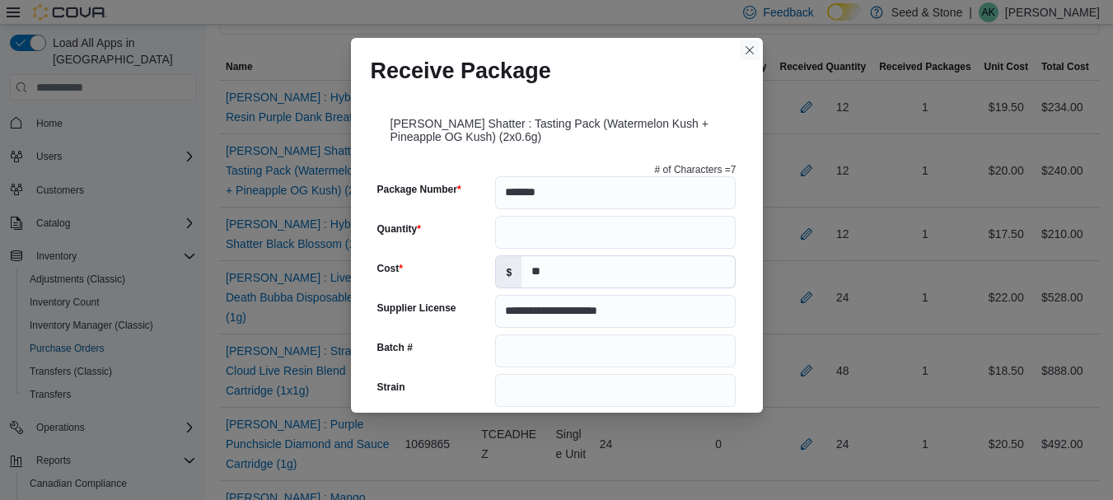
click at [750, 54] on button "Closes this modal window" at bounding box center [750, 50] width 20 height 20
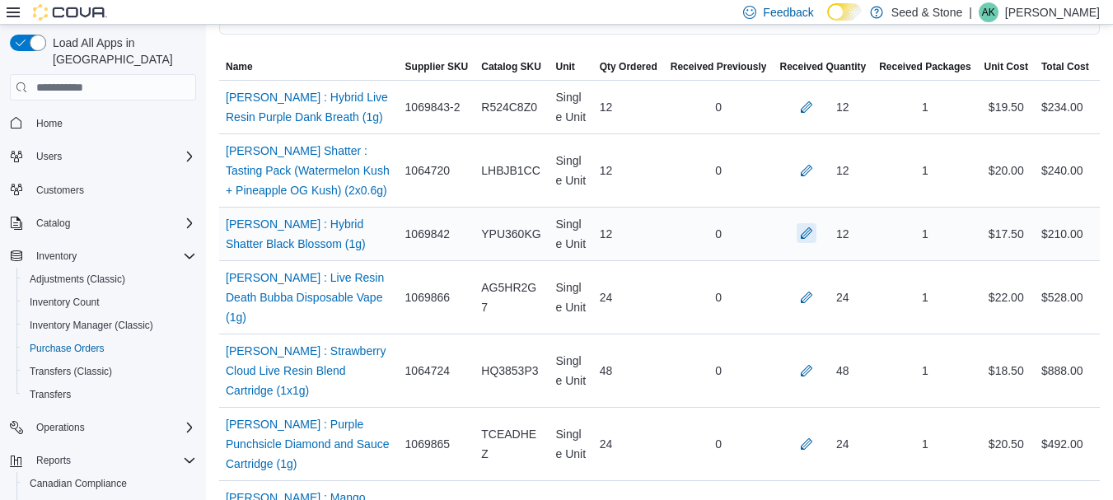
click at [806, 231] on button "button" at bounding box center [807, 233] width 20 height 20
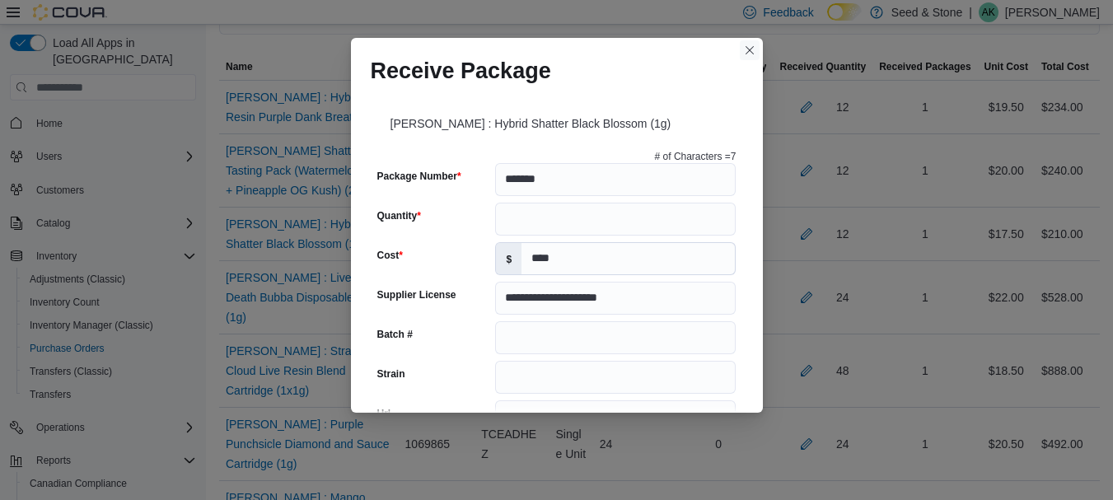
click at [755, 49] on button "Closes this modal window" at bounding box center [750, 50] width 20 height 20
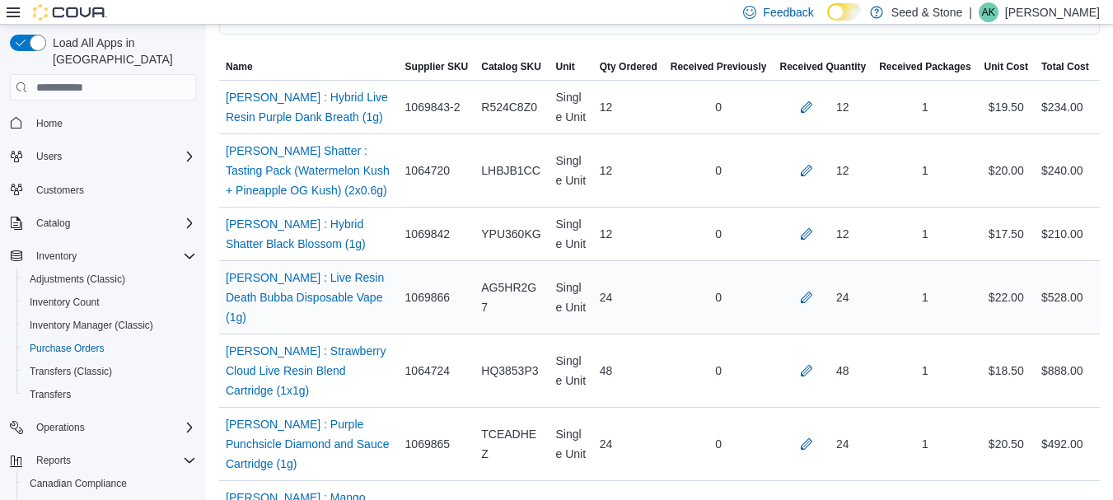
click at [804, 281] on div "24" at bounding box center [823, 297] width 100 height 33
click at [804, 287] on button "button" at bounding box center [807, 297] width 20 height 20
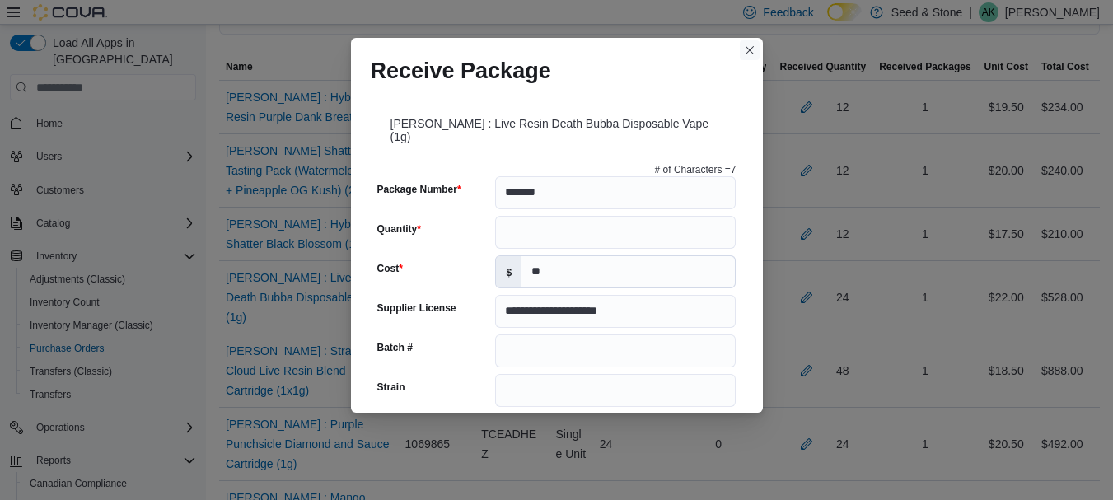
click at [751, 53] on button "Closes this modal window" at bounding box center [750, 50] width 20 height 20
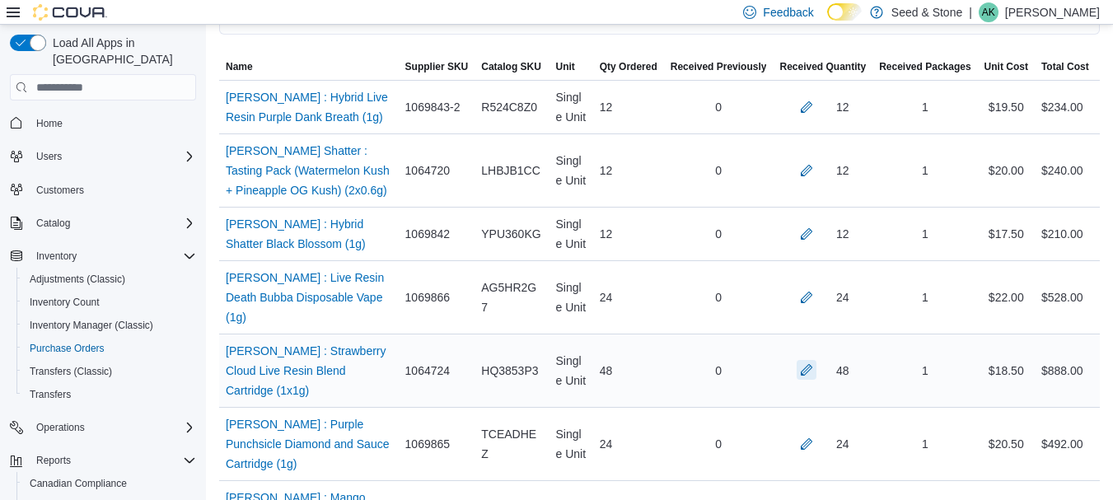
click at [810, 360] on button "button" at bounding box center [807, 370] width 20 height 20
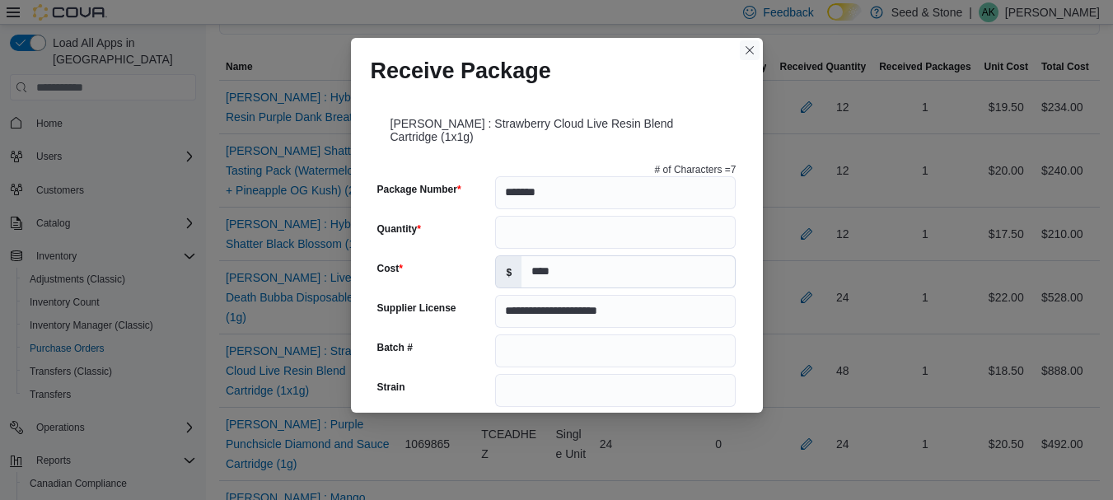
click at [750, 54] on button "Closes this modal window" at bounding box center [750, 50] width 20 height 20
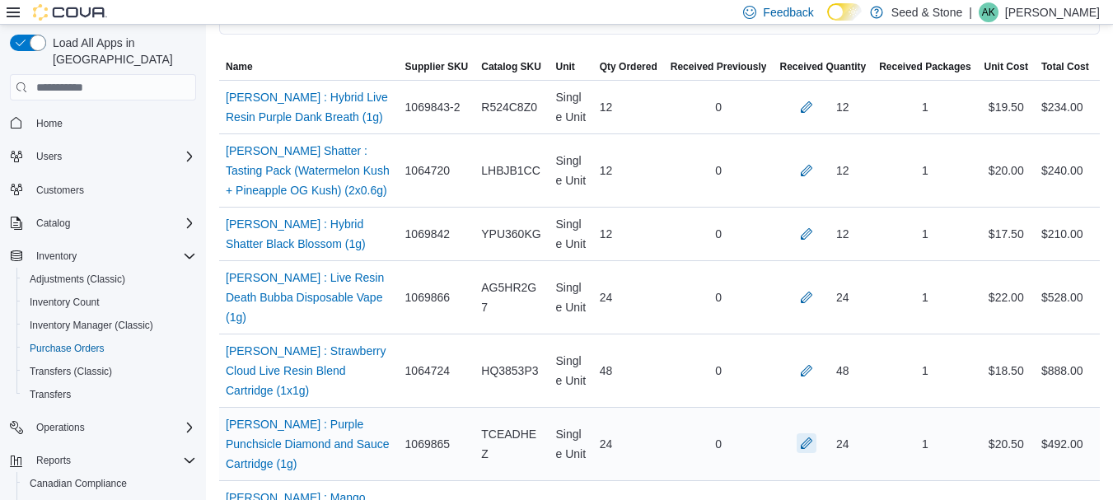
click at [816, 433] on button "button" at bounding box center [807, 443] width 20 height 20
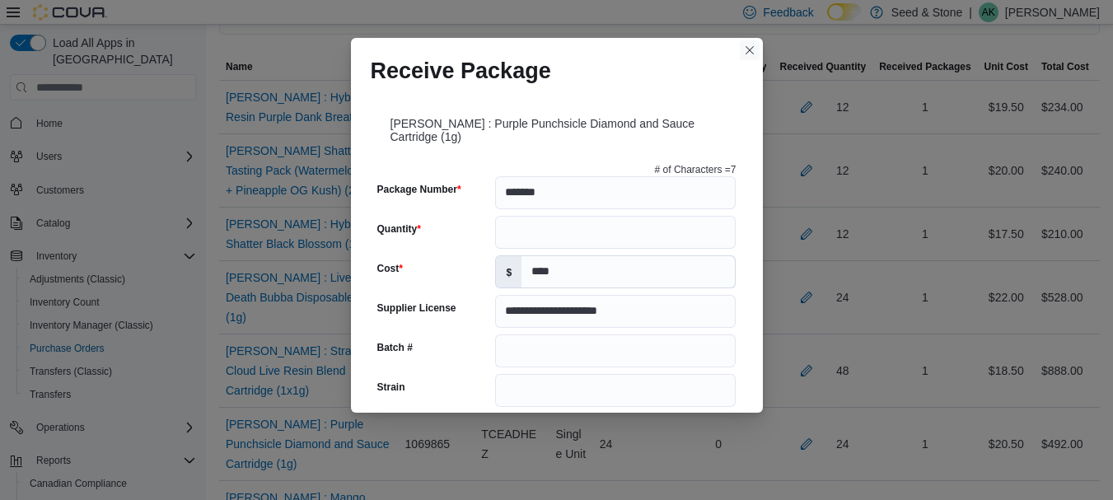
click at [746, 54] on button "Closes this modal window" at bounding box center [750, 50] width 20 height 20
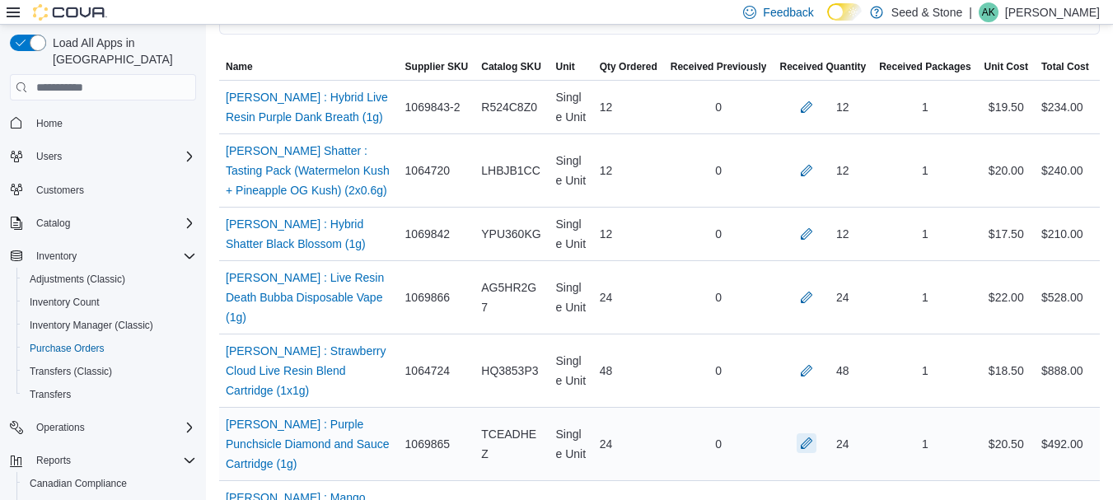
click at [816, 433] on button "button" at bounding box center [807, 443] width 20 height 20
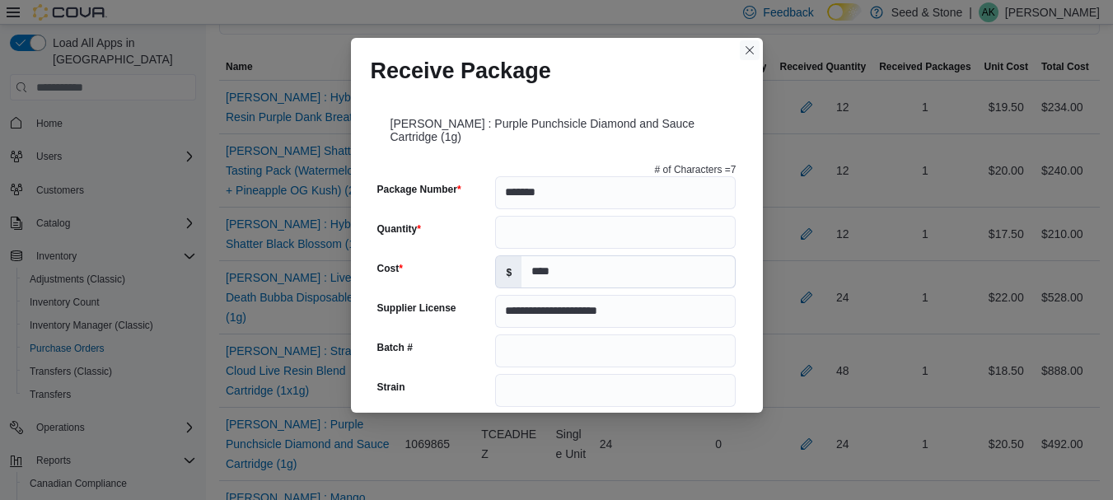
click at [750, 54] on button "Closes this modal window" at bounding box center [750, 50] width 20 height 20
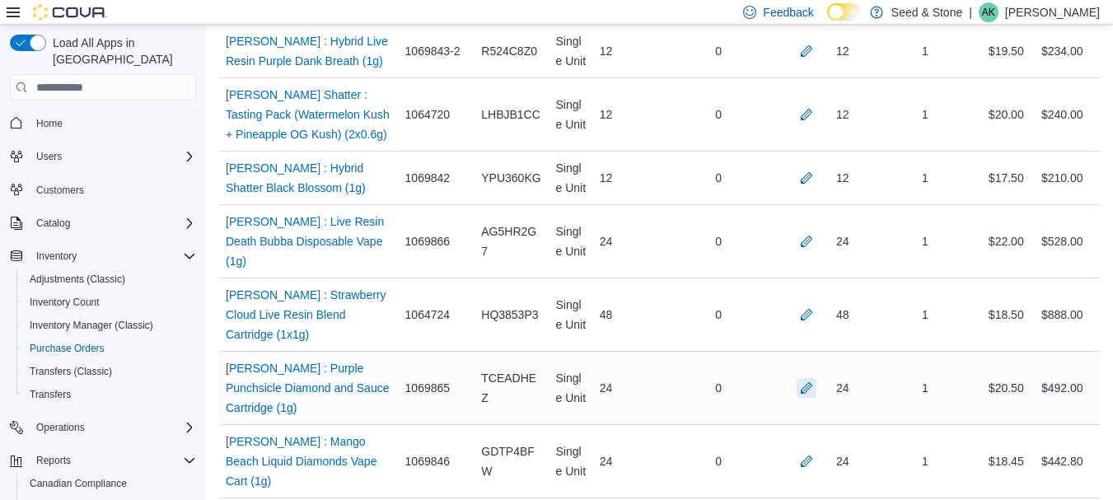
scroll to position [521, 0]
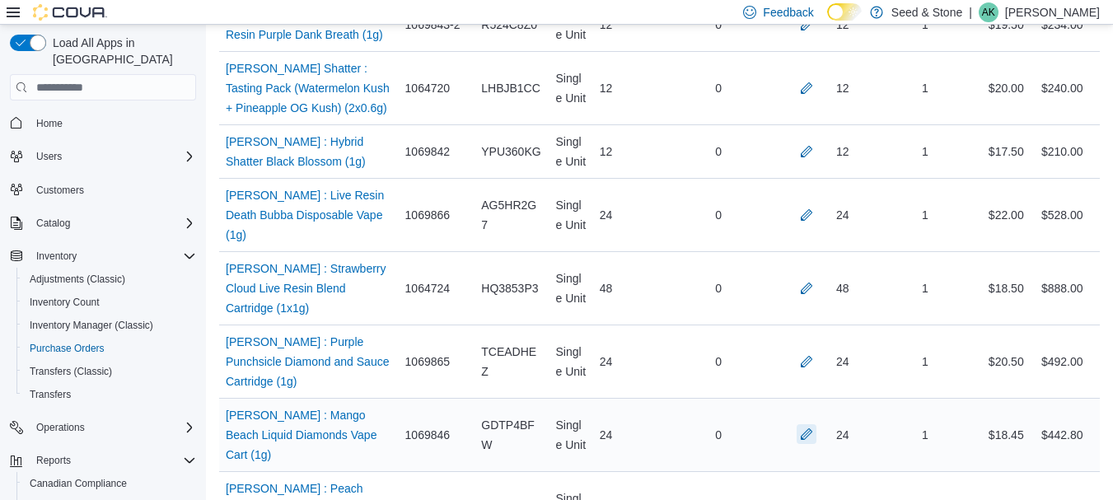
click at [807, 424] on button "button" at bounding box center [807, 434] width 20 height 20
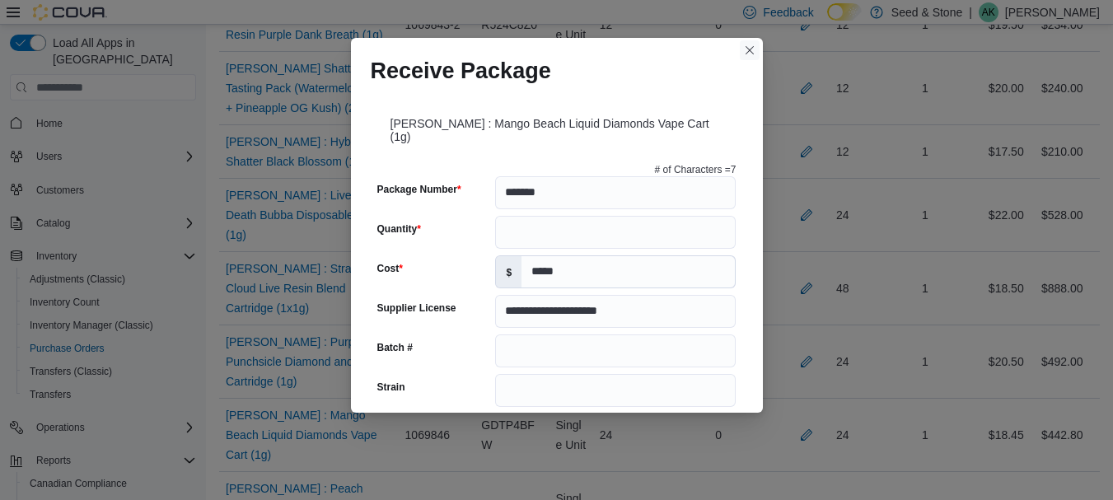
click at [749, 57] on button "Closes this modal window" at bounding box center [750, 50] width 20 height 20
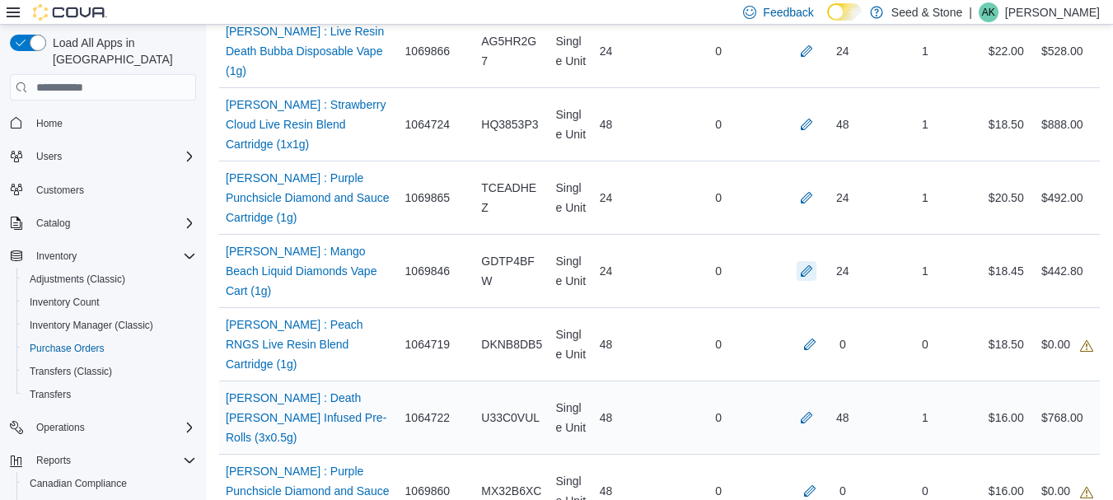
scroll to position [686, 0]
click at [811, 333] on button "button" at bounding box center [810, 343] width 20 height 20
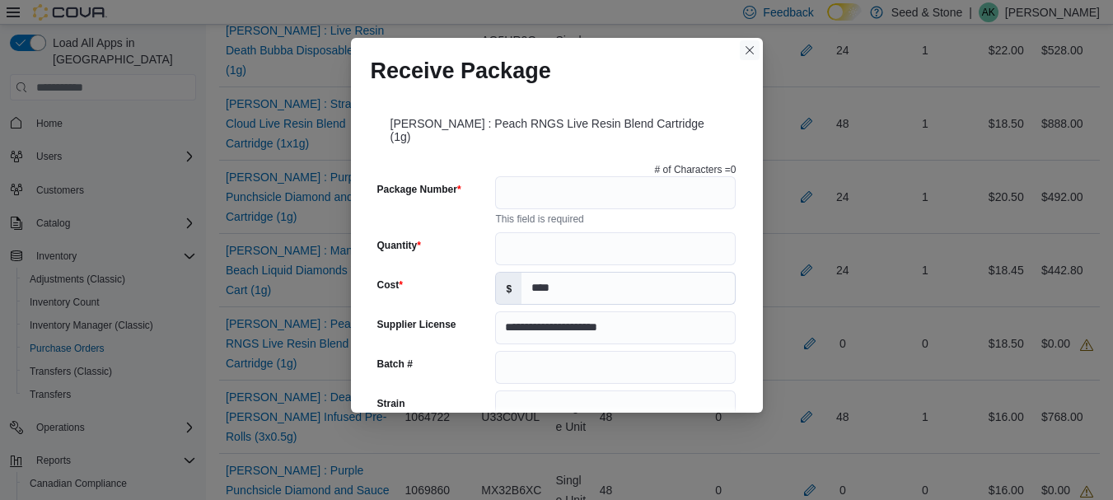
click at [750, 46] on button "Closes this modal window" at bounding box center [750, 50] width 20 height 20
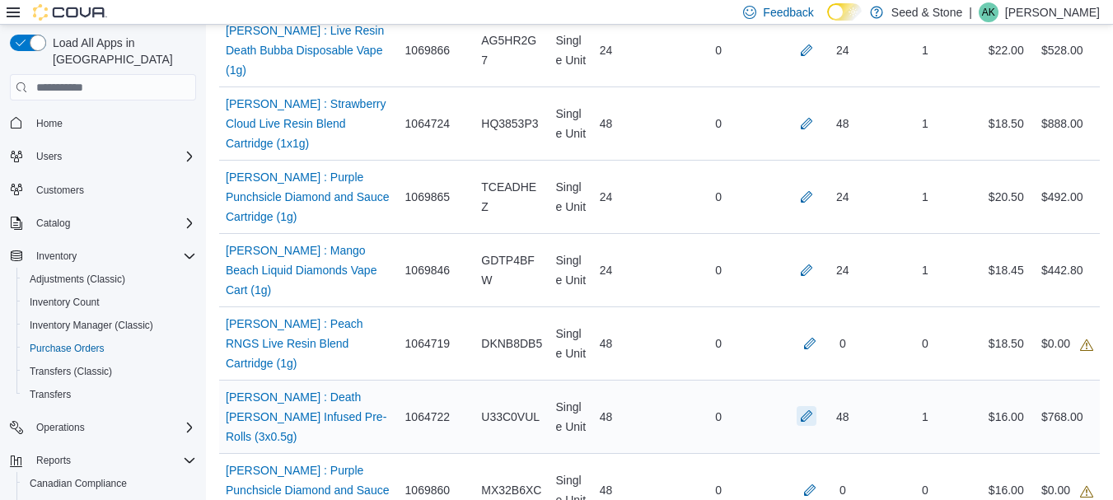
click at [812, 406] on button "button" at bounding box center [807, 416] width 20 height 20
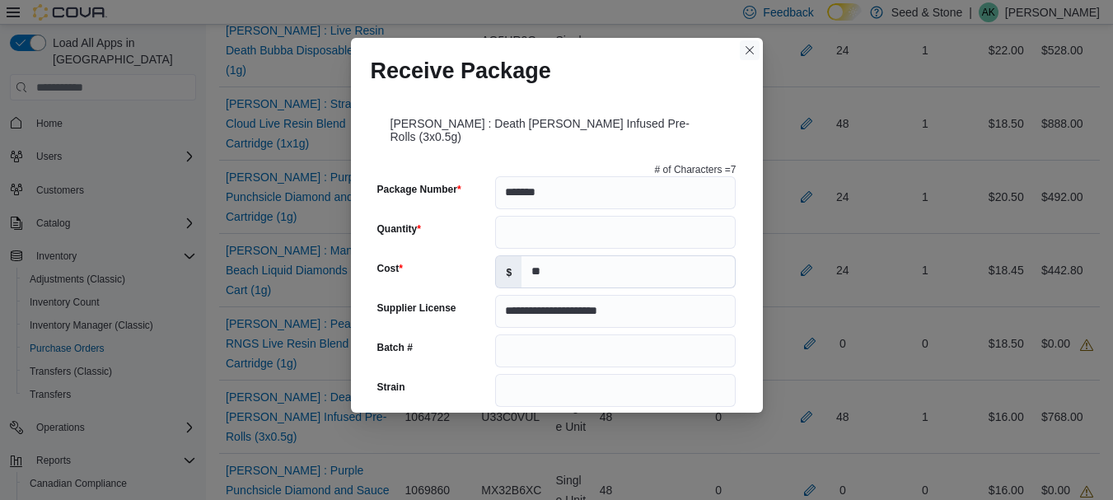
click at [751, 49] on button "Closes this modal window" at bounding box center [750, 50] width 20 height 20
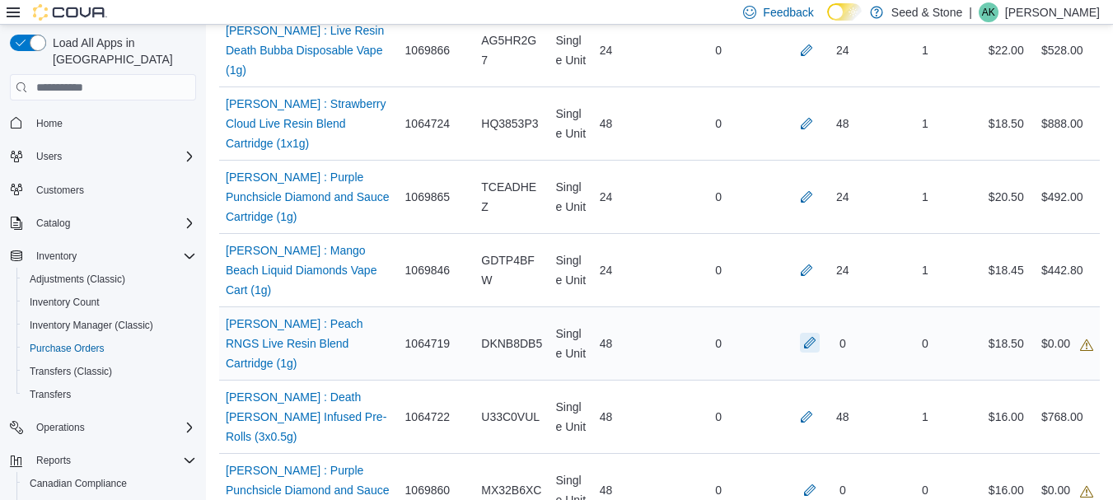
click at [813, 333] on button "button" at bounding box center [810, 343] width 20 height 20
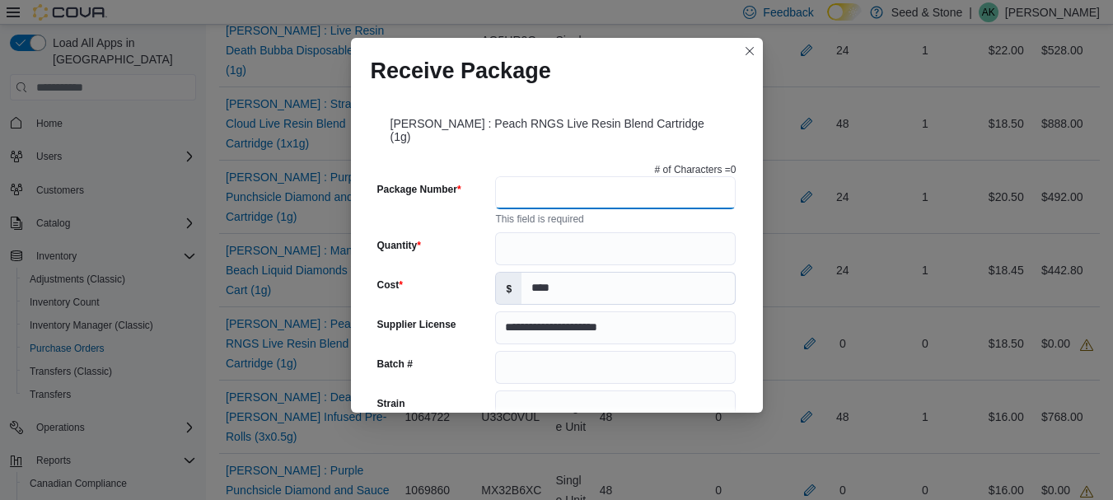
click at [553, 182] on input "Package Number" at bounding box center [615, 192] width 241 height 33
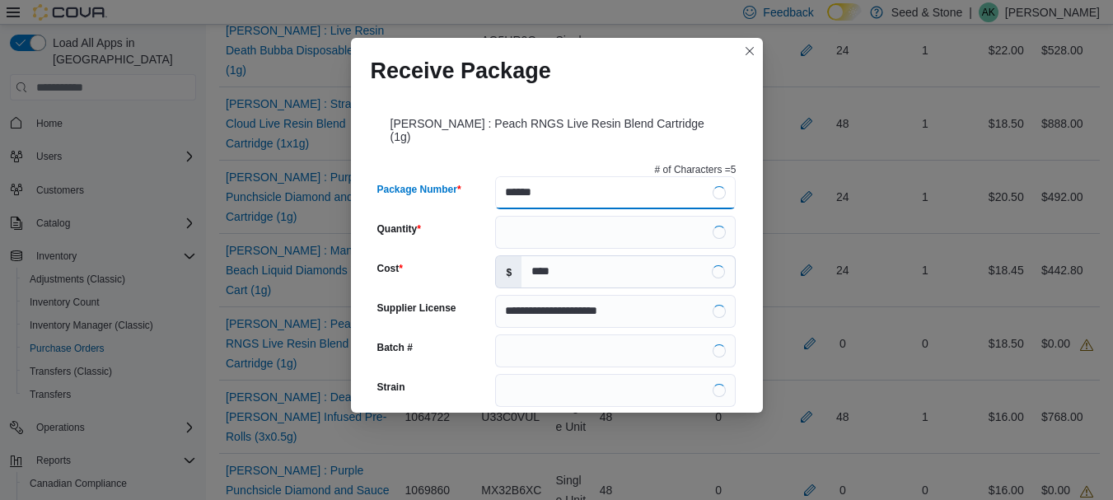
type input "*******"
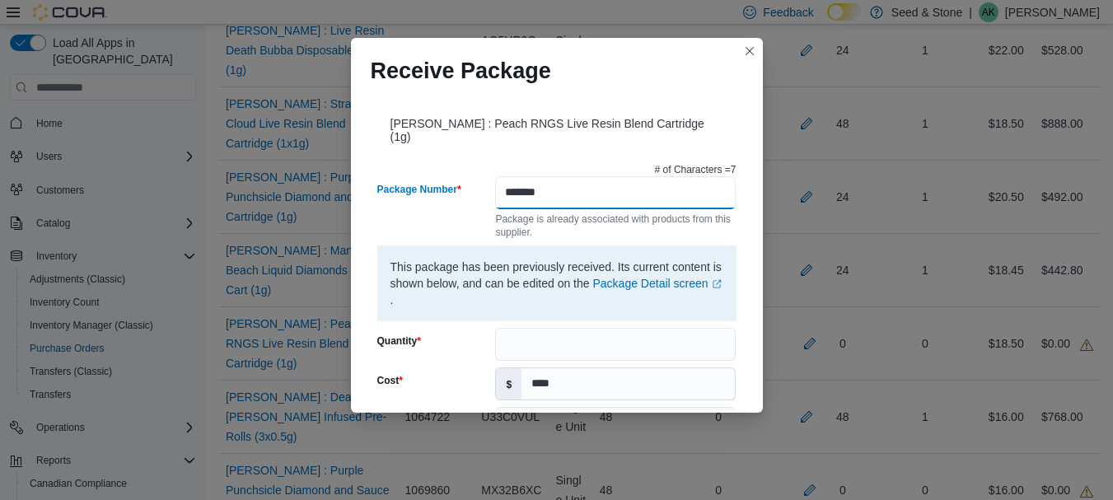
type input "**********"
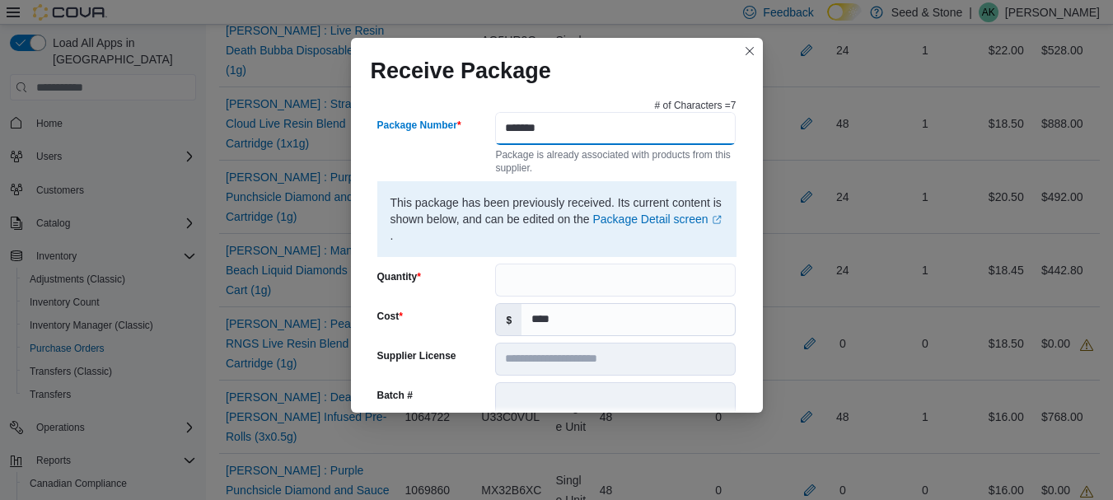
scroll to position [165, 0]
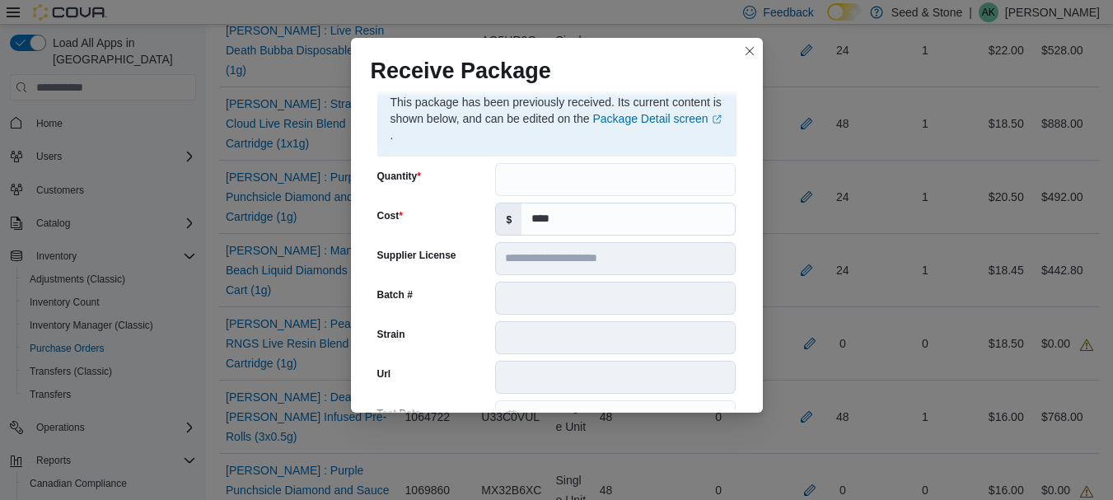
type input "*******"
click at [552, 168] on input "Quantity" at bounding box center [615, 179] width 241 height 33
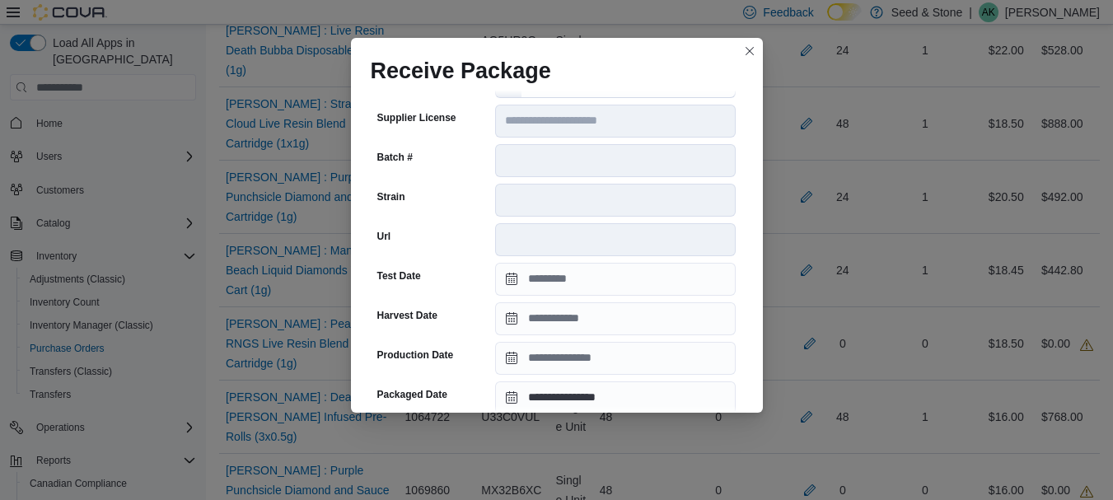
scroll to position [330, 0]
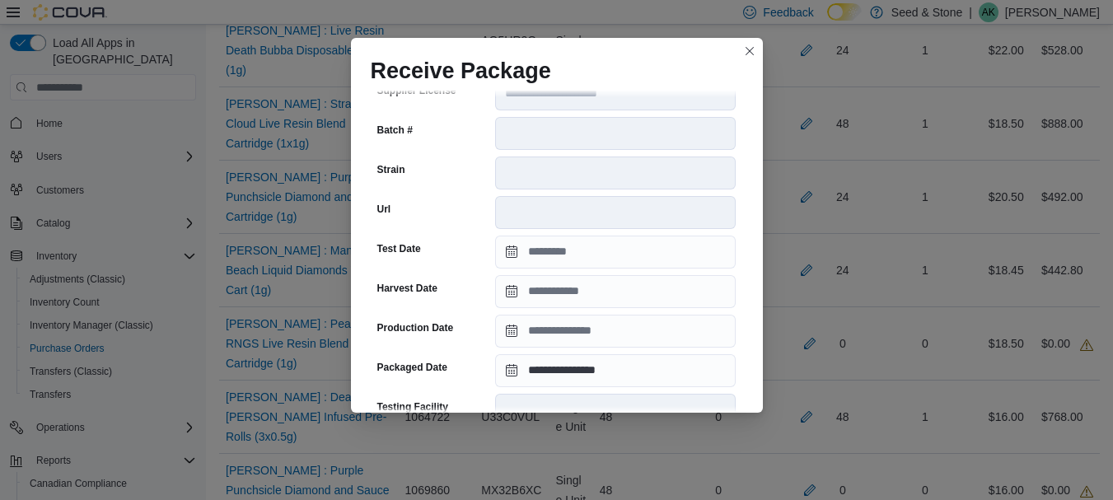
type input "**"
click at [546, 354] on input "**********" at bounding box center [615, 370] width 241 height 33
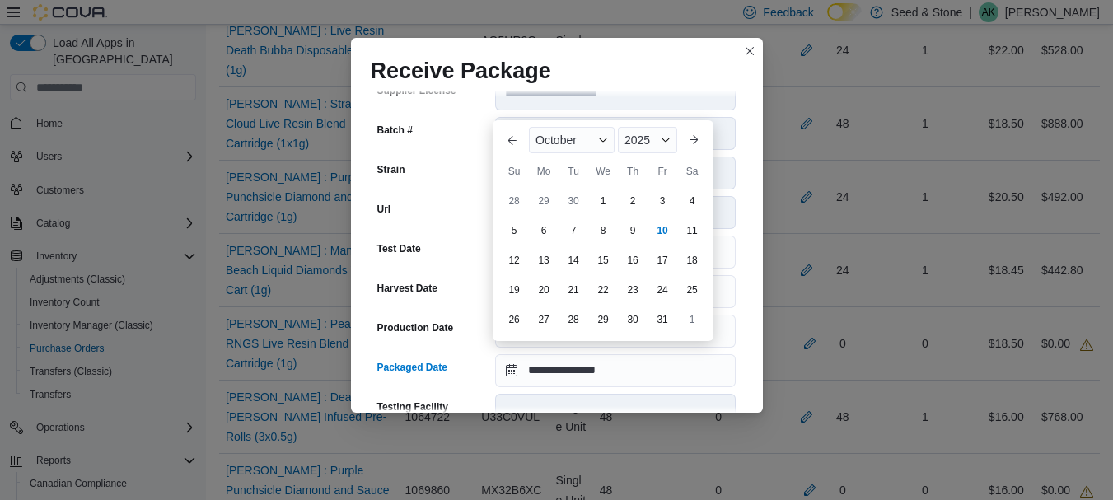
click at [425, 201] on div "Url" at bounding box center [433, 212] width 112 height 33
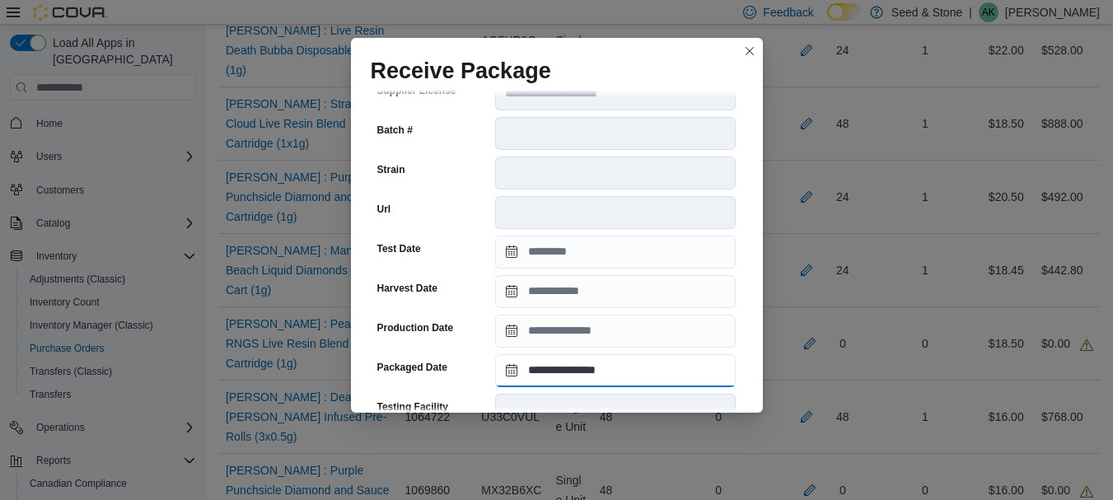
click at [577, 356] on input "**********" at bounding box center [615, 370] width 241 height 33
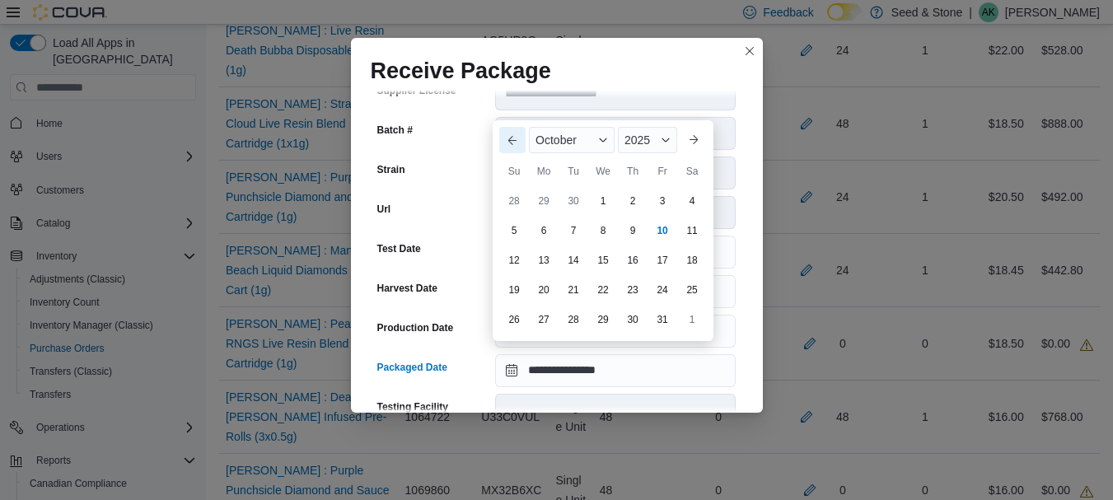
click at [521, 138] on button "Previous Month" at bounding box center [512, 140] width 26 height 26
click at [598, 209] on div "3" at bounding box center [602, 200] width 29 height 29
type input "**********"
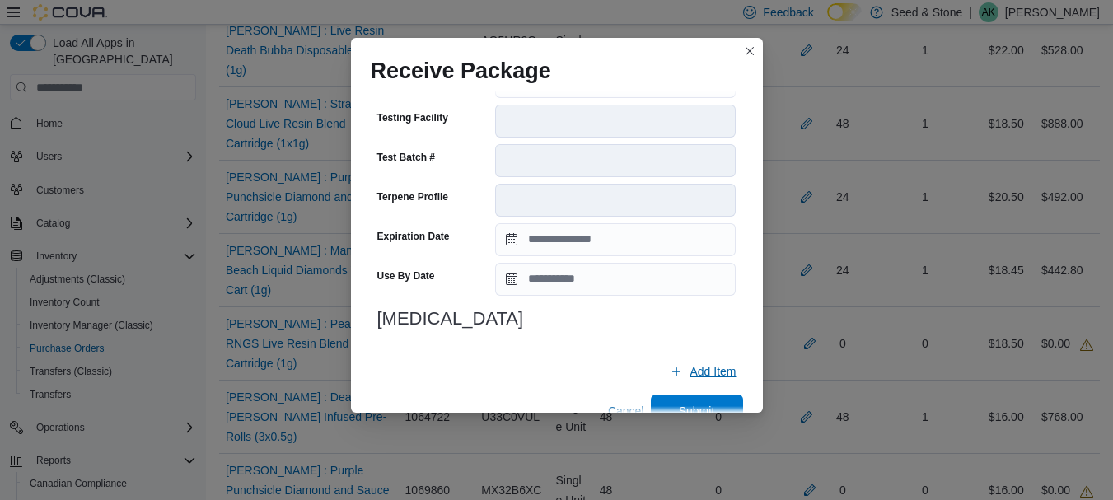
scroll to position [640, 0]
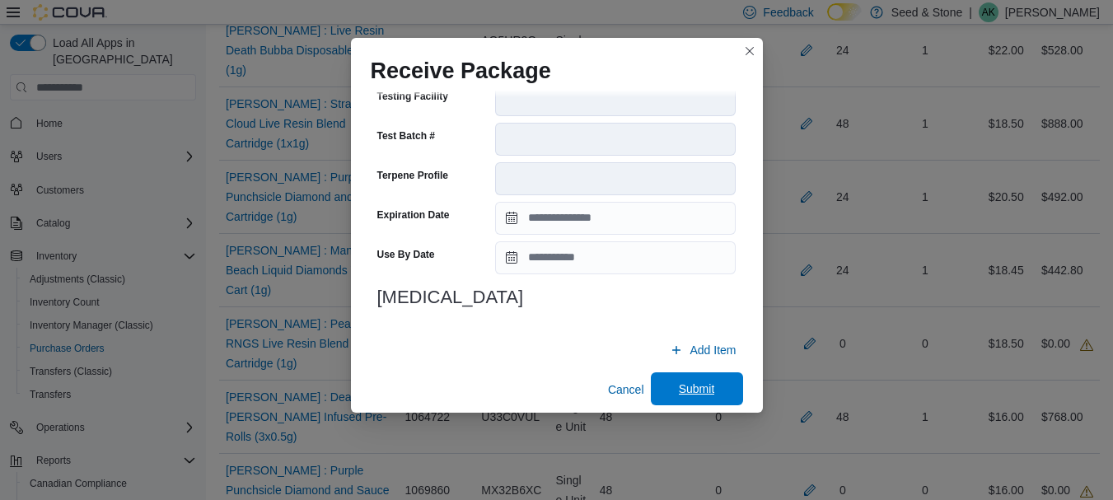
click at [690, 383] on span "Submit" at bounding box center [697, 389] width 36 height 16
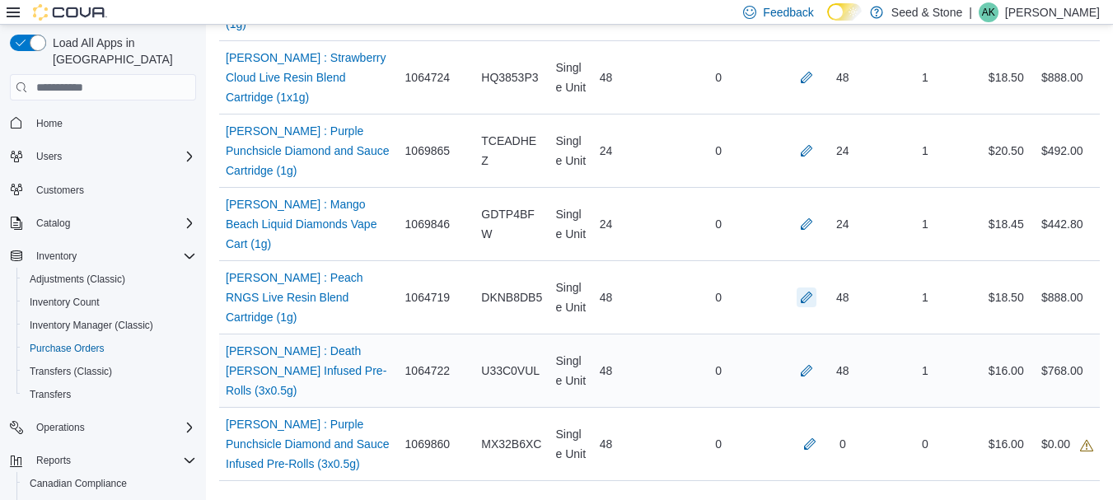
scroll to position [769, 0]
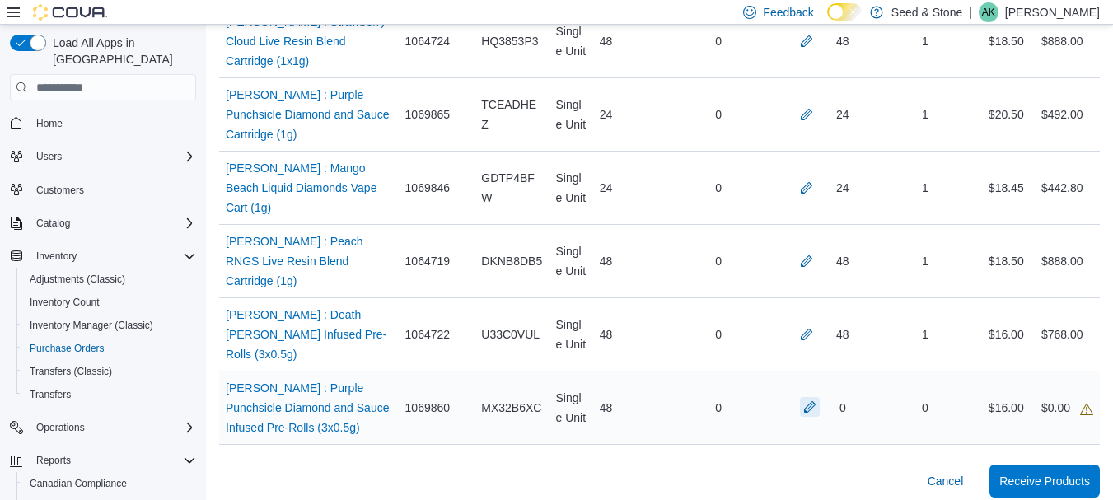
click at [811, 397] on button "button" at bounding box center [810, 407] width 20 height 20
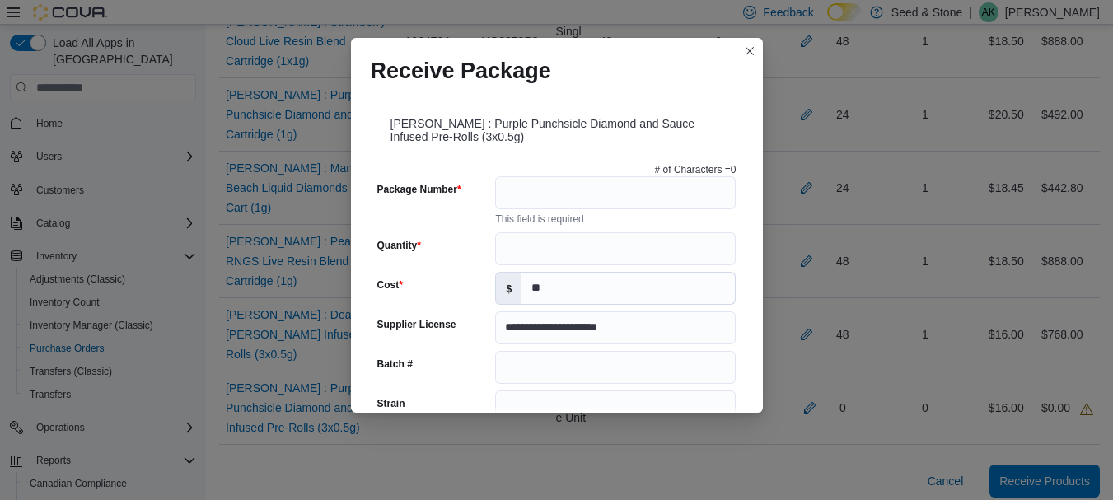
click at [662, 212] on div "This field is required" at bounding box center [615, 217] width 241 height 16
click at [656, 194] on input "Package Number" at bounding box center [615, 192] width 241 height 33
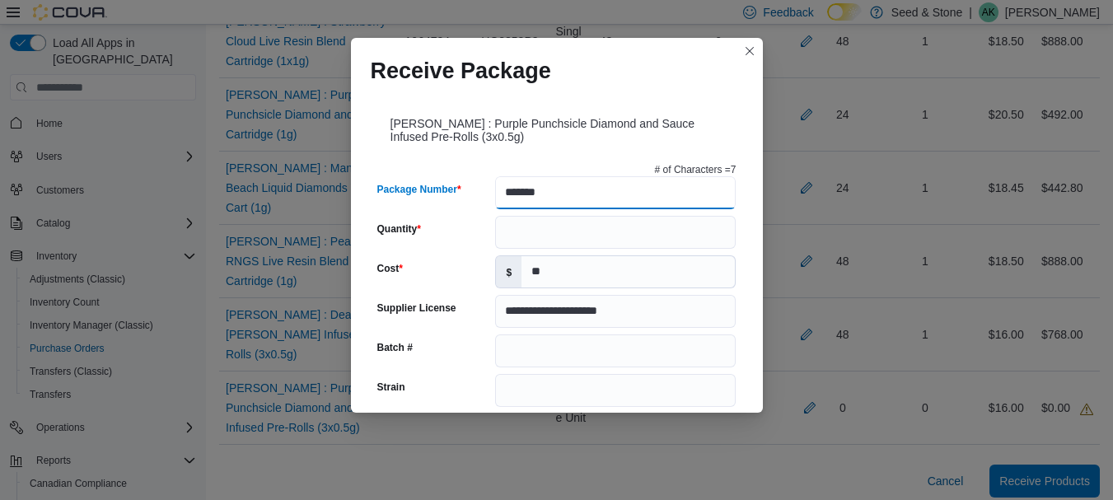
type input "*******"
click at [597, 234] on input "Quantity" at bounding box center [615, 232] width 241 height 33
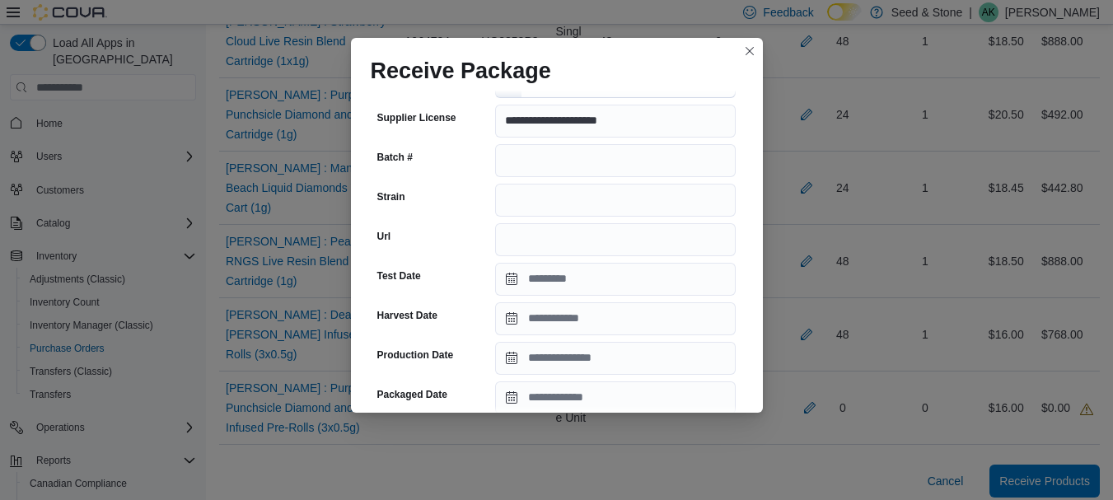
scroll to position [247, 0]
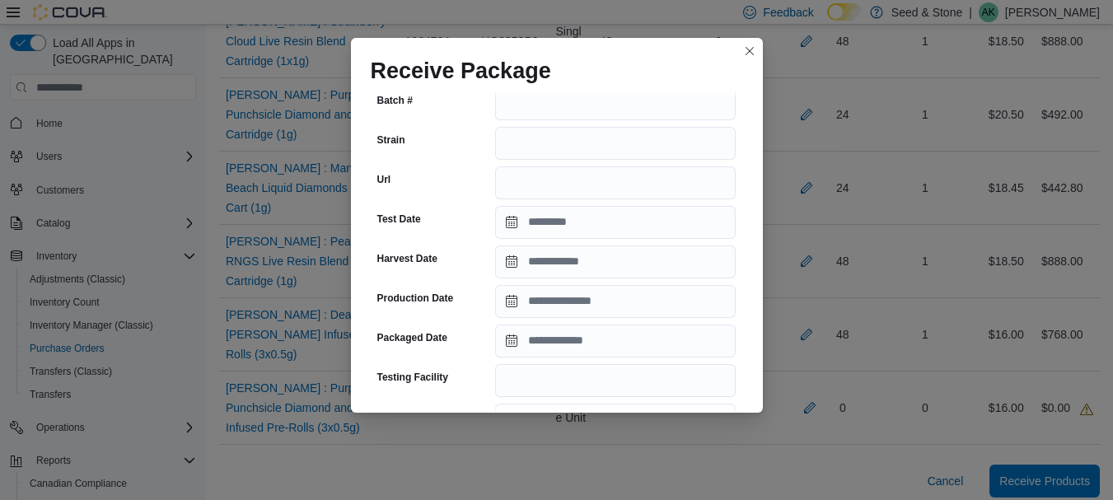
type input "**"
click at [525, 344] on input "Packaged Date" at bounding box center [615, 341] width 241 height 33
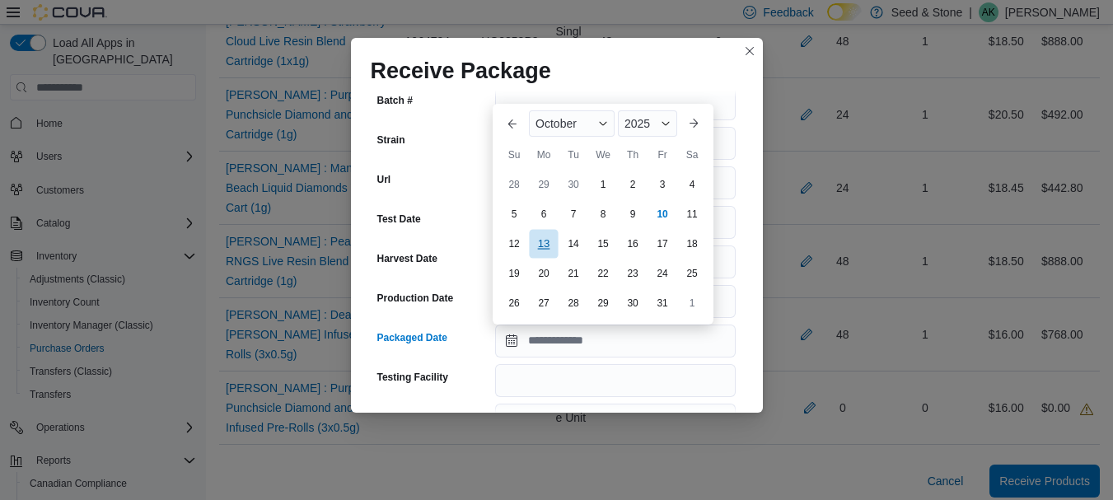
click at [530, 253] on div "13" at bounding box center [543, 243] width 29 height 29
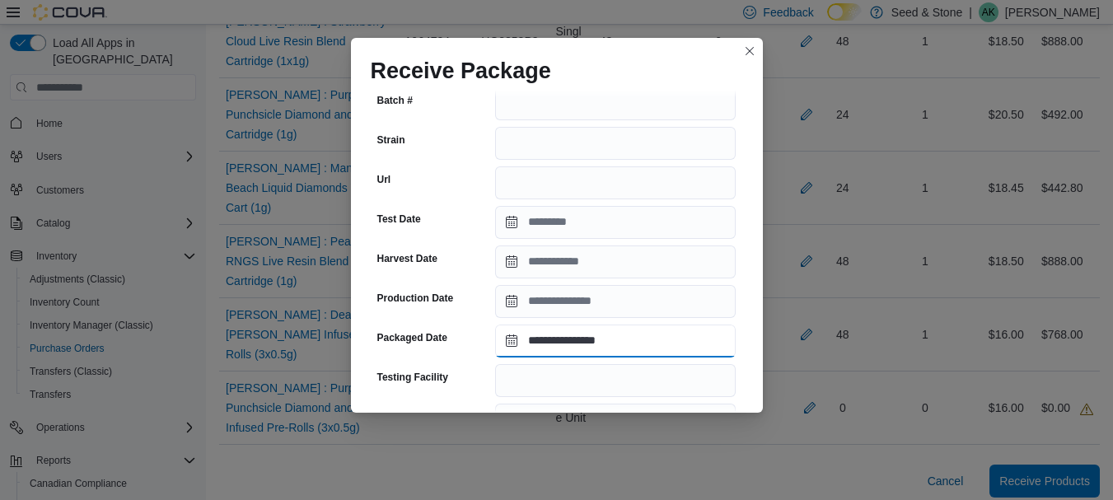
click at [535, 357] on input "**********" at bounding box center [615, 341] width 241 height 33
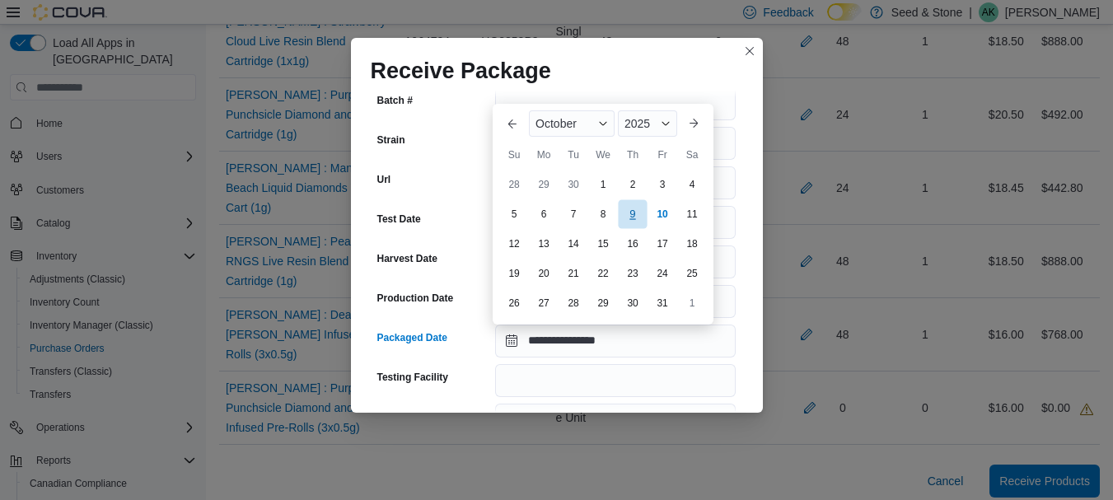
click at [625, 217] on div "9" at bounding box center [632, 213] width 29 height 29
type input "**********"
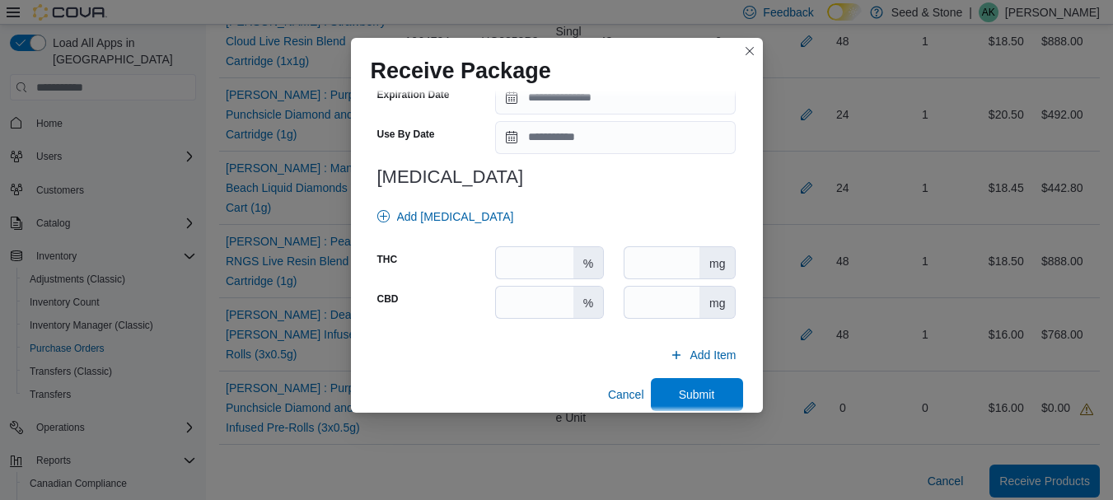
scroll to position [666, 0]
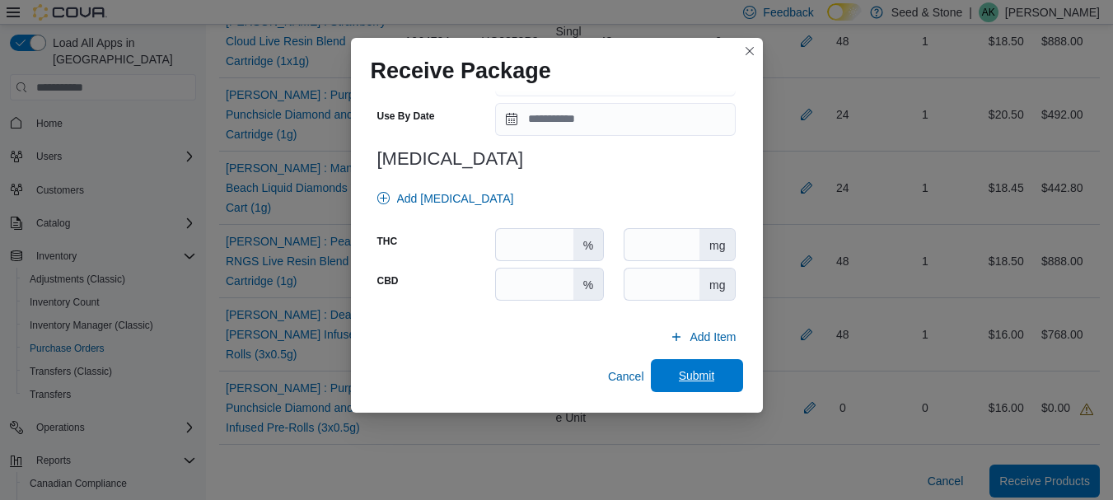
click at [721, 381] on span "Submit" at bounding box center [697, 375] width 72 height 33
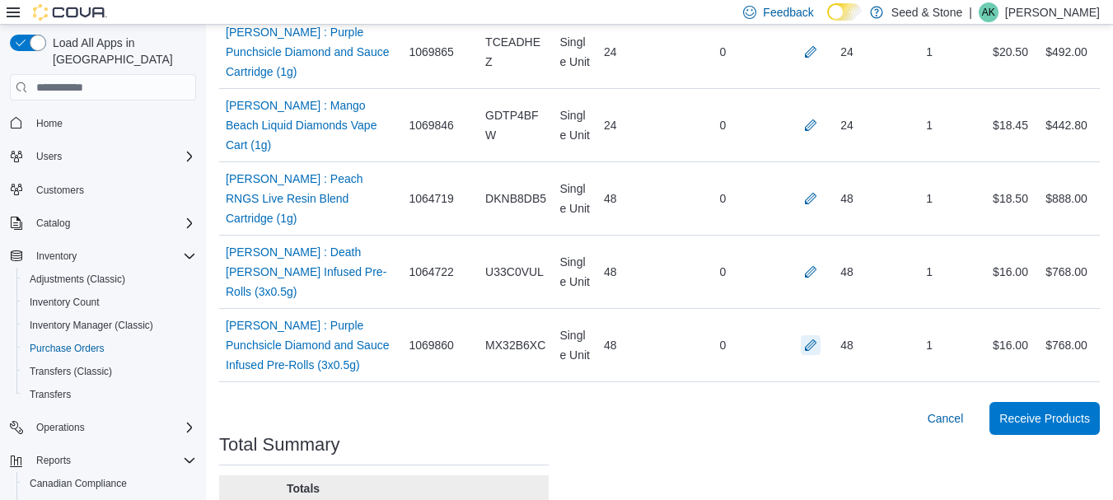
scroll to position [916, 0]
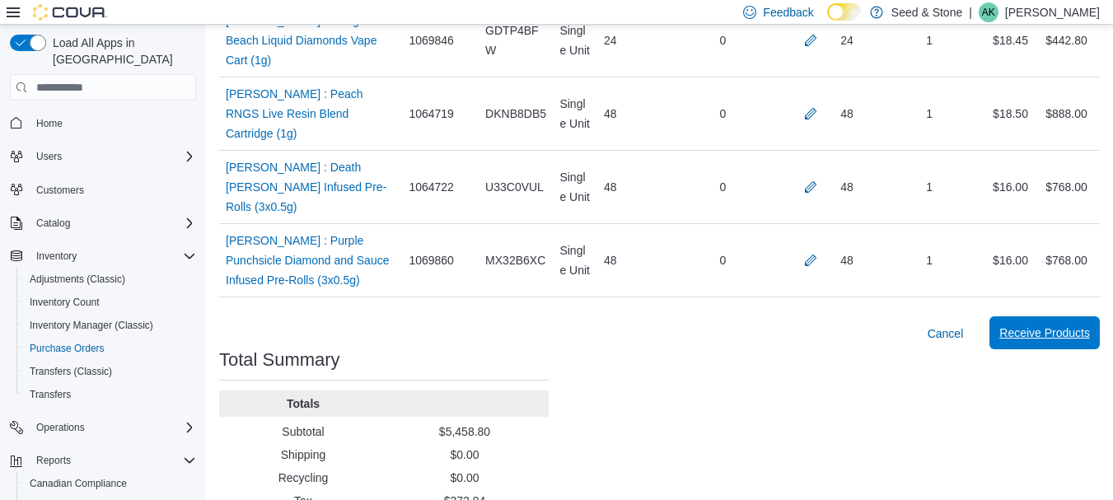
click at [1059, 325] on span "Receive Products" at bounding box center [1044, 333] width 91 height 16
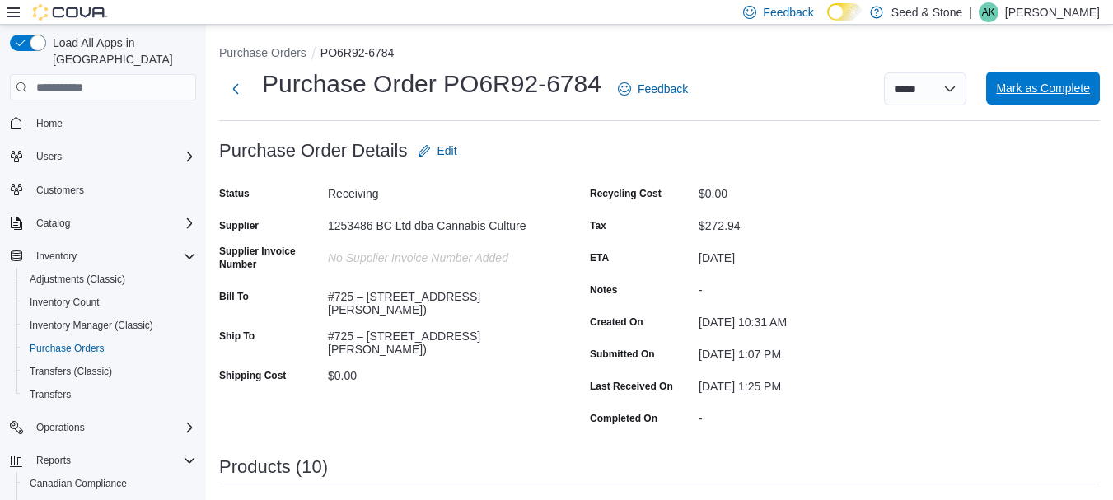
click at [1058, 103] on span "Mark as Complete" at bounding box center [1043, 88] width 94 height 33
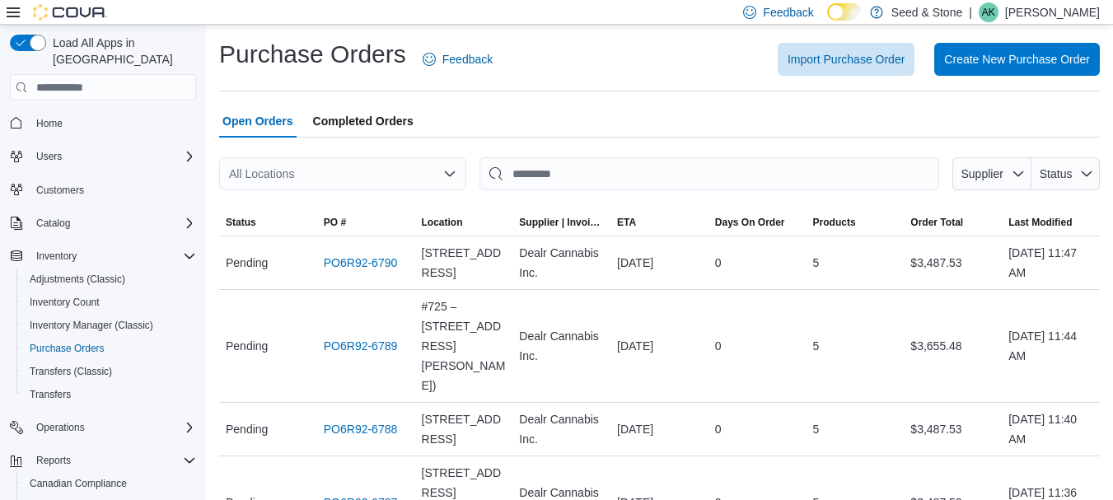
click at [372, 175] on div "All Locations" at bounding box center [342, 173] width 247 height 33
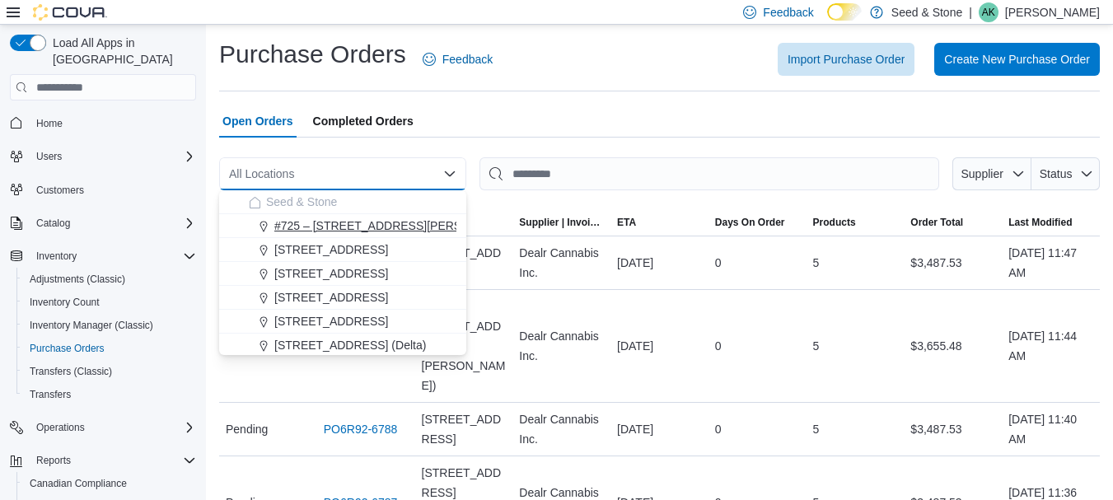
click at [401, 231] on span "#725 – [STREET_ADDRESS][PERSON_NAME])" at bounding box center [399, 225] width 251 height 16
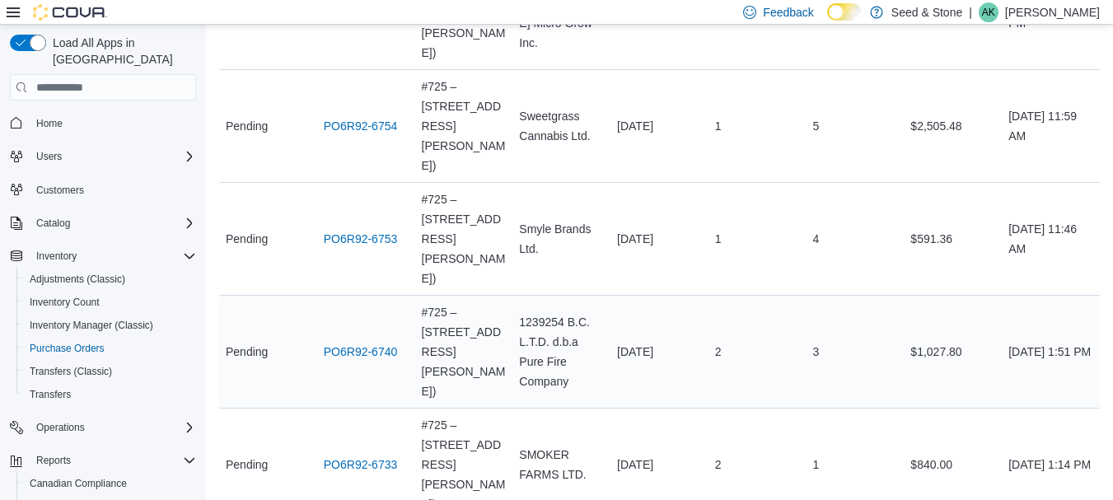
scroll to position [508, 0]
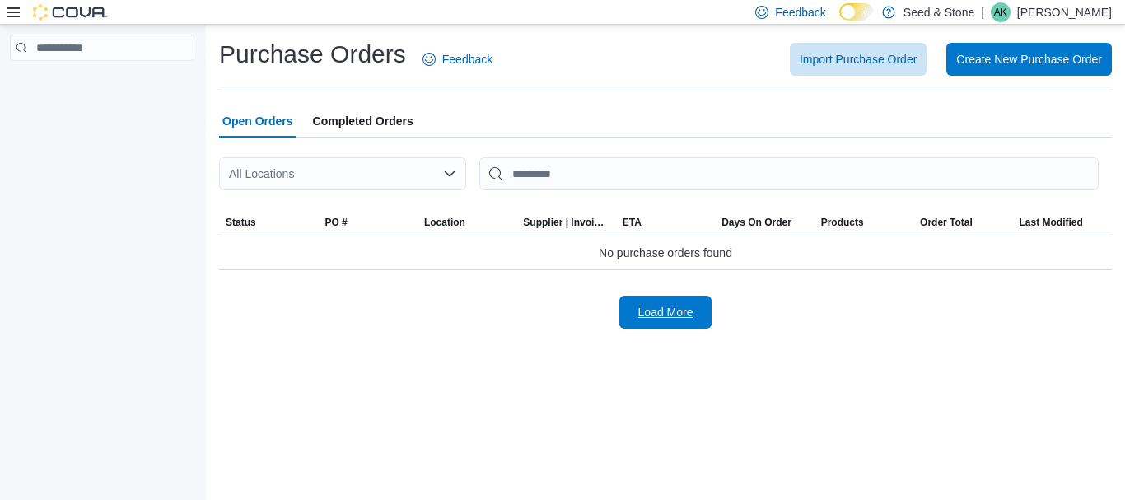
click at [634, 306] on span "Load More" at bounding box center [665, 312] width 72 height 33
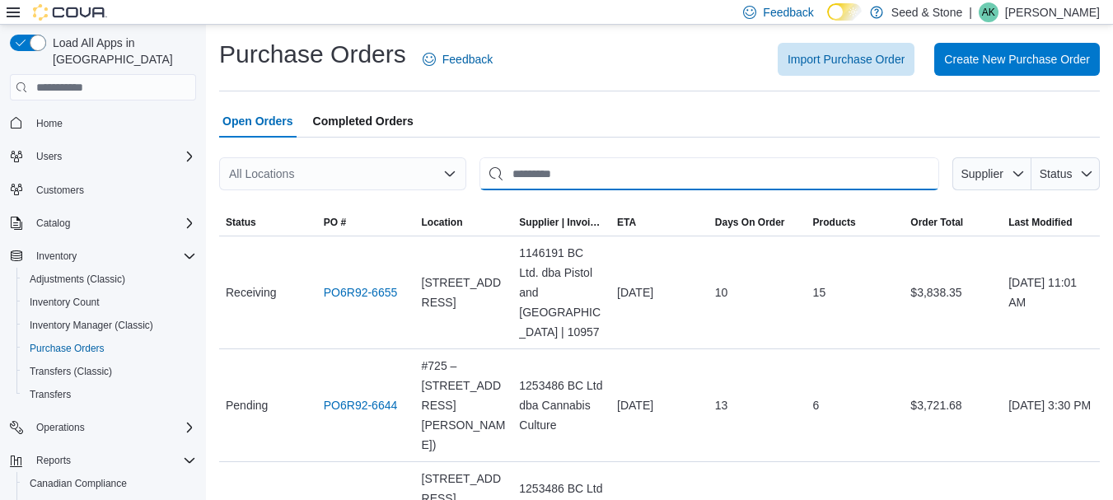
click at [890, 171] on input "This is a search bar. After typing your query, hit enter to filter the results …" at bounding box center [709, 173] width 460 height 33
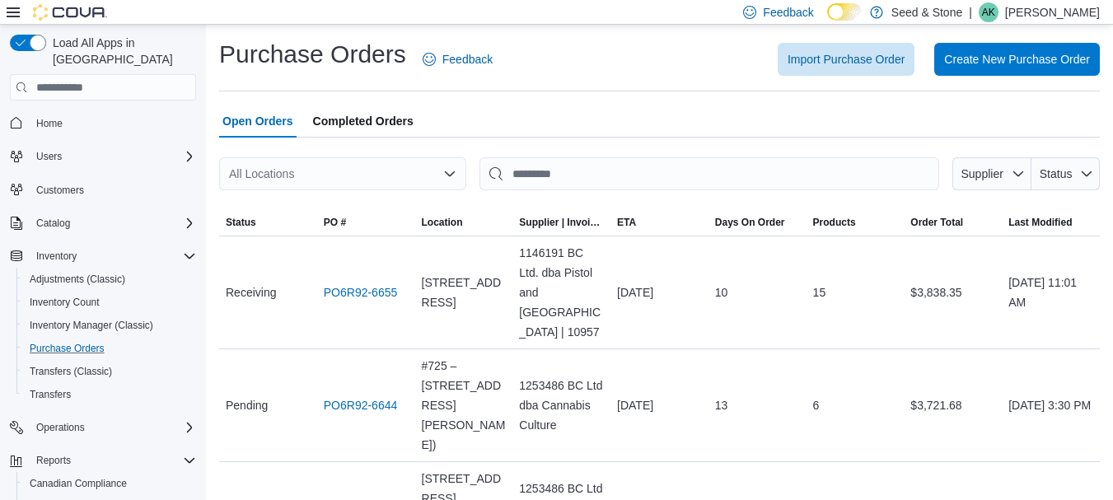
click at [110, 337] on button "Purchase Orders" at bounding box center [109, 348] width 186 height 23
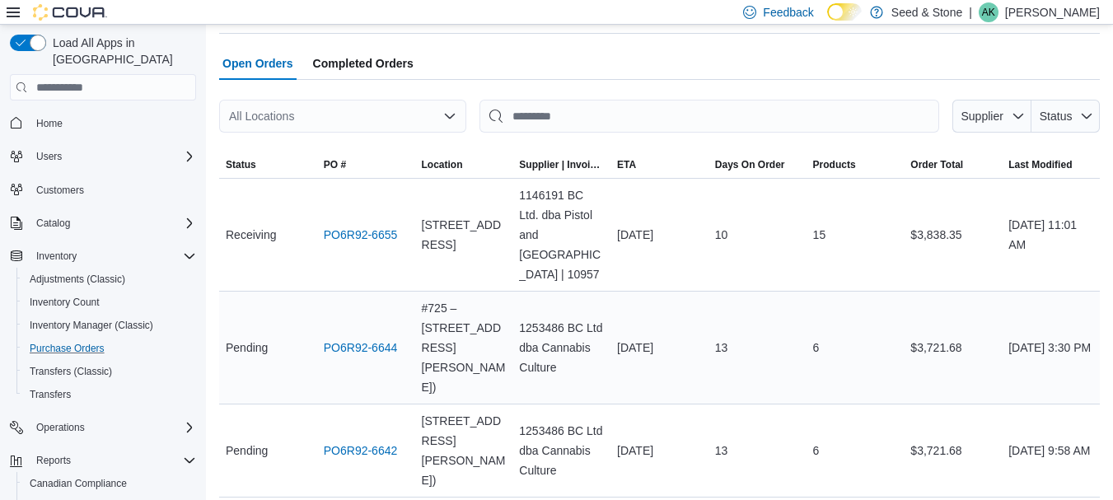
scroll to position [82, 0]
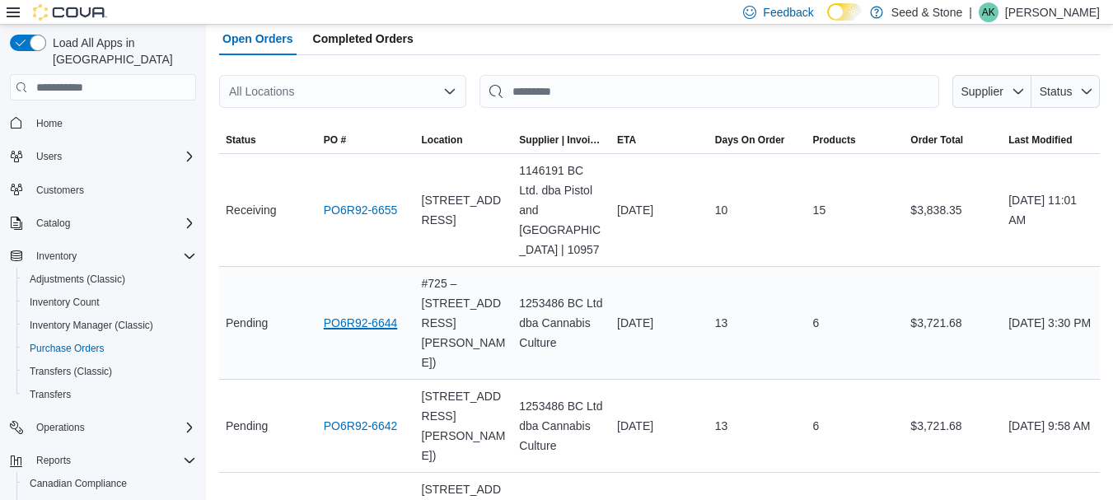
click at [349, 313] on link "PO6R92-6644" at bounding box center [361, 323] width 74 height 20
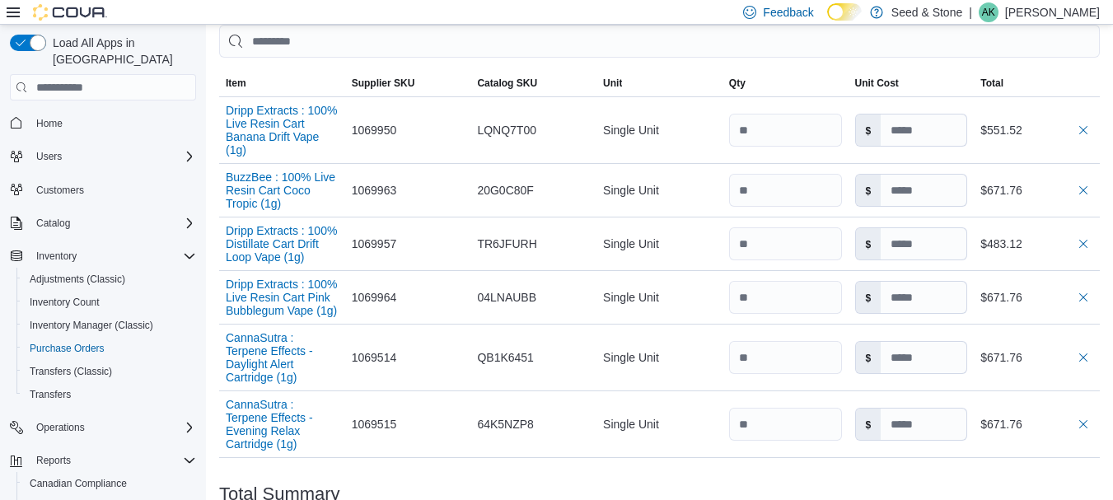
scroll to position [577, 0]
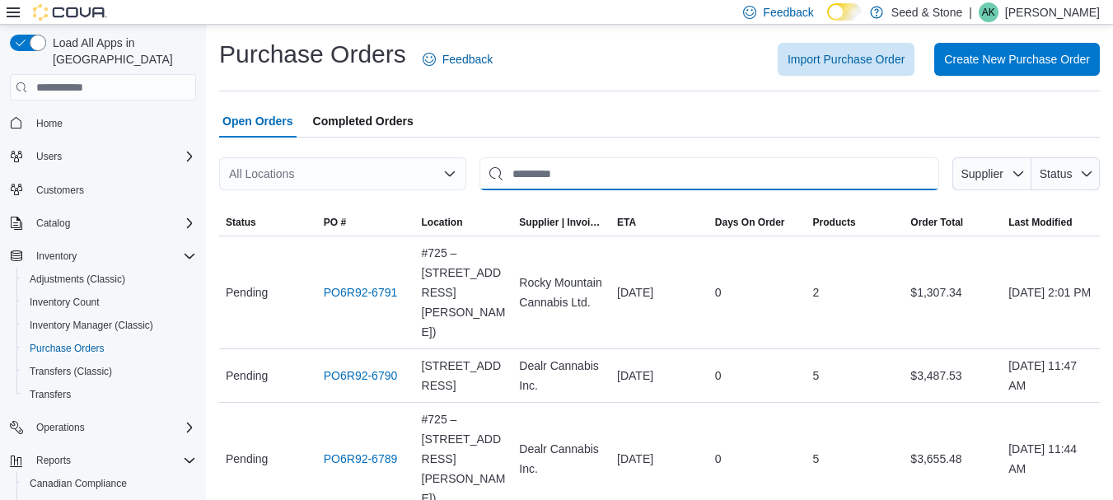
click at [692, 170] on input "This is a search bar. After typing your query, hit enter to filter the results …" at bounding box center [709, 173] width 460 height 33
type input "*******"
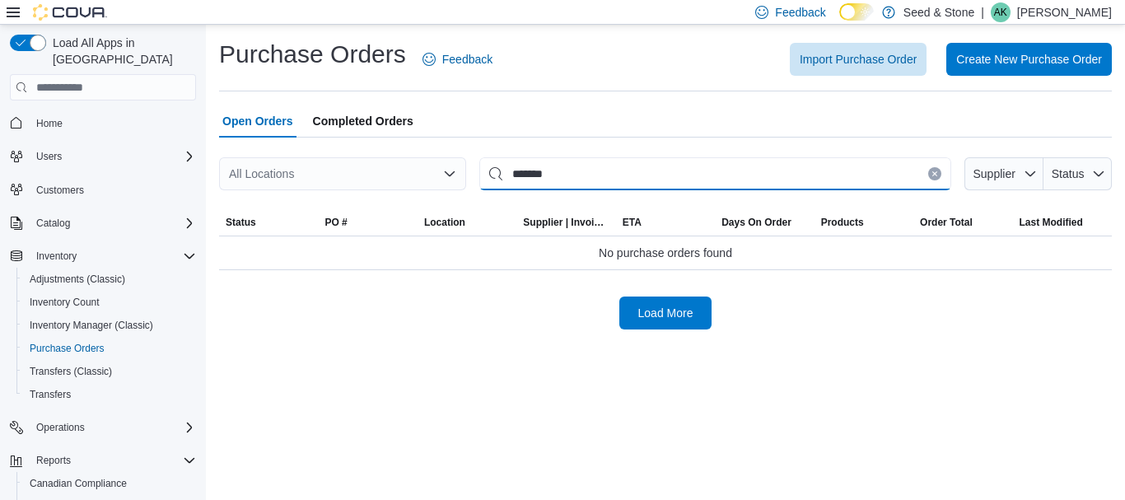
click at [704, 157] on div "All Locations ******* Supplier Status Sorting This table contains 0 rows. Statu…" at bounding box center [665, 234] width 893 height 192
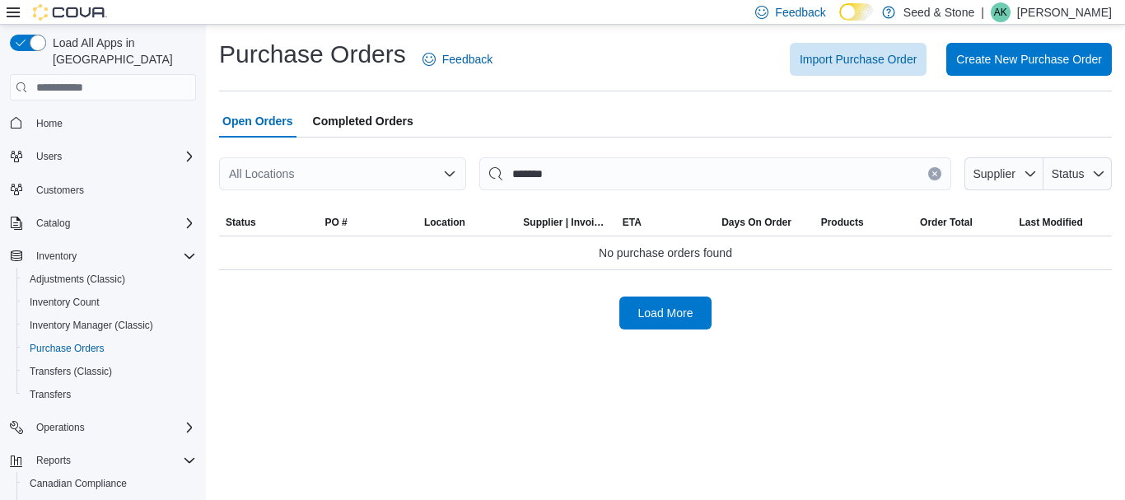
click at [705, 157] on div at bounding box center [665, 148] width 893 height 20
click at [706, 156] on div at bounding box center [665, 148] width 893 height 20
click at [445, 177] on icon "Open list of options" at bounding box center [449, 173] width 13 height 13
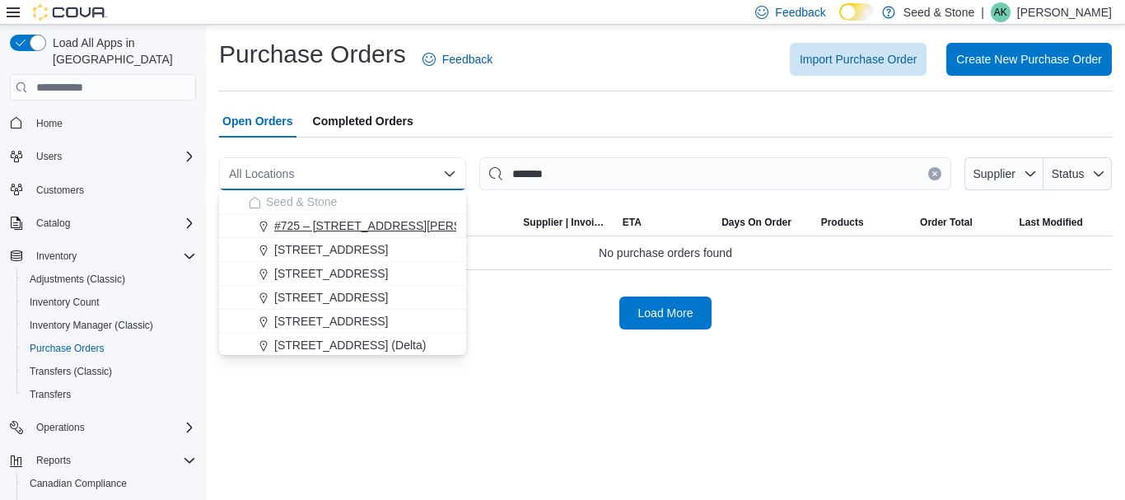
click at [424, 219] on span "#725 – [STREET_ADDRESS][PERSON_NAME])" at bounding box center [399, 225] width 251 height 16
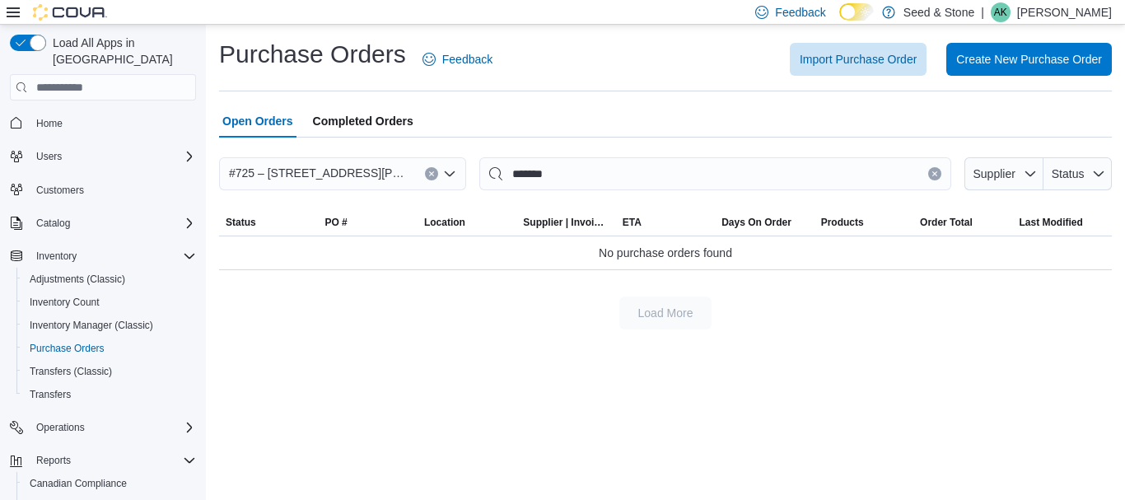
click at [932, 176] on icon "Clear input" at bounding box center [935, 174] width 7 height 7
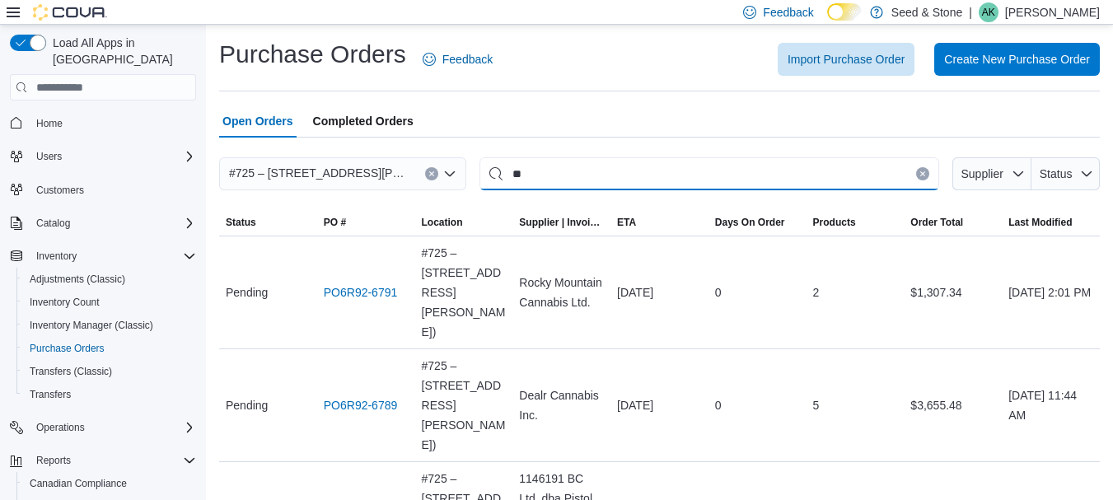
type input "*"
type input "*****"
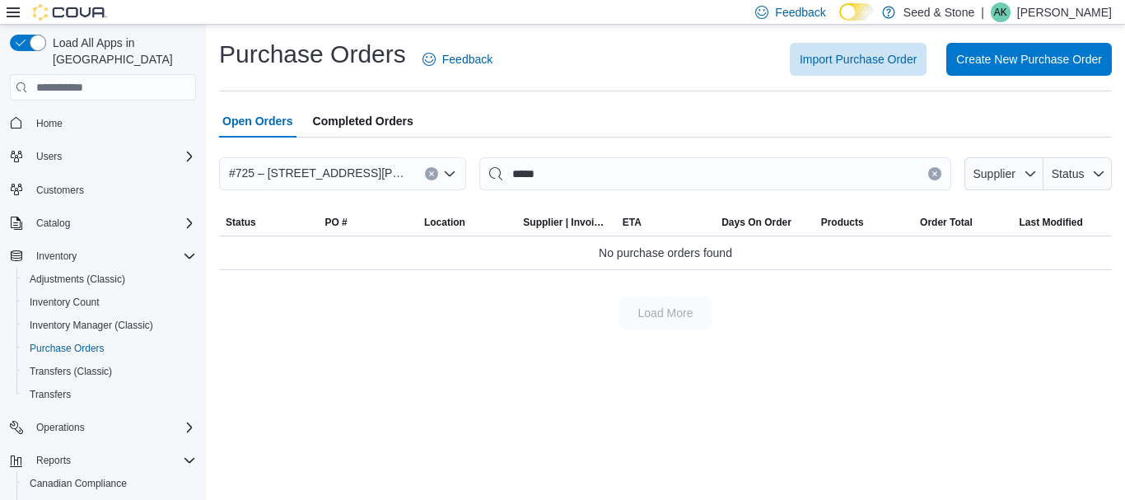
click at [933, 180] on button "Clear input" at bounding box center [934, 173] width 13 height 13
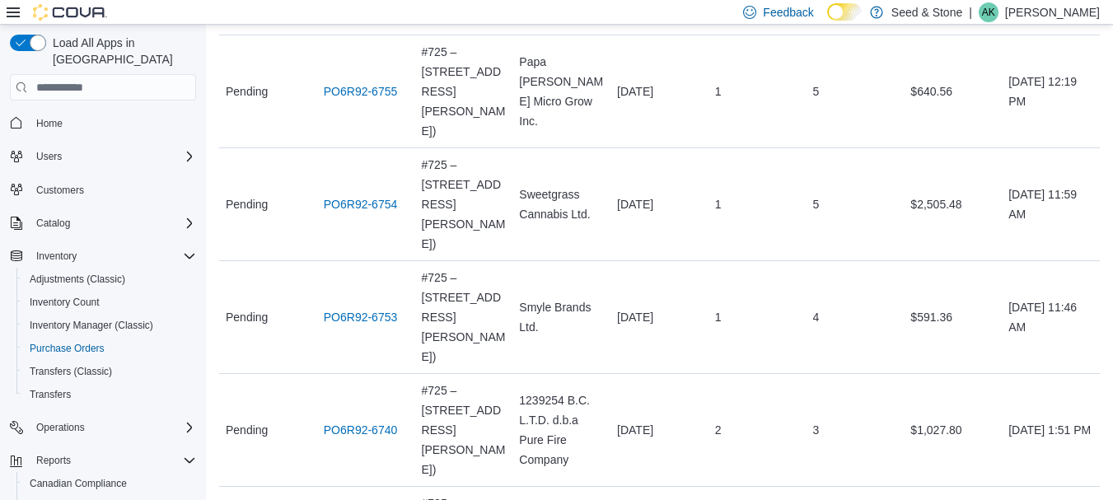
scroll to position [582, 0]
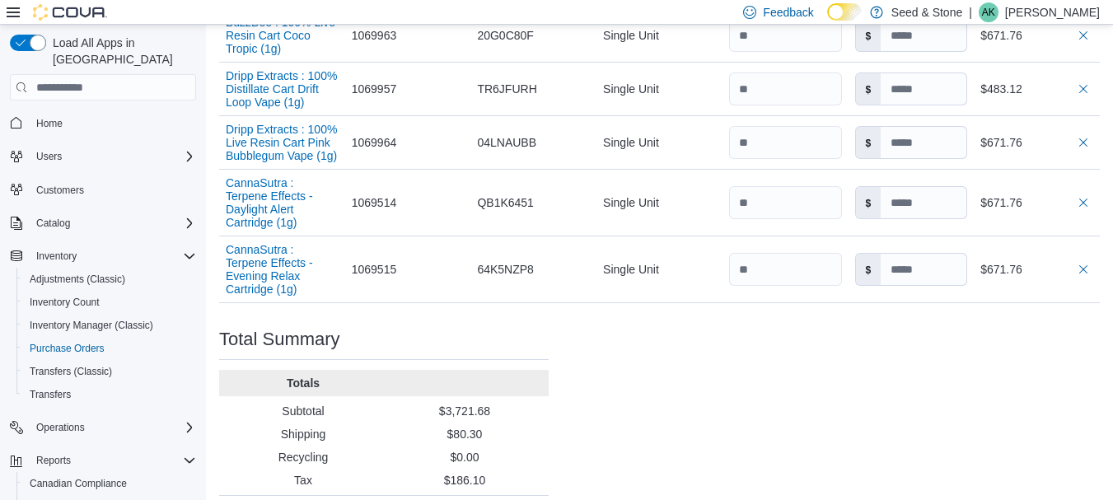
scroll to position [741, 0]
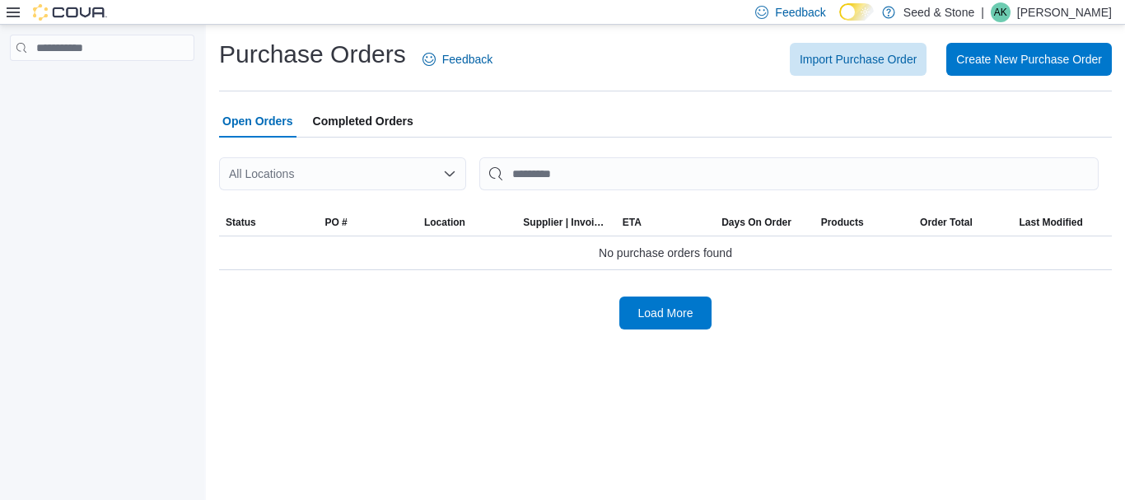
click at [390, 179] on div "All Locations" at bounding box center [342, 173] width 247 height 33
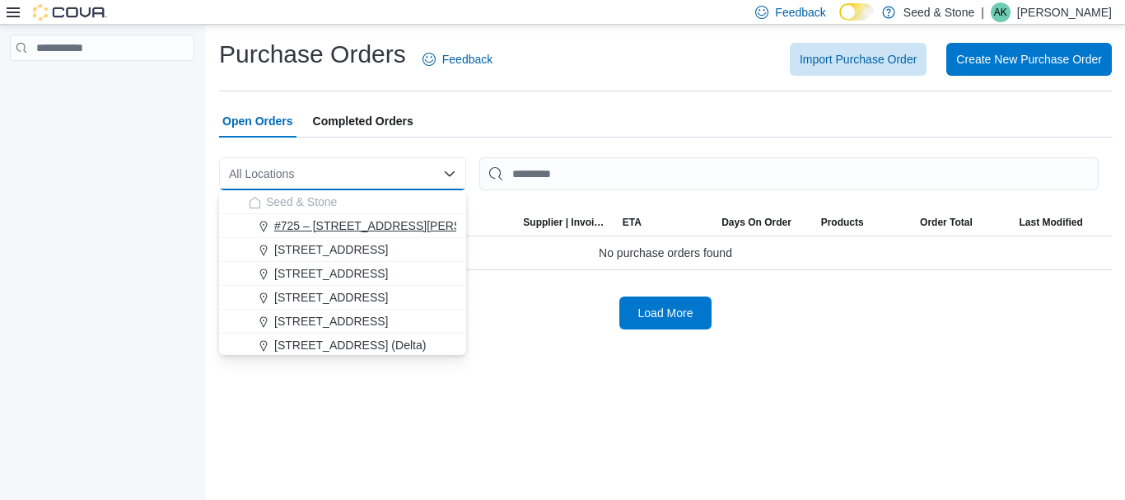
click at [388, 222] on span "#725 – [STREET_ADDRESS][PERSON_NAME])" at bounding box center [399, 225] width 251 height 16
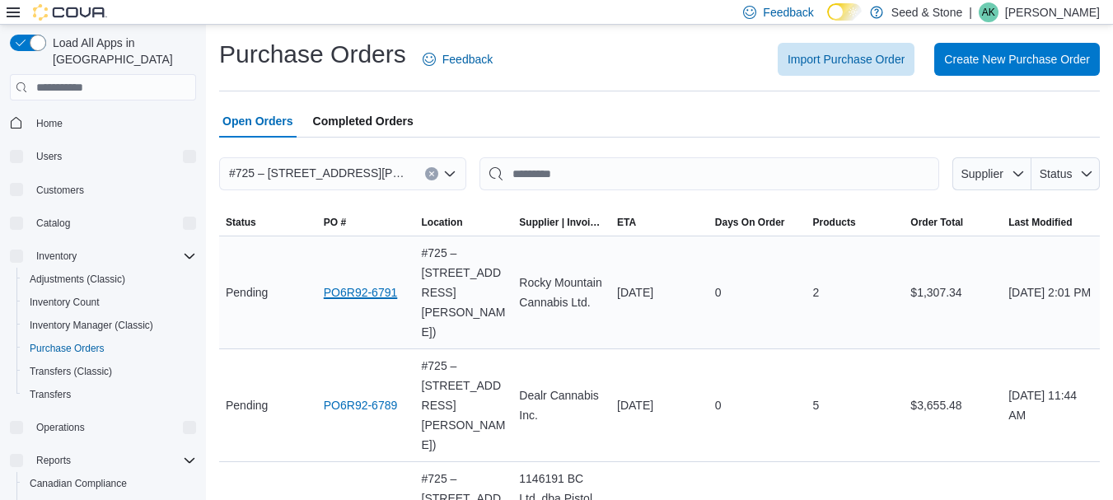
click at [345, 283] on link "PO6R92-6791" at bounding box center [361, 293] width 74 height 20
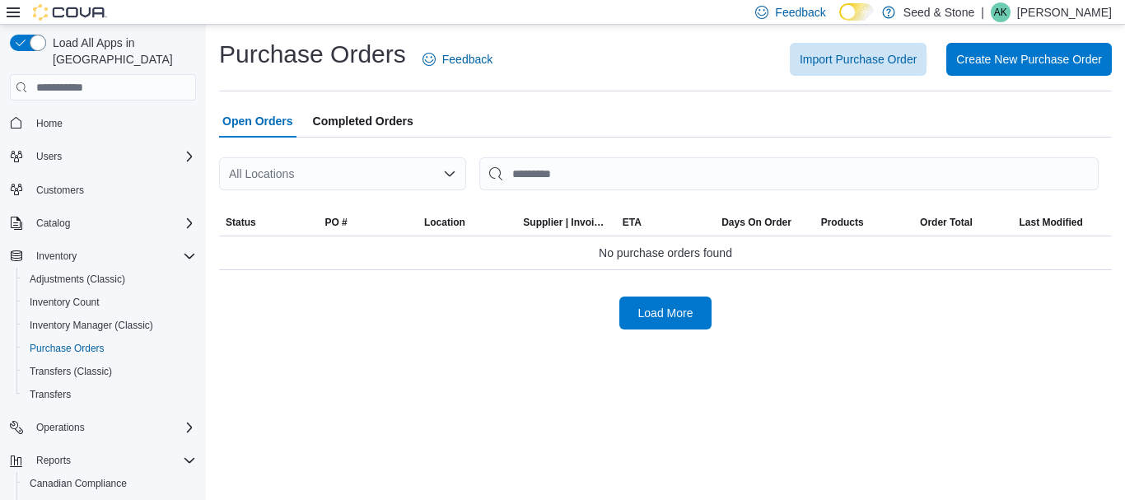
click at [425, 162] on div "All Locations" at bounding box center [342, 173] width 247 height 33
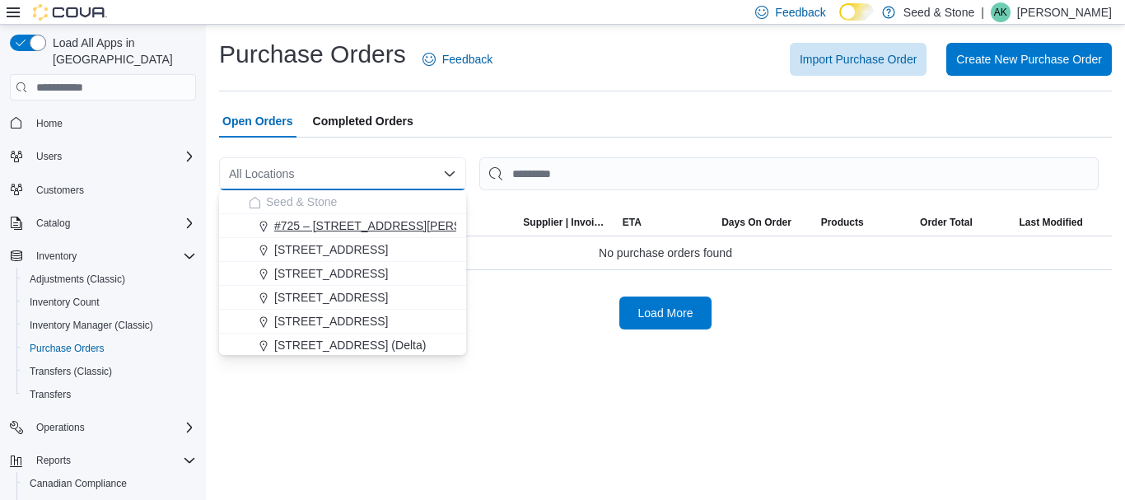
click at [423, 222] on span "#725 – [STREET_ADDRESS][PERSON_NAME])" at bounding box center [399, 225] width 251 height 16
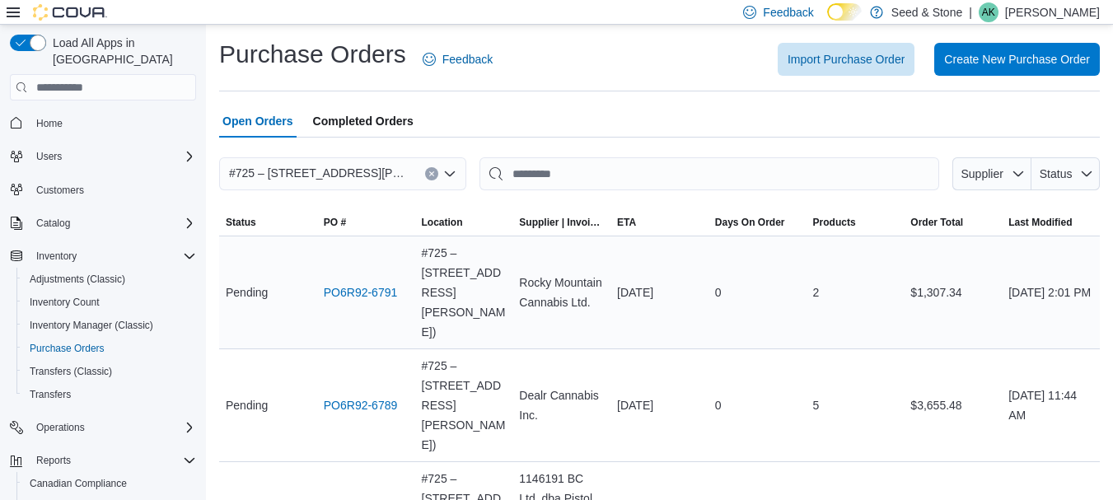
click at [507, 275] on span "#725 – [STREET_ADDRESS][PERSON_NAME])" at bounding box center [464, 292] width 85 height 99
click at [398, 283] on link "PO6R92-6791" at bounding box center [361, 293] width 74 height 20
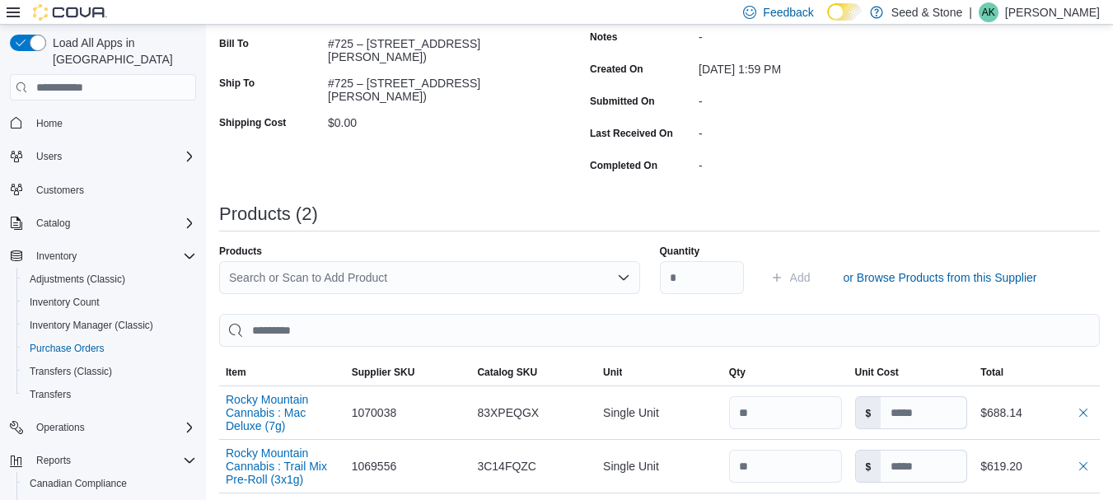
scroll to position [82, 0]
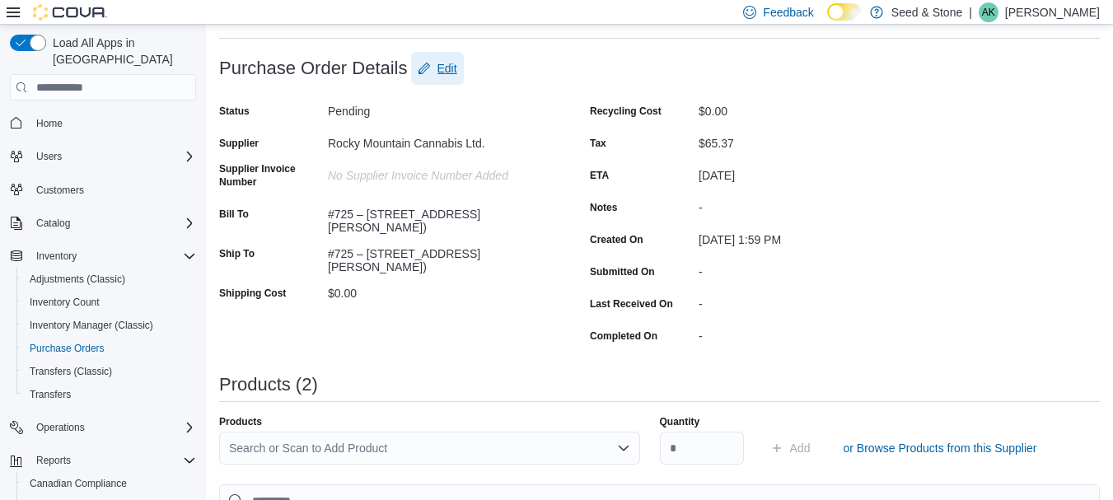
click at [454, 73] on span "Edit" at bounding box center [447, 68] width 20 height 16
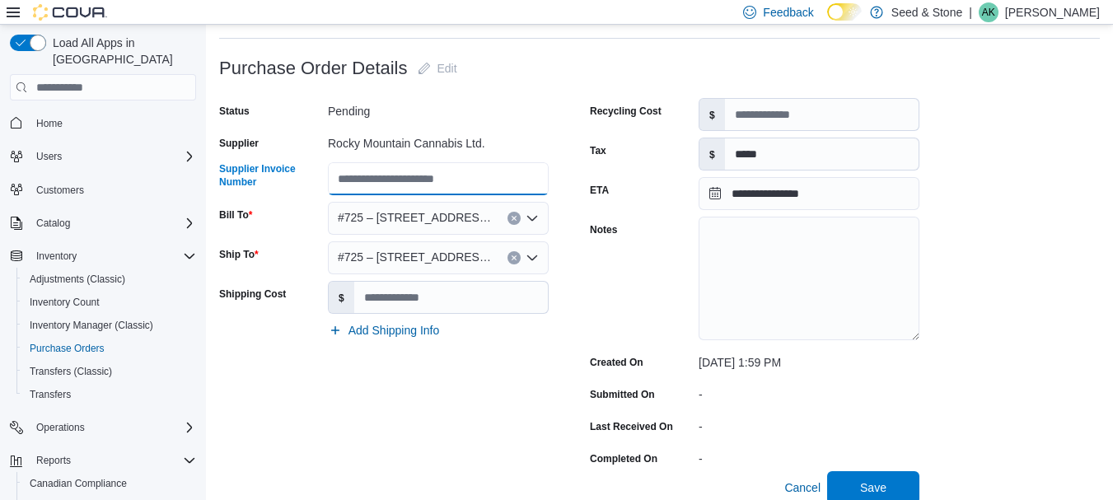
click at [476, 171] on input "Supplier Invoice Number" at bounding box center [438, 178] width 221 height 33
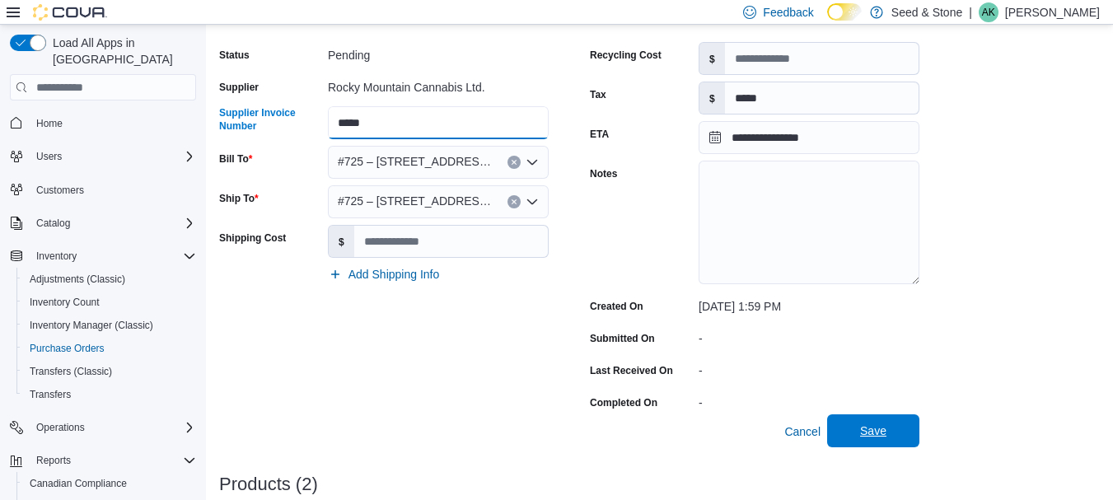
scroll to position [165, 0]
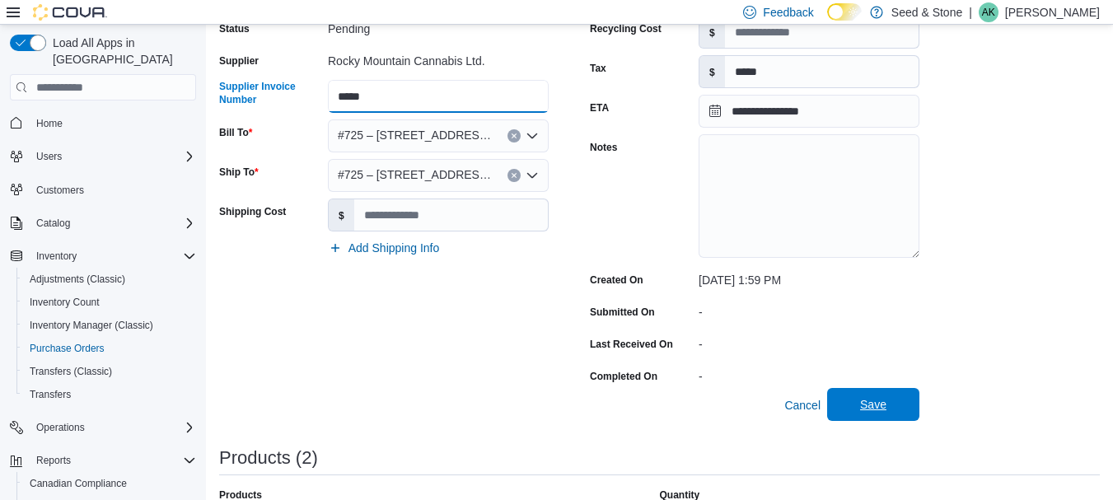
type input "*****"
click at [890, 406] on span "Save" at bounding box center [873, 404] width 72 height 33
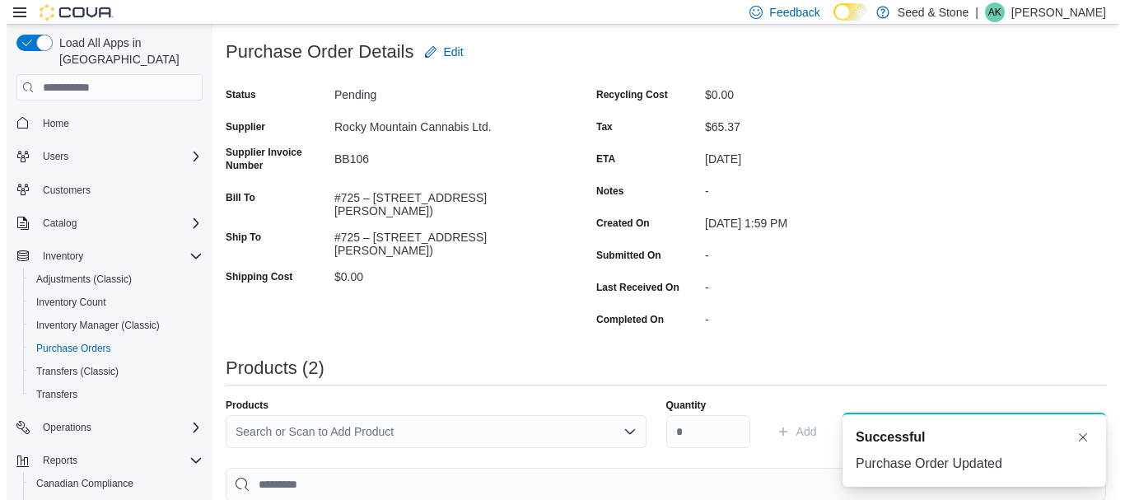
scroll to position [0, 0]
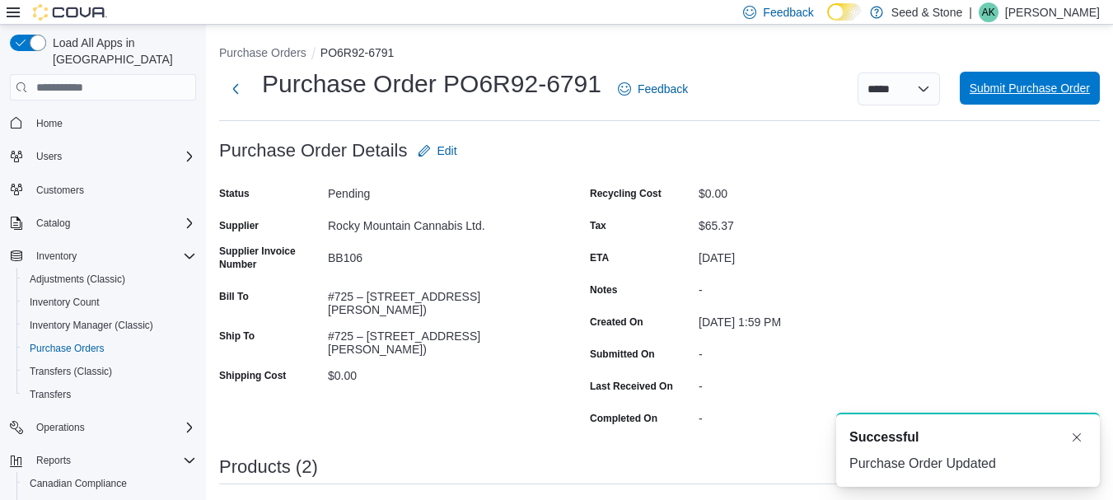
click at [1029, 75] on span "Submit Purchase Order" at bounding box center [1030, 88] width 120 height 33
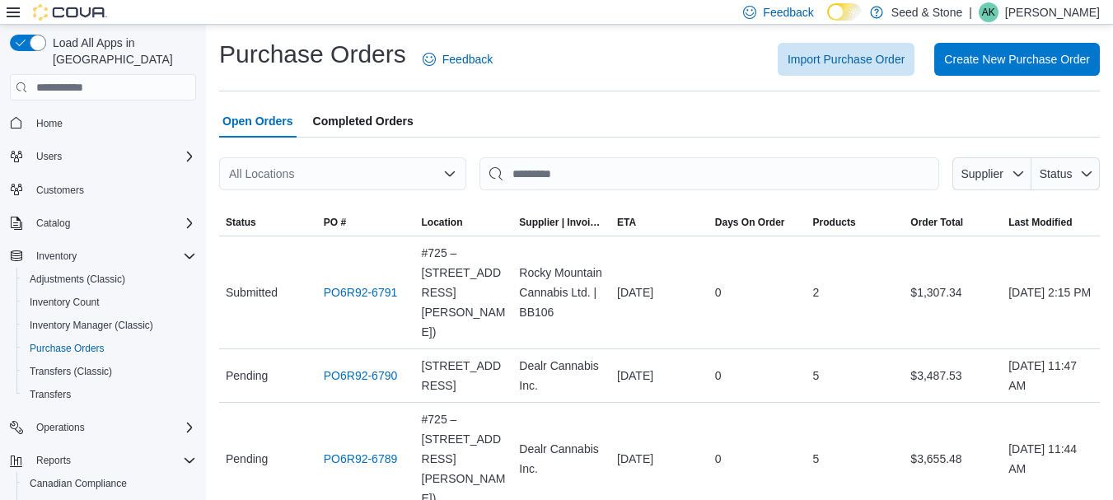
click at [443, 173] on icon "Open list of options" at bounding box center [449, 173] width 13 height 13
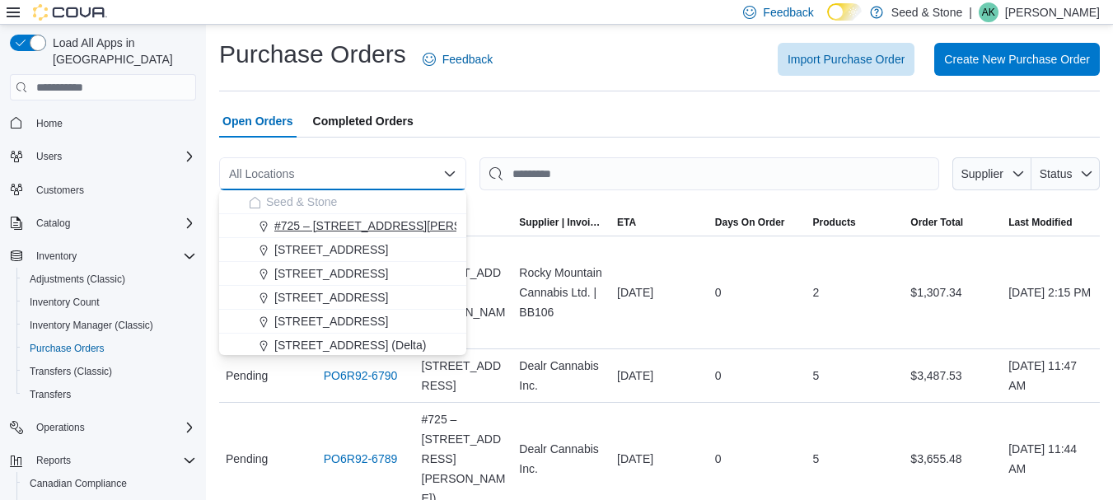
click at [409, 222] on span "#725 – [STREET_ADDRESS][PERSON_NAME])" at bounding box center [399, 225] width 251 height 16
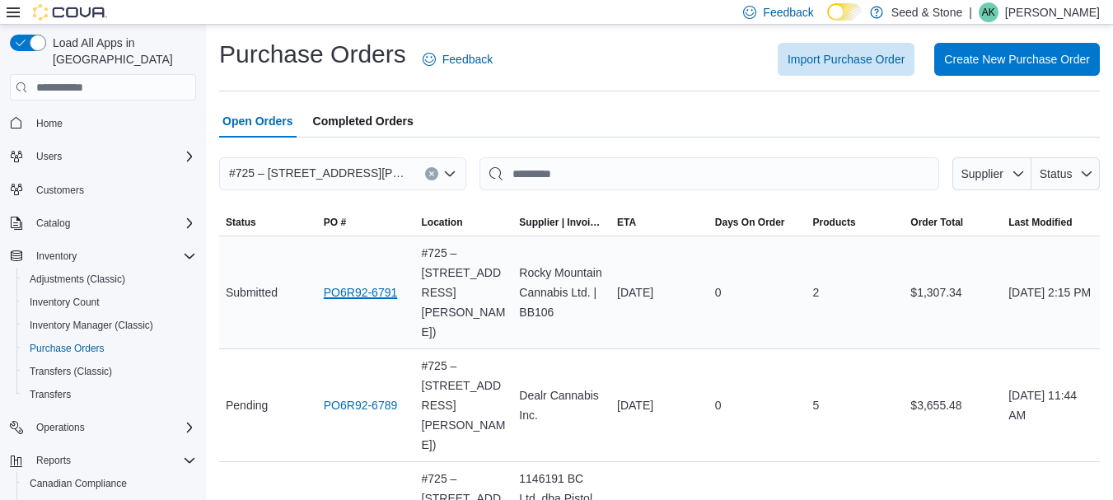
click at [339, 283] on link "PO6R92-6791" at bounding box center [361, 293] width 74 height 20
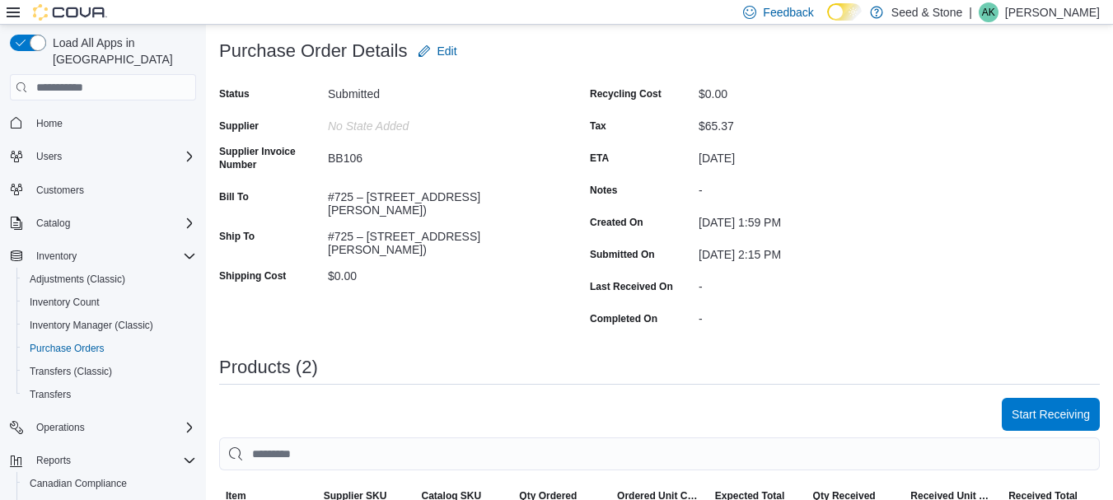
scroll to position [247, 0]
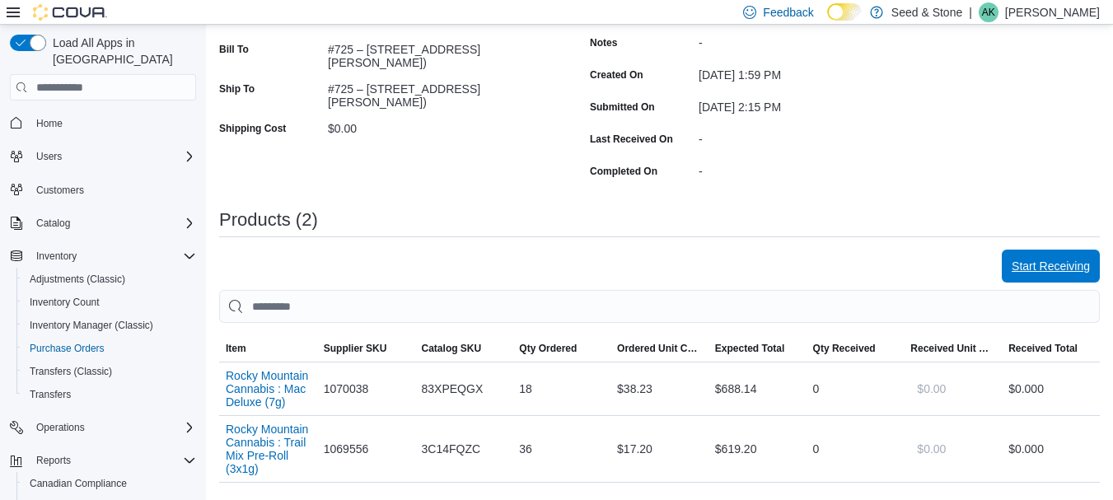
click at [1032, 265] on span "Start Receiving" at bounding box center [1051, 266] width 78 height 16
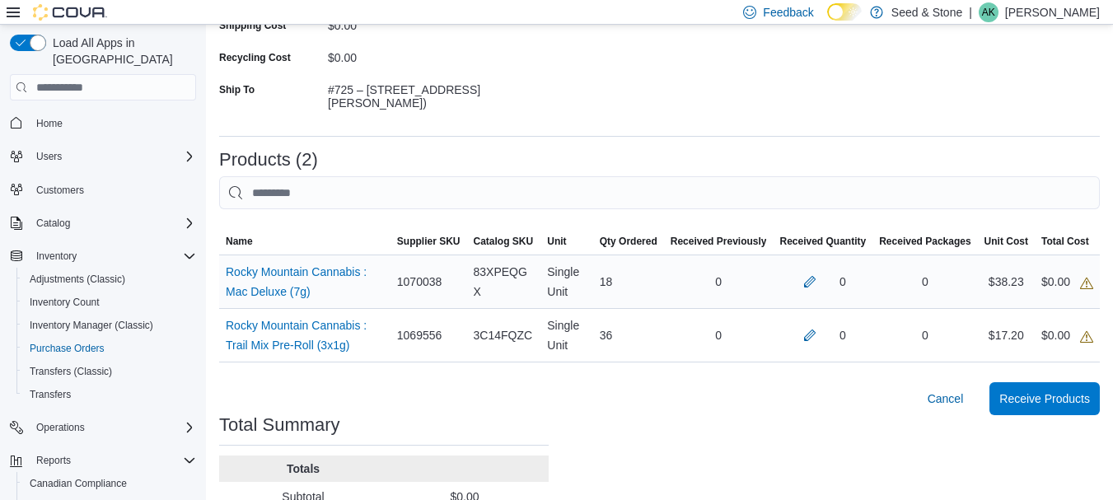
scroll to position [330, 0]
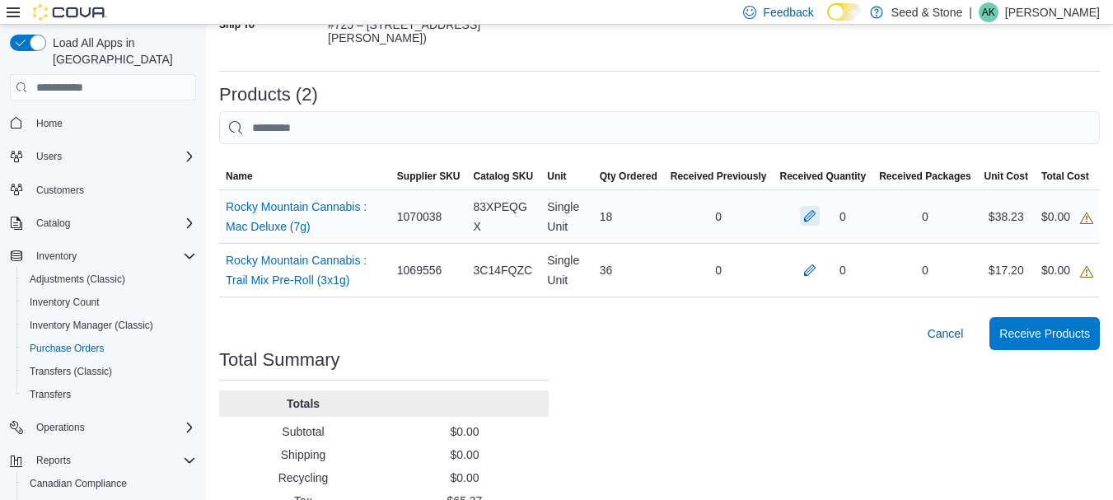
click at [816, 218] on button "button" at bounding box center [810, 216] width 20 height 20
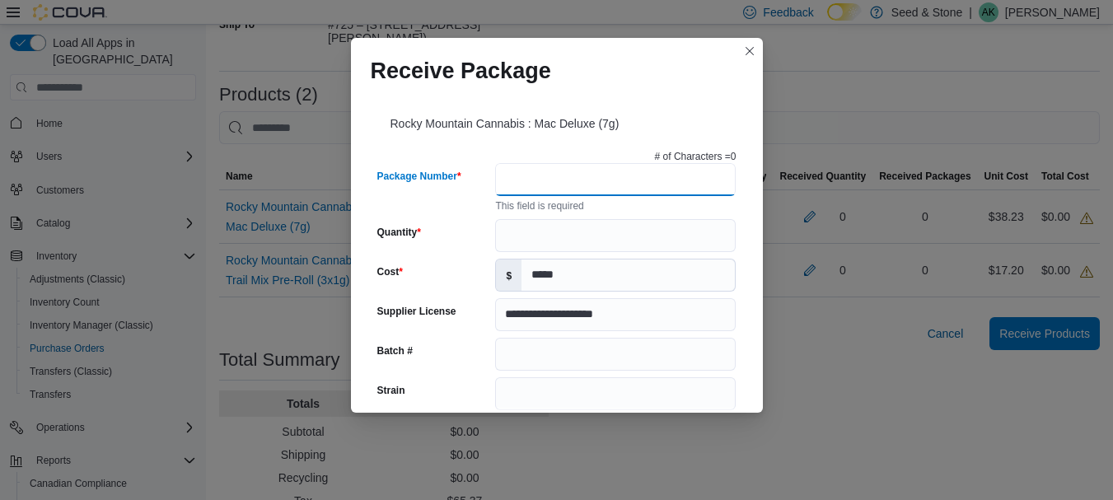
click at [597, 177] on input "Package Number" at bounding box center [615, 179] width 241 height 33
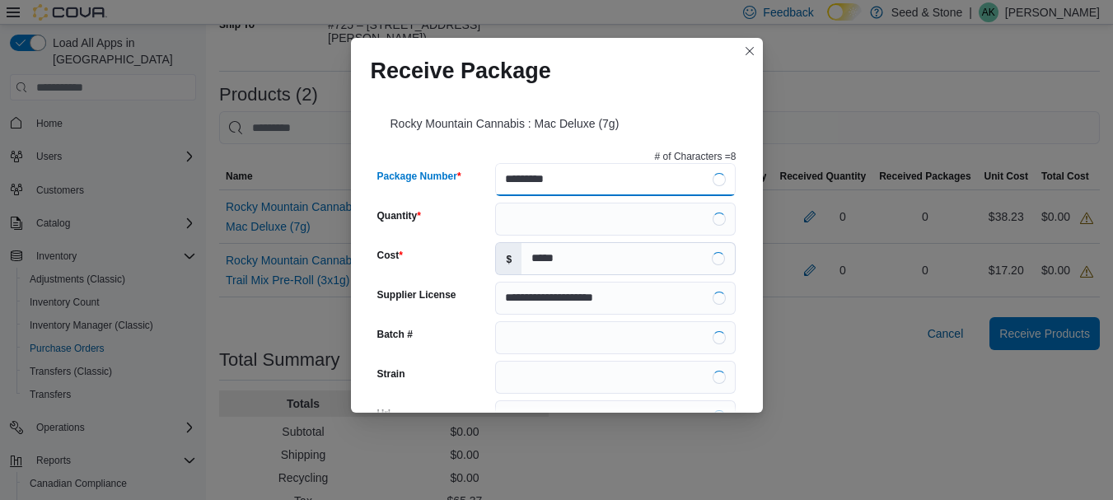
type input "**********"
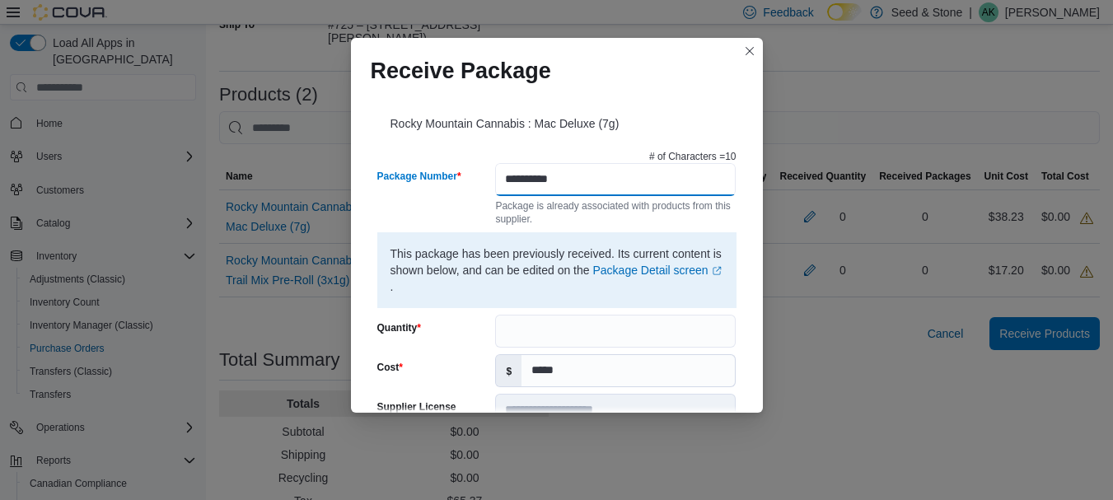
type input "**********"
click at [568, 329] on input "Quantity" at bounding box center [615, 331] width 241 height 33
click at [746, 49] on button "Closes this modal window" at bounding box center [750, 50] width 20 height 20
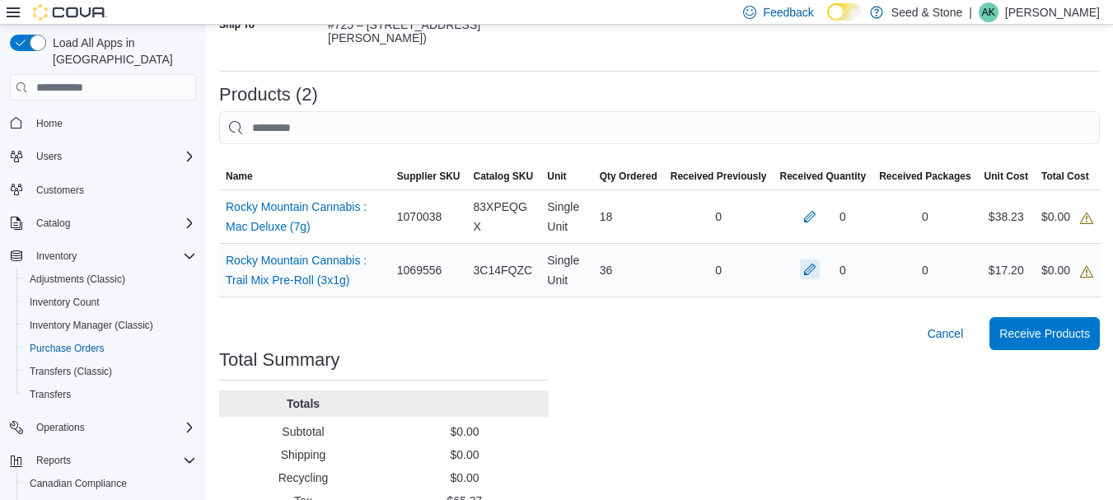
click at [813, 266] on button "button" at bounding box center [810, 269] width 20 height 20
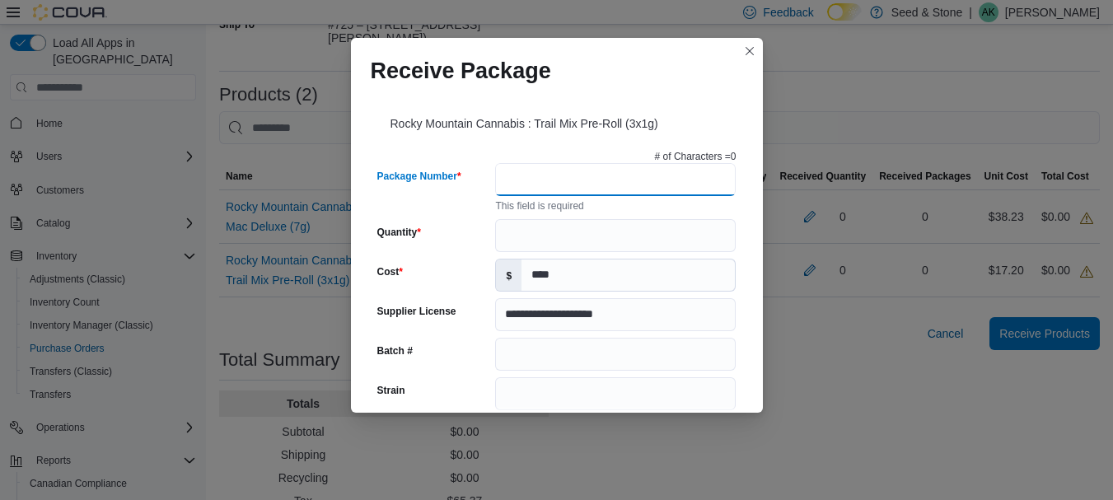
click at [570, 163] on input "Package Number" at bounding box center [615, 179] width 241 height 33
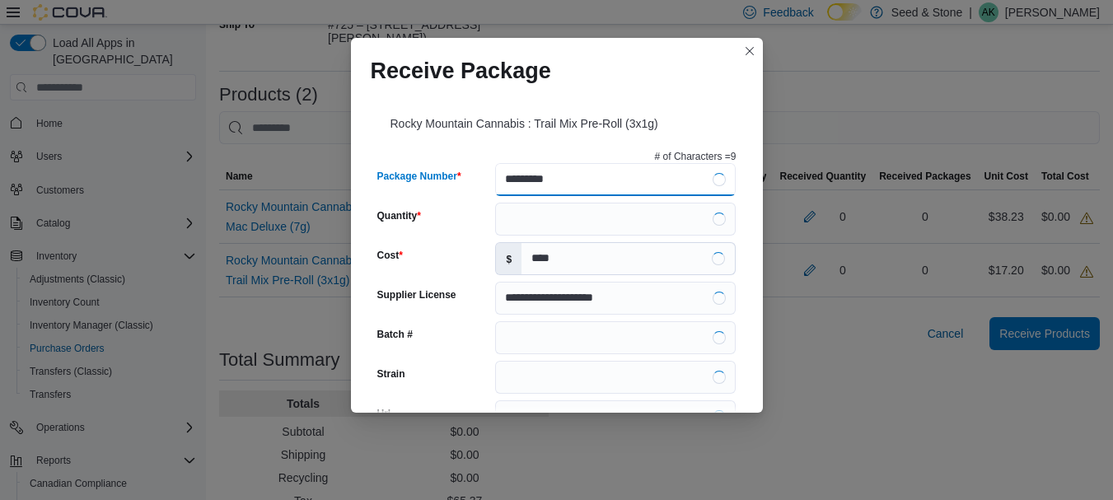
type input "**********"
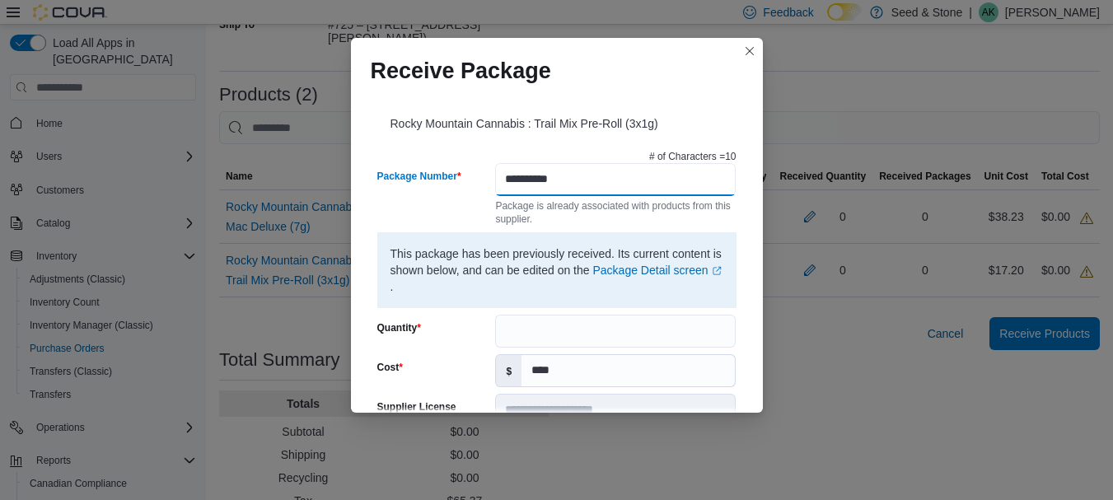
type input "**********"
click at [604, 331] on input "Quantity" at bounding box center [615, 331] width 241 height 33
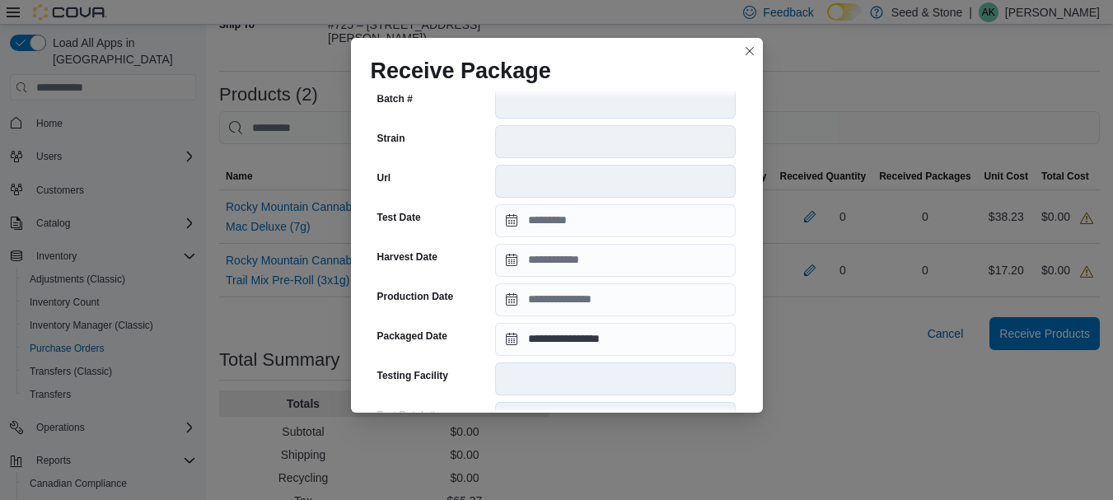
scroll to position [348, 0]
type input "**"
click at [572, 331] on input "**********" at bounding box center [615, 338] width 241 height 33
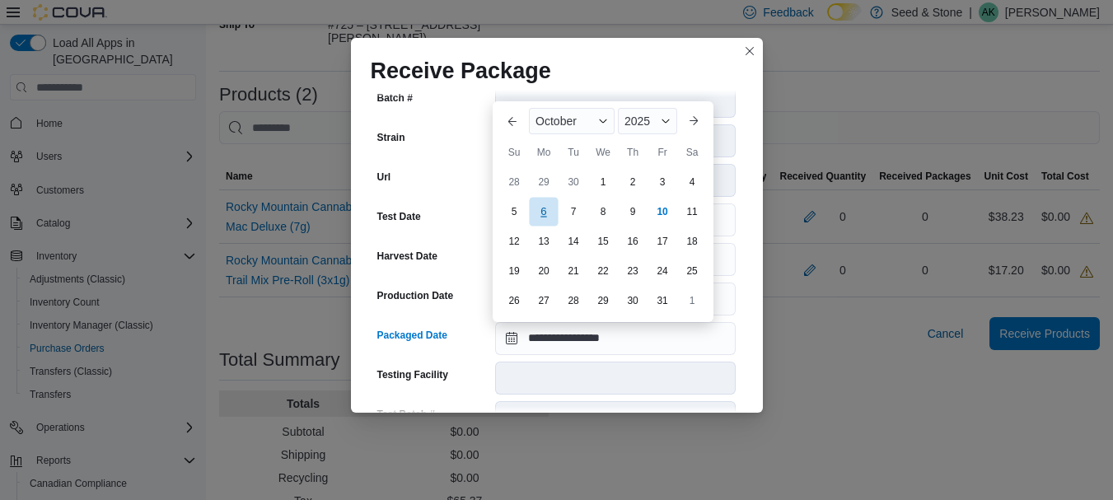
click at [553, 220] on div "6" at bounding box center [543, 211] width 29 height 29
type input "**********"
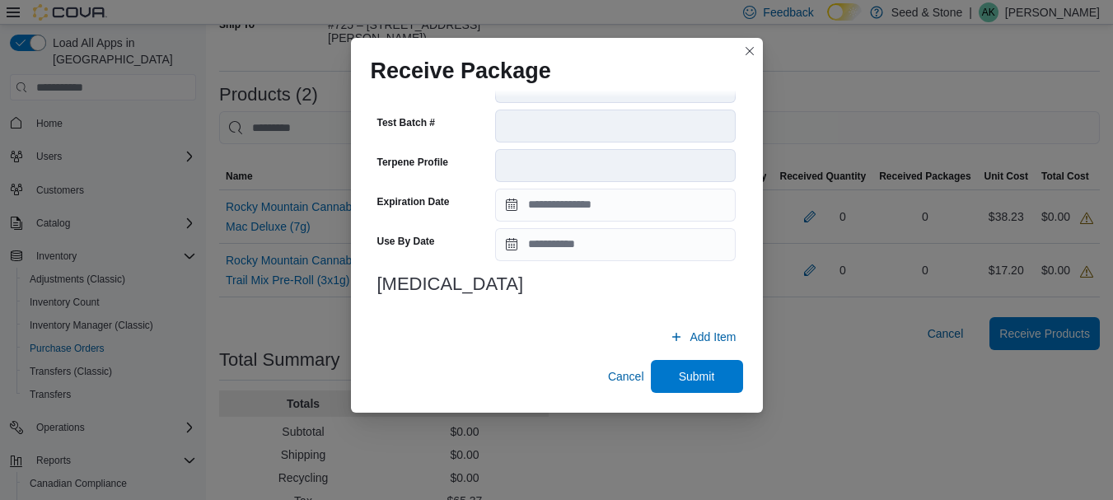
scroll to position [389, 0]
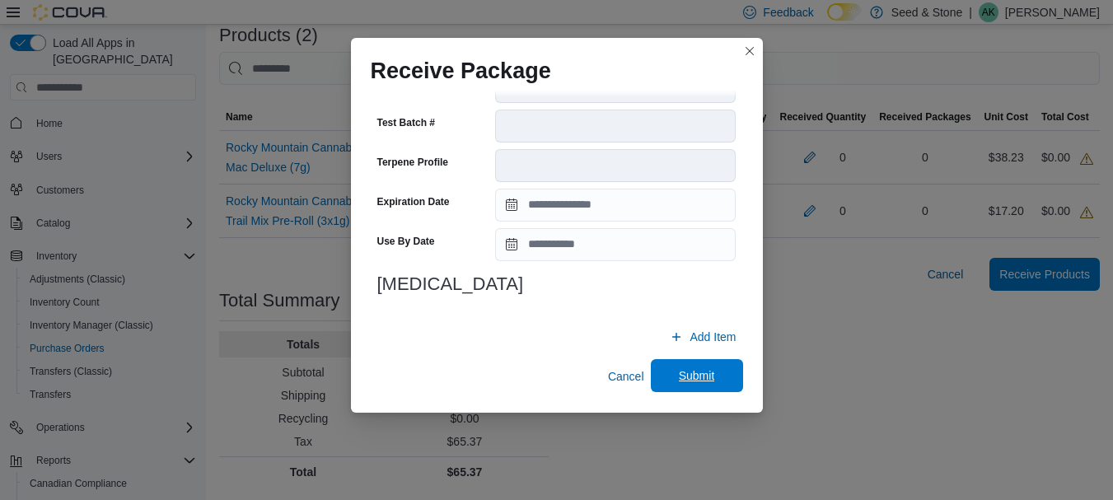
click at [680, 375] on span "Submit" at bounding box center [697, 375] width 36 height 16
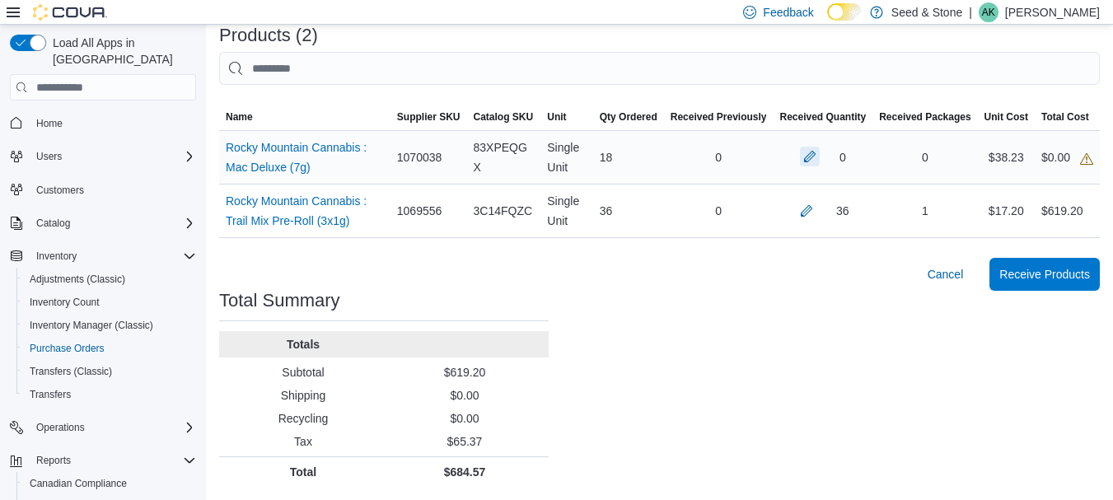
click at [816, 154] on button "button" at bounding box center [810, 157] width 20 height 20
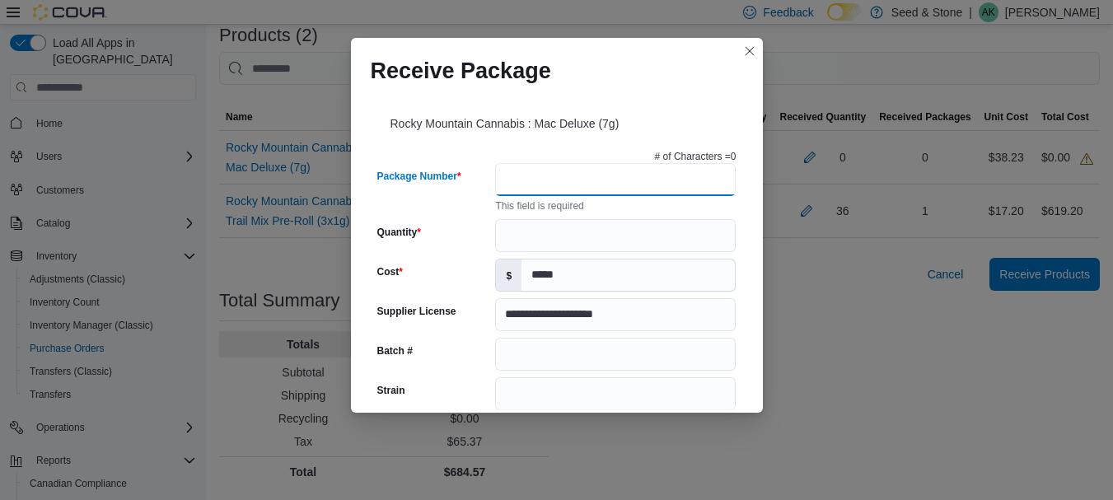
click at [543, 172] on input "Package Number" at bounding box center [615, 179] width 241 height 33
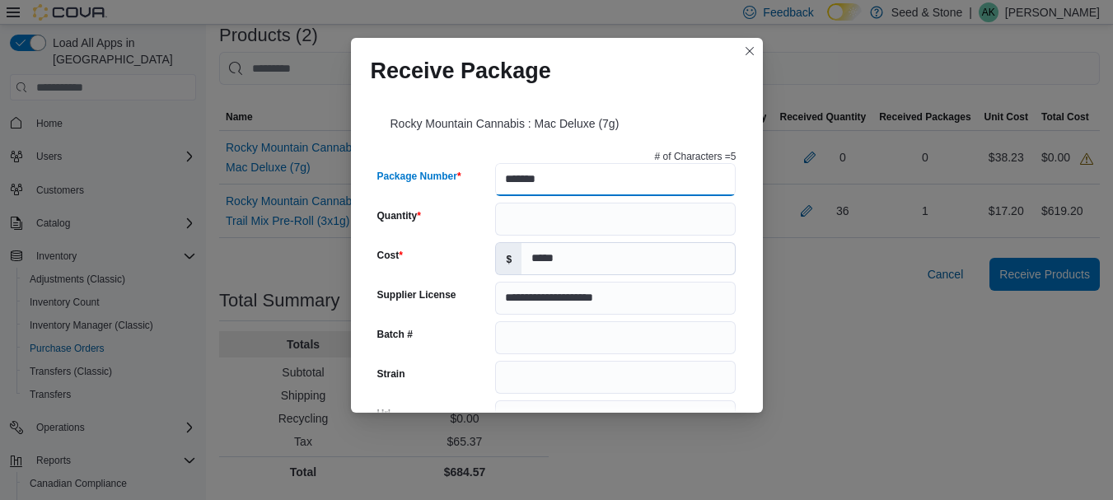
type input "********"
type input "**********"
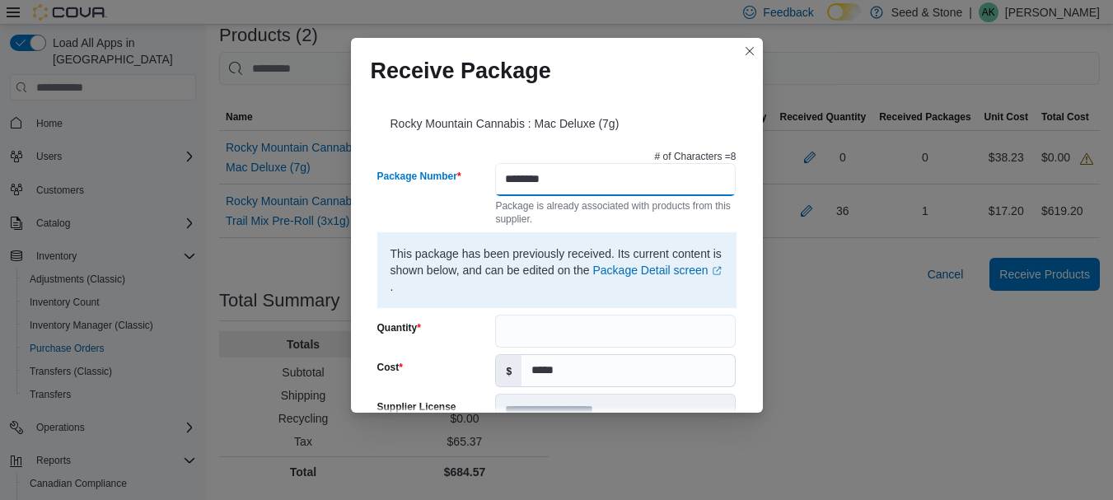
type input "********"
click at [550, 333] on input "Quantity" at bounding box center [615, 331] width 241 height 33
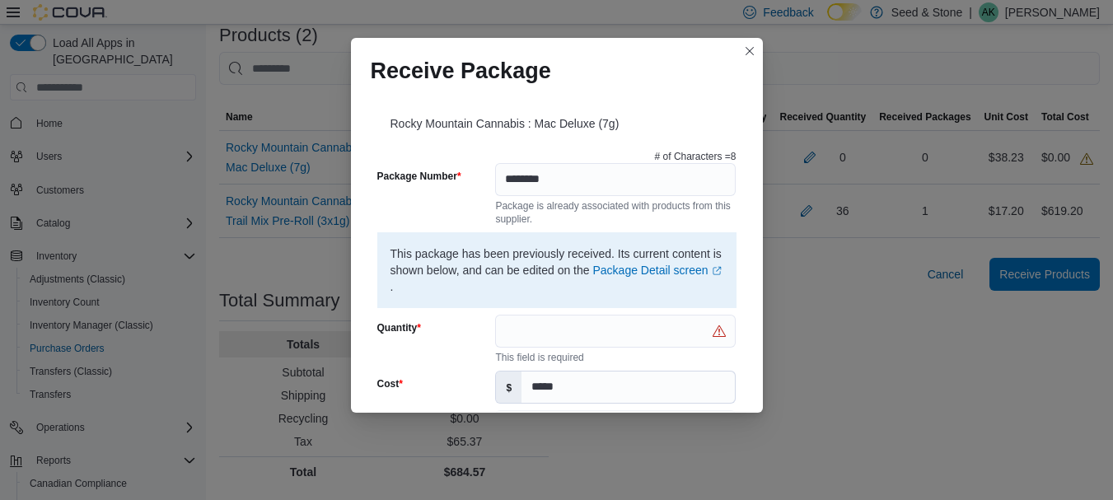
drag, startPoint x: 629, startPoint y: 67, endPoint x: 655, endPoint y: 83, distance: 31.1
click at [655, 83] on div "Receive Package" at bounding box center [557, 64] width 412 height 53
click at [615, 330] on input "Quantity" at bounding box center [615, 331] width 241 height 33
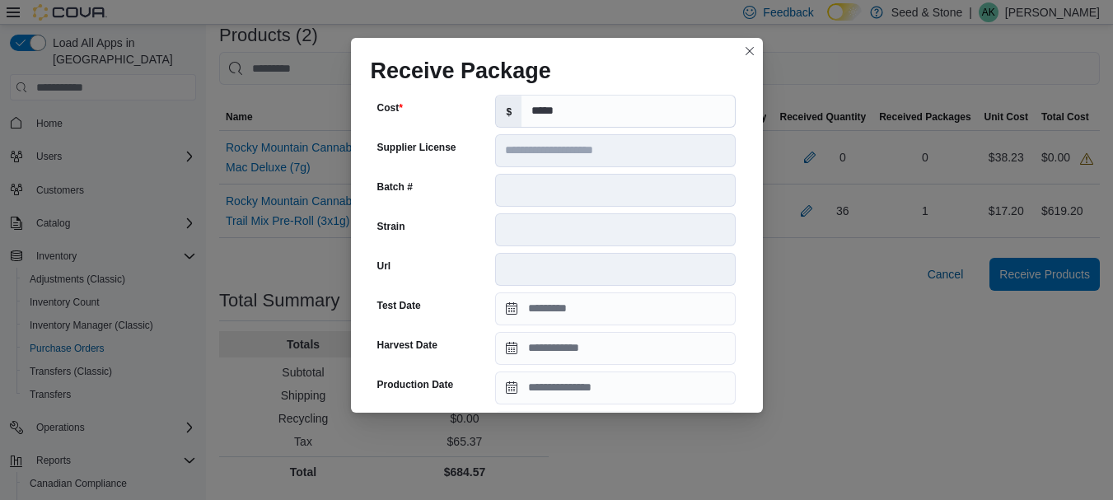
scroll to position [330, 0]
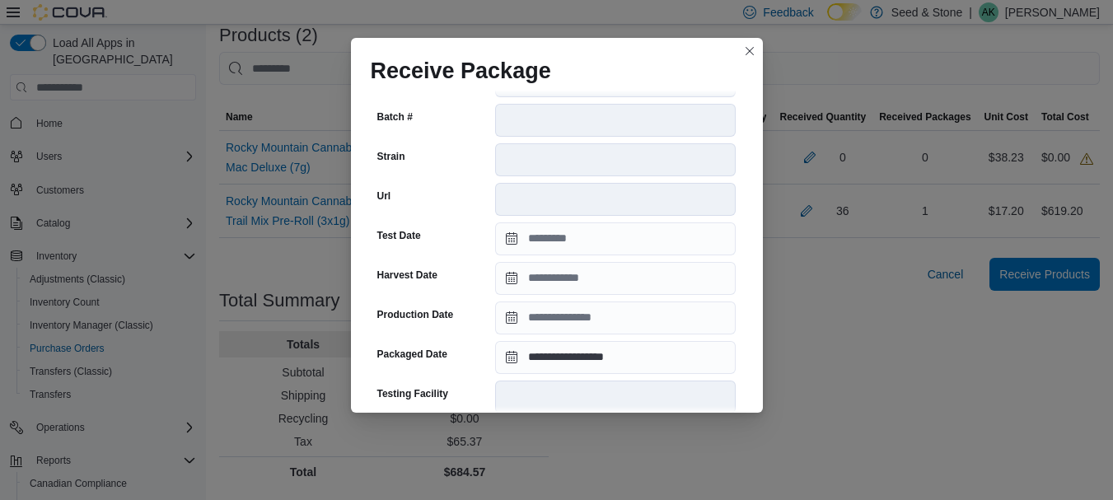
type input "**"
click at [604, 362] on input "**********" at bounding box center [615, 357] width 241 height 33
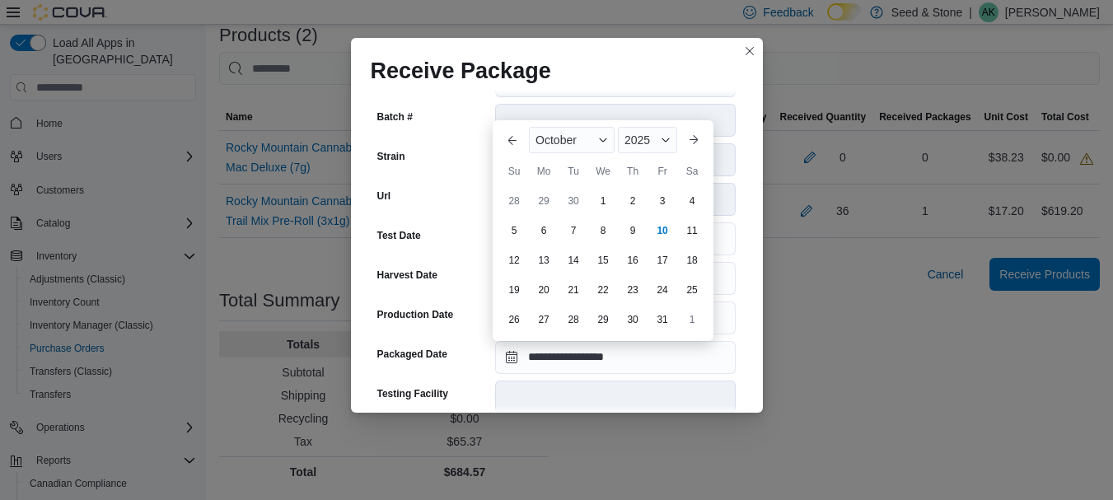
click at [784, 402] on div "**********" at bounding box center [556, 250] width 1113 height 500
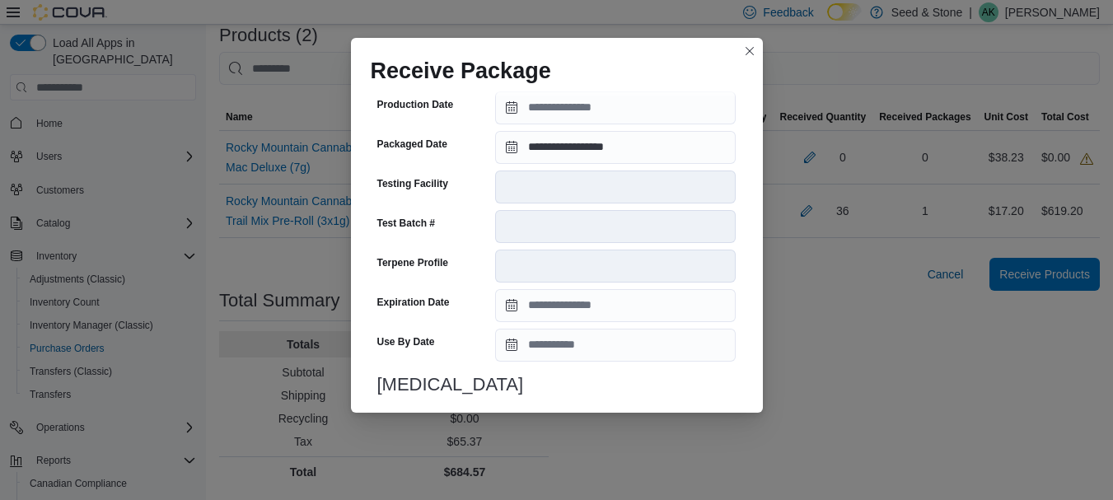
scroll to position [640, 0]
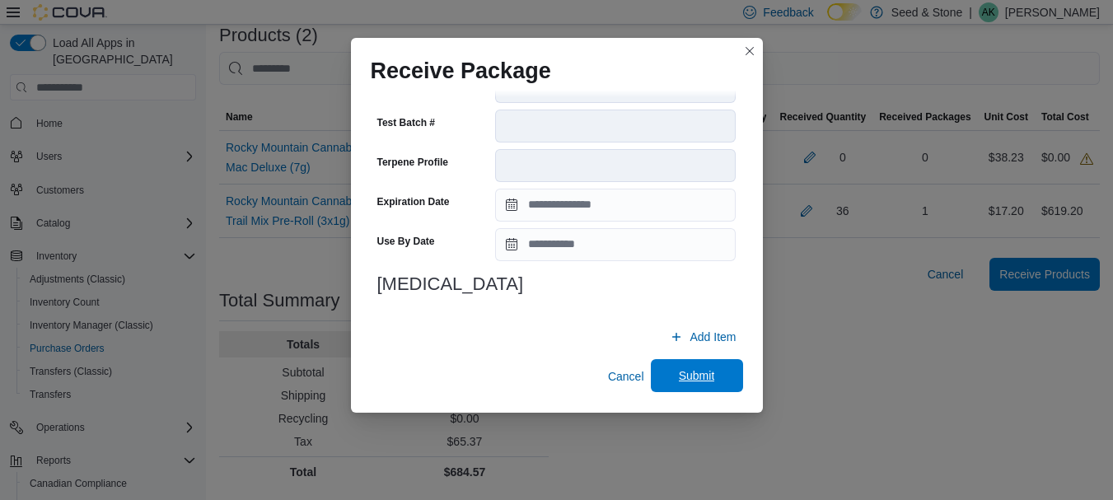
click at [718, 368] on span "Submit" at bounding box center [697, 375] width 72 height 33
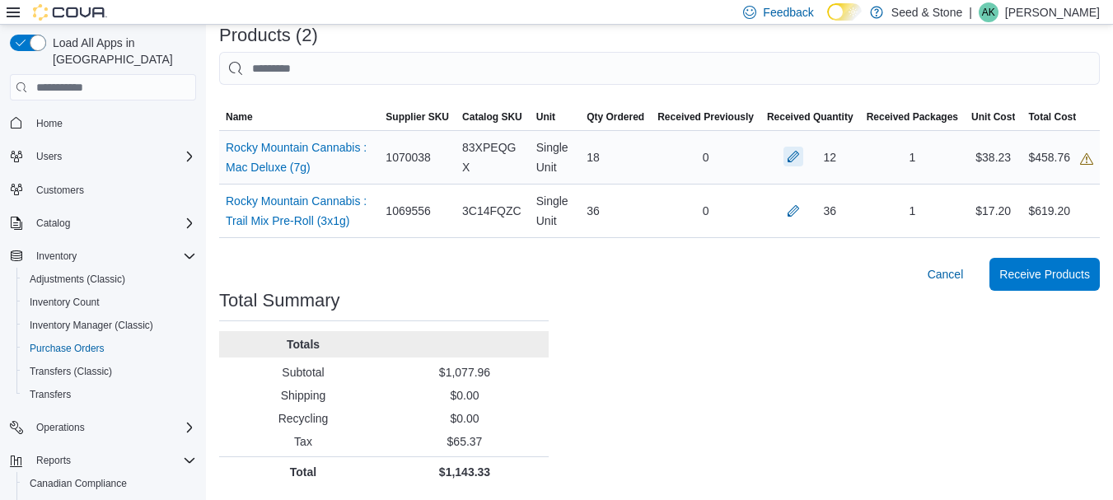
click at [797, 162] on button "button" at bounding box center [793, 157] width 20 height 20
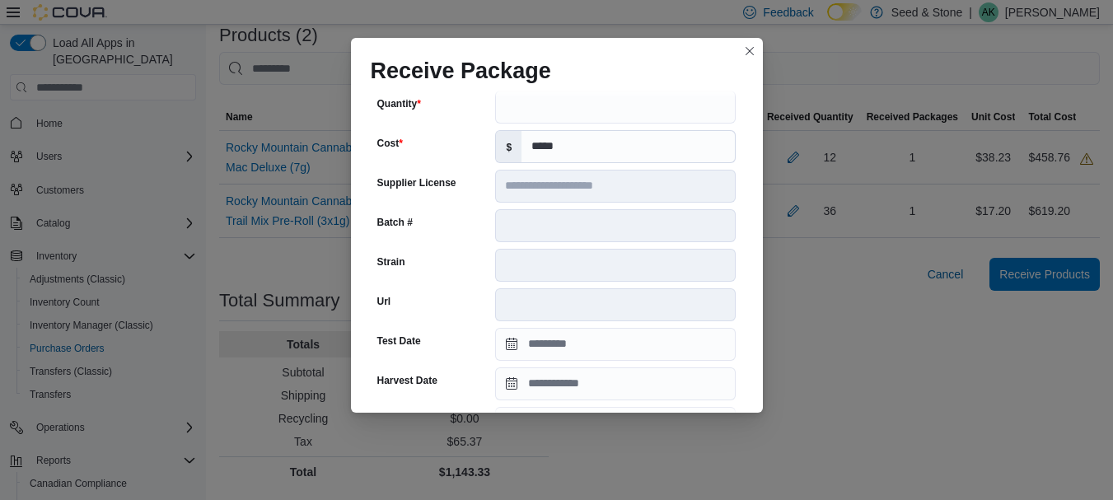
scroll to position [165, 0]
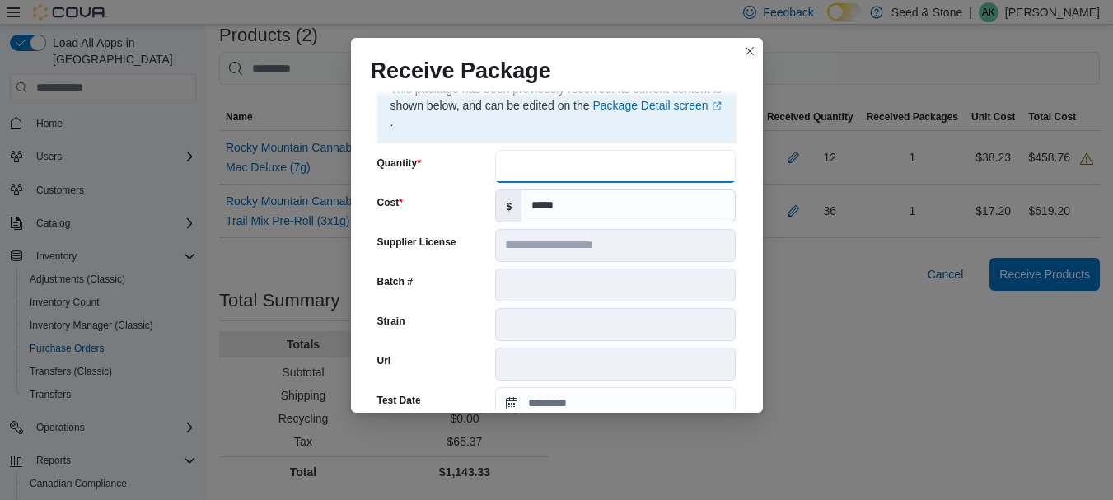
click at [549, 170] on input "**" at bounding box center [615, 166] width 241 height 33
type input "**"
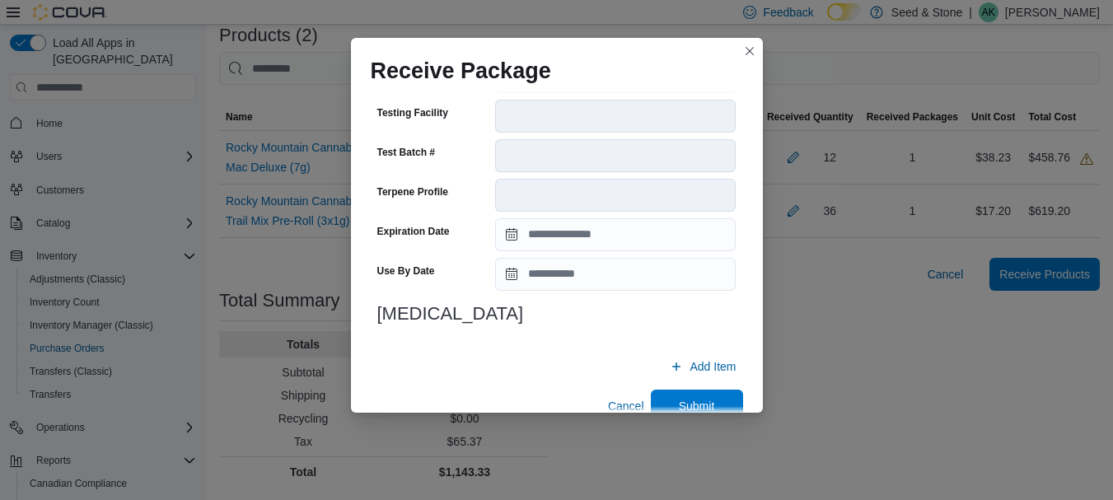
scroll to position [640, 0]
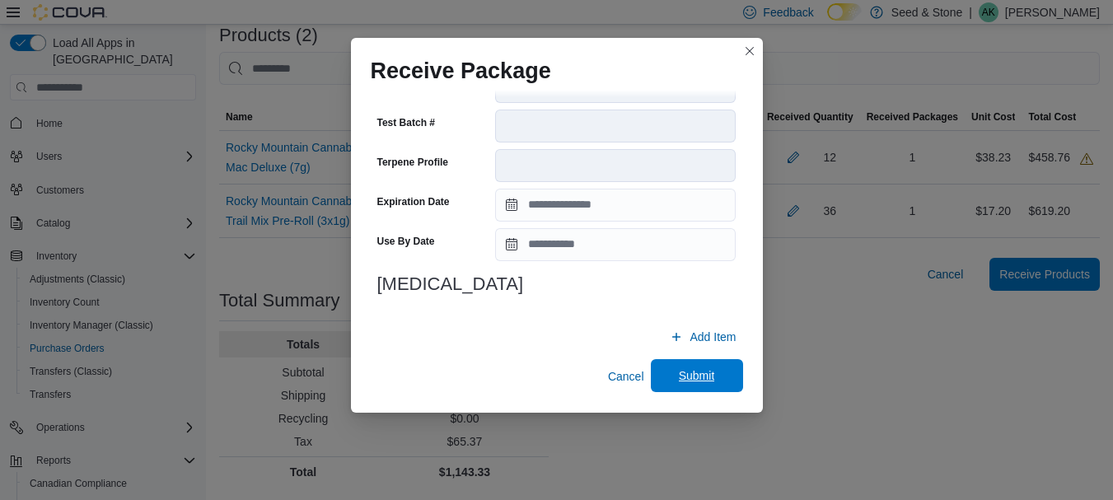
click at [708, 372] on span "Submit" at bounding box center [697, 375] width 36 height 16
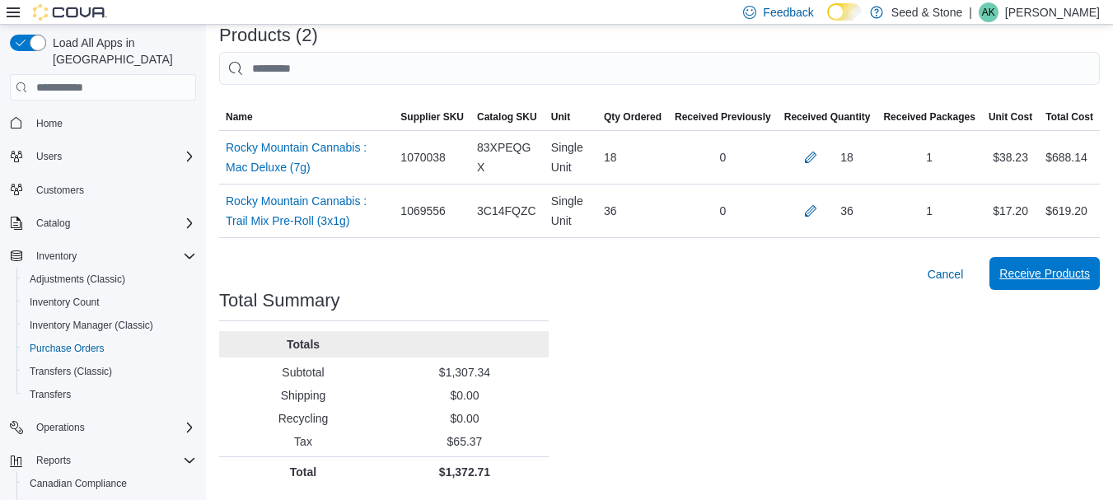
click at [1090, 278] on span "Receive Products" at bounding box center [1044, 273] width 91 height 16
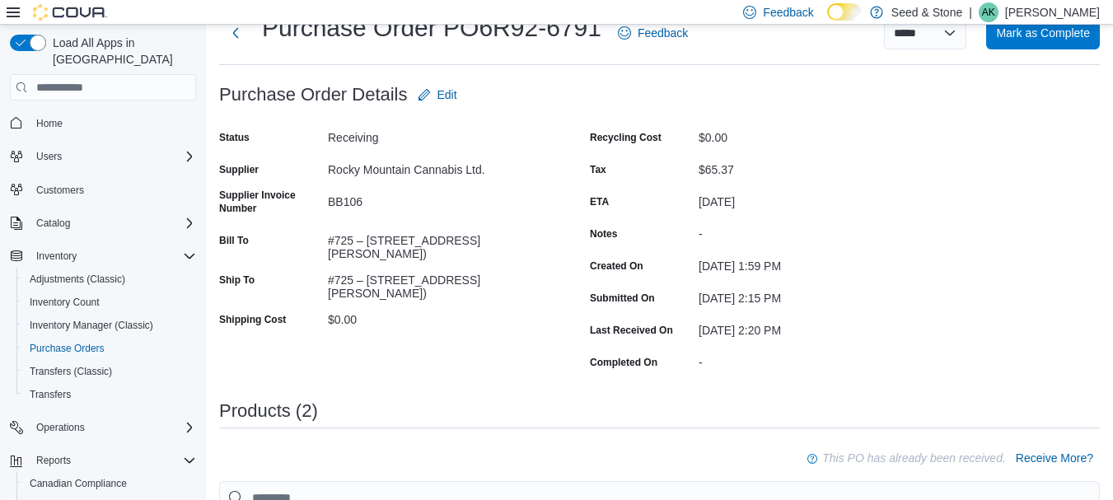
scroll to position [389, 0]
